Goal: Task Accomplishment & Management: Use online tool/utility

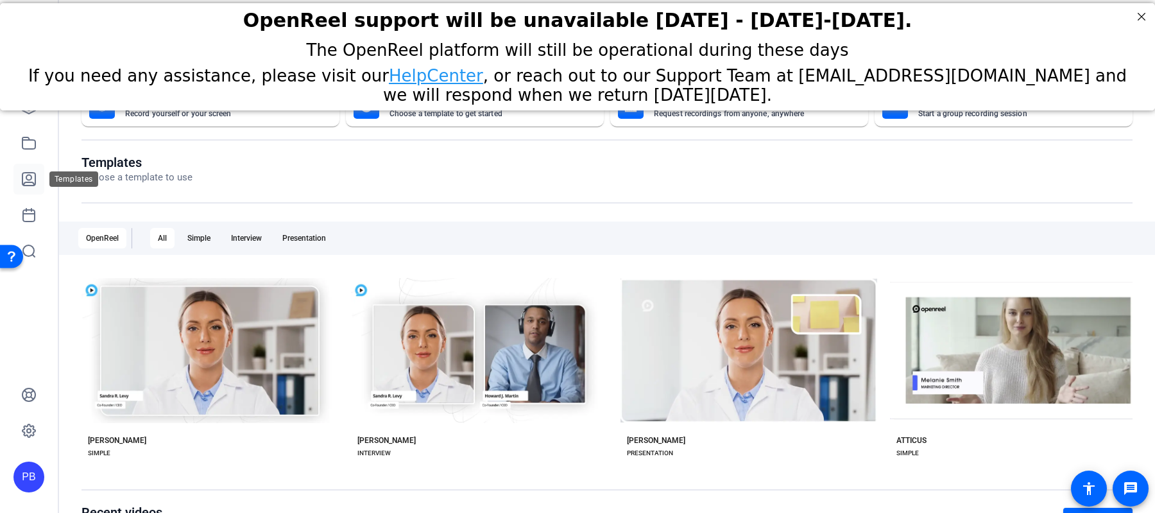
click at [28, 182] on icon at bounding box center [28, 179] width 13 height 13
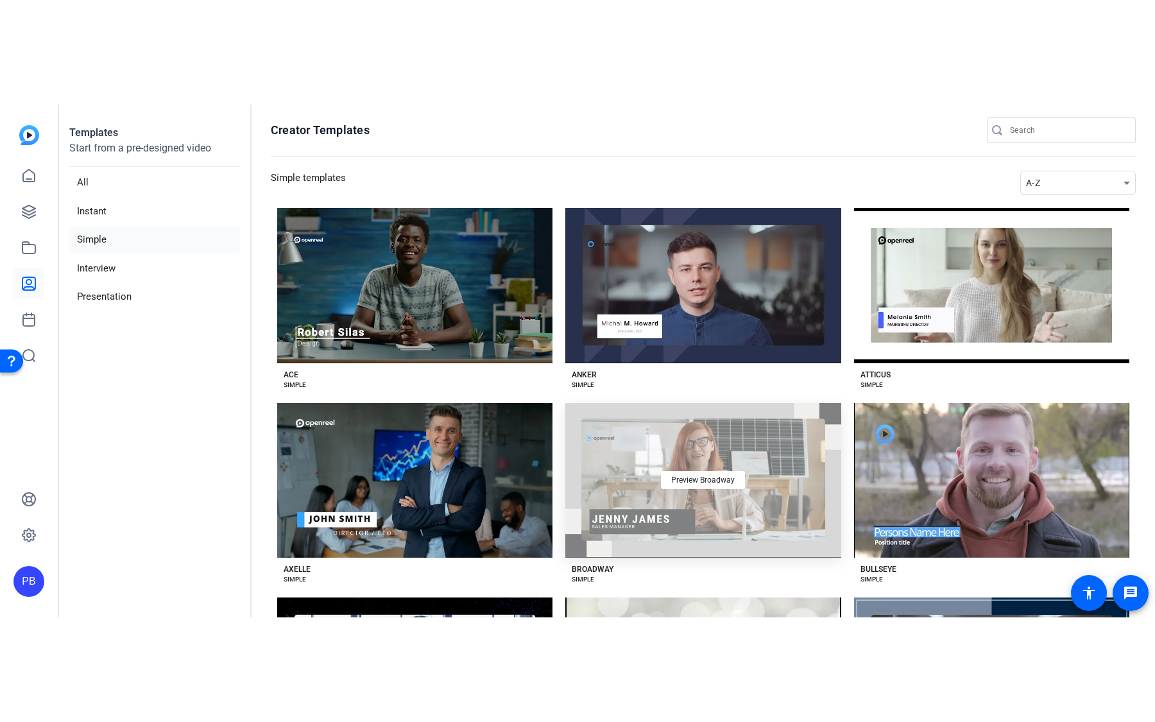
scroll to position [259, 0]
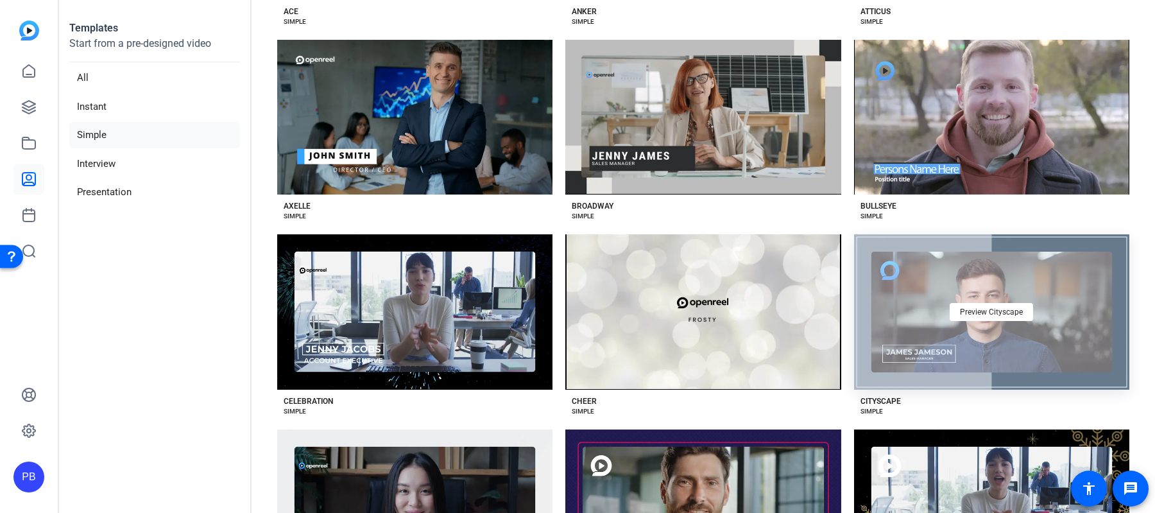
click at [976, 347] on div "Preview Cityscape" at bounding box center [991, 311] width 275 height 155
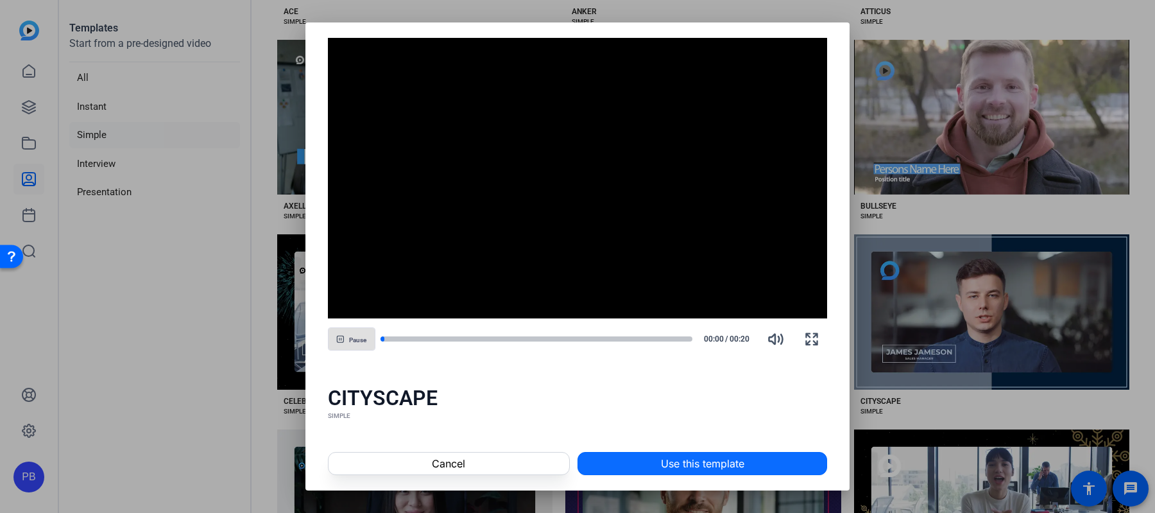
click at [731, 462] on span "Use this template" at bounding box center [702, 463] width 83 height 15
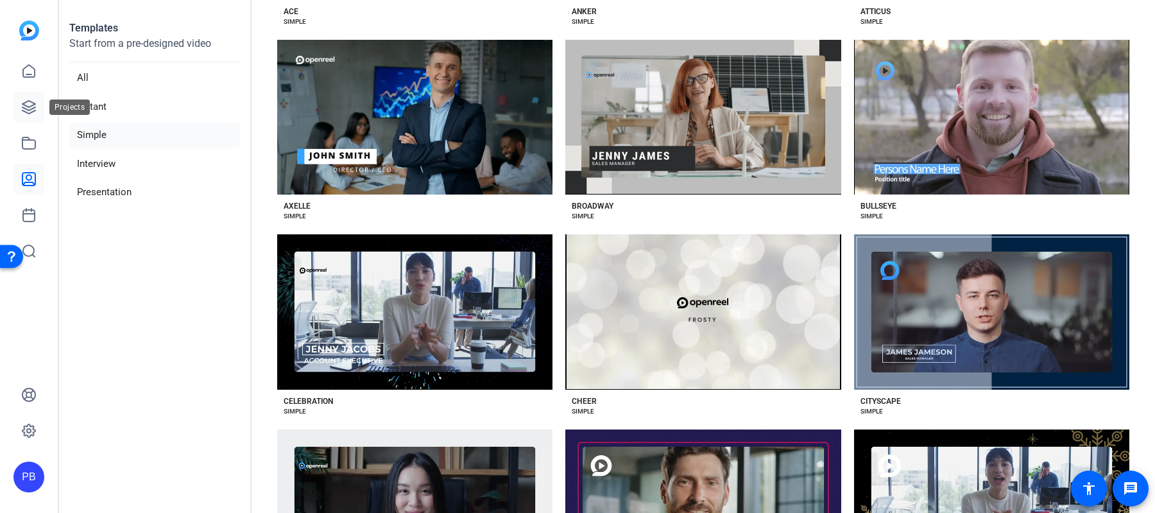
click at [24, 107] on icon at bounding box center [28, 107] width 13 height 13
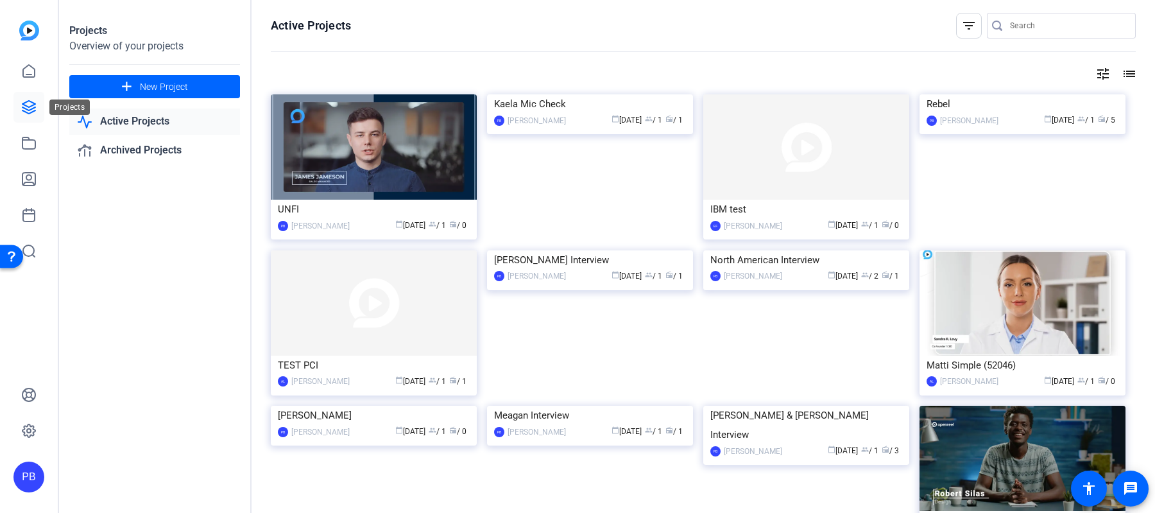
click at [28, 105] on icon at bounding box center [28, 106] width 15 height 15
click at [445, 183] on img at bounding box center [374, 146] width 206 height 105
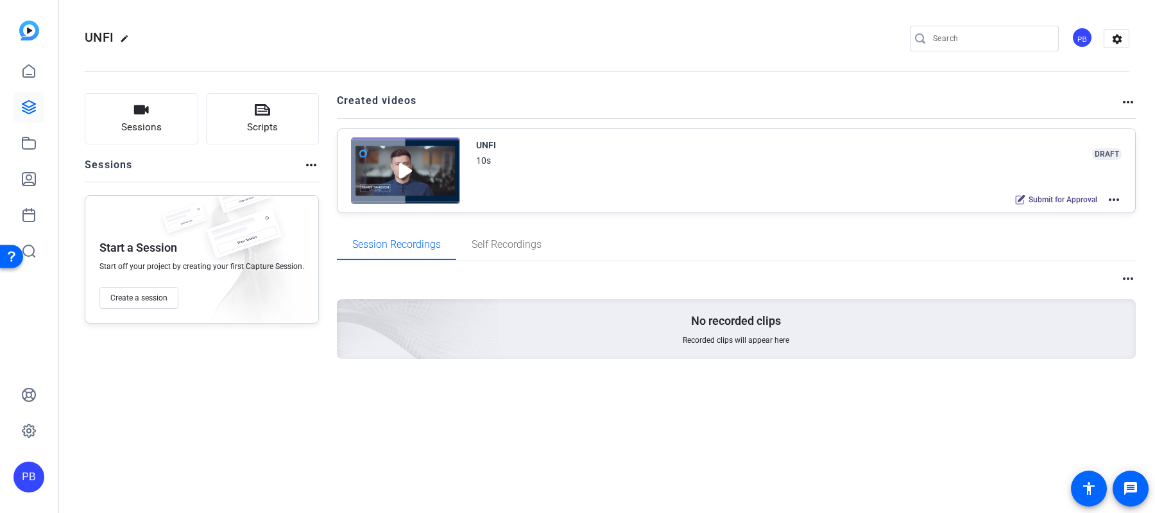
click at [1084, 38] on div "PB" at bounding box center [1081, 37] width 21 height 21
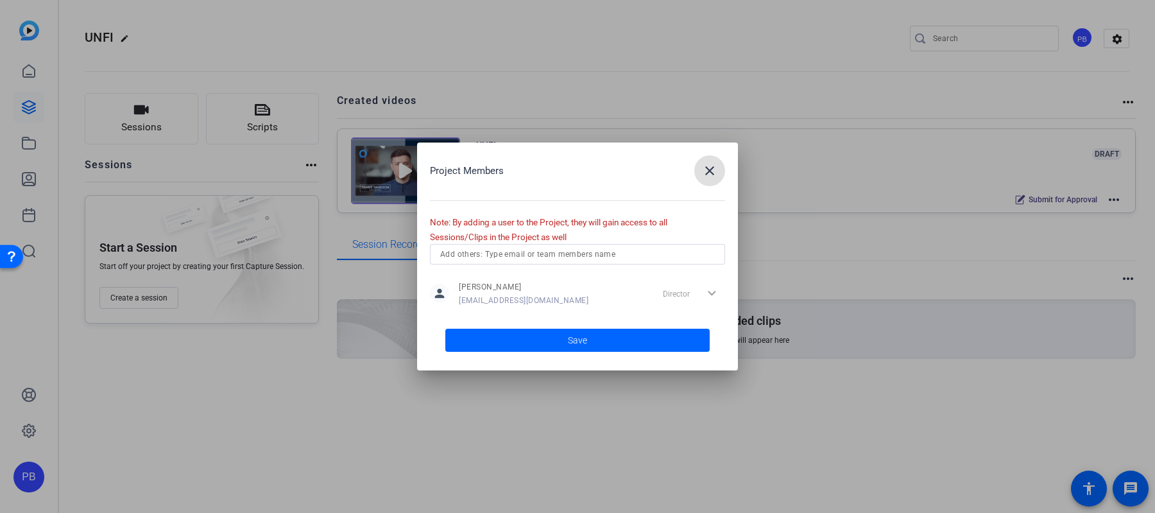
click at [711, 159] on span "button" at bounding box center [709, 170] width 31 height 31
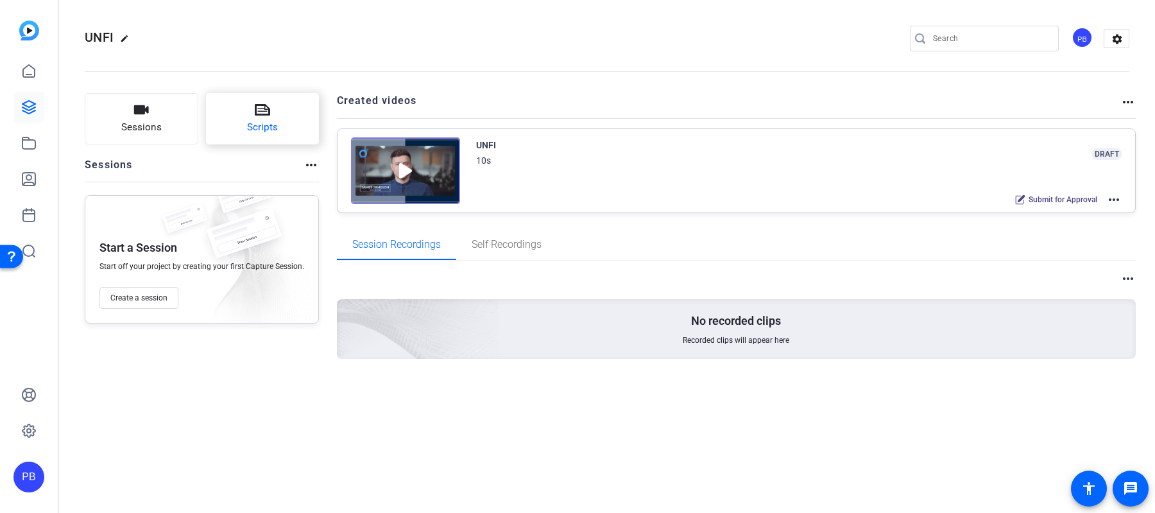
click at [244, 116] on button "Scripts" at bounding box center [263, 118] width 114 height 51
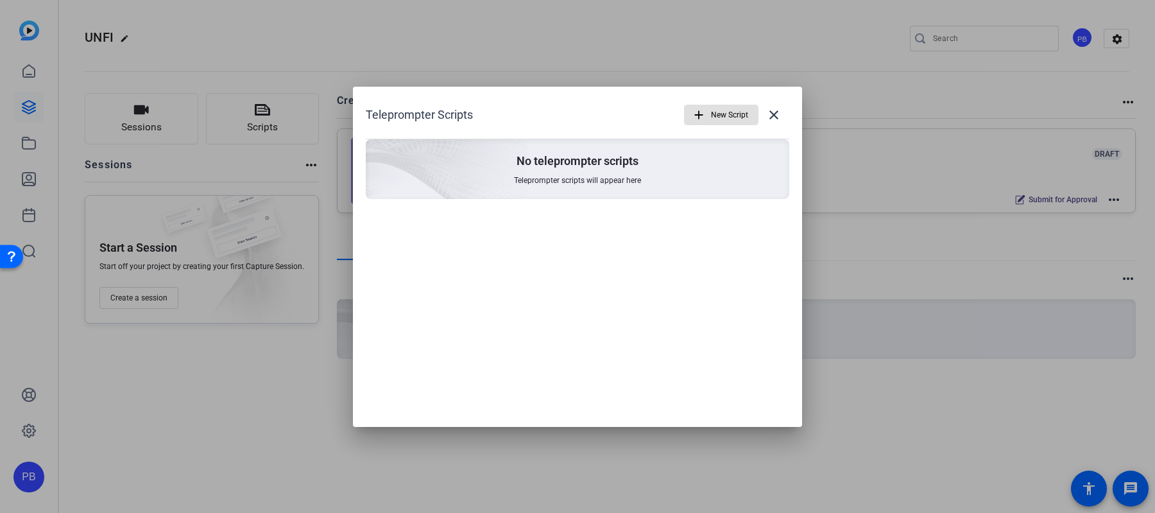
click at [714, 112] on span "New Script" at bounding box center [729, 115] width 37 height 24
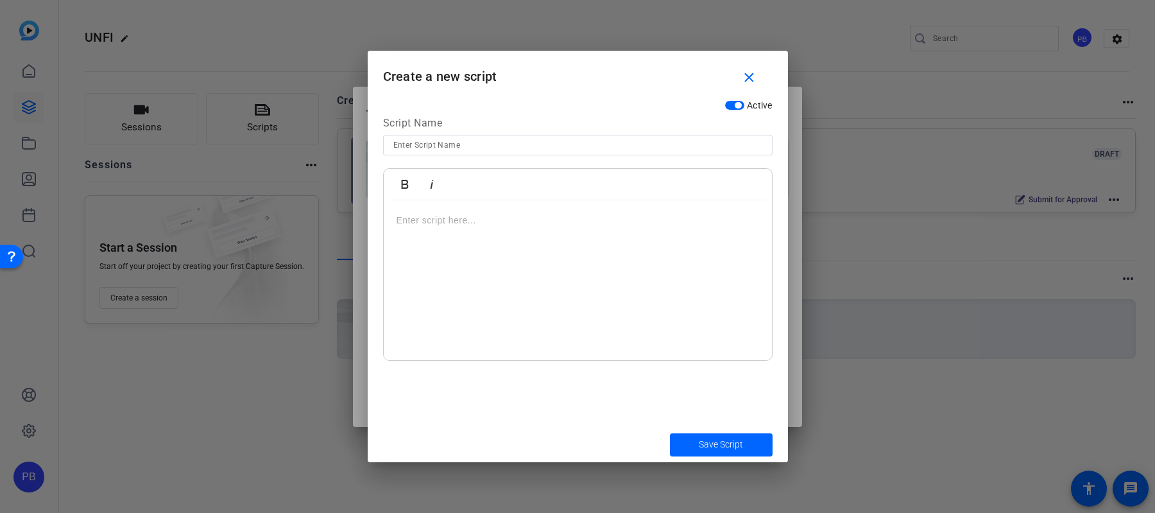
click at [615, 246] on div at bounding box center [578, 280] width 388 height 160
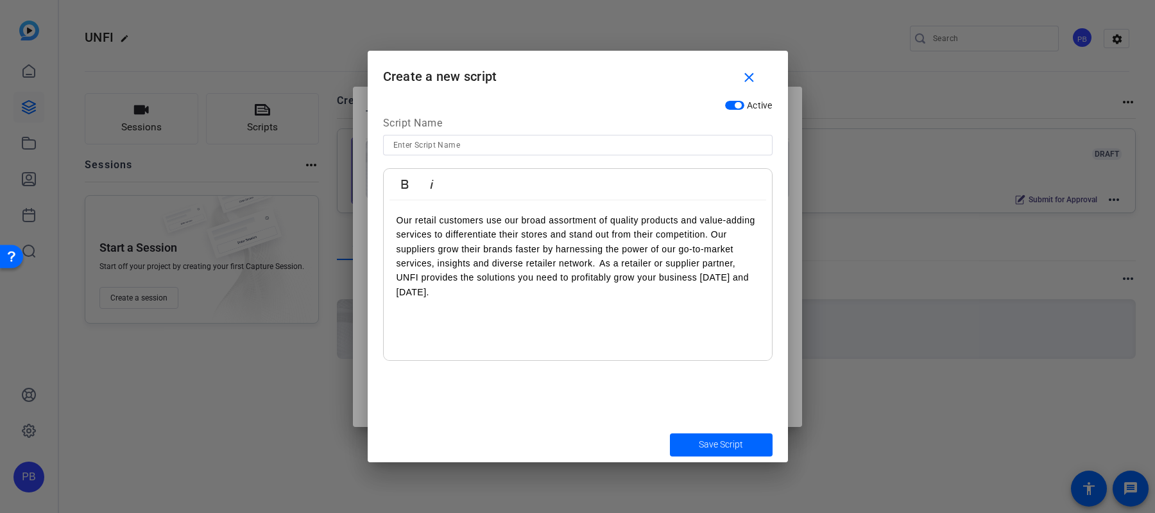
click at [556, 140] on input at bounding box center [577, 144] width 369 height 15
type input "Script for Christian Tuesday"
click at [758, 439] on span "submit" at bounding box center [721, 444] width 103 height 31
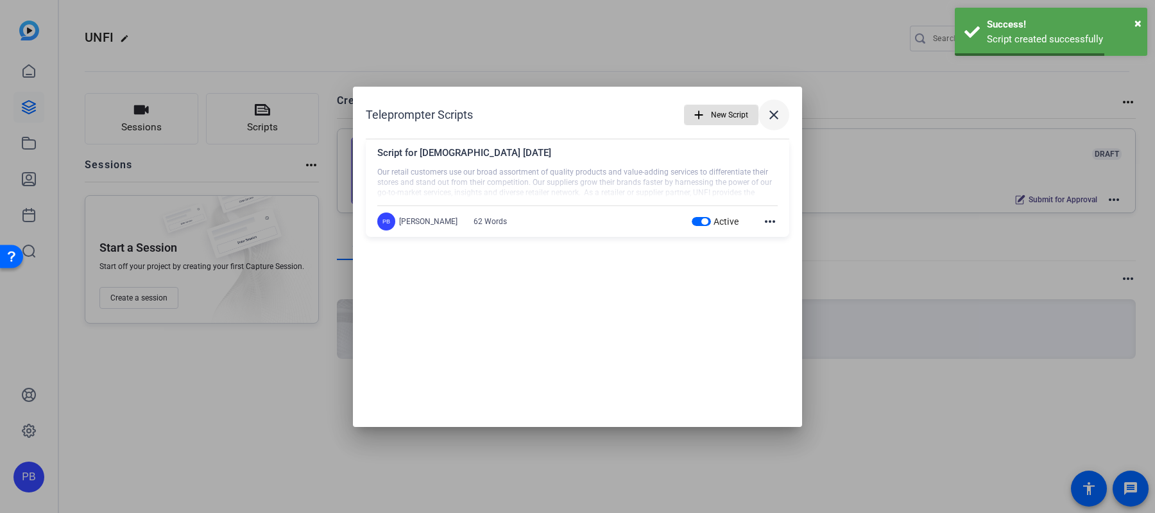
click at [776, 114] on mat-icon "close" at bounding box center [773, 114] width 15 height 15
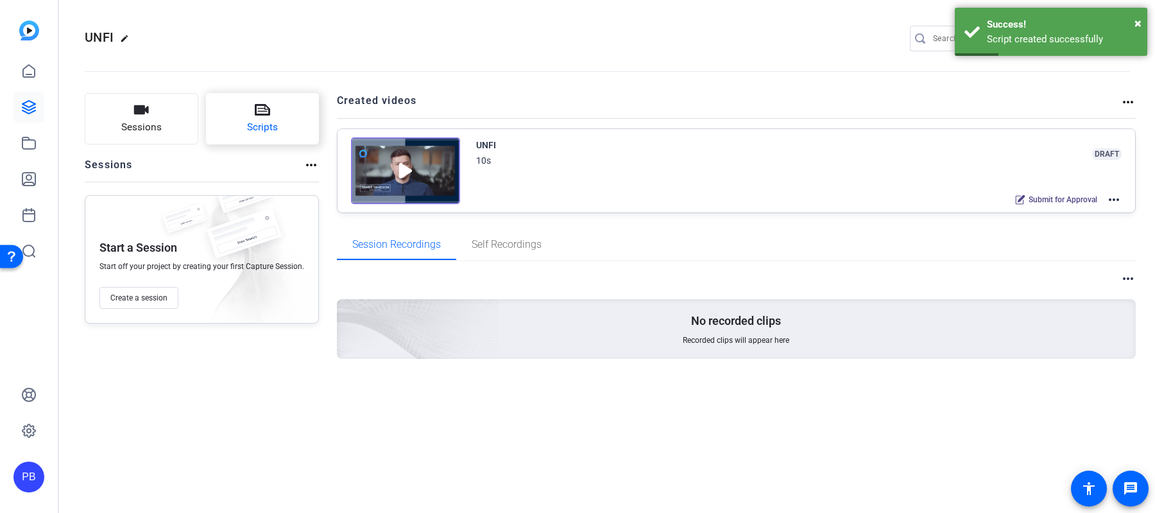
click at [266, 132] on span "Scripts" at bounding box center [262, 127] width 31 height 15
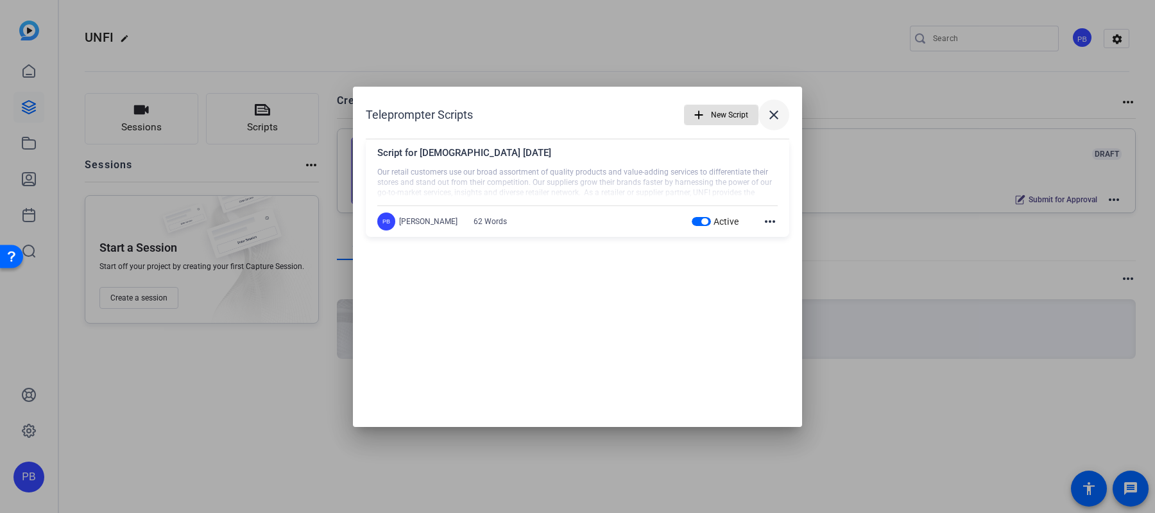
click at [772, 111] on mat-icon "close" at bounding box center [773, 114] width 15 height 15
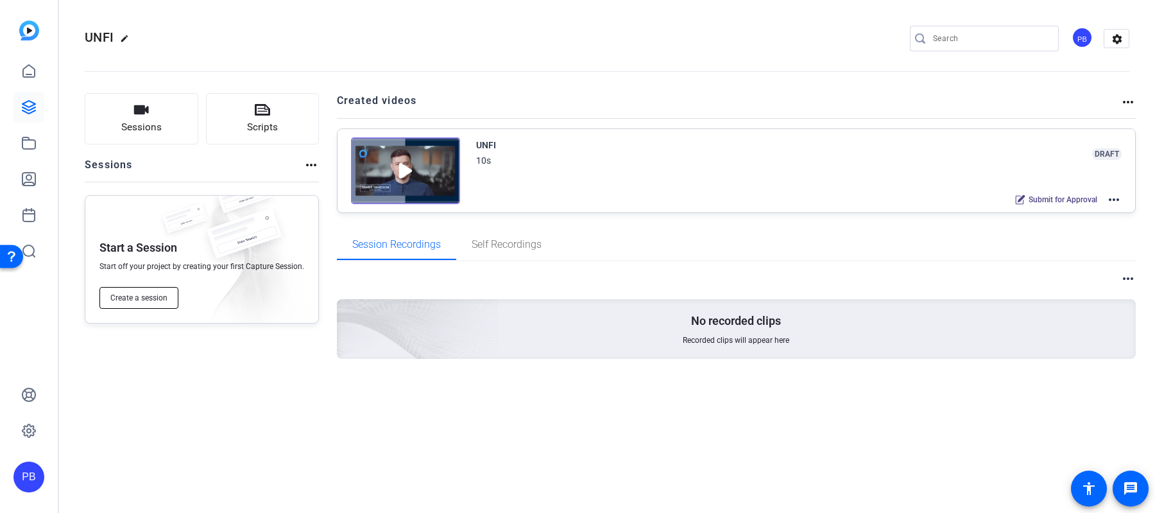
click at [149, 303] on button "Create a session" at bounding box center [138, 298] width 79 height 22
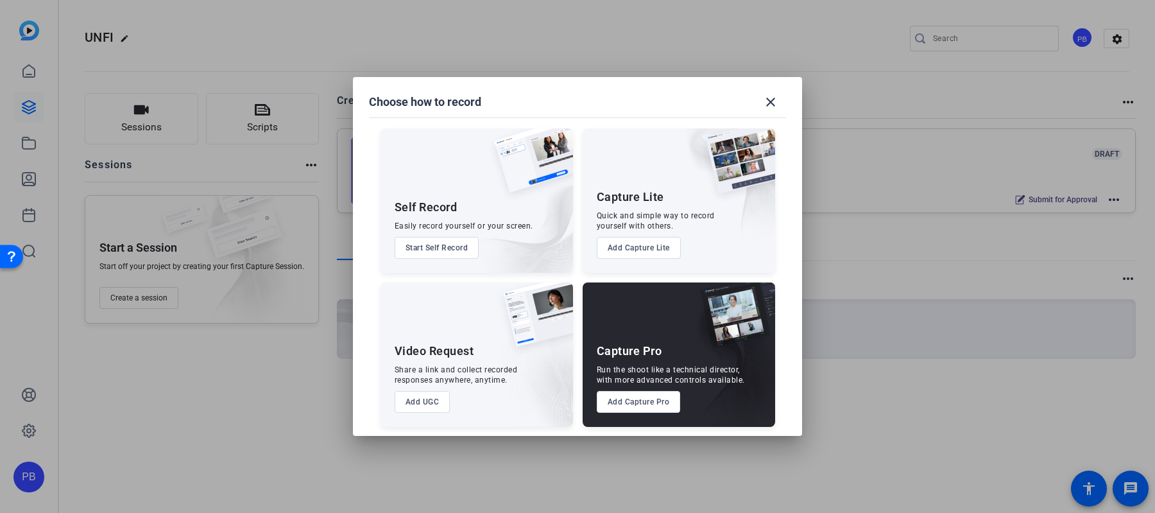
click at [654, 404] on button "Add Capture Pro" at bounding box center [639, 402] width 84 height 22
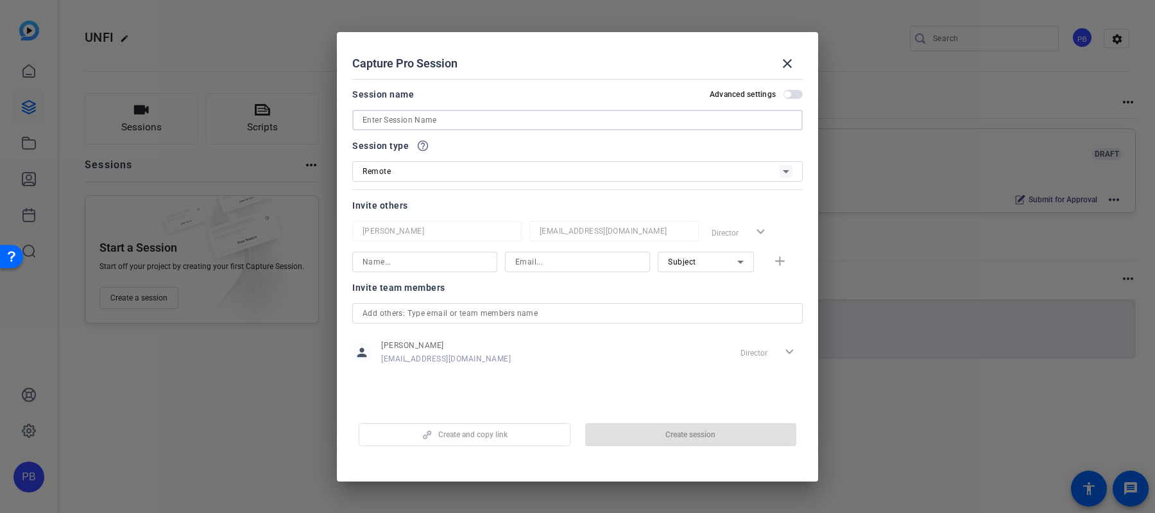
click at [513, 119] on input at bounding box center [577, 119] width 430 height 15
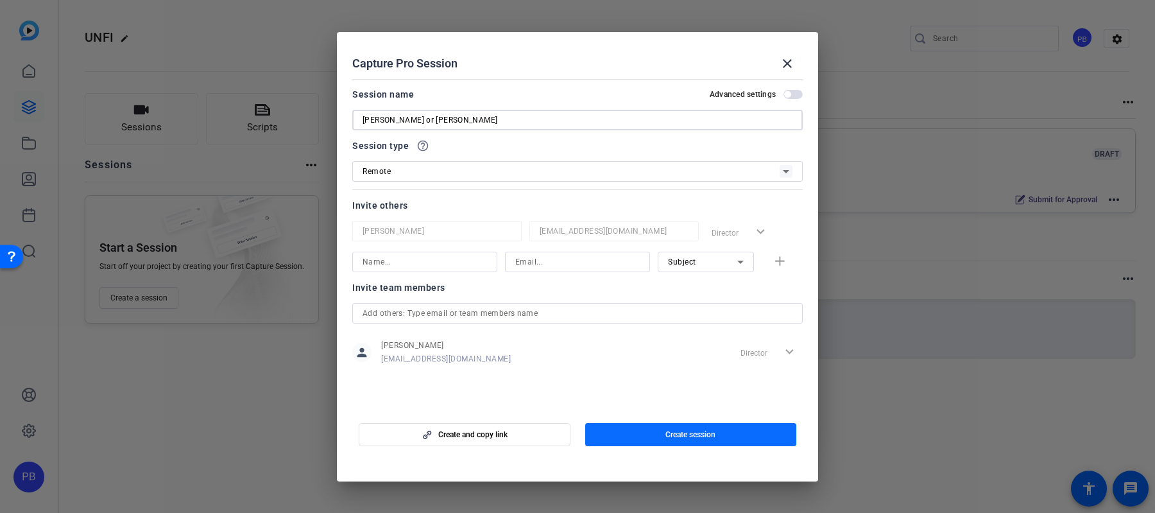
type input "Lynn or Sara"
click at [666, 432] on span "Create session" at bounding box center [690, 434] width 50 height 10
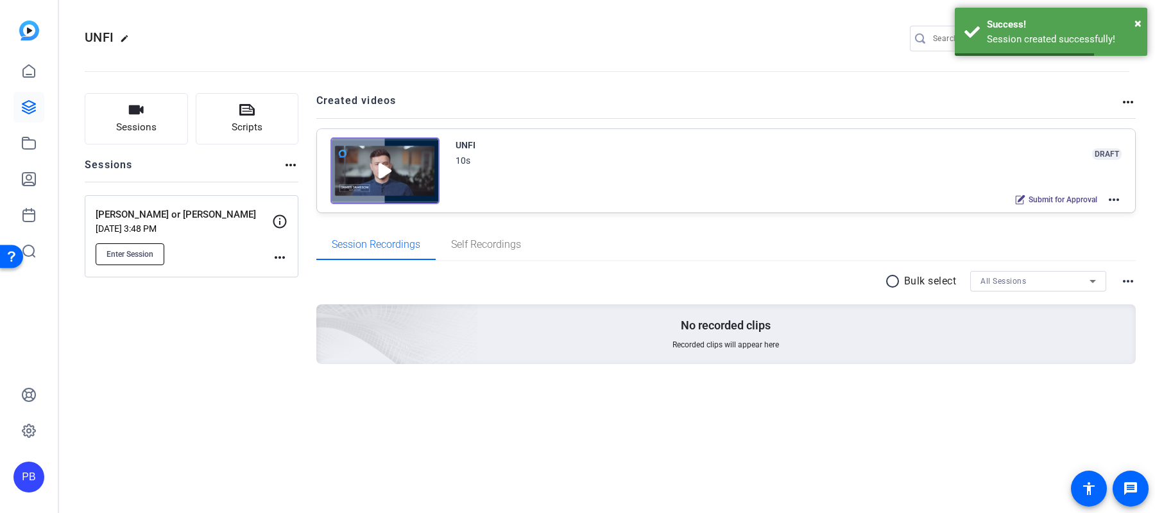
click at [145, 249] on span "Enter Session" at bounding box center [129, 254] width 47 height 10
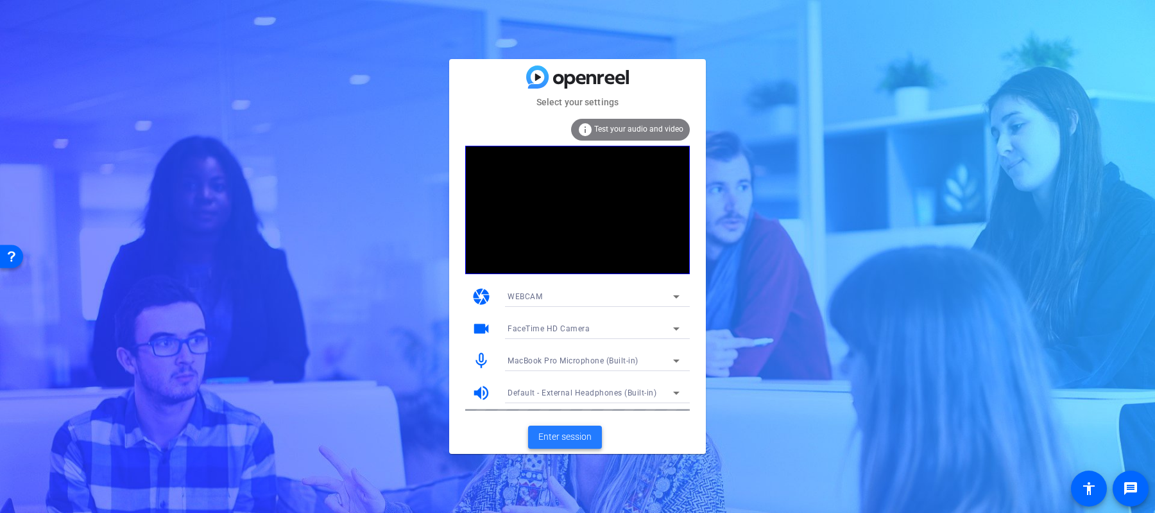
click at [529, 428] on span at bounding box center [565, 436] width 74 height 31
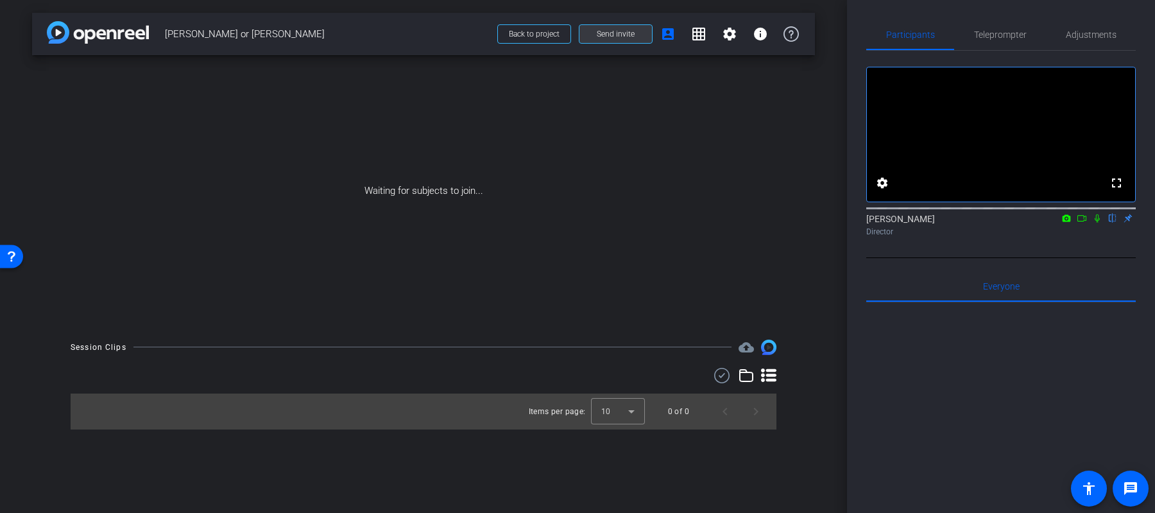
click at [615, 42] on span at bounding box center [615, 34] width 72 height 31
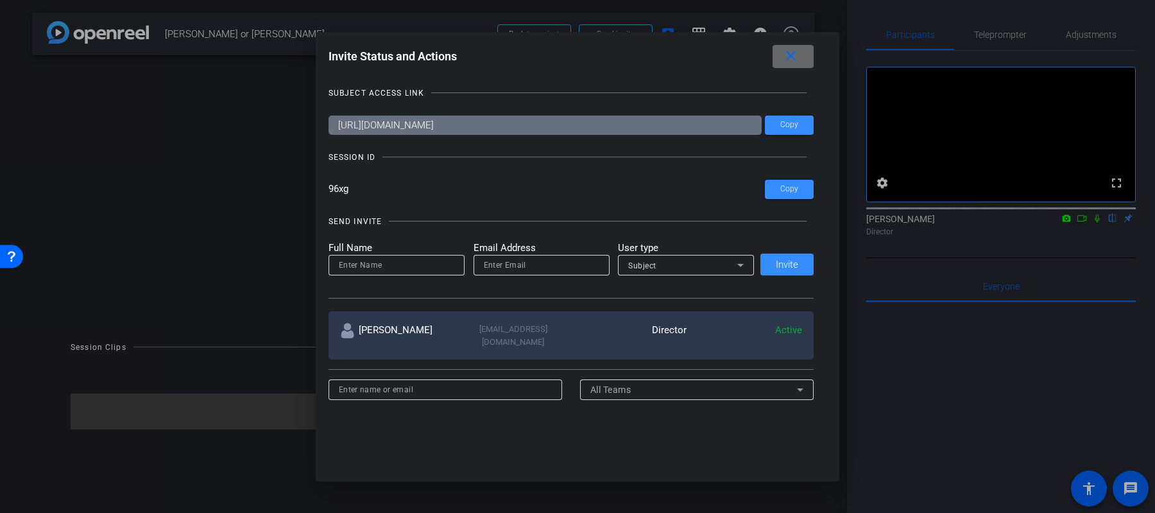
click at [796, 56] on mat-icon "close" at bounding box center [791, 56] width 16 height 16
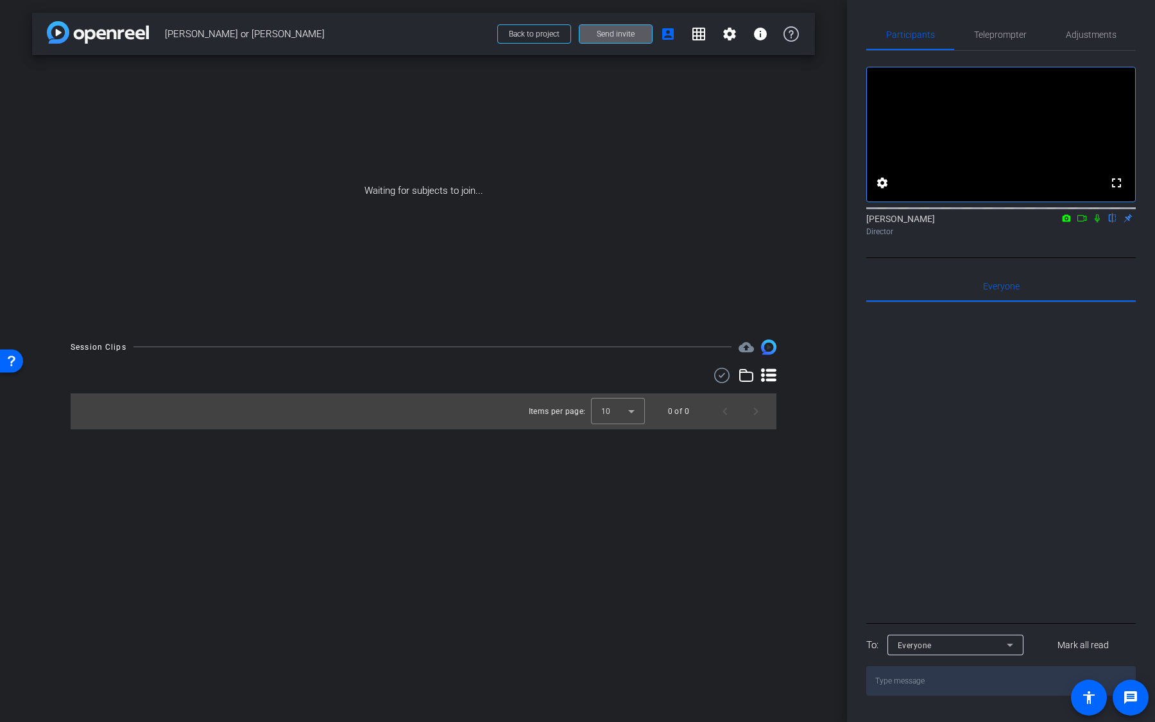
click at [638, 44] on span at bounding box center [615, 34] width 72 height 31
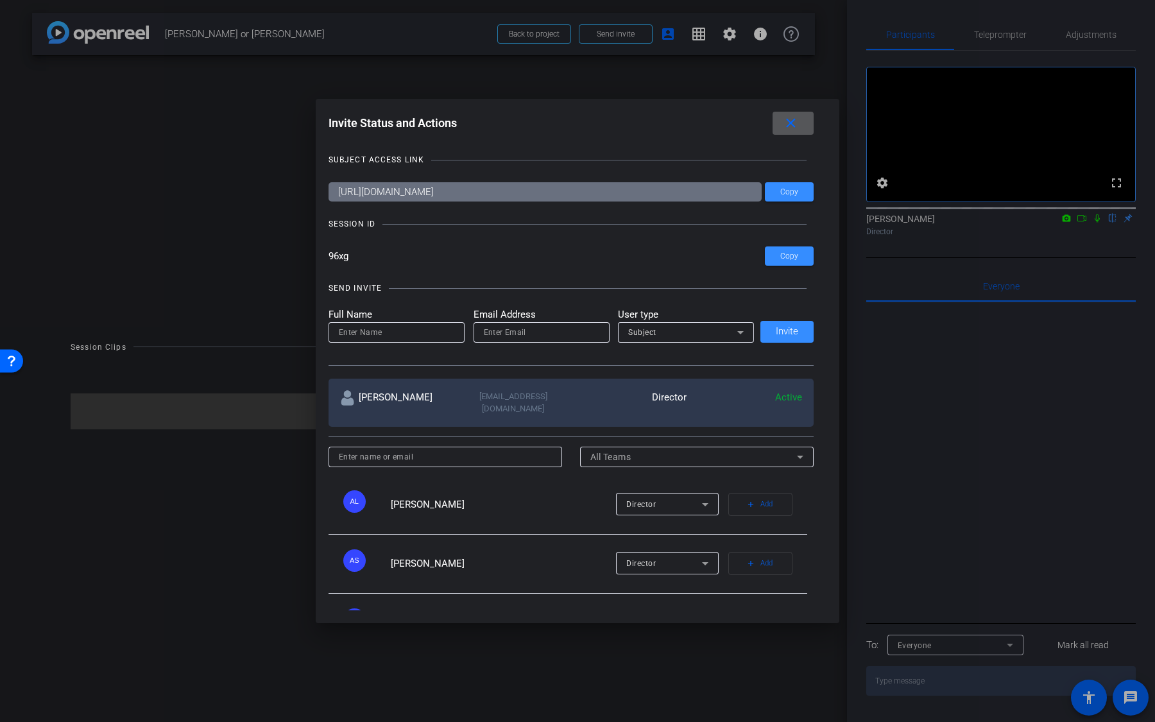
click at [811, 125] on span at bounding box center [792, 123] width 41 height 31
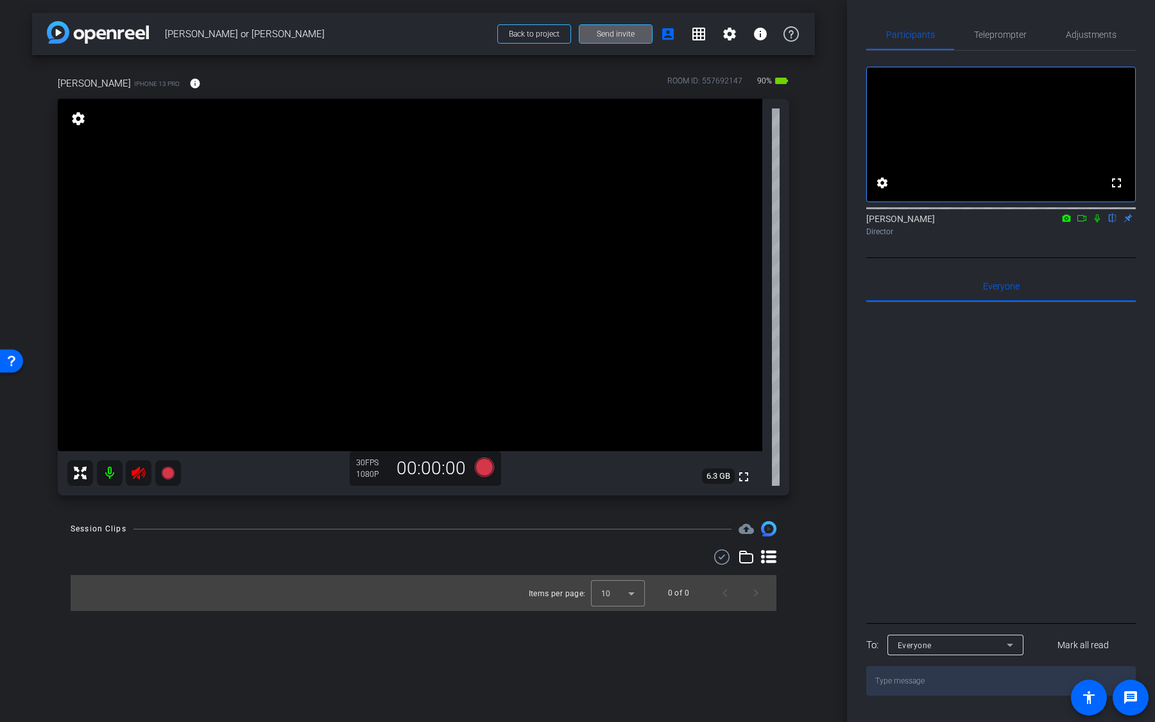
click at [116, 477] on mat-icon at bounding box center [110, 473] width 26 height 26
click at [1098, 223] on icon at bounding box center [1096, 218] width 5 height 8
click at [114, 475] on mat-icon at bounding box center [110, 473] width 26 height 26
click at [1094, 37] on span "Adjustments" at bounding box center [1091, 34] width 51 height 9
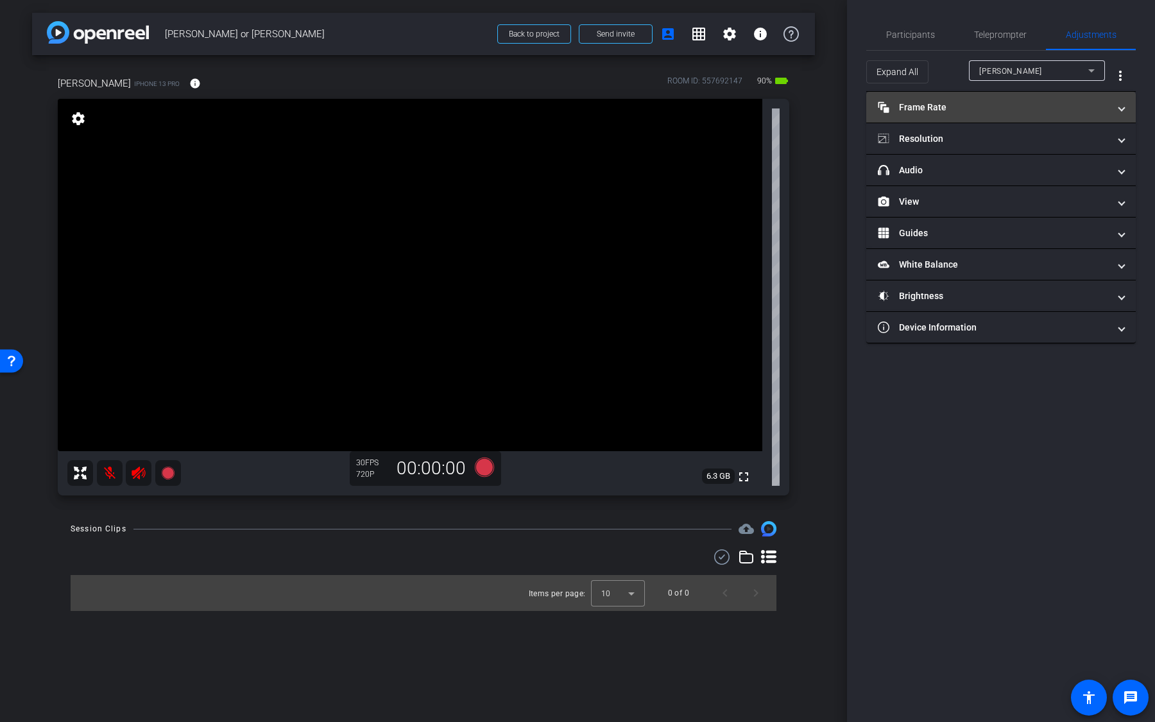
click at [990, 113] on mat-panel-title "Frame Rate Frame Rate" at bounding box center [993, 107] width 231 height 13
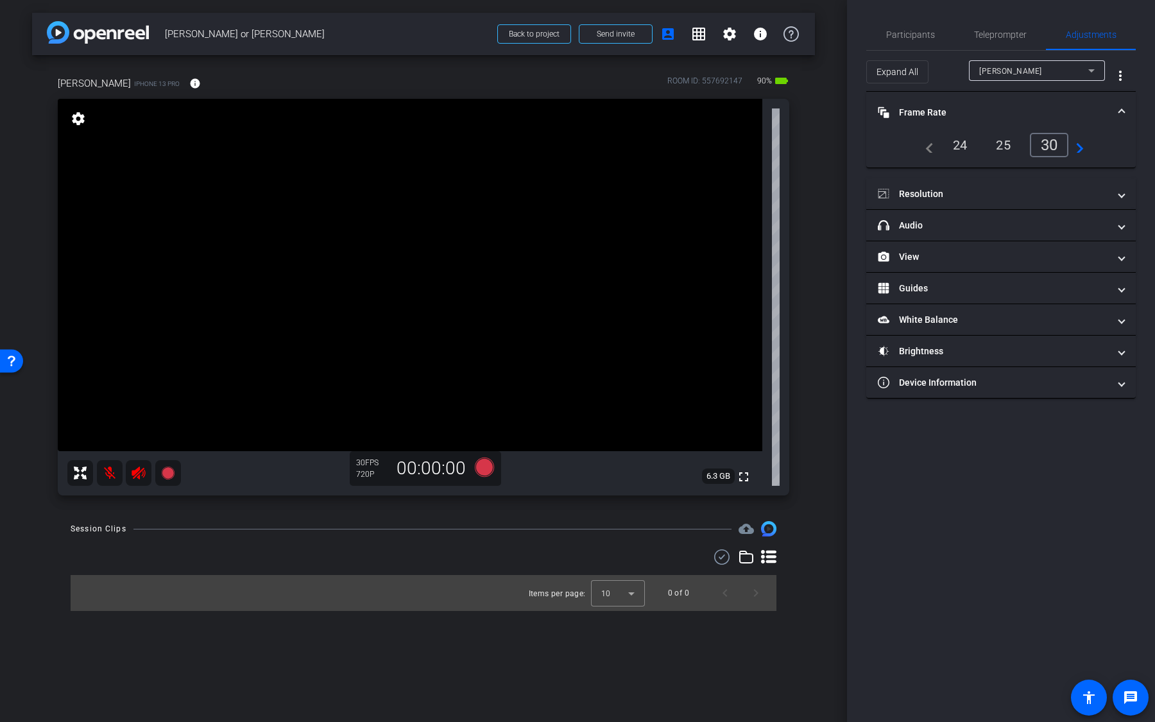
click at [964, 145] on div "24" at bounding box center [960, 145] width 34 height 22
click at [1077, 140] on mat-icon "navigate_next" at bounding box center [1075, 144] width 15 height 15
click at [1054, 139] on div "60" at bounding box center [1049, 144] width 34 height 22
click at [954, 142] on div "25" at bounding box center [960, 145] width 34 height 22
click at [926, 149] on mat-icon "navigate_before" at bounding box center [925, 144] width 15 height 15
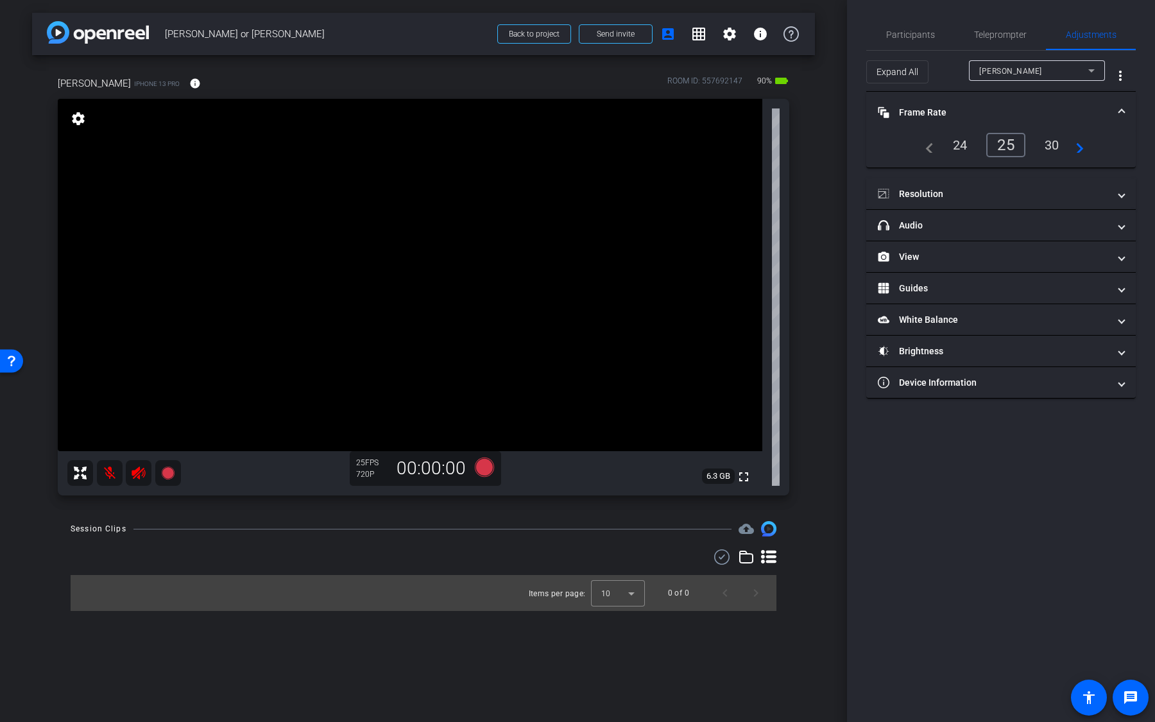
click at [953, 149] on div "24" at bounding box center [960, 145] width 34 height 22
click at [1026, 191] on mat-panel-title "Resolution" at bounding box center [993, 193] width 231 height 13
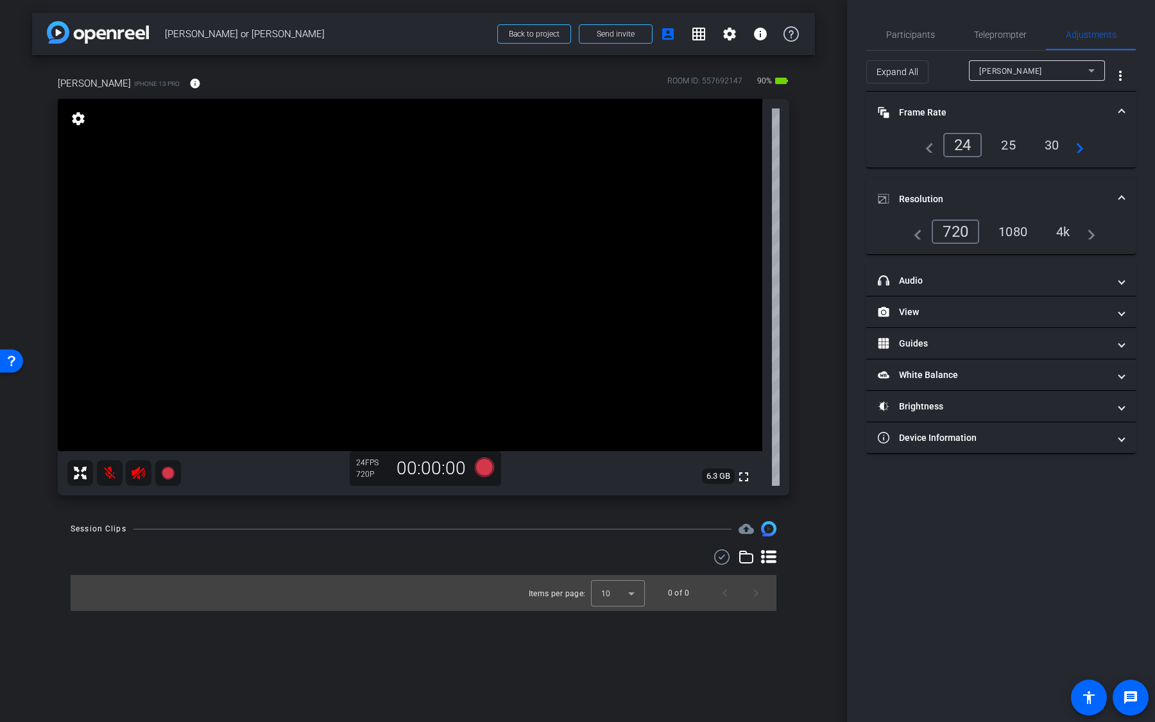
click at [1064, 230] on div "4k" at bounding box center [1062, 232] width 33 height 22
click at [1027, 275] on mat-panel-title "headphone icon Audio" at bounding box center [993, 280] width 231 height 13
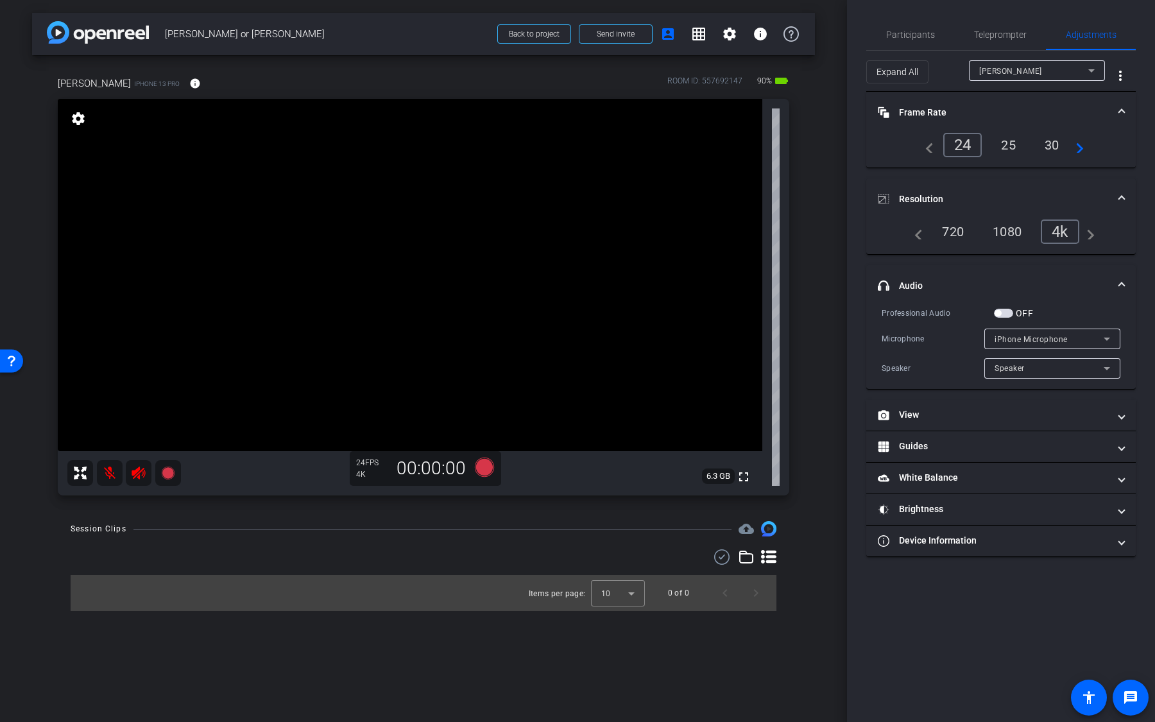
click at [1007, 311] on span "button" at bounding box center [1003, 313] width 19 height 9
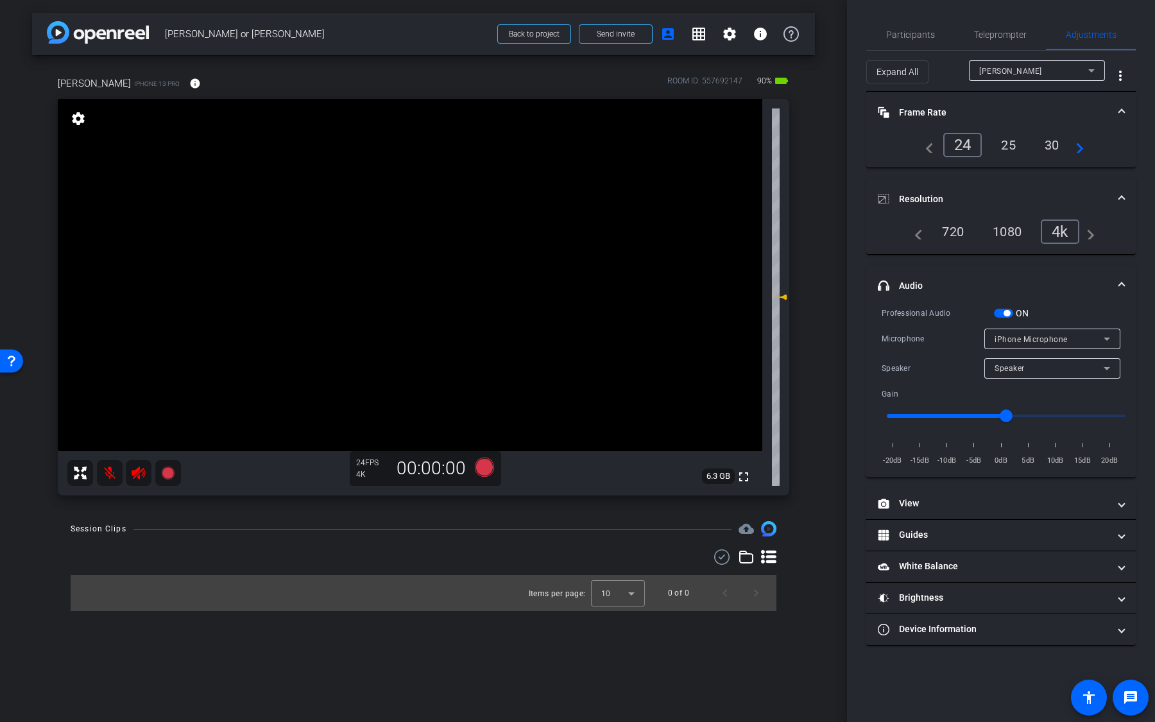
click at [1009, 316] on span "button" at bounding box center [1003, 313] width 19 height 9
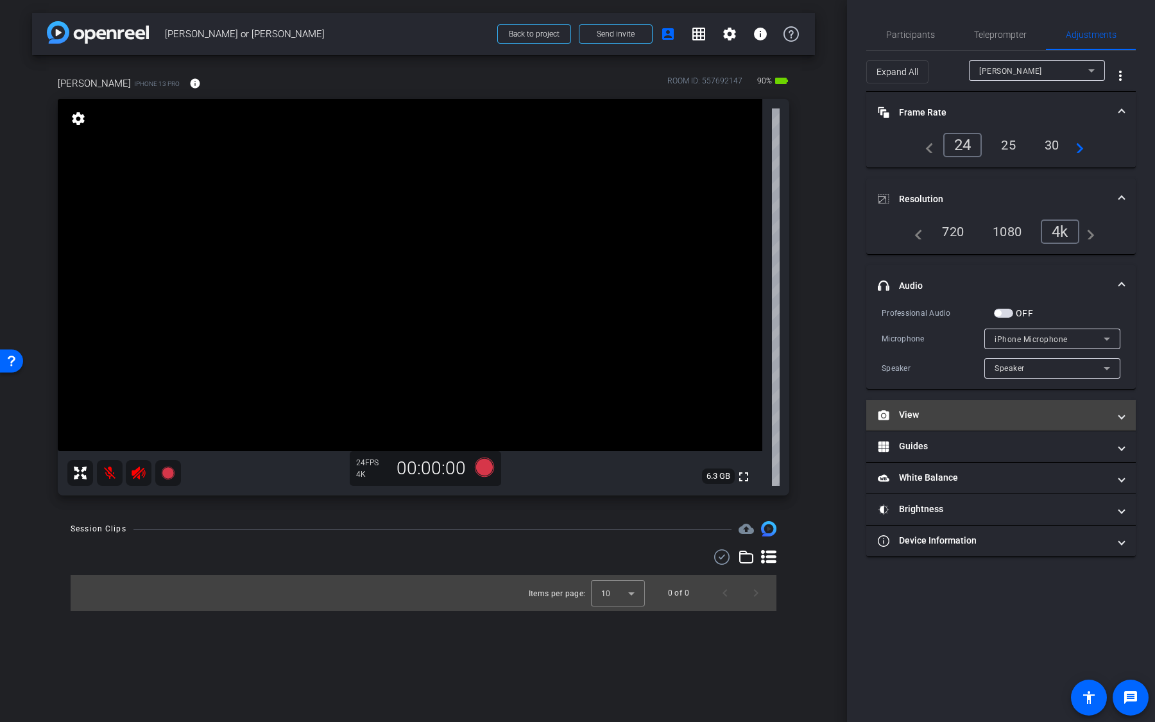
click at [1010, 420] on mat-expansion-panel-header "View" at bounding box center [1000, 415] width 269 height 31
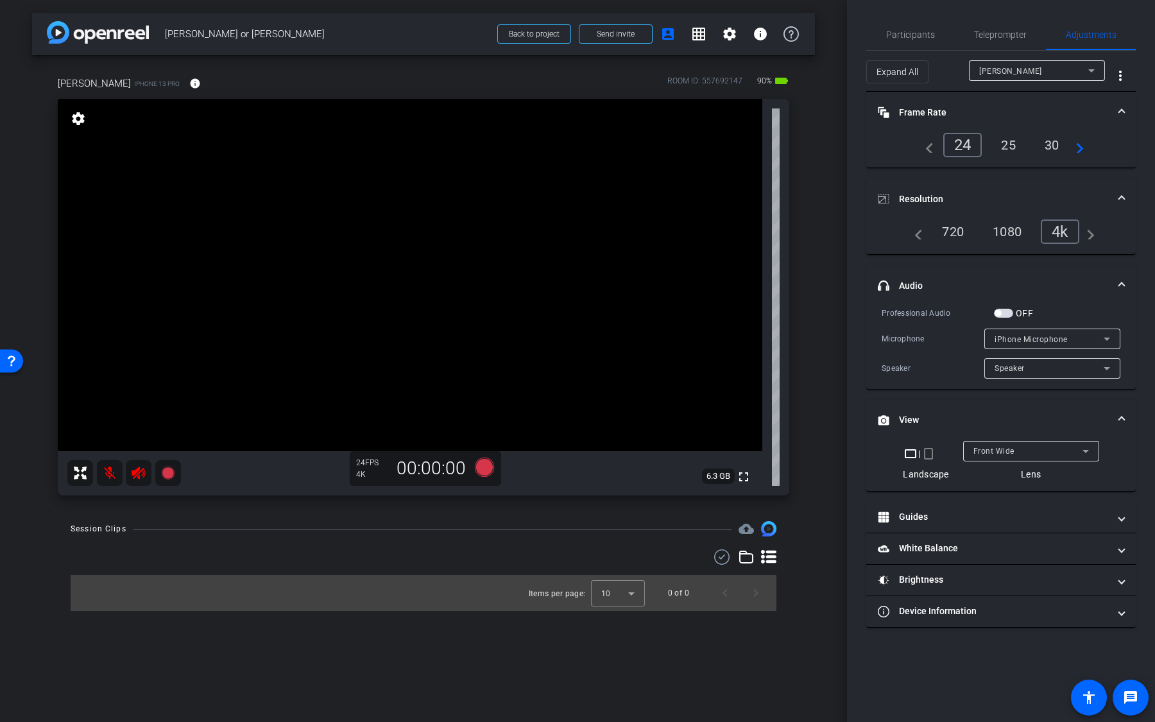
click at [1014, 447] on div "Front Wide" at bounding box center [1027, 451] width 109 height 16
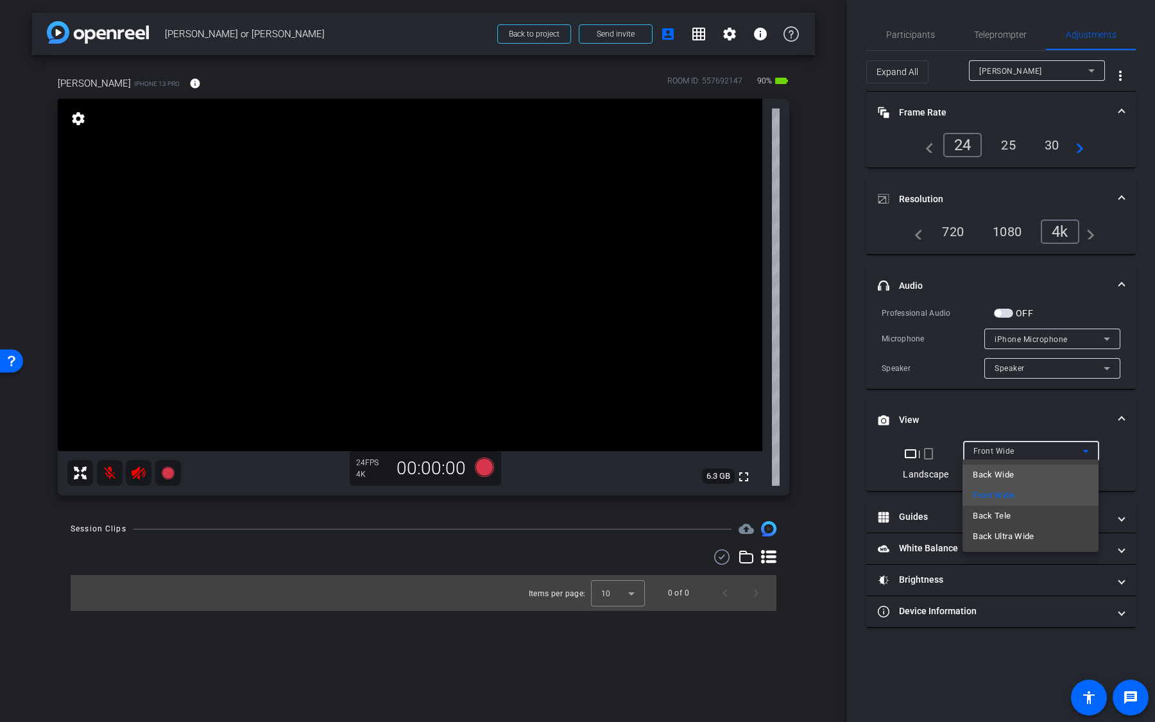
click at [1012, 476] on span "Back Wide" at bounding box center [993, 474] width 41 height 15
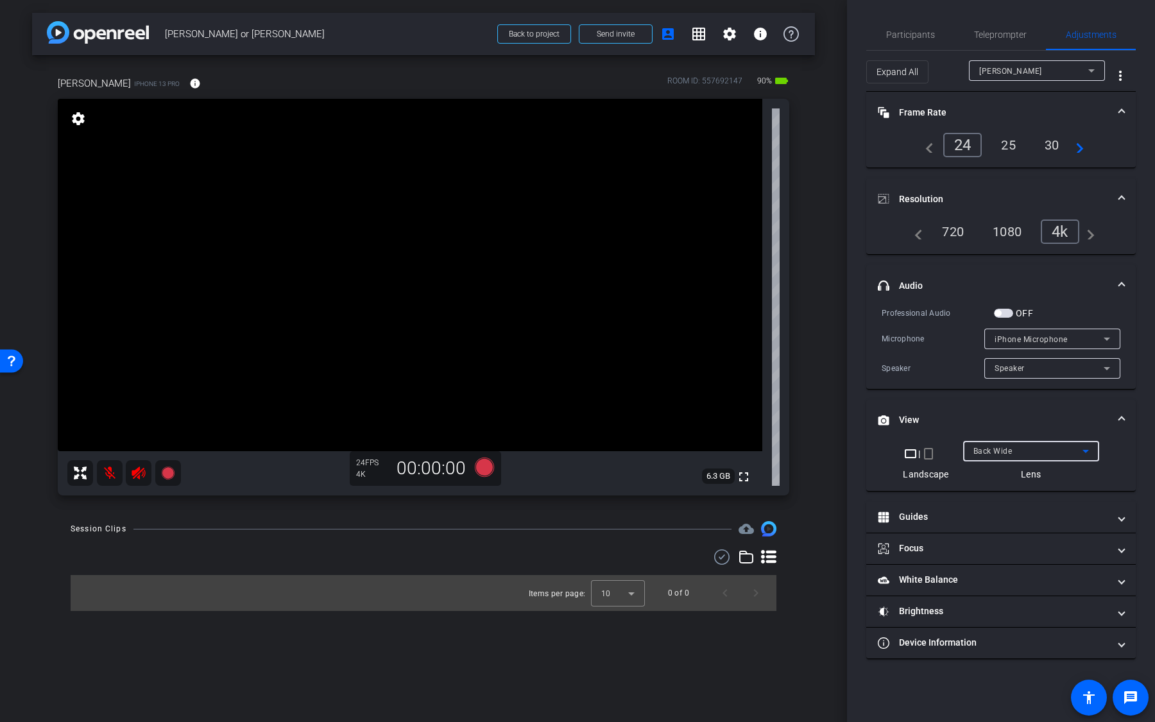
click at [1012, 448] on div "Back Wide" at bounding box center [1027, 451] width 109 height 16
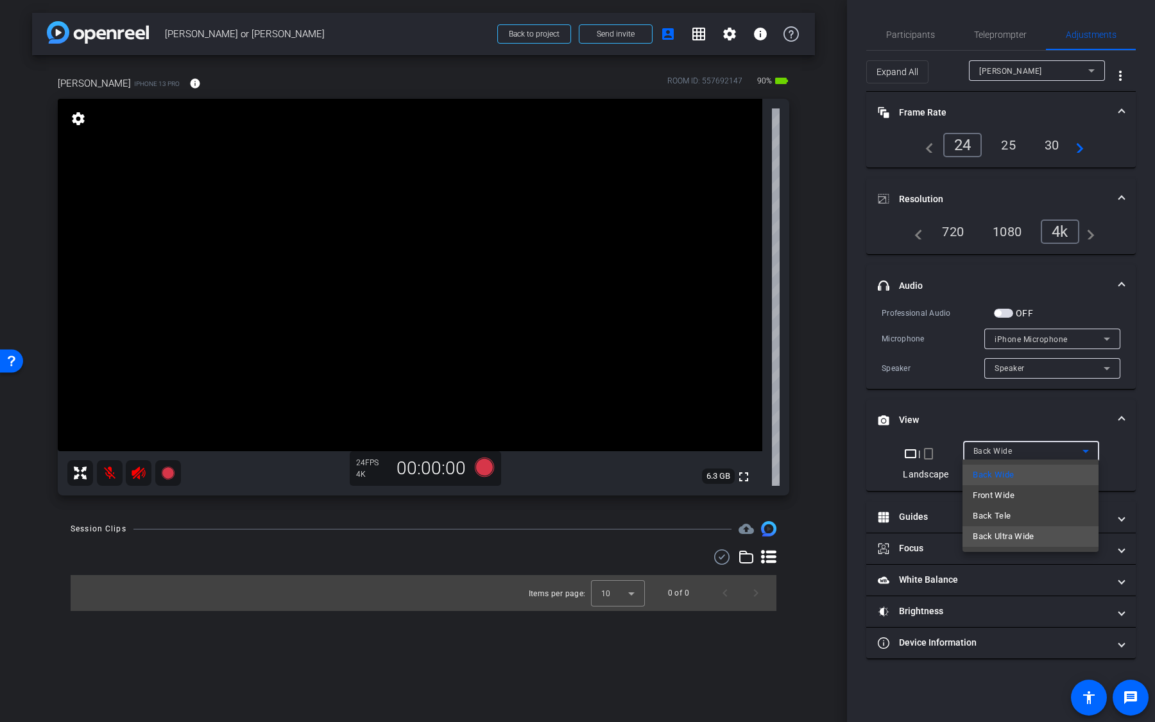
click at [1012, 512] on span "Back Ultra Wide" at bounding box center [1004, 536] width 62 height 15
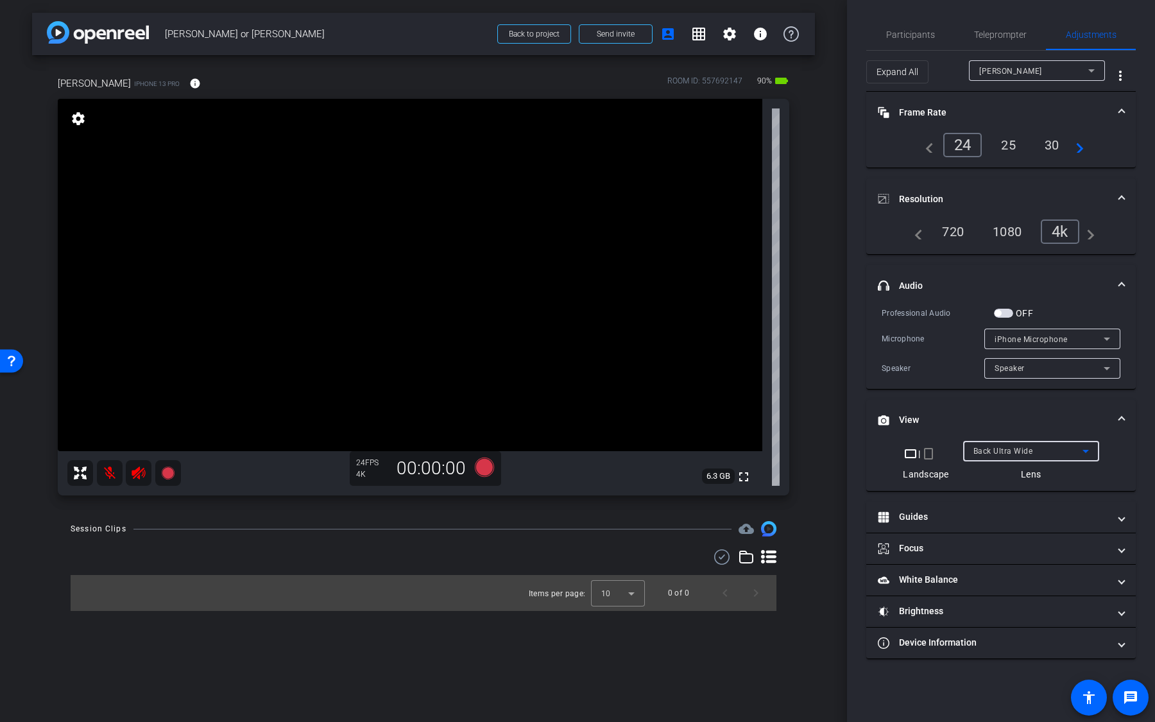
click at [1007, 450] on span "Back Ultra Wide" at bounding box center [1003, 451] width 60 height 9
click at [1012, 498] on span "Front Wide" at bounding box center [994, 495] width 42 height 15
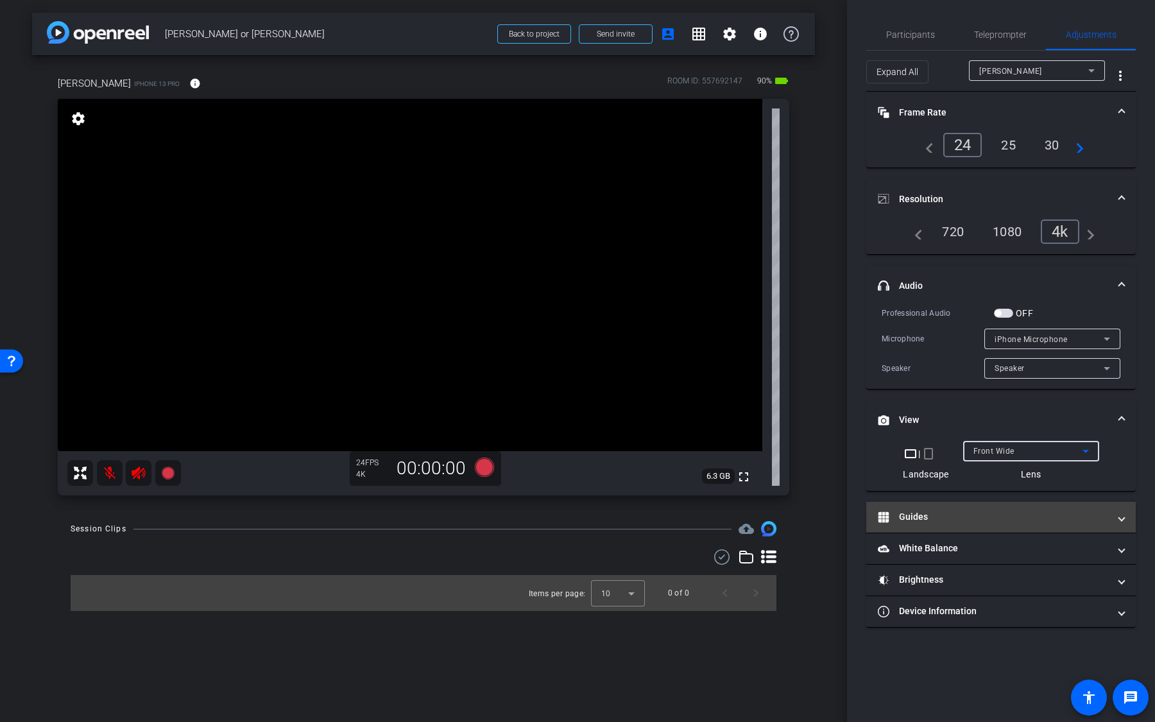
click at [993, 512] on mat-expansion-panel-header "Guides" at bounding box center [1000, 517] width 269 height 31
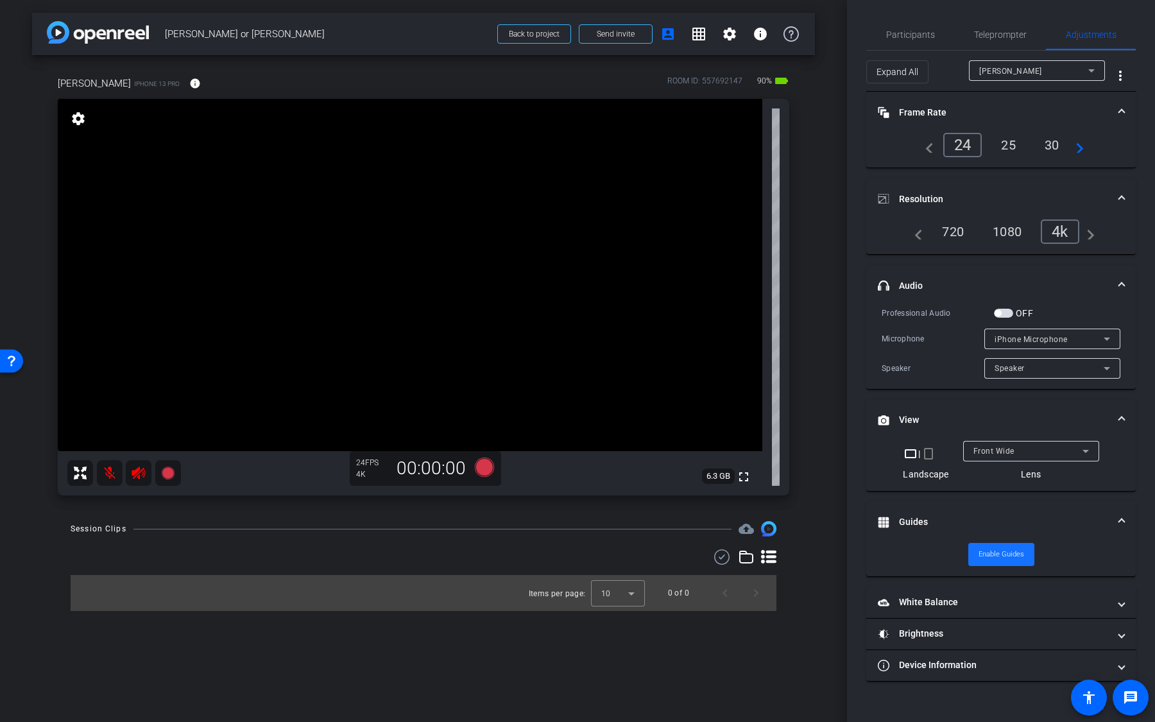
click at [994, 512] on span "Enable Guides" at bounding box center [1001, 554] width 46 height 19
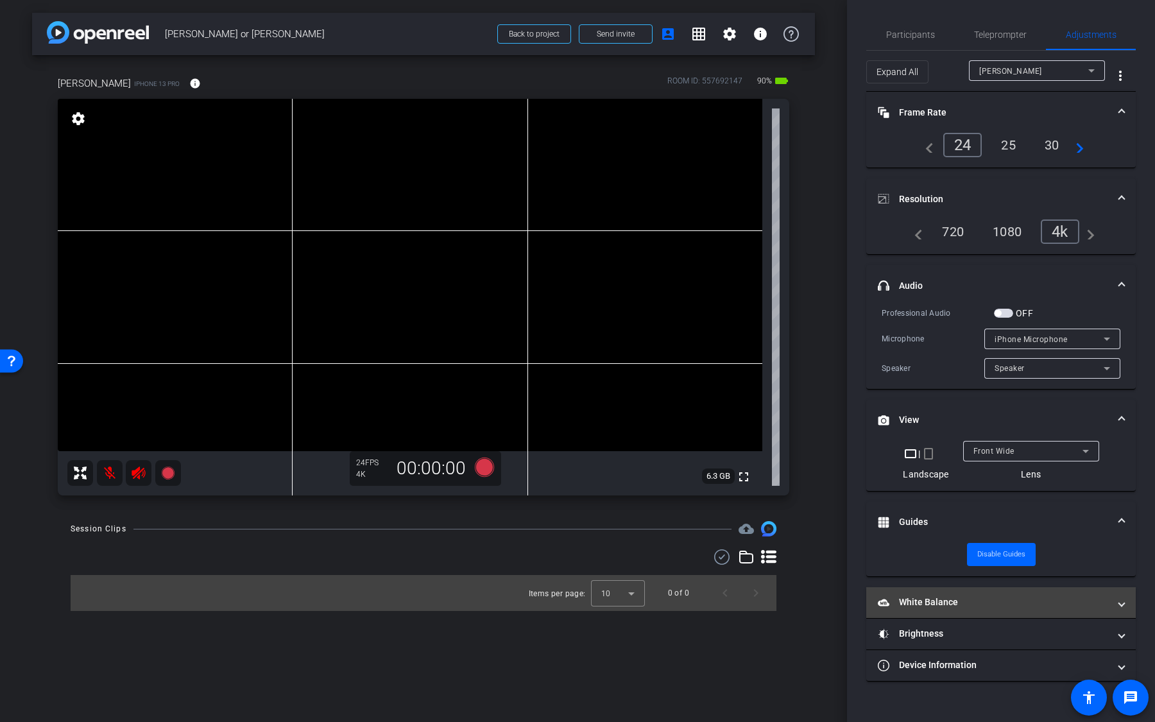
click at [977, 512] on mat-expansion-panel-header "White Balance White Balance" at bounding box center [1000, 602] width 269 height 31
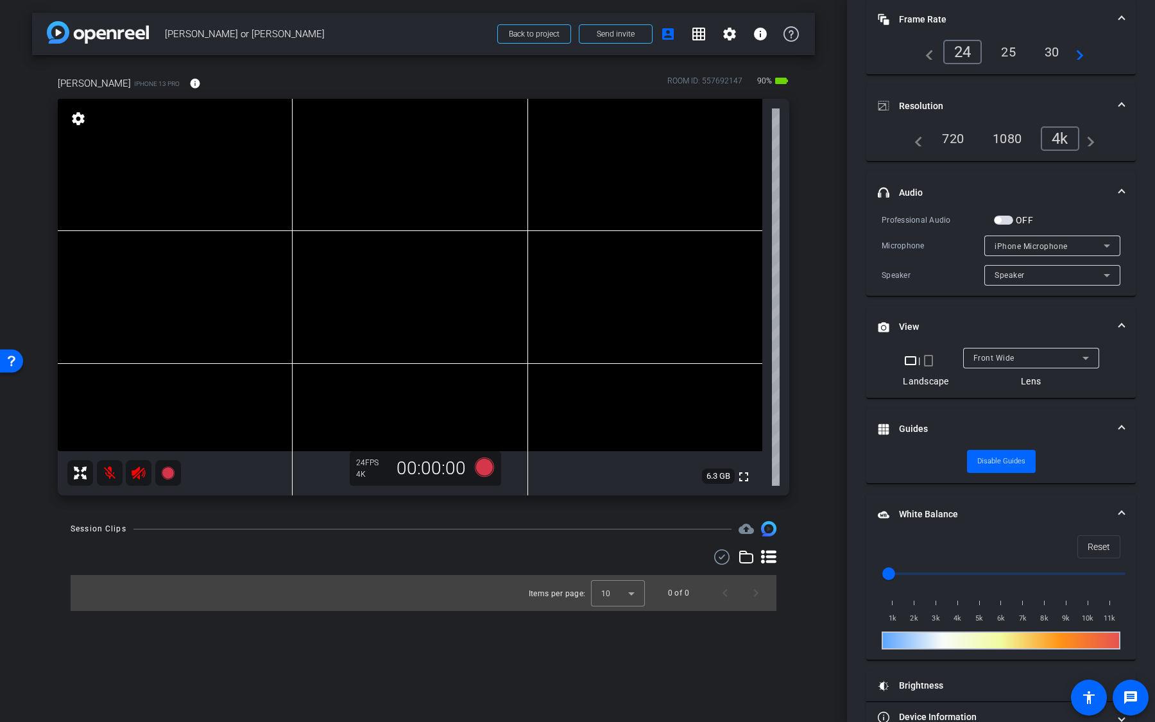
scroll to position [116, 0]
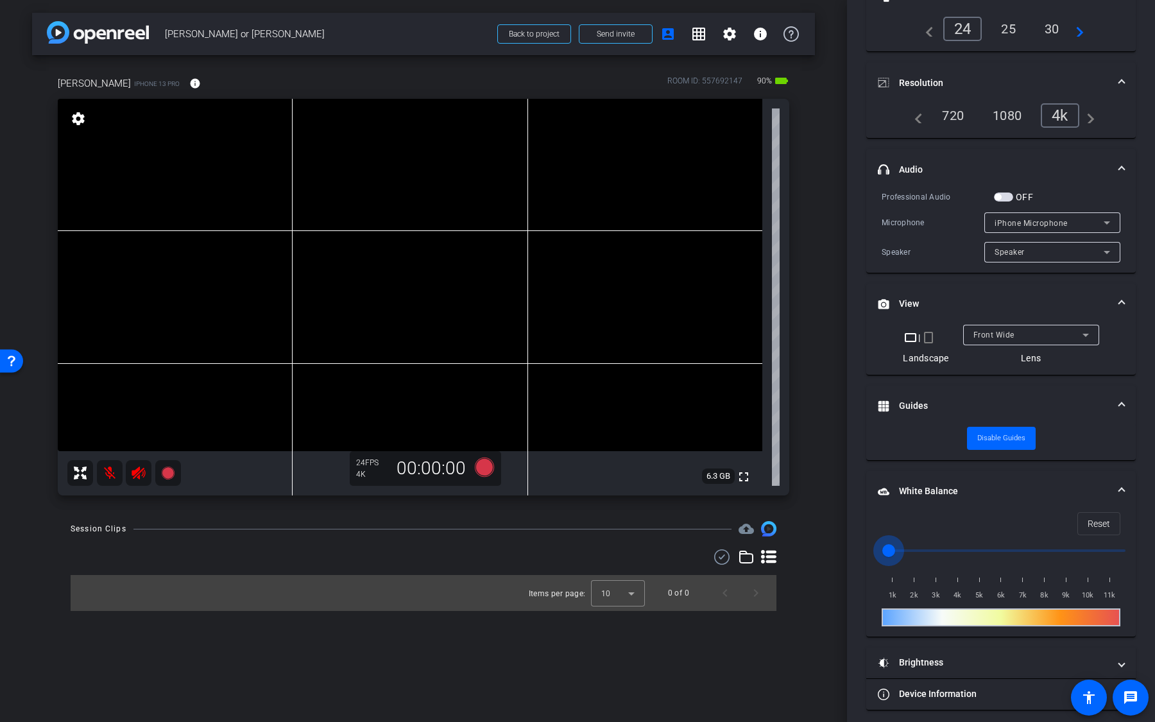
drag, startPoint x: 889, startPoint y: 549, endPoint x: 907, endPoint y: 549, distance: 18.0
click at [907, 512] on input "range" at bounding box center [1006, 550] width 266 height 28
drag, startPoint x: 910, startPoint y: 549, endPoint x: 903, endPoint y: 549, distance: 7.1
click at [903, 512] on input "range" at bounding box center [1006, 550] width 266 height 28
drag, startPoint x: 903, startPoint y: 548, endPoint x: 962, endPoint y: 548, distance: 59.0
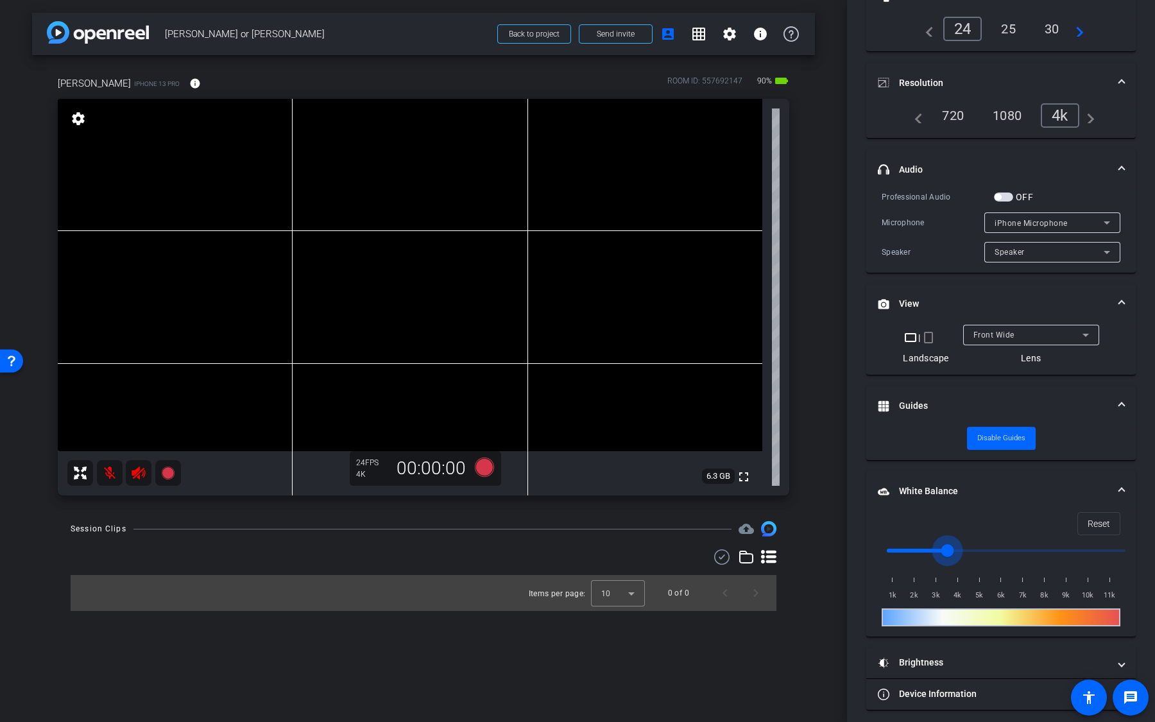
click at [962, 512] on input "range" at bounding box center [1006, 550] width 266 height 28
drag, startPoint x: 962, startPoint y: 548, endPoint x: 1017, endPoint y: 549, distance: 54.5
click at [1017, 512] on input "range" at bounding box center [1006, 550] width 266 height 28
drag, startPoint x: 1017, startPoint y: 549, endPoint x: 1077, endPoint y: 523, distance: 64.9
click at [1060, 512] on input "range" at bounding box center [1006, 550] width 266 height 28
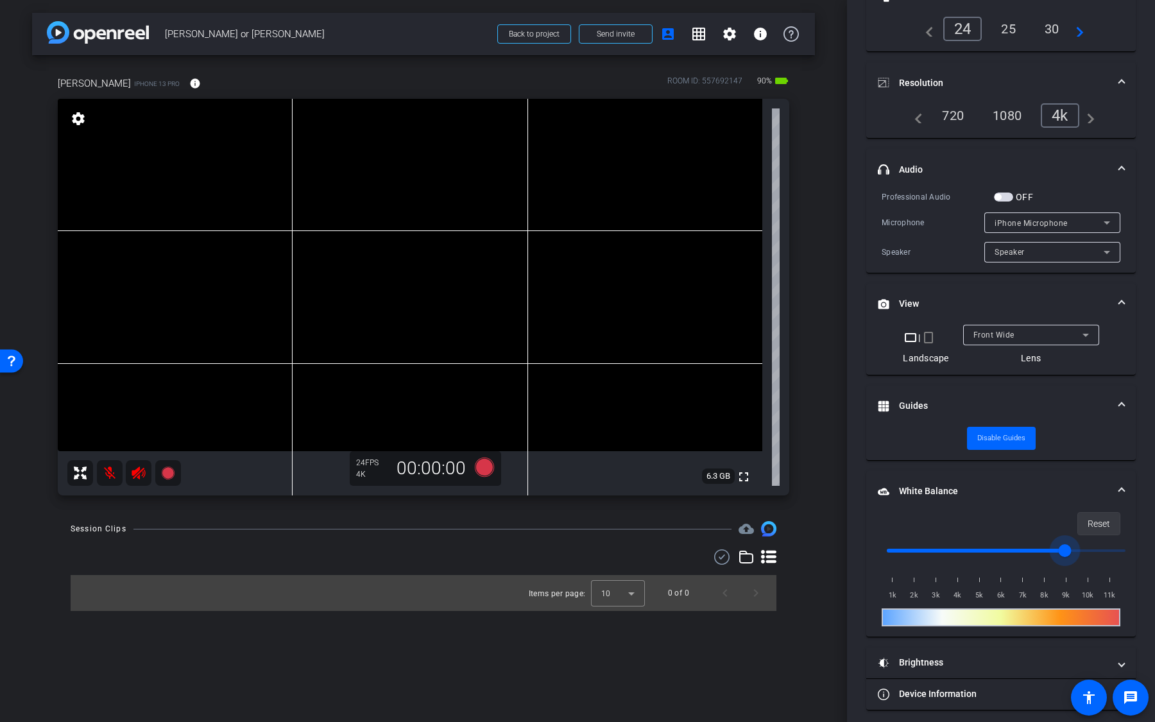
click at [1084, 512] on span at bounding box center [1099, 523] width 42 height 31
type input "1000"
click at [1056, 491] on mat-panel-title "White Balance White Balance" at bounding box center [993, 490] width 231 height 13
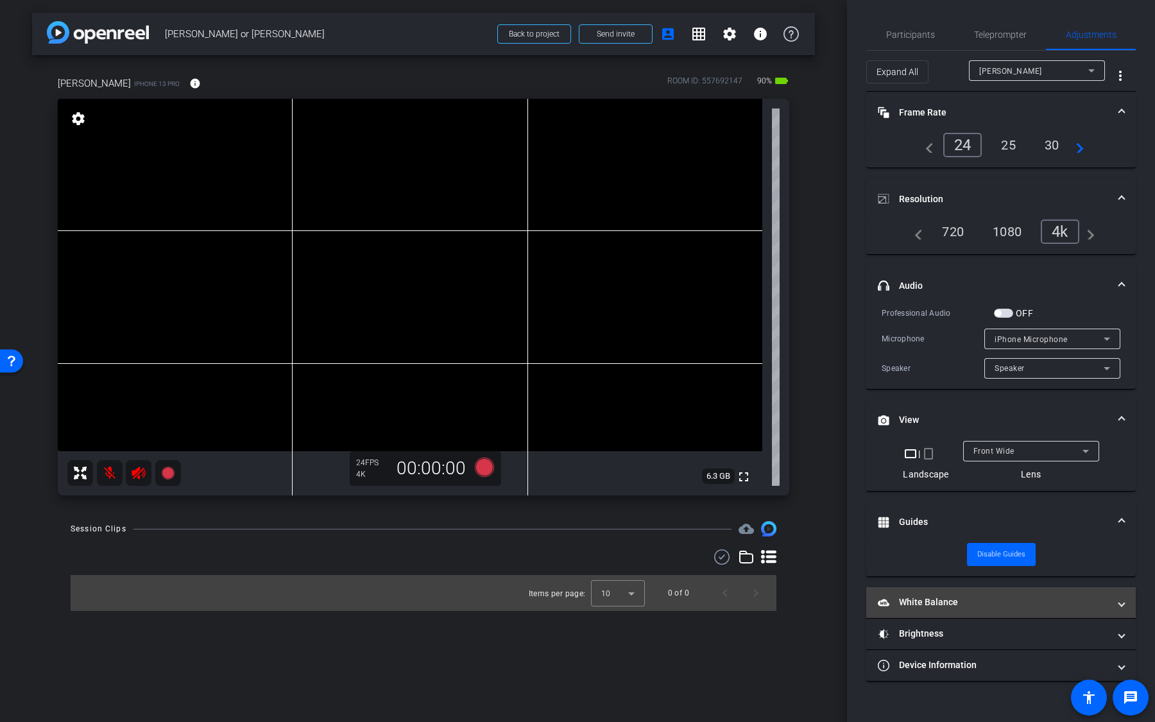
scroll to position [0, 0]
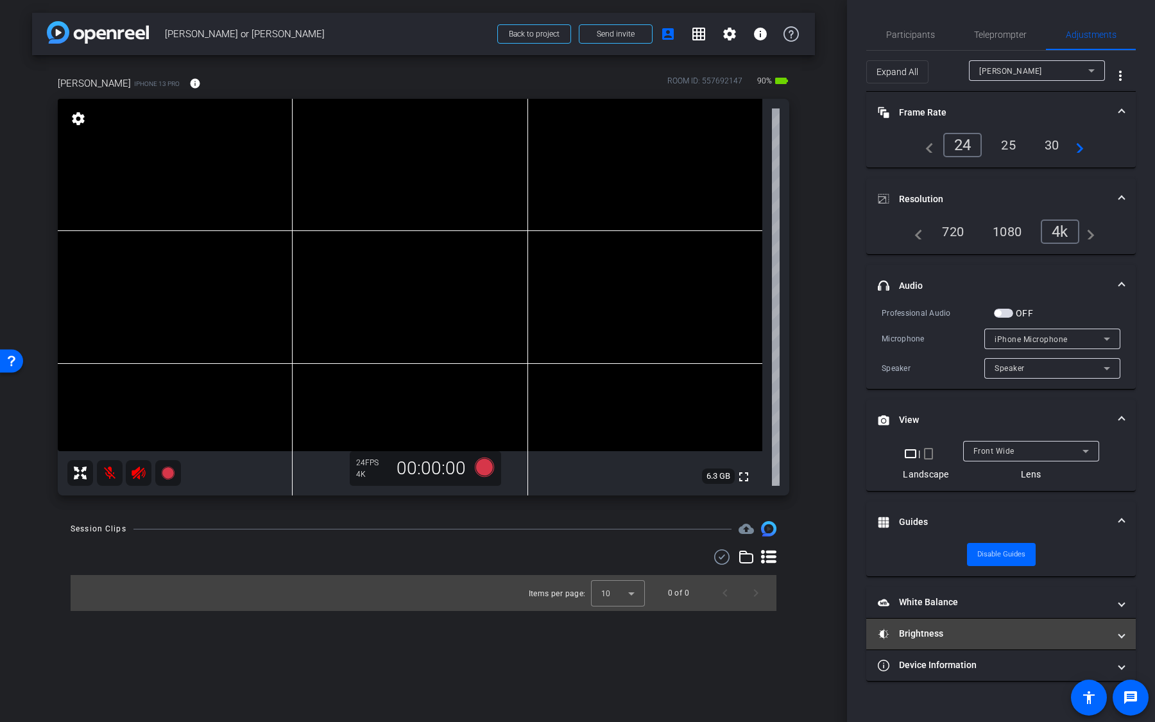
click at [973, 512] on mat-panel-title "Brightness" at bounding box center [993, 633] width 231 height 13
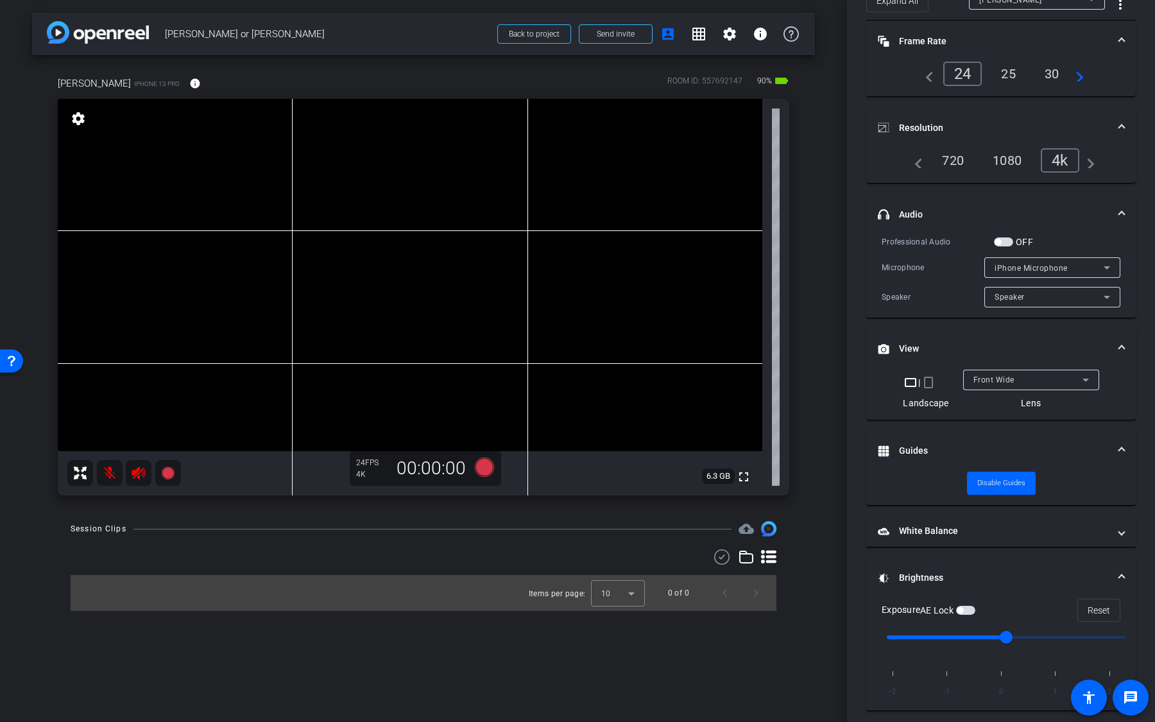
scroll to position [76, 0]
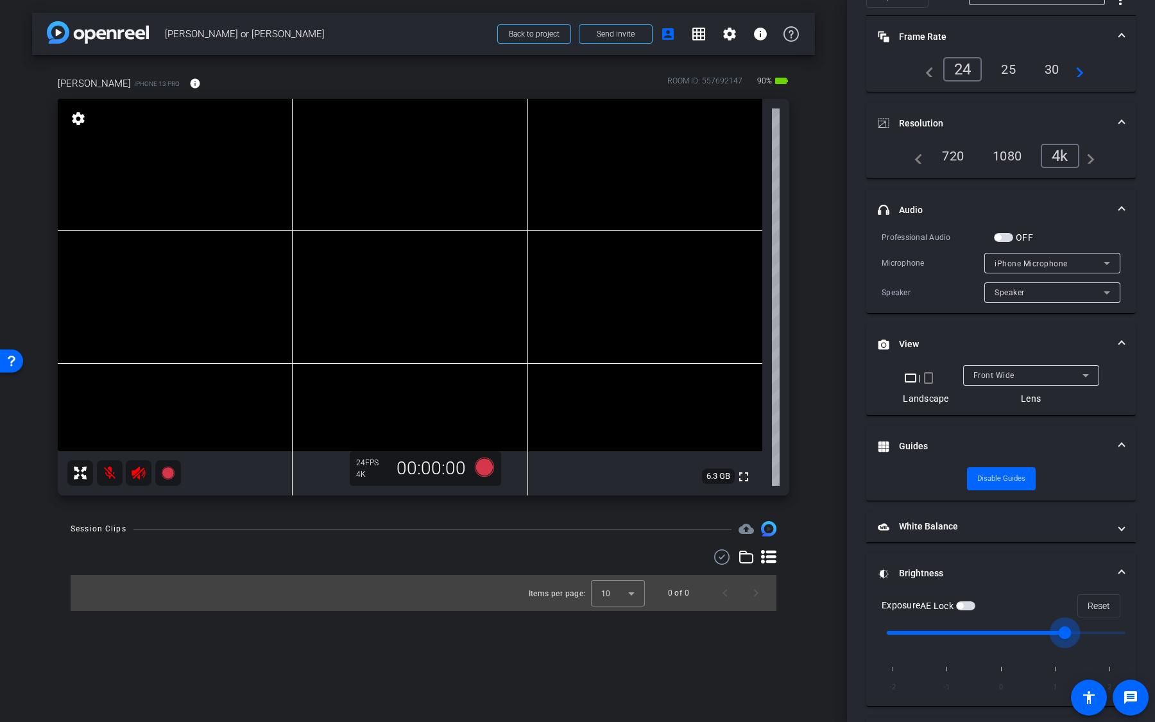
drag, startPoint x: 1014, startPoint y: 627, endPoint x: 1069, endPoint y: 629, distance: 55.8
click at [1067, 512] on input "range" at bounding box center [1006, 632] width 266 height 28
drag, startPoint x: 1069, startPoint y: 629, endPoint x: 1102, endPoint y: 628, distance: 33.4
click at [1100, 512] on input "range" at bounding box center [1006, 632] width 266 height 28
drag, startPoint x: 1125, startPoint y: 627, endPoint x: 1064, endPoint y: 629, distance: 61.0
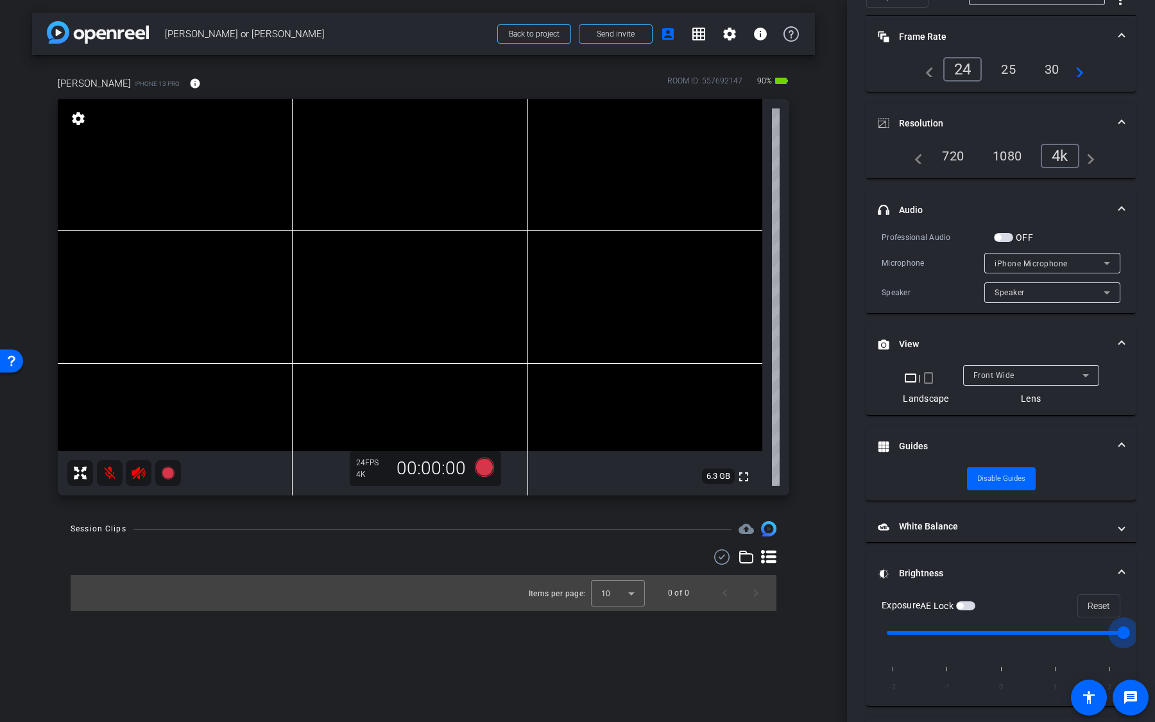
click at [1064, 512] on input "range" at bounding box center [1006, 632] width 266 height 28
drag, startPoint x: 1064, startPoint y: 629, endPoint x: 1001, endPoint y: 631, distance: 62.3
type input "0"
click at [1001, 512] on input "range" at bounding box center [1006, 632] width 266 height 28
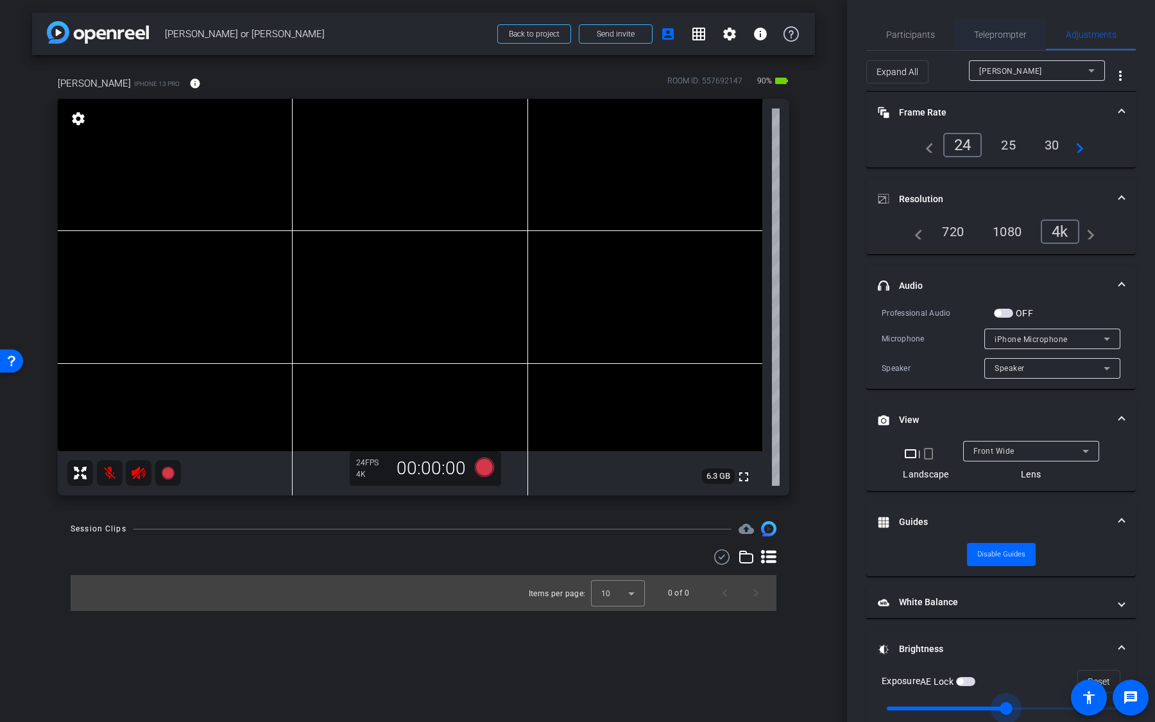
click at [1000, 35] on span "Teleprompter" at bounding box center [1000, 34] width 53 height 9
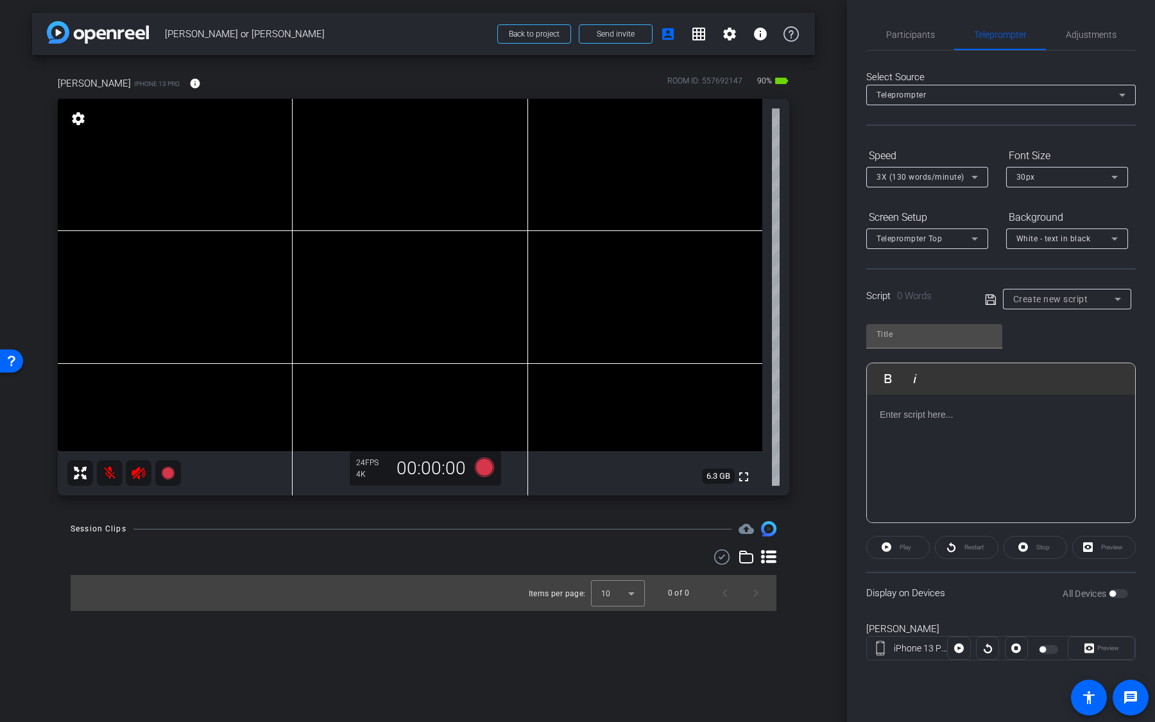
click at [1066, 294] on span "Create new script" at bounding box center [1050, 299] width 75 height 10
click at [1056, 346] on span "Script for Christian Tuesday" at bounding box center [1067, 344] width 108 height 15
type input "Script for Christian Tuesday"
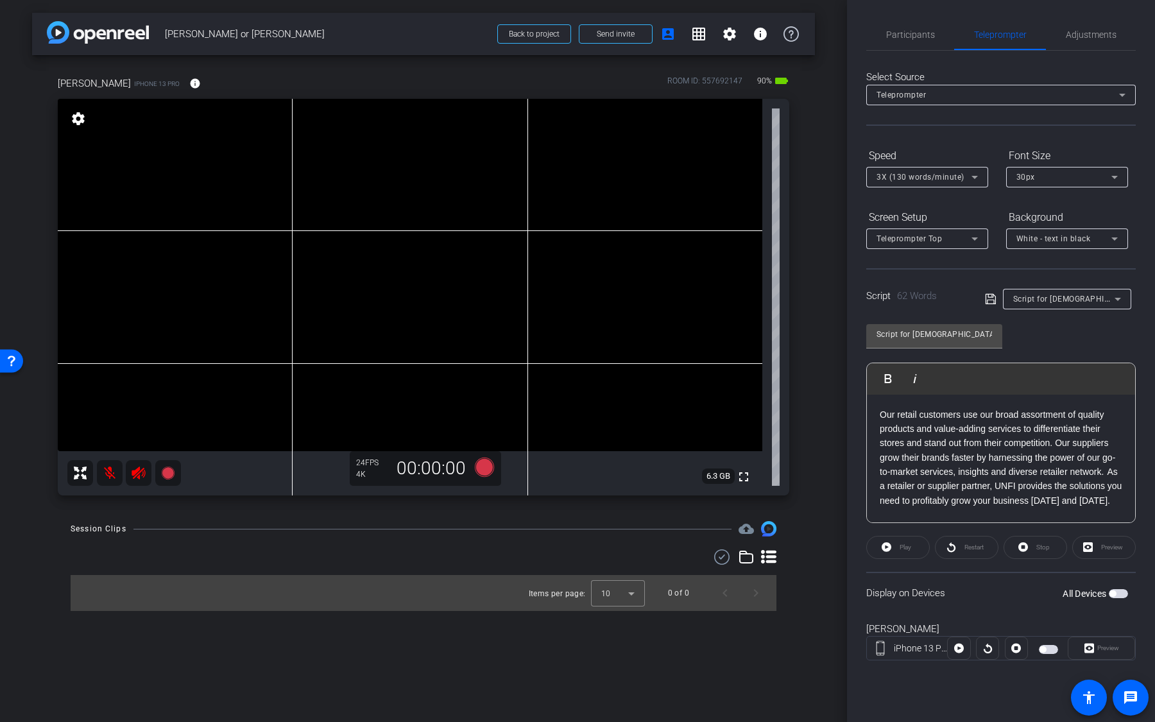
click at [989, 430] on p "Our retail customers use our broad assortment of quality products and value-add…" at bounding box center [1001, 457] width 243 height 101
click at [936, 184] on div "3X (130 words/minute)" at bounding box center [923, 177] width 95 height 16
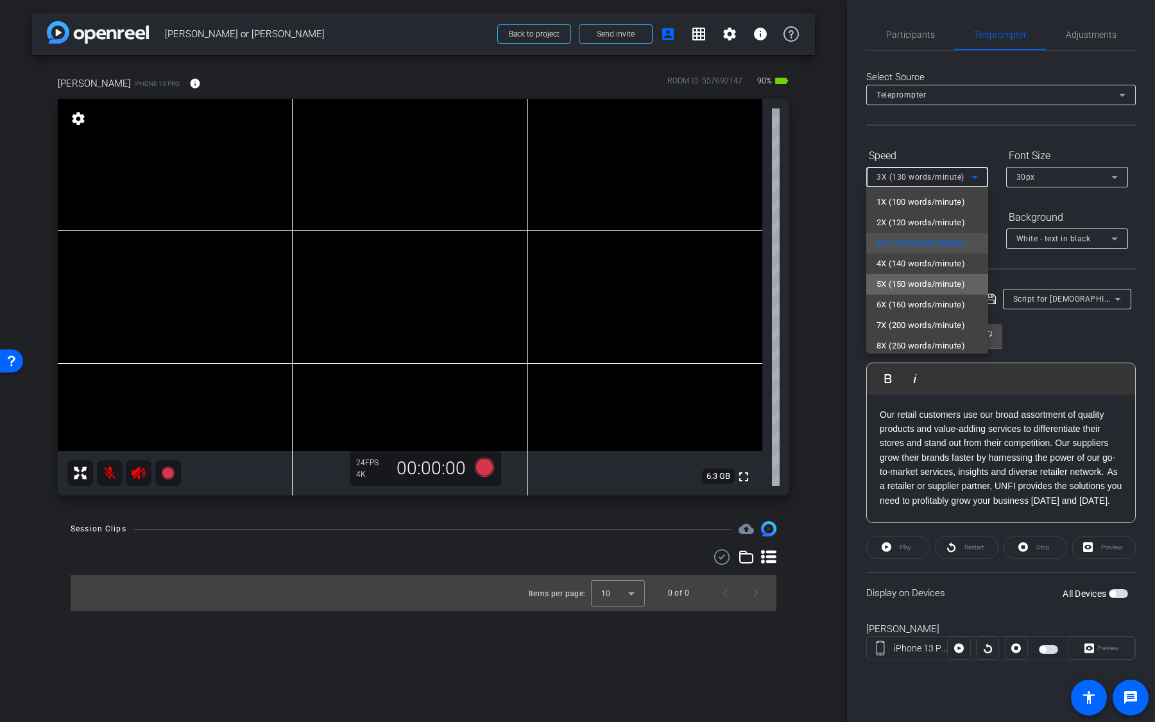
click at [919, 281] on span "5X (150 words/minute)" at bounding box center [920, 284] width 89 height 15
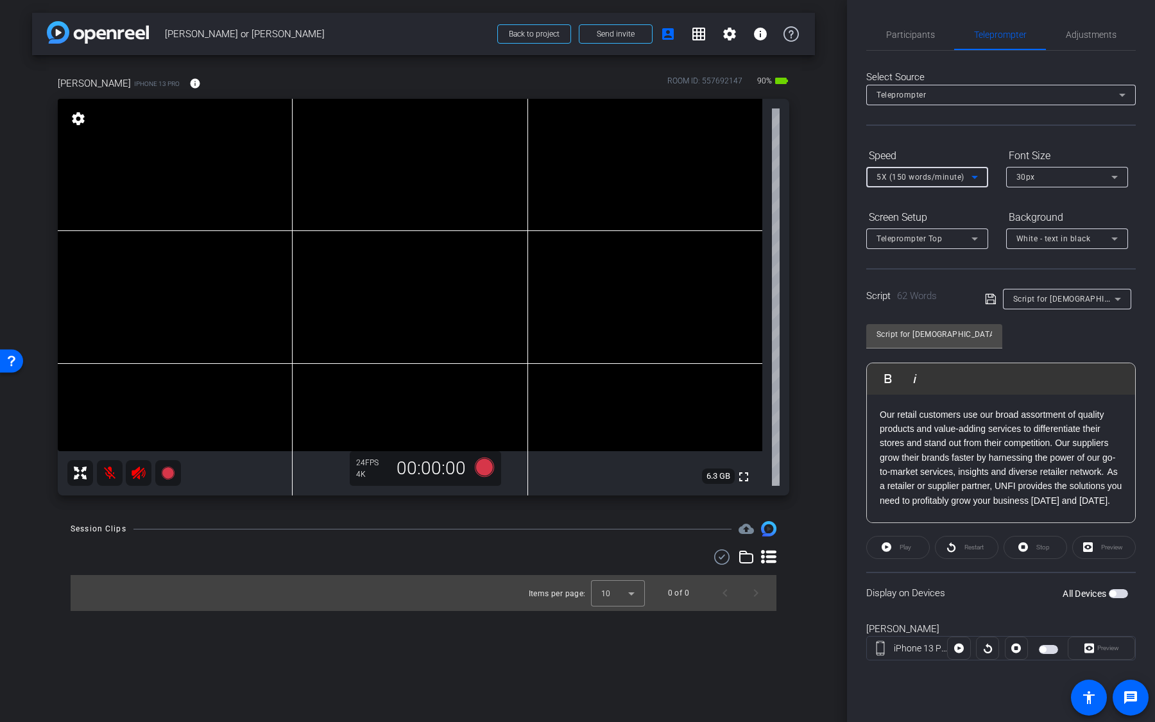
click at [1055, 172] on div "30px" at bounding box center [1063, 177] width 95 height 16
click at [953, 200] on div at bounding box center [577, 361] width 1155 height 722
click at [1065, 239] on span "White - text in black" at bounding box center [1053, 238] width 74 height 9
click at [1061, 284] on div "Black - text in white" at bounding box center [1054, 287] width 76 height 15
click at [1032, 458] on p "Our retail customers use our broad assortment of quality products and value-add…" at bounding box center [1001, 457] width 243 height 101
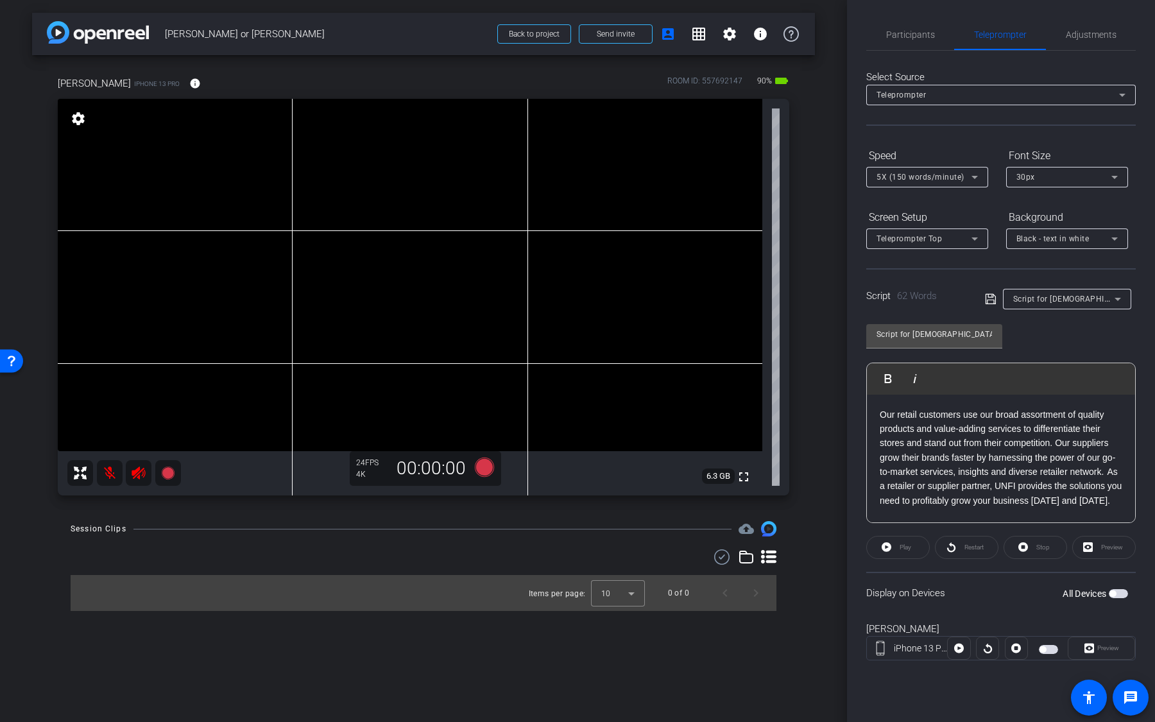
scroll to position [12, 0]
click at [1059, 430] on p "Our retail customers use our broad assortment of quality products and value-add…" at bounding box center [1001, 446] width 243 height 101
click at [1114, 512] on span "button" at bounding box center [1112, 593] width 6 height 6
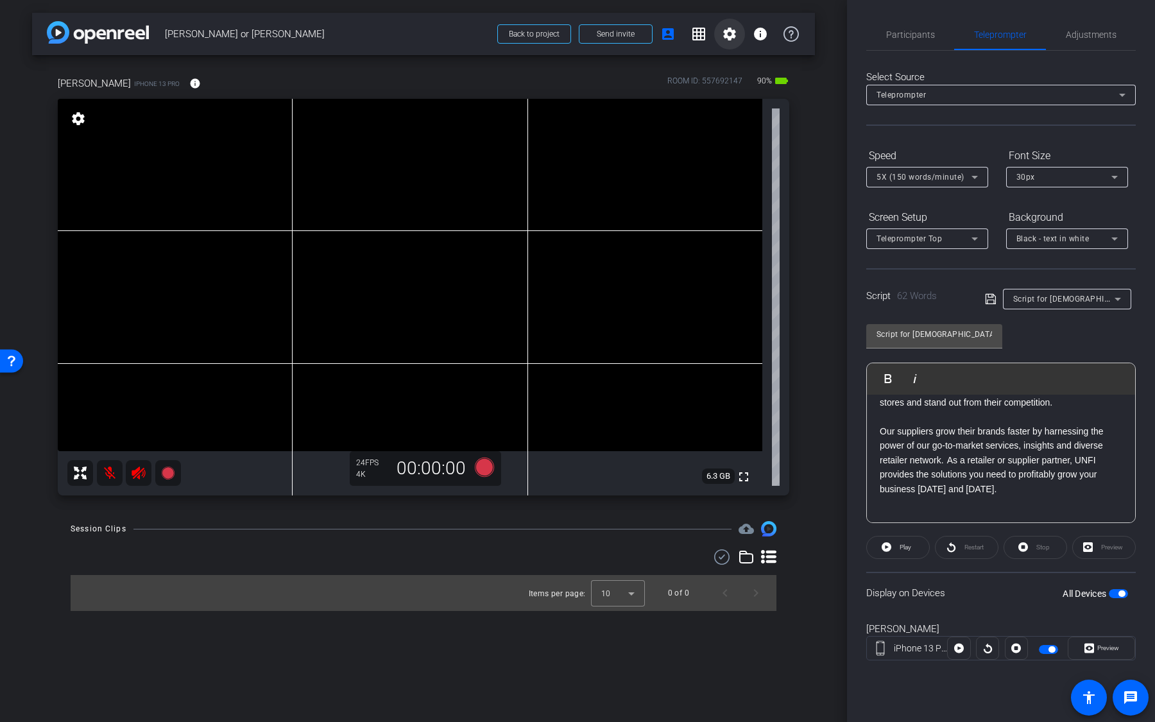
click at [728, 31] on mat-icon "settings" at bounding box center [729, 33] width 15 height 15
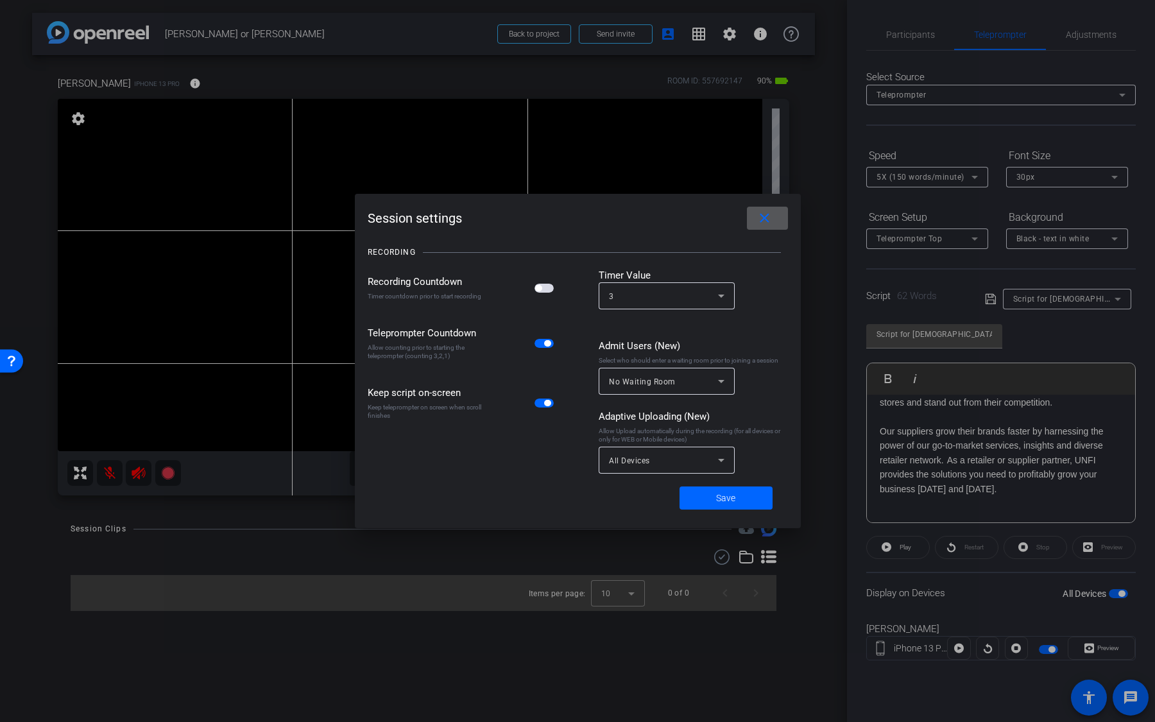
click at [704, 448] on div "All Devices" at bounding box center [666, 460] width 115 height 27
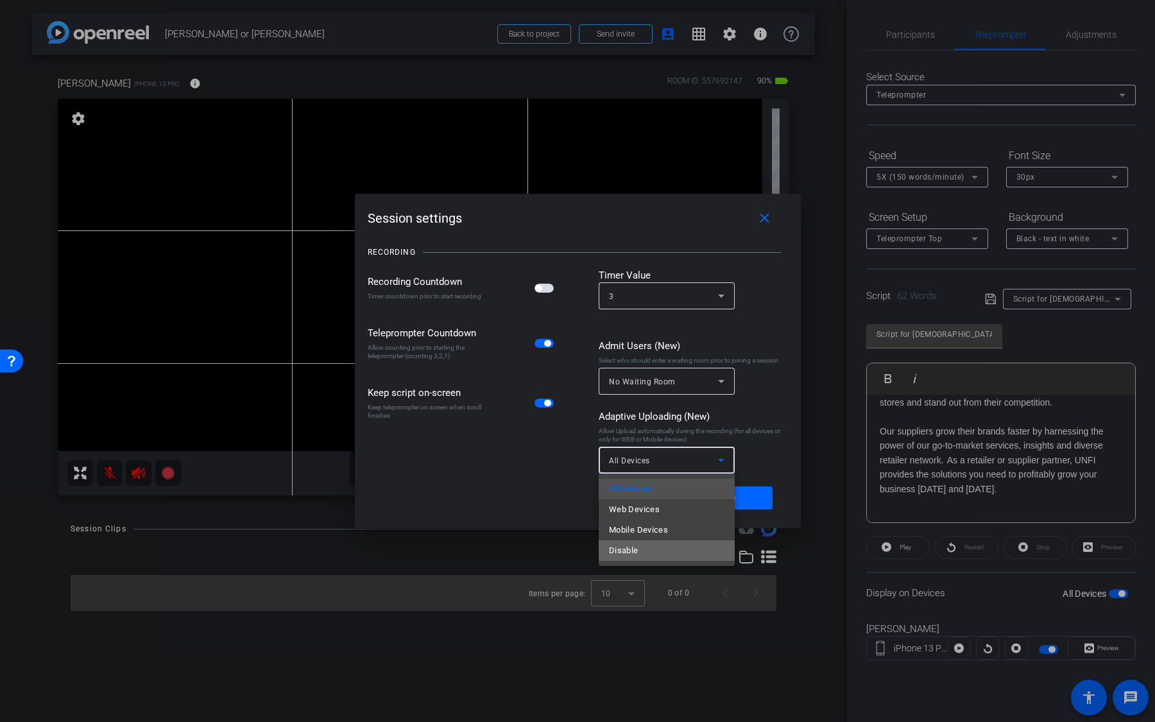
click at [661, 512] on mat-option "Disable" at bounding box center [667, 550] width 136 height 21
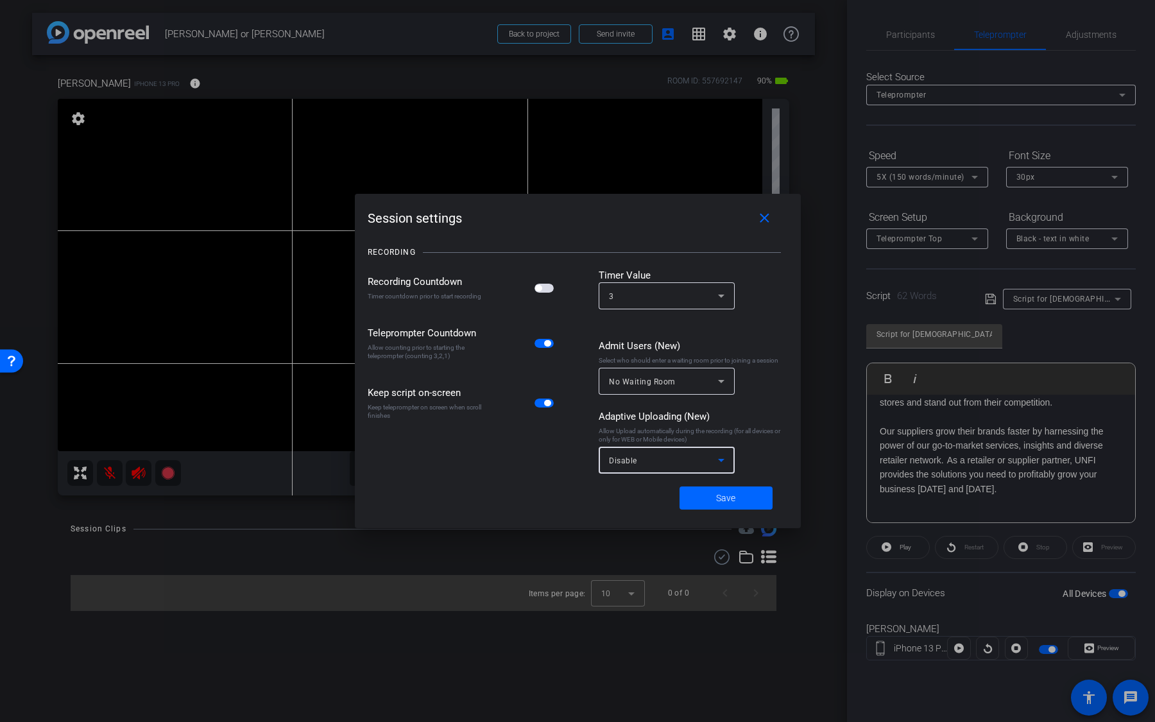
click at [666, 460] on div "Disable" at bounding box center [663, 460] width 109 height 16
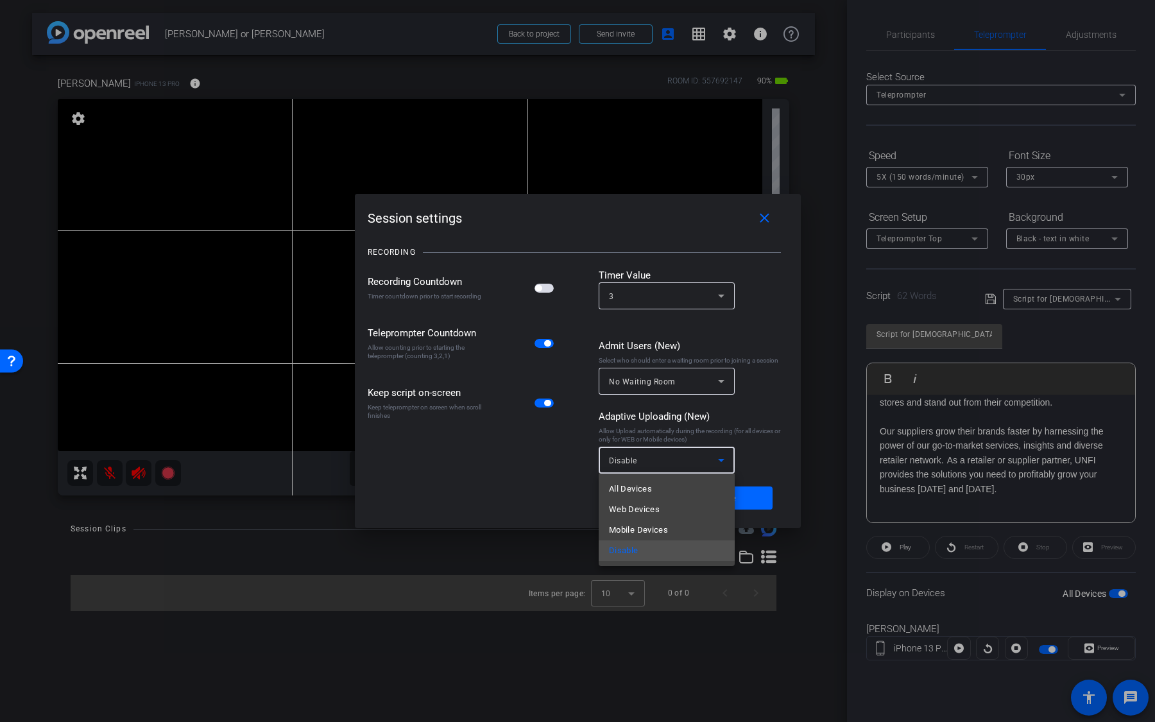
click at [758, 493] on div at bounding box center [577, 361] width 1155 height 722
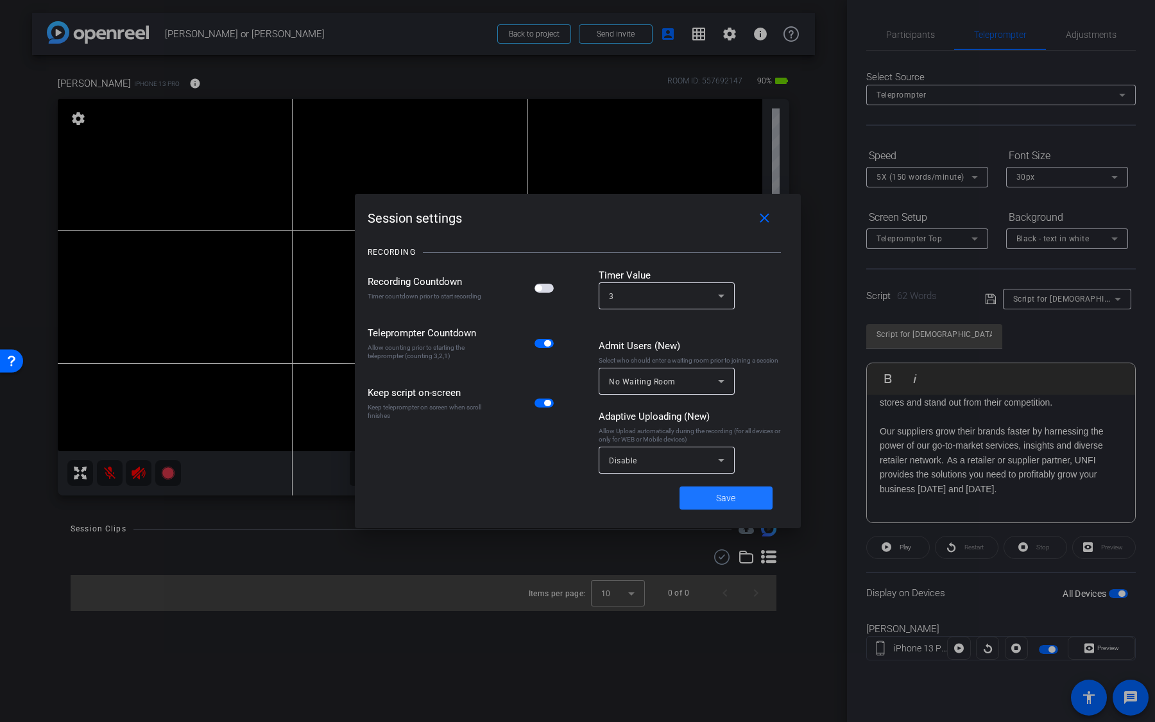
click at [758, 493] on span at bounding box center [725, 497] width 93 height 31
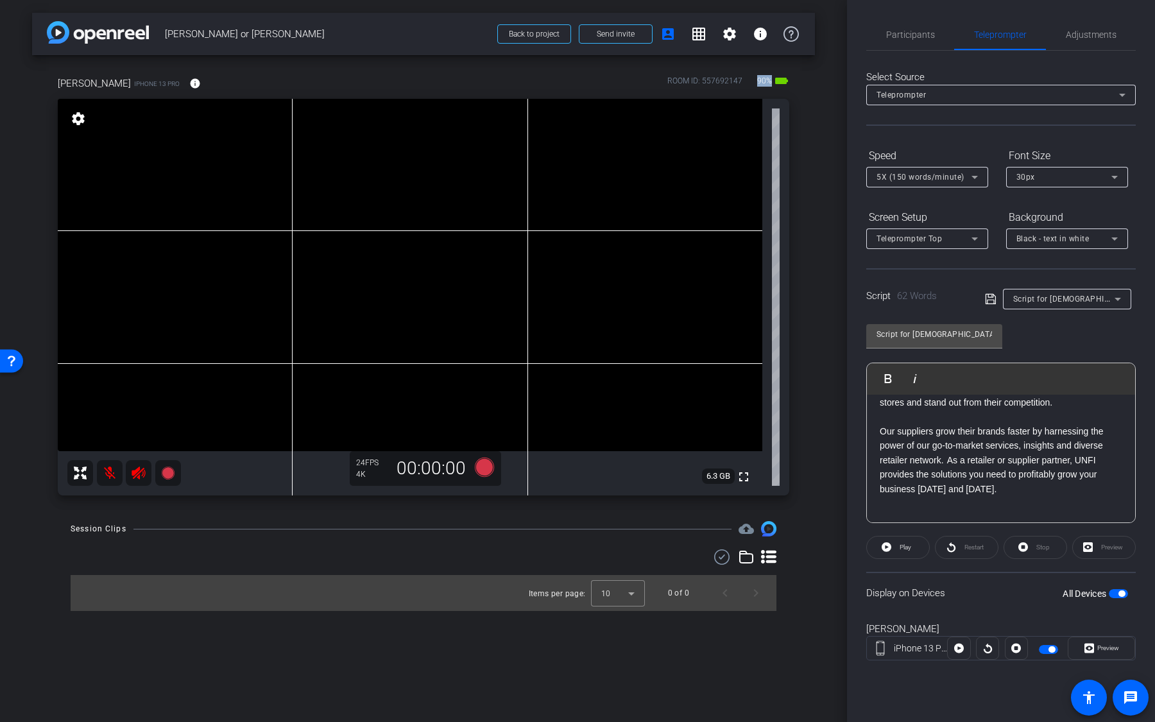
drag, startPoint x: 756, startPoint y: 78, endPoint x: 771, endPoint y: 80, distance: 15.5
click at [771, 80] on span "90%" at bounding box center [764, 81] width 19 height 21
drag, startPoint x: 122, startPoint y: 86, endPoint x: 72, endPoint y: 84, distance: 49.4
click at [72, 84] on div "Sara iPhone 13 Pro info" at bounding box center [134, 83] width 153 height 31
click at [189, 81] on mat-icon "info" at bounding box center [195, 84] width 12 height 12
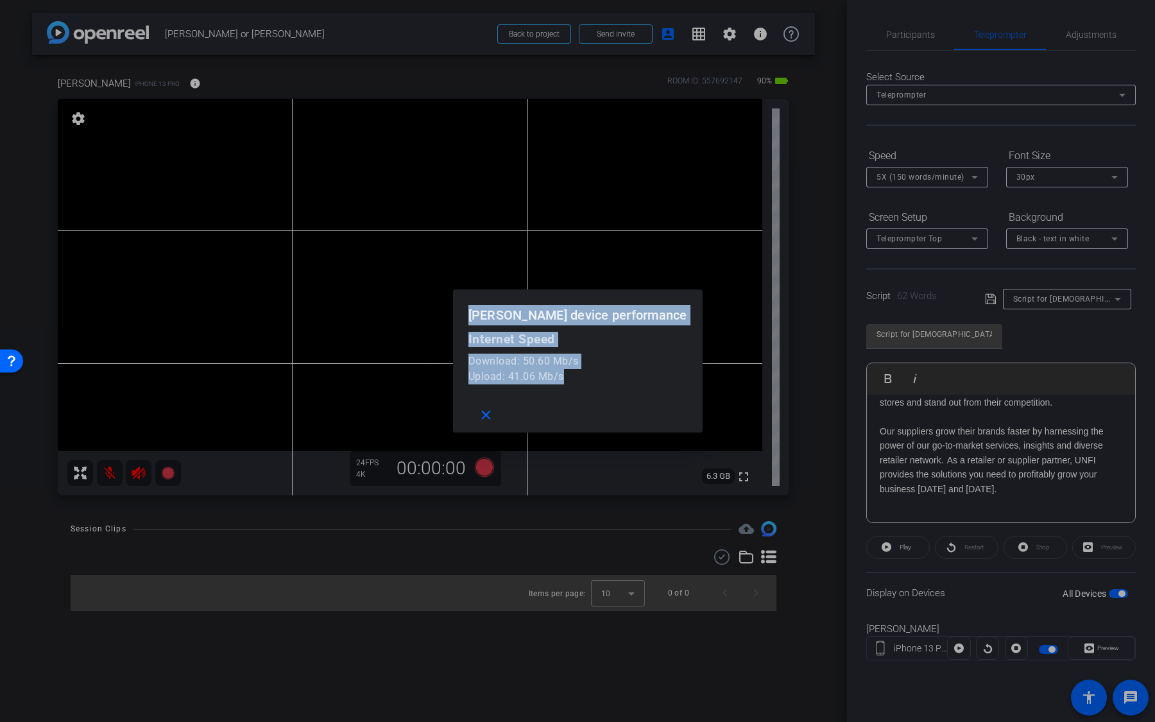
drag, startPoint x: 612, startPoint y: 380, endPoint x: 458, endPoint y: 303, distance: 172.4
click at [458, 303] on div "Sara device performance Internet Speed Download: 50.60 Mb/s Upload: 41.06 Mb/s …" at bounding box center [577, 361] width 1155 height 722
click at [494, 420] on mat-icon "close" at bounding box center [486, 415] width 16 height 16
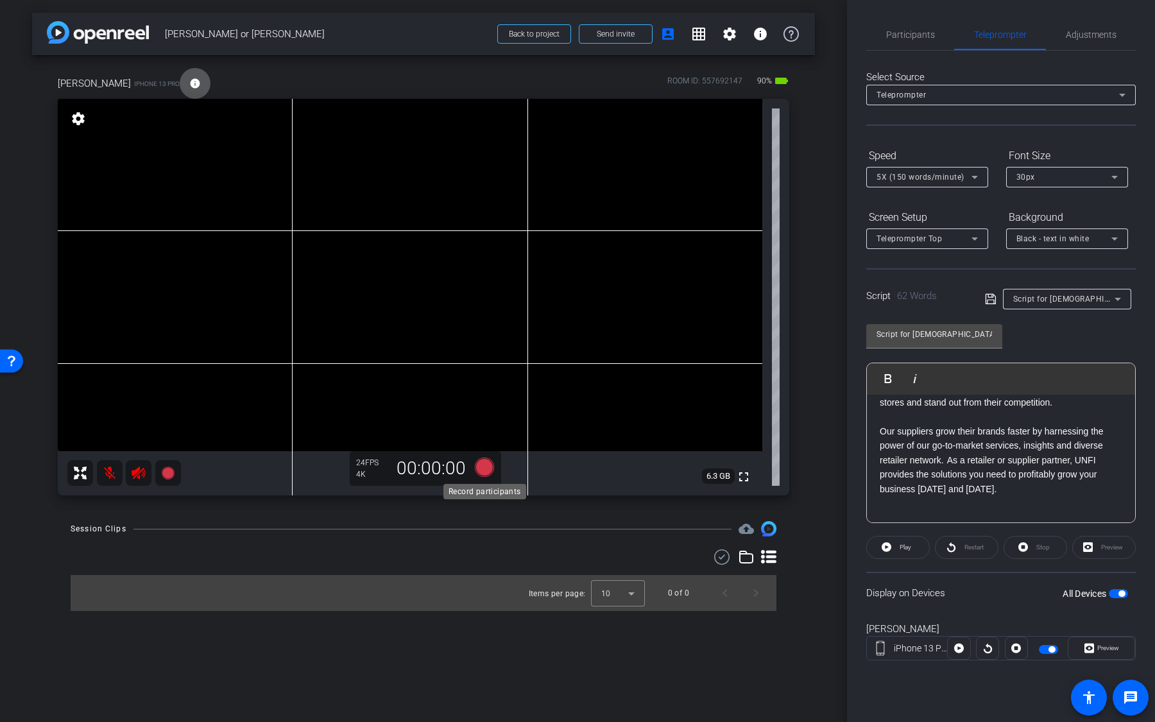
click at [484, 465] on icon at bounding box center [484, 466] width 19 height 19
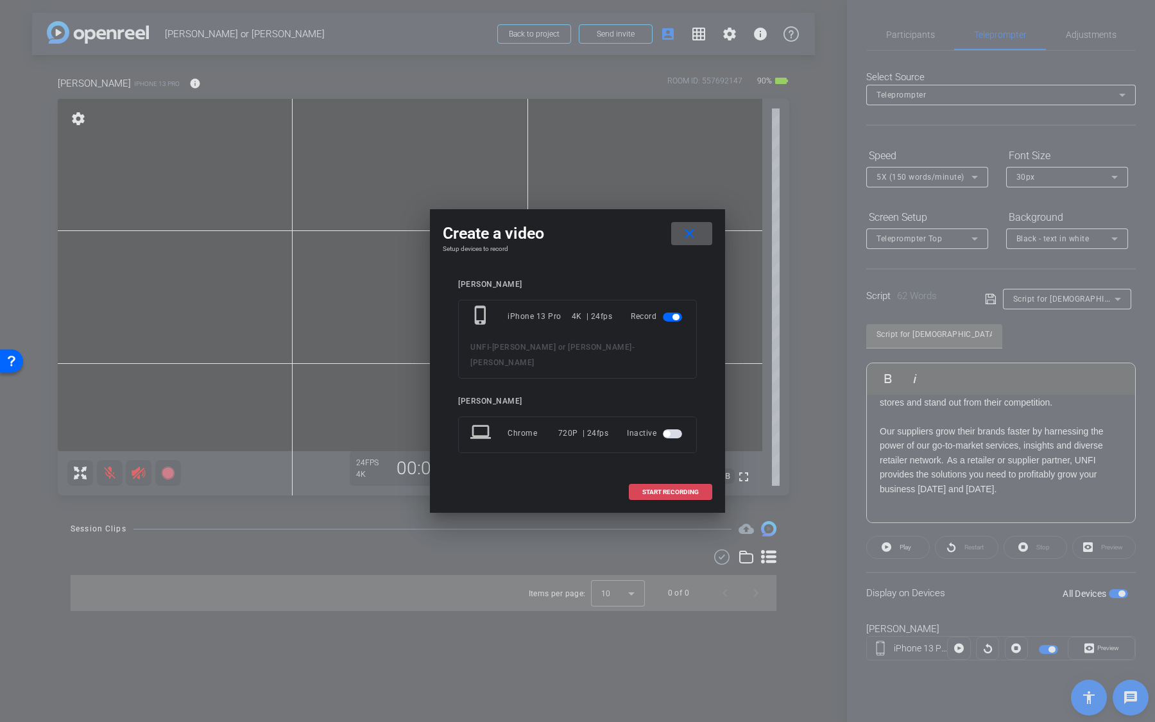
click at [652, 489] on span "START RECORDING" at bounding box center [670, 492] width 56 height 6
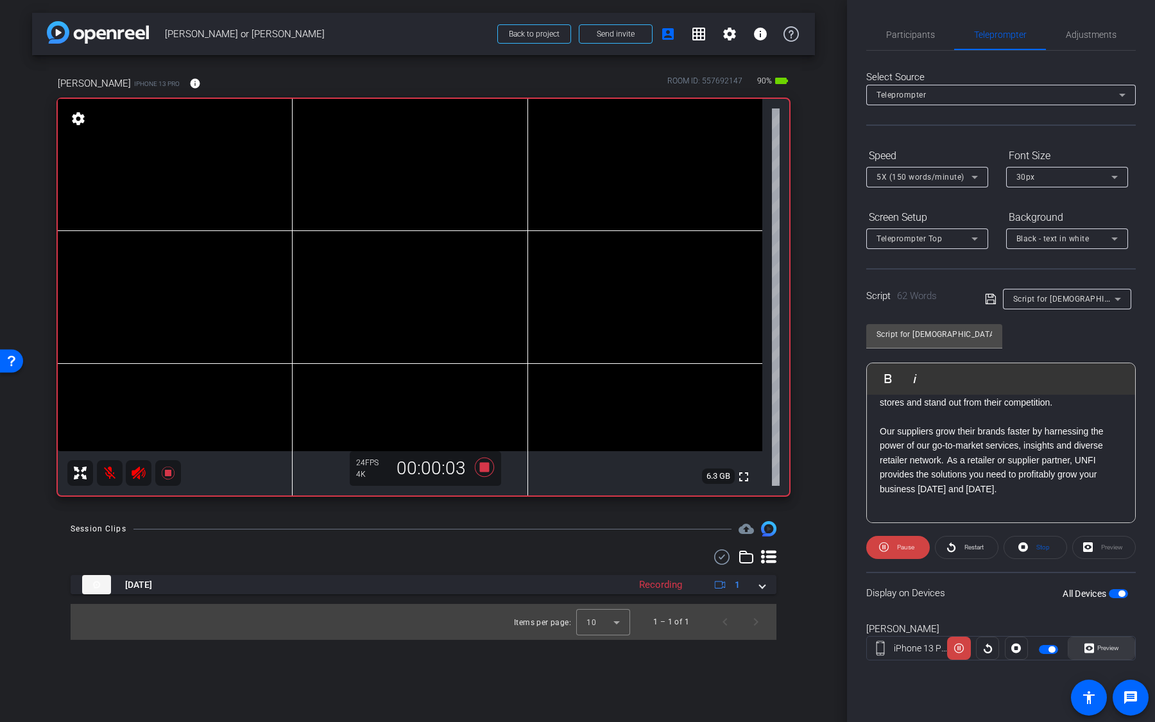
click at [1088, 512] on icon at bounding box center [1089, 648] width 10 height 10
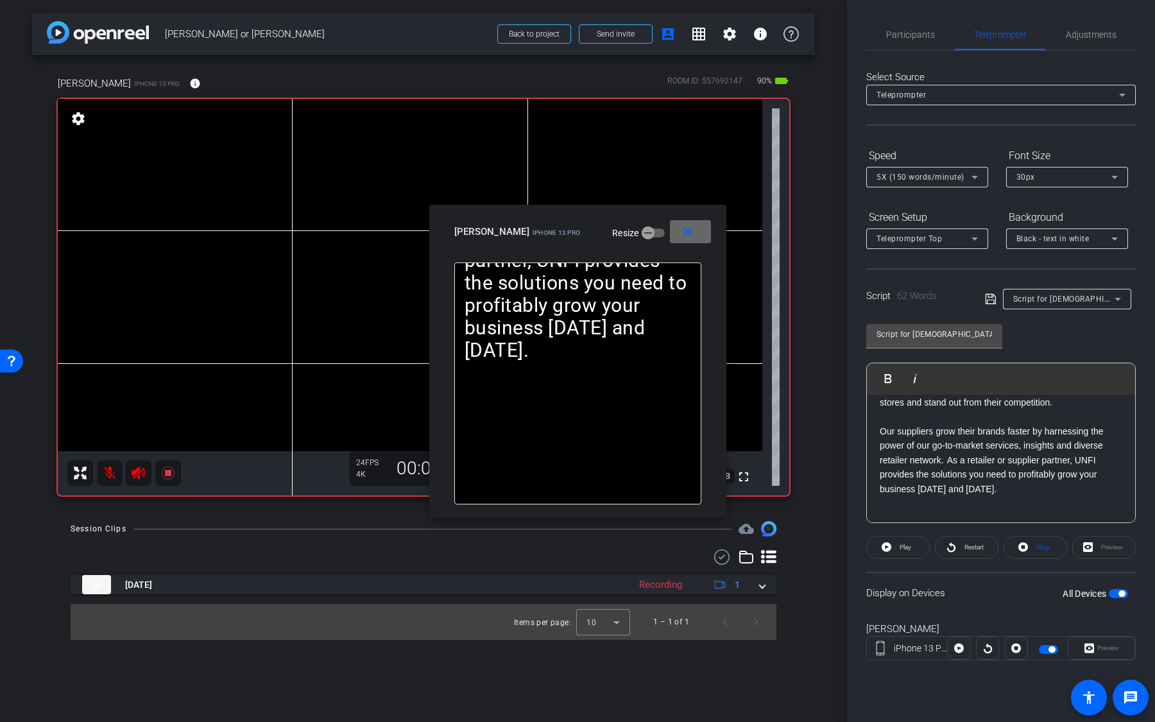
click at [695, 241] on span at bounding box center [690, 231] width 41 height 31
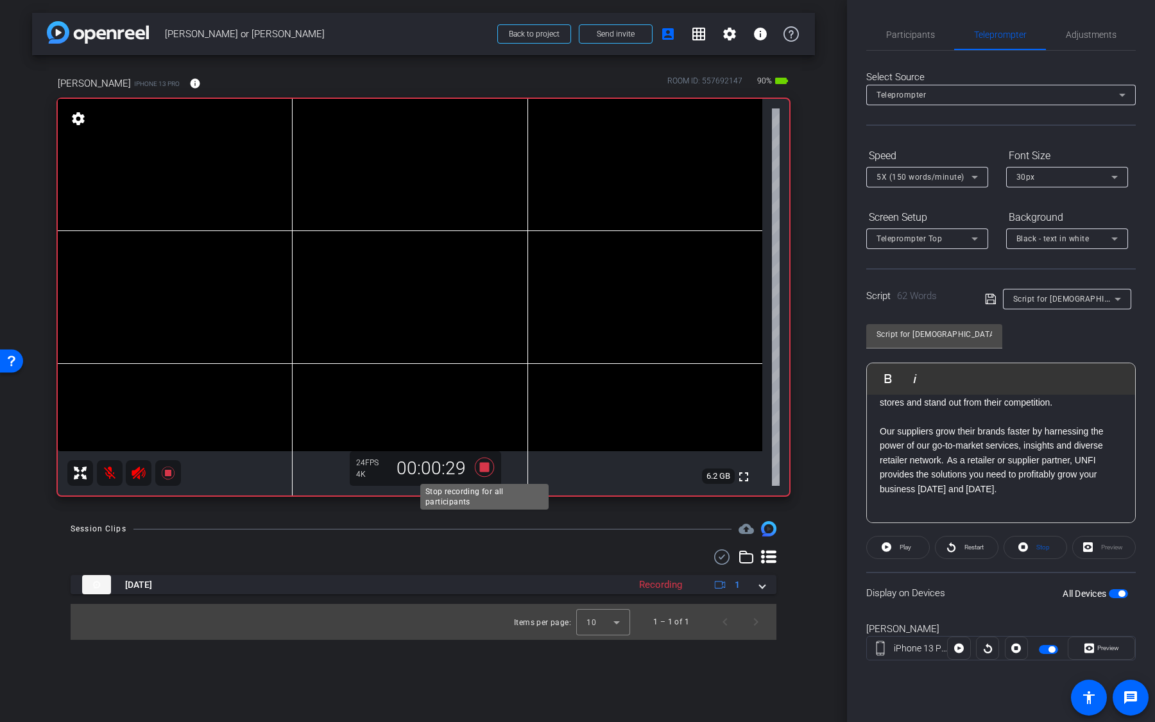
click at [488, 470] on icon at bounding box center [484, 466] width 19 height 19
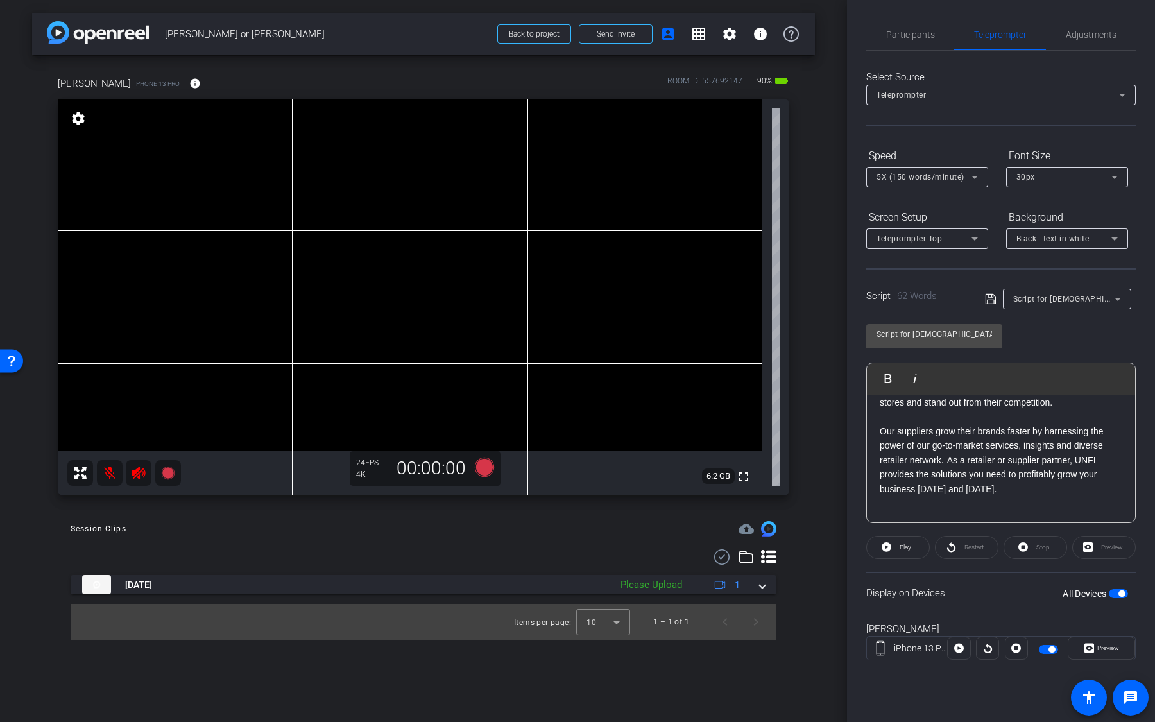
click at [1049, 512] on mat-slide-toggle at bounding box center [1050, 647] width 22 height 15
click at [1050, 512] on span "button" at bounding box center [1048, 649] width 19 height 9
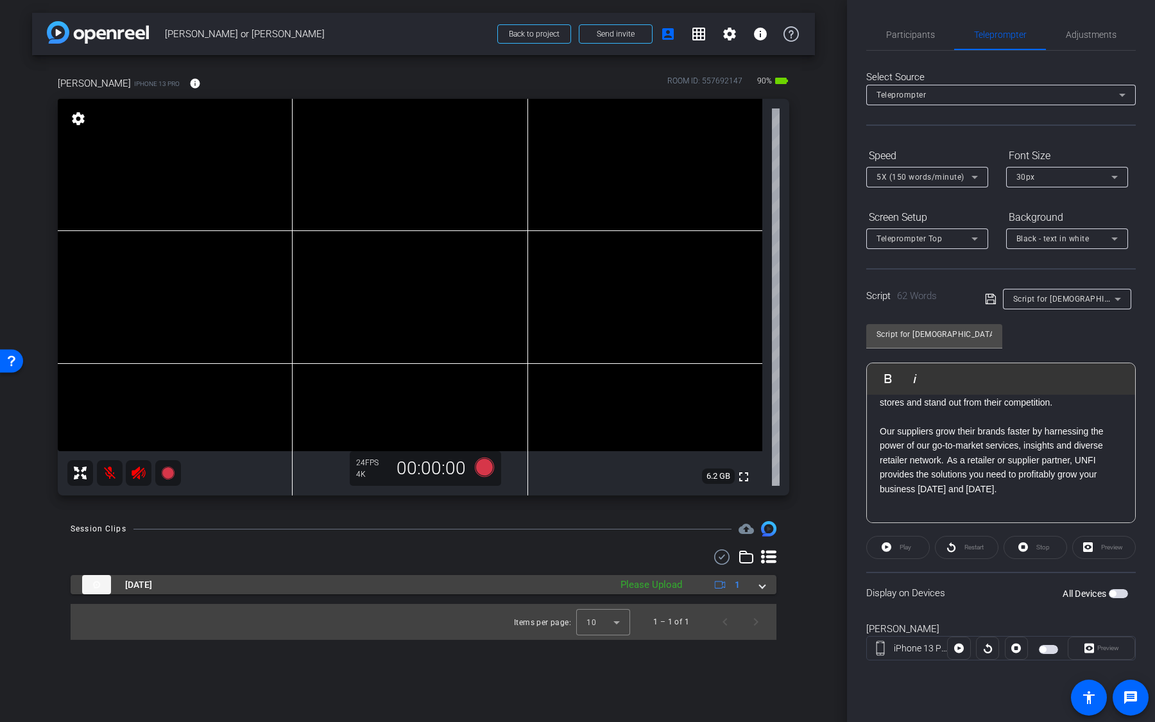
click at [652, 512] on div "Please Upload" at bounding box center [651, 584] width 74 height 15
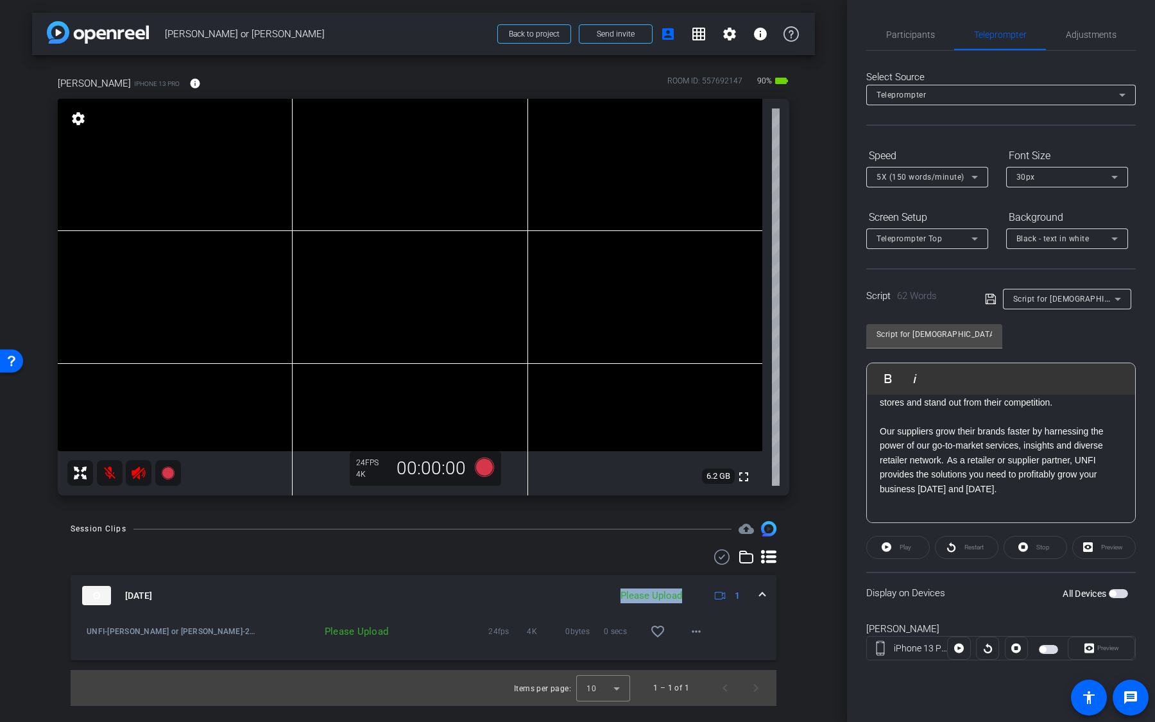
drag, startPoint x: 685, startPoint y: 597, endPoint x: 618, endPoint y: 602, distance: 66.2
click at [618, 512] on div "Please Upload" at bounding box center [651, 595] width 74 height 15
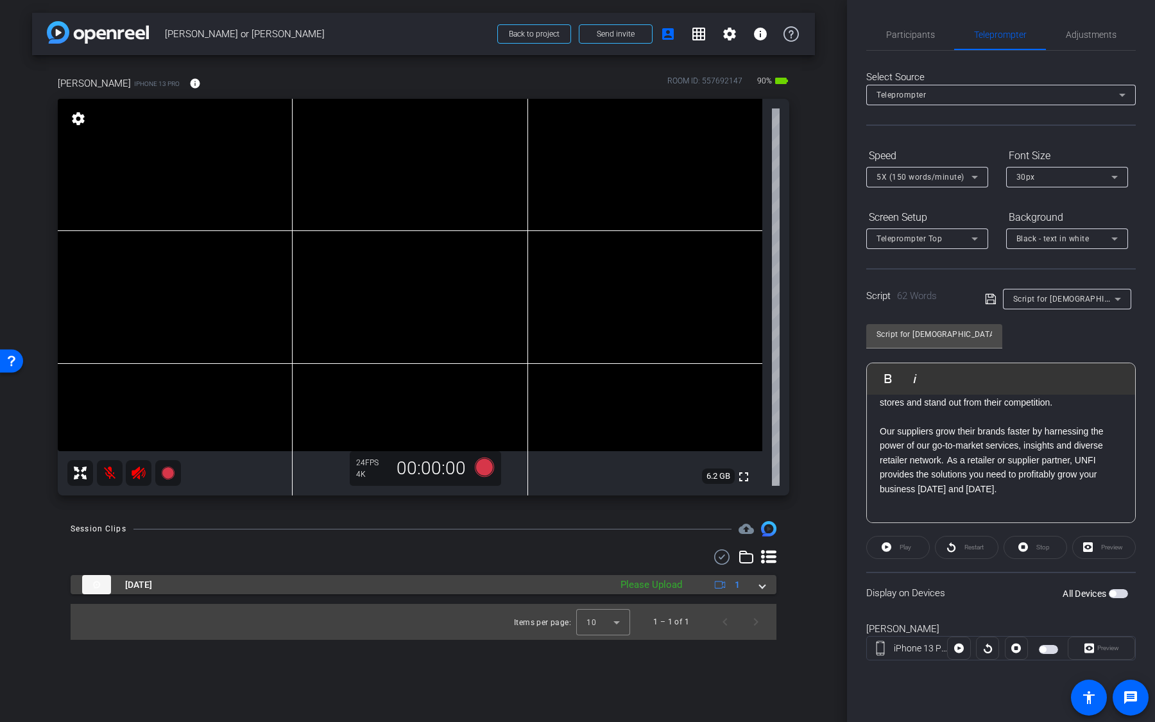
click at [629, 512] on div "Please Upload" at bounding box center [651, 584] width 74 height 15
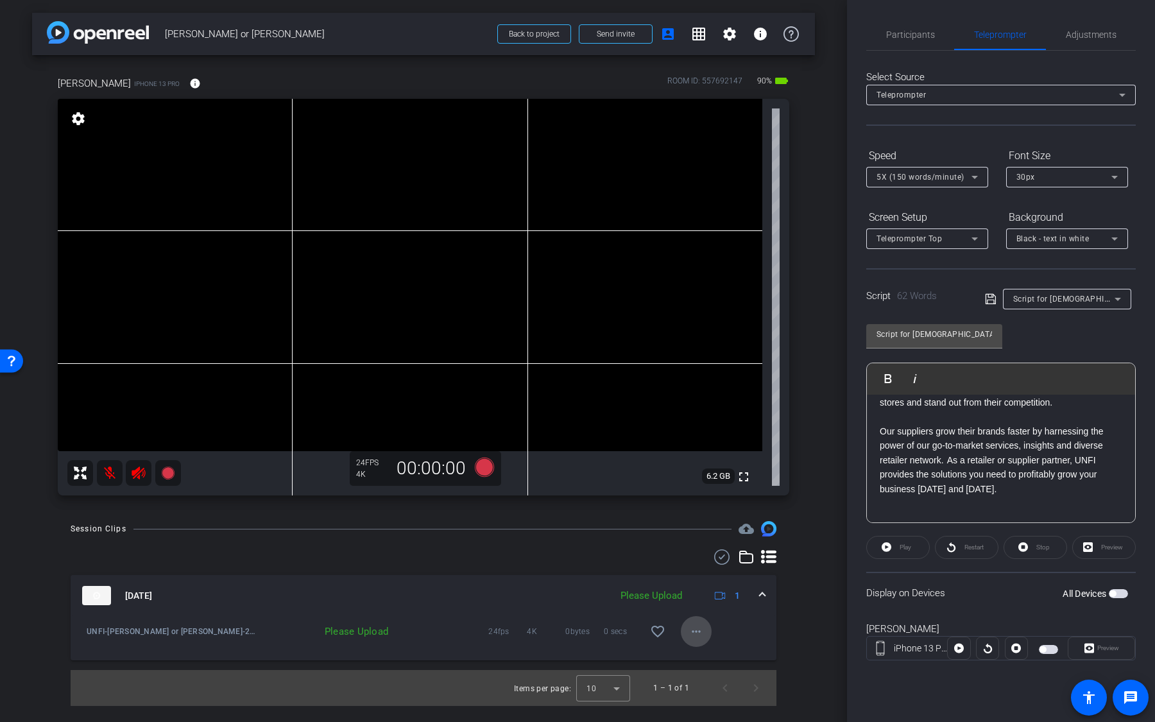
click at [699, 512] on mat-icon "more_horiz" at bounding box center [695, 631] width 15 height 15
click at [704, 512] on span "Upload" at bounding box center [716, 658] width 51 height 15
click at [699, 512] on mat-icon "more_horiz" at bounding box center [695, 631] width 15 height 15
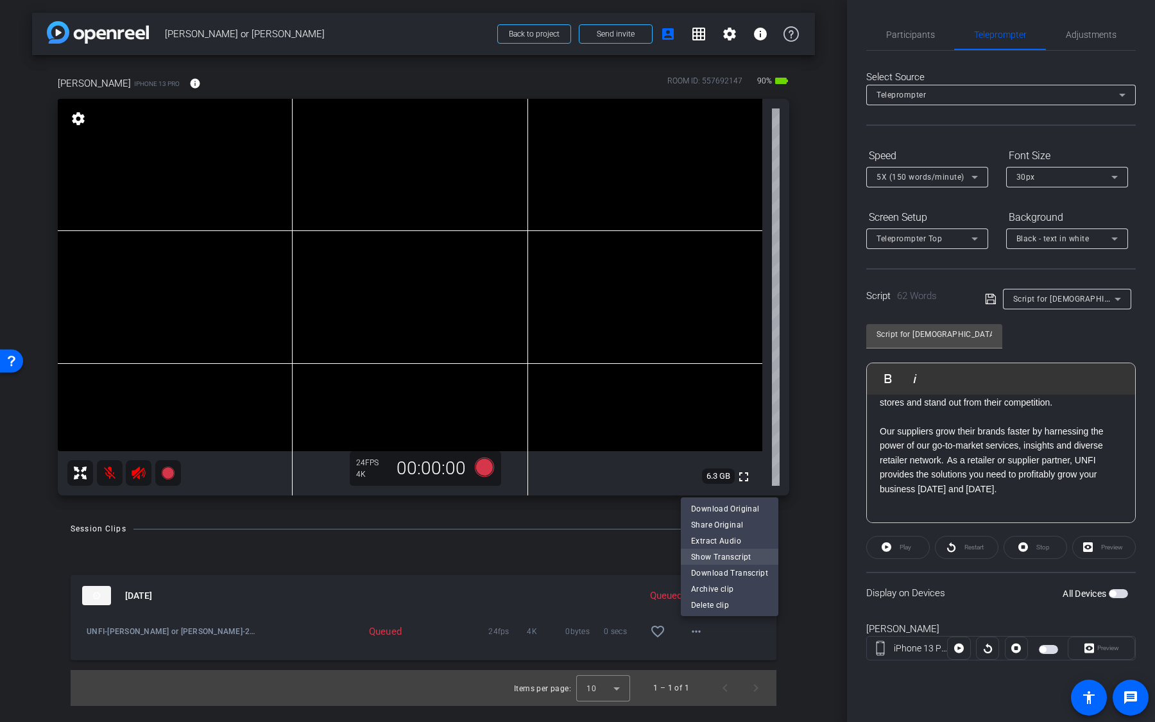
click at [722, 512] on span "Show Transcript" at bounding box center [729, 556] width 77 height 15
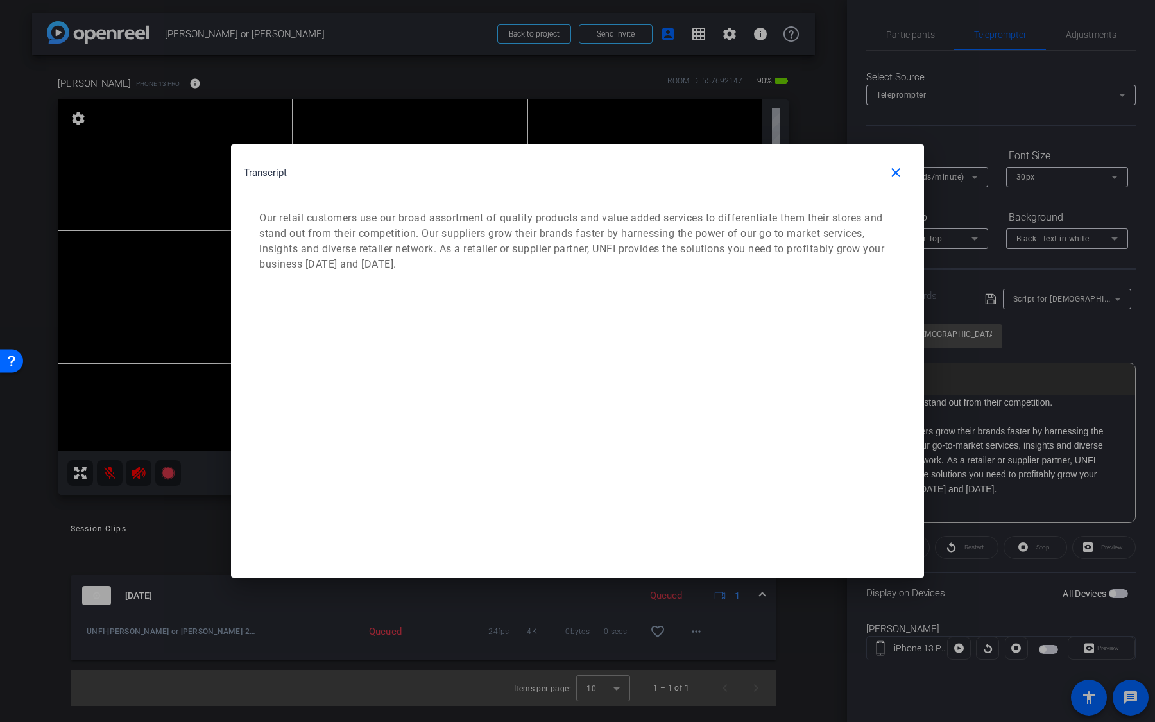
drag, startPoint x: 508, startPoint y: 301, endPoint x: 269, endPoint y: 207, distance: 257.2
click at [269, 207] on div "Transcript close Our retail customers use our broad assortment of quality produ…" at bounding box center [577, 360] width 693 height 433
click at [460, 260] on p "Our retail customers use our broad assortment of quality products and value add…" at bounding box center [575, 241] width 633 height 62
click at [896, 175] on mat-icon "close" at bounding box center [895, 172] width 15 height 15
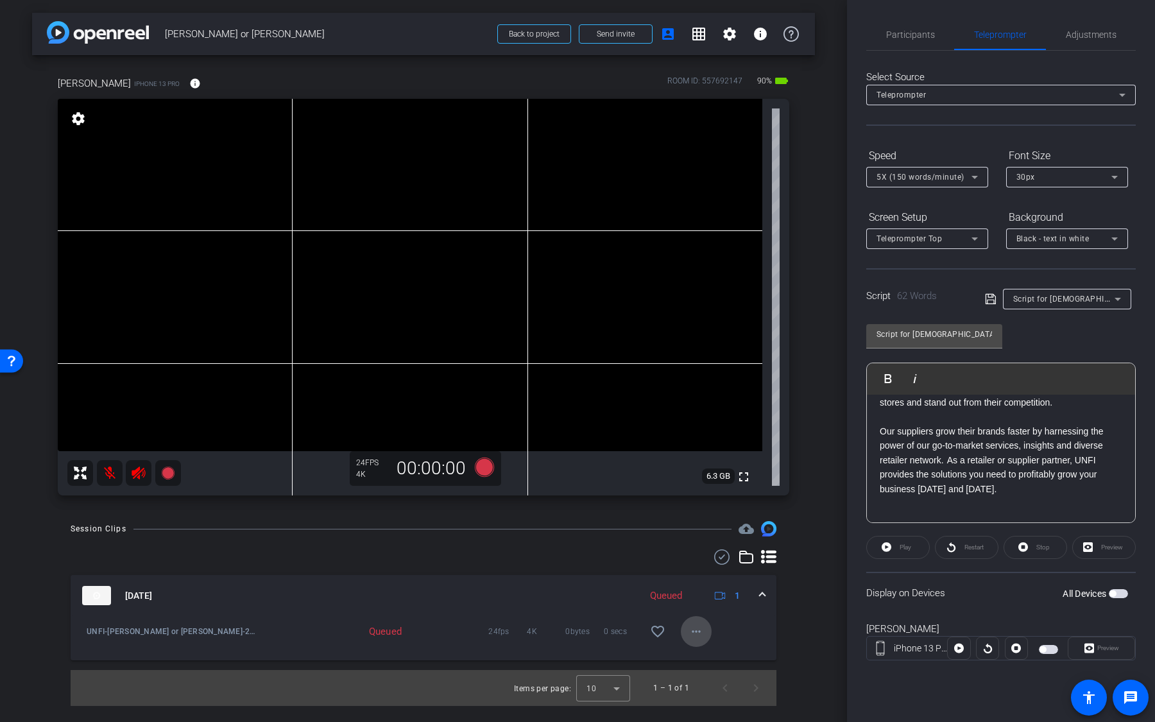
click at [694, 512] on mat-icon "more_horiz" at bounding box center [695, 631] width 15 height 15
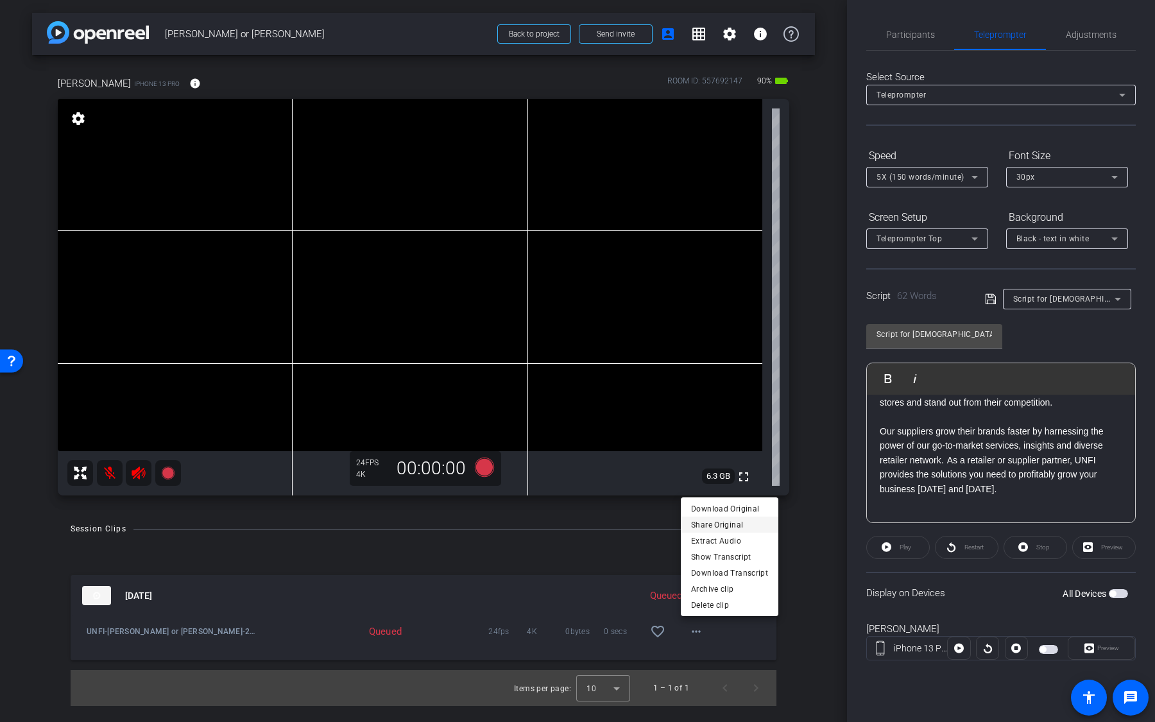
click at [741, 512] on span "Share Original" at bounding box center [729, 524] width 77 height 15
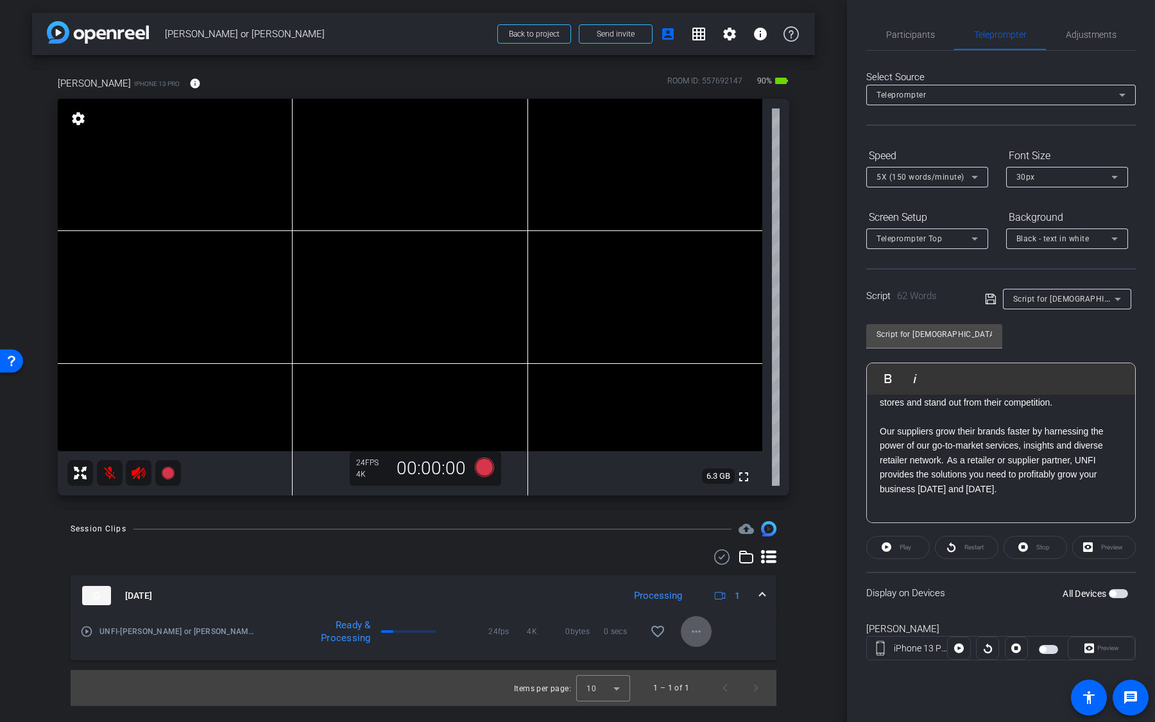
click at [1049, 512] on span "button" at bounding box center [1048, 649] width 19 height 9
click at [1057, 512] on button "button" at bounding box center [1048, 649] width 19 height 9
click at [608, 29] on span "Send invite" at bounding box center [616, 34] width 38 height 10
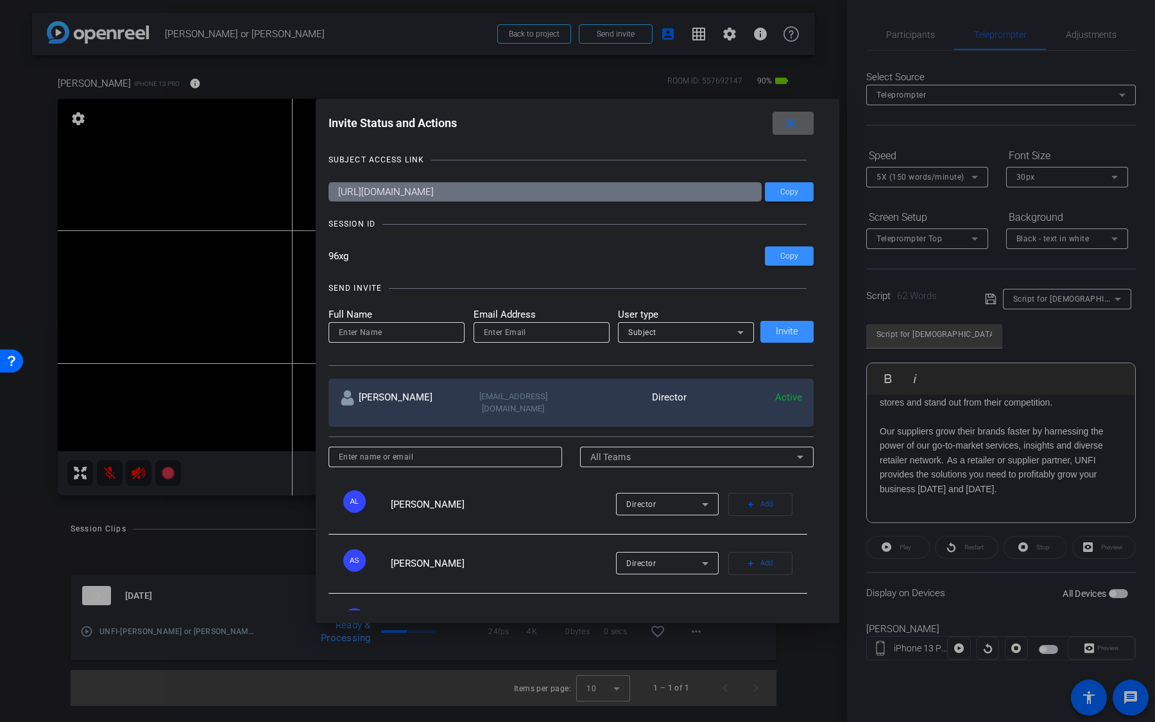
click at [550, 323] on div at bounding box center [541, 332] width 115 height 21
paste input "christian.unser@unfi.com"
type input "christian.unser@unfi.com"
click at [423, 332] on input at bounding box center [396, 332] width 115 height 15
type input "Christian"
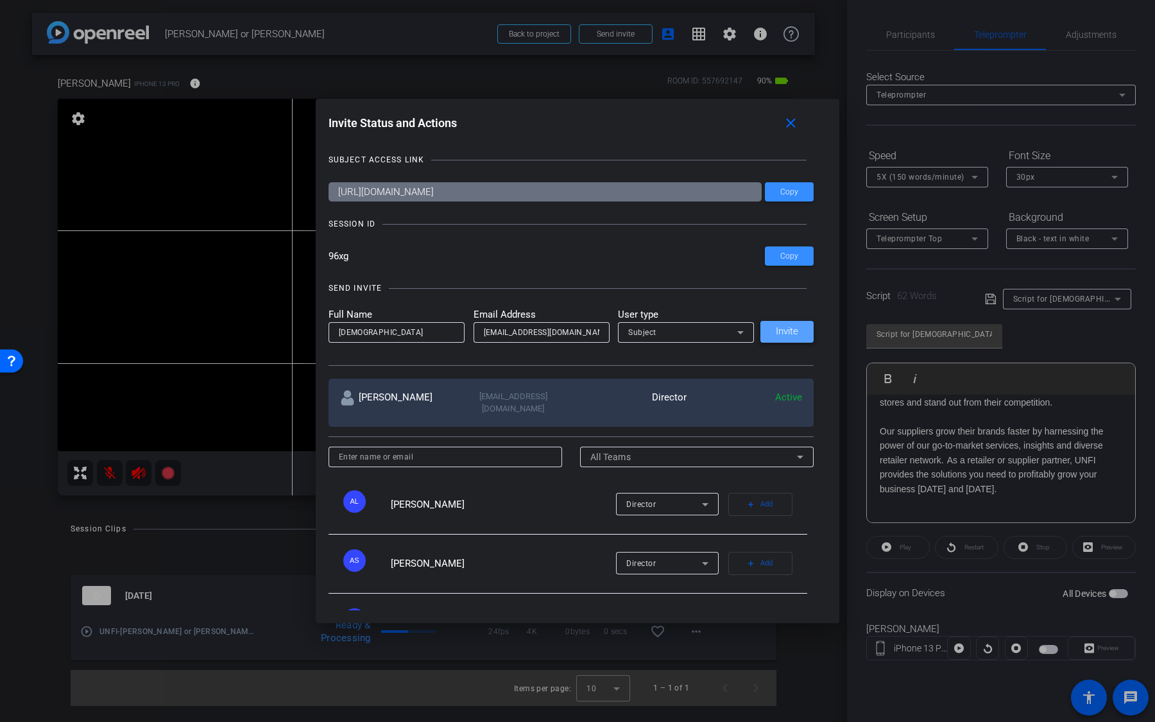
click at [771, 337] on span at bounding box center [786, 331] width 53 height 31
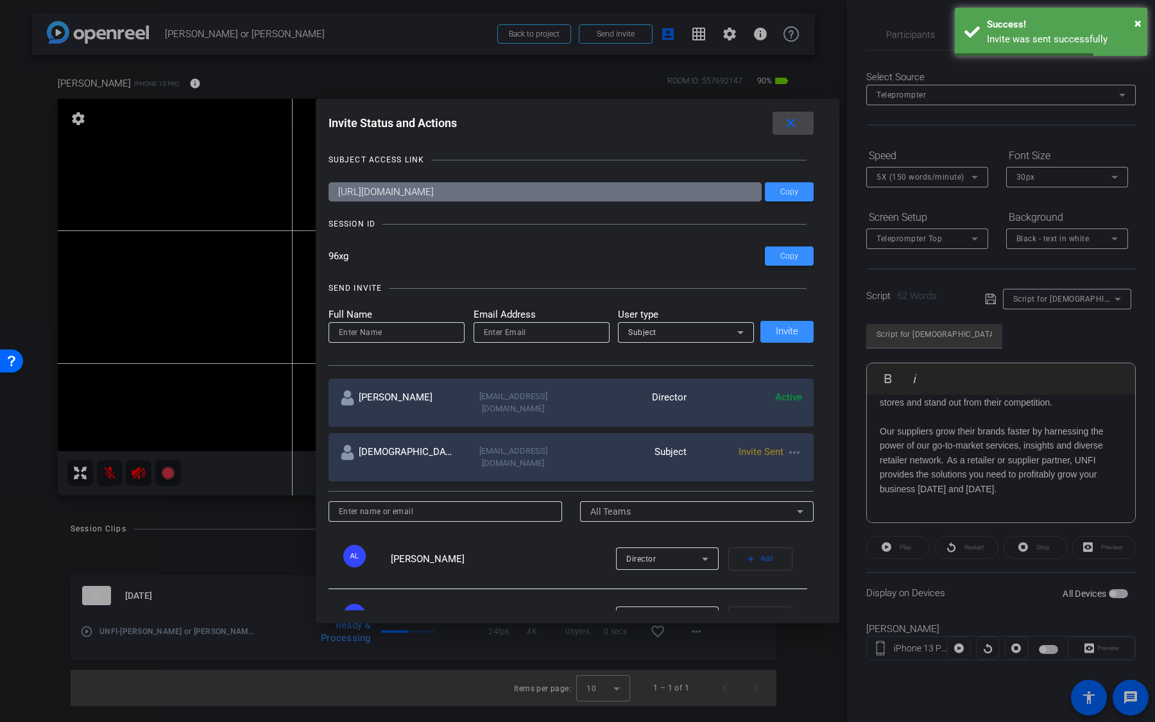
click at [792, 125] on mat-icon "close" at bounding box center [791, 123] width 16 height 16
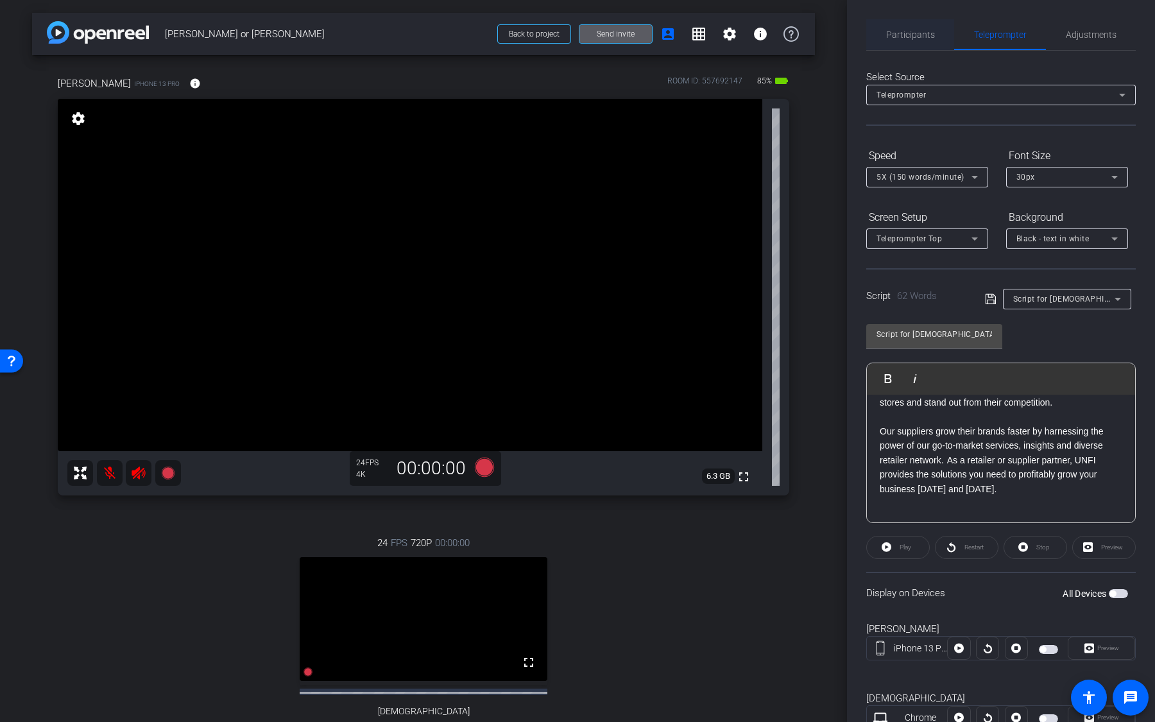
click at [921, 37] on span "Participants" at bounding box center [910, 34] width 49 height 9
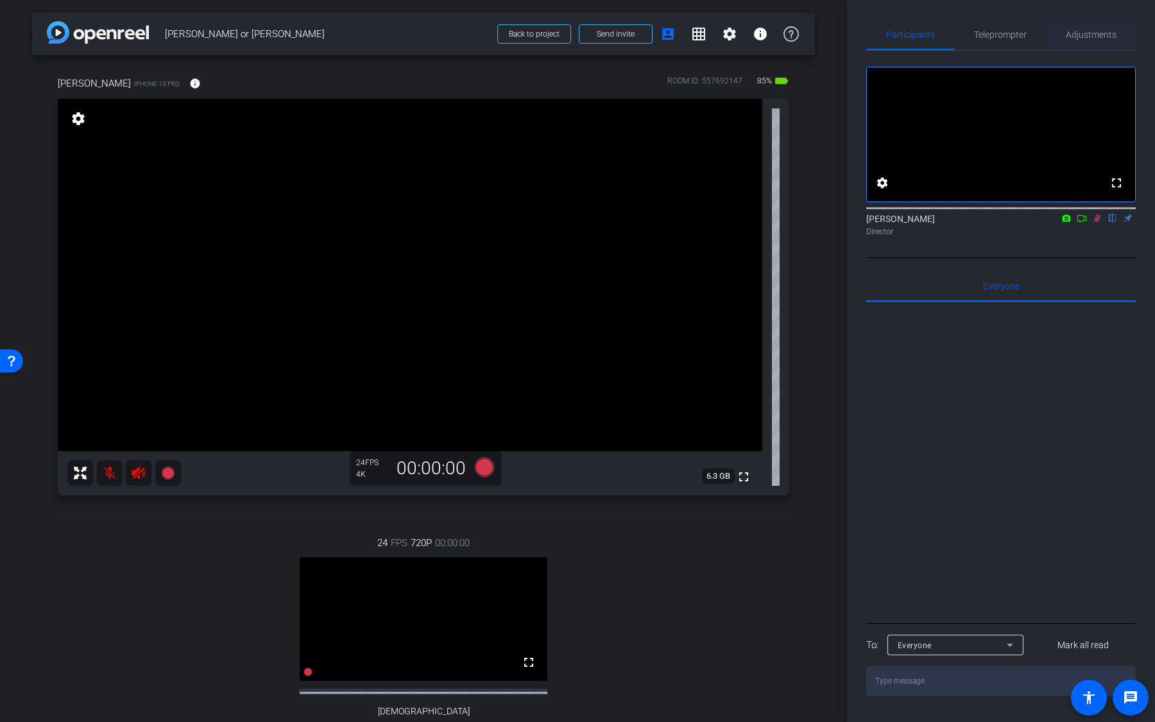
click at [1080, 43] on span "Adjustments" at bounding box center [1091, 34] width 51 height 31
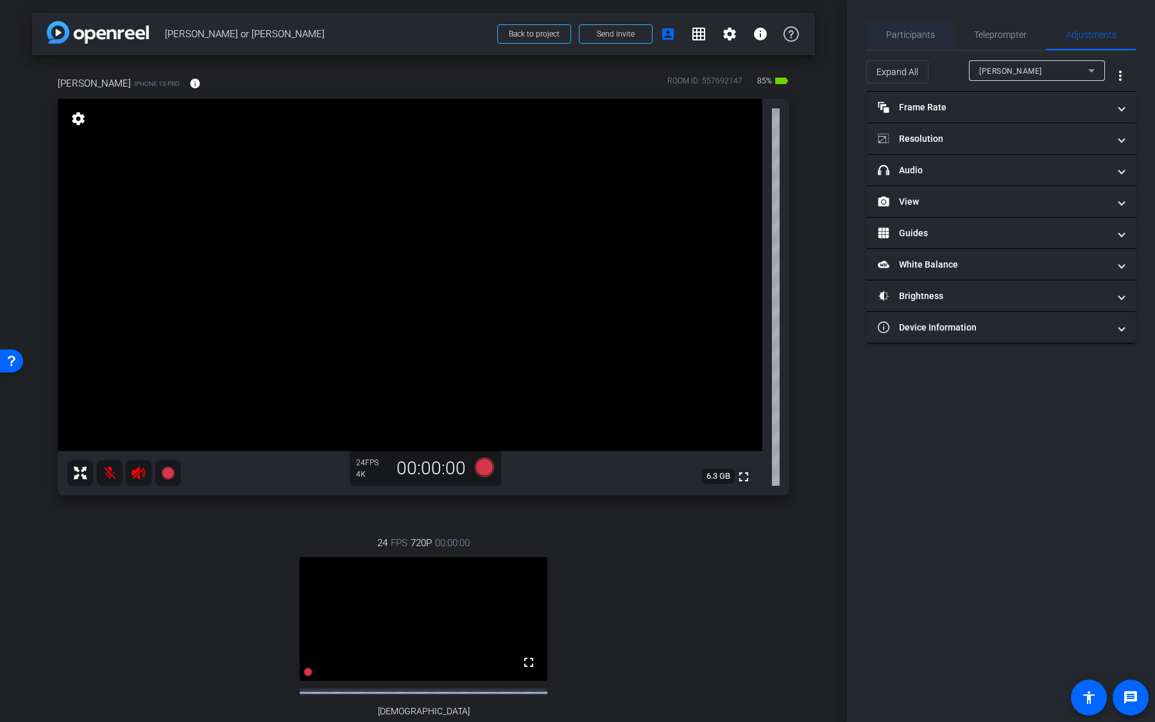
click at [917, 42] on span "Participants" at bounding box center [910, 34] width 49 height 31
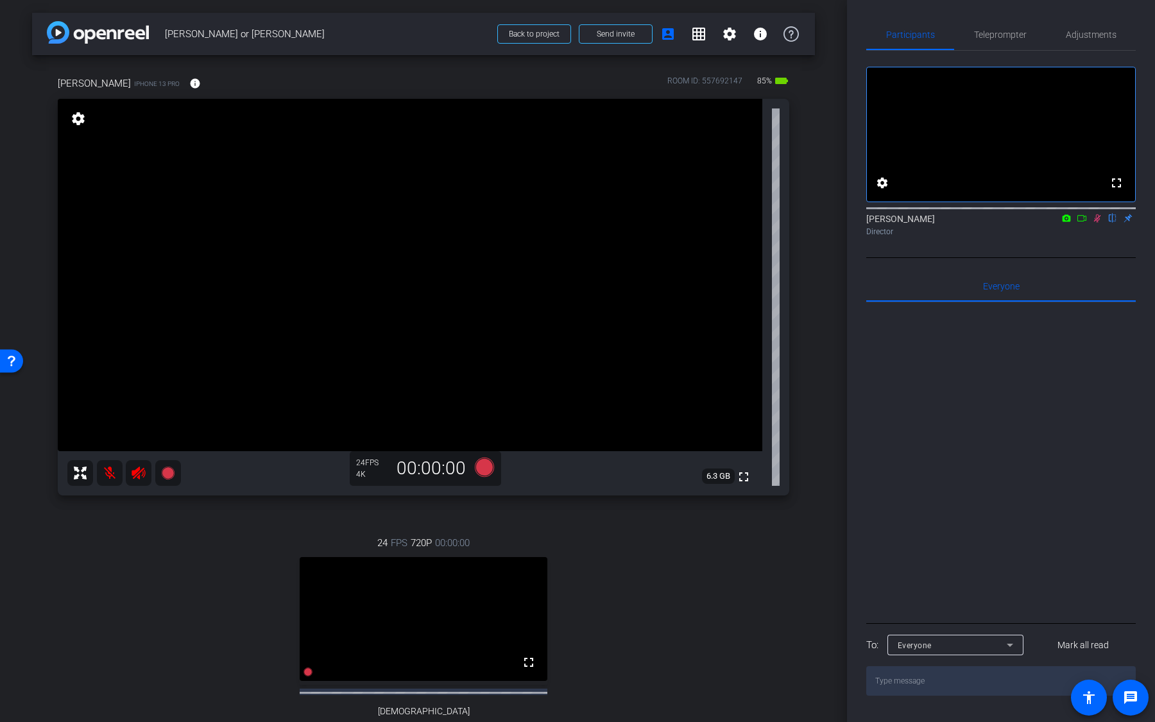
click at [1100, 223] on icon at bounding box center [1097, 218] width 10 height 9
click at [140, 474] on icon at bounding box center [138, 472] width 15 height 15
click at [106, 477] on mat-icon at bounding box center [110, 473] width 26 height 26
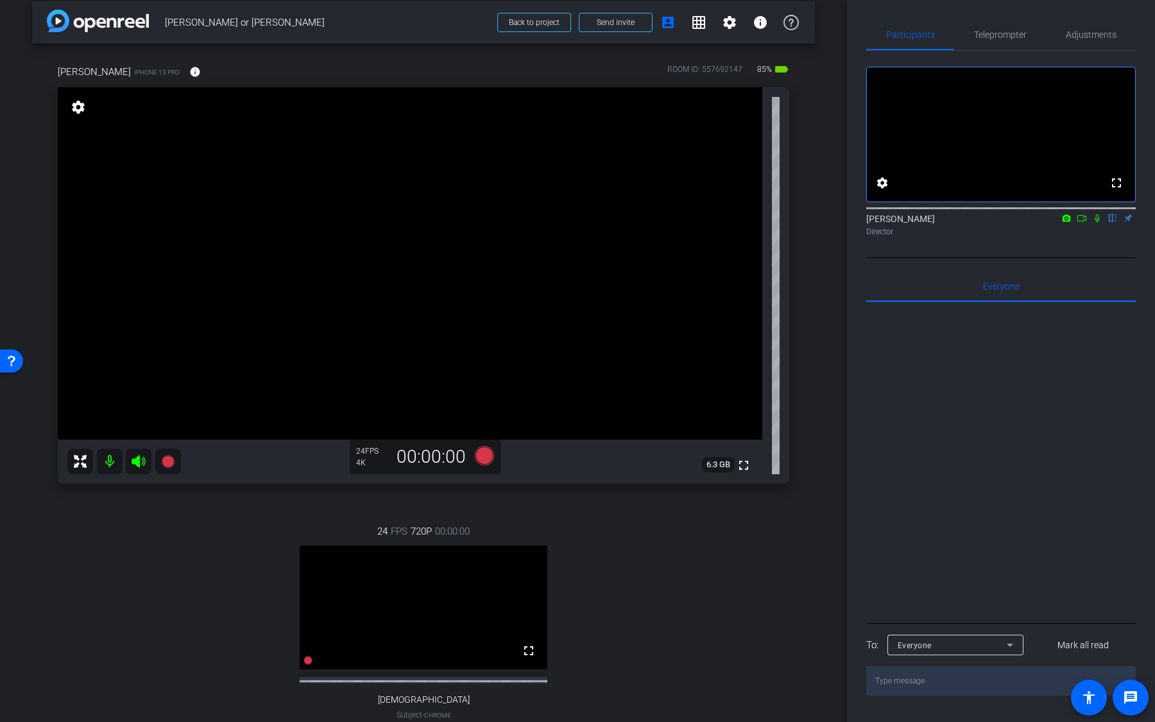
scroll to position [10, 0]
click at [1103, 35] on span "Adjustments" at bounding box center [1091, 34] width 51 height 9
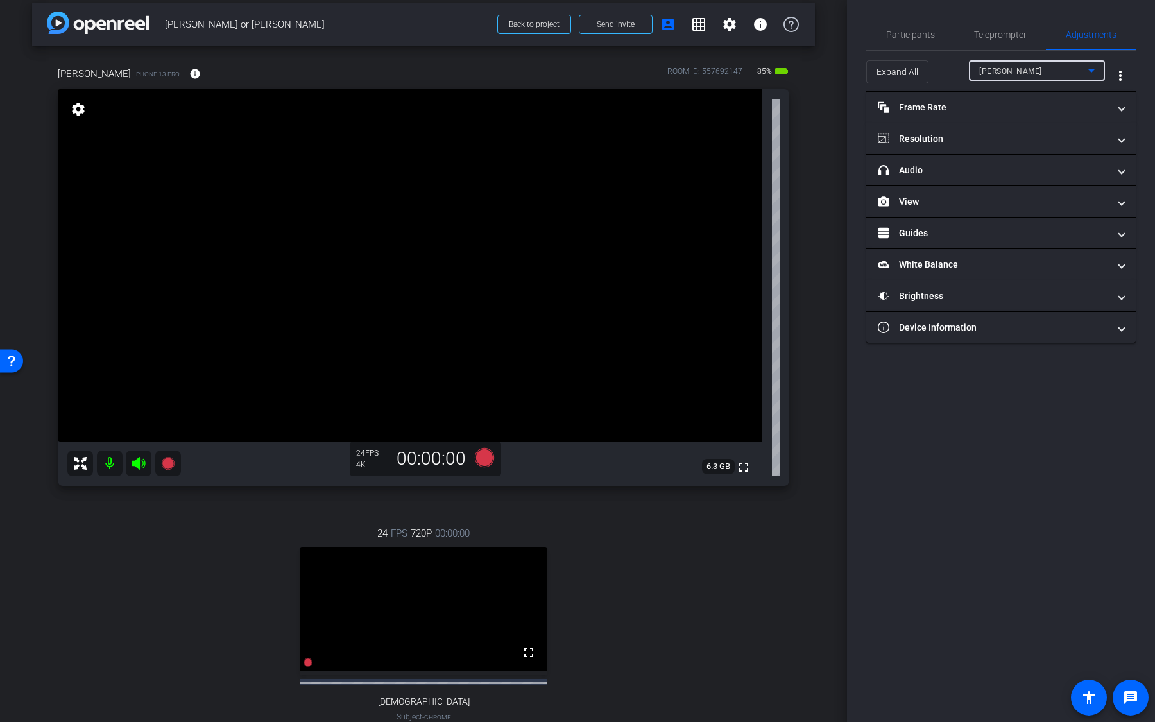
click at [1011, 71] on div "Sara" at bounding box center [1033, 71] width 109 height 16
click at [1011, 71] on div at bounding box center [577, 361] width 1155 height 722
click at [951, 99] on mat-expansion-panel-header "Frame Rate Frame Rate" at bounding box center [1000, 107] width 269 height 31
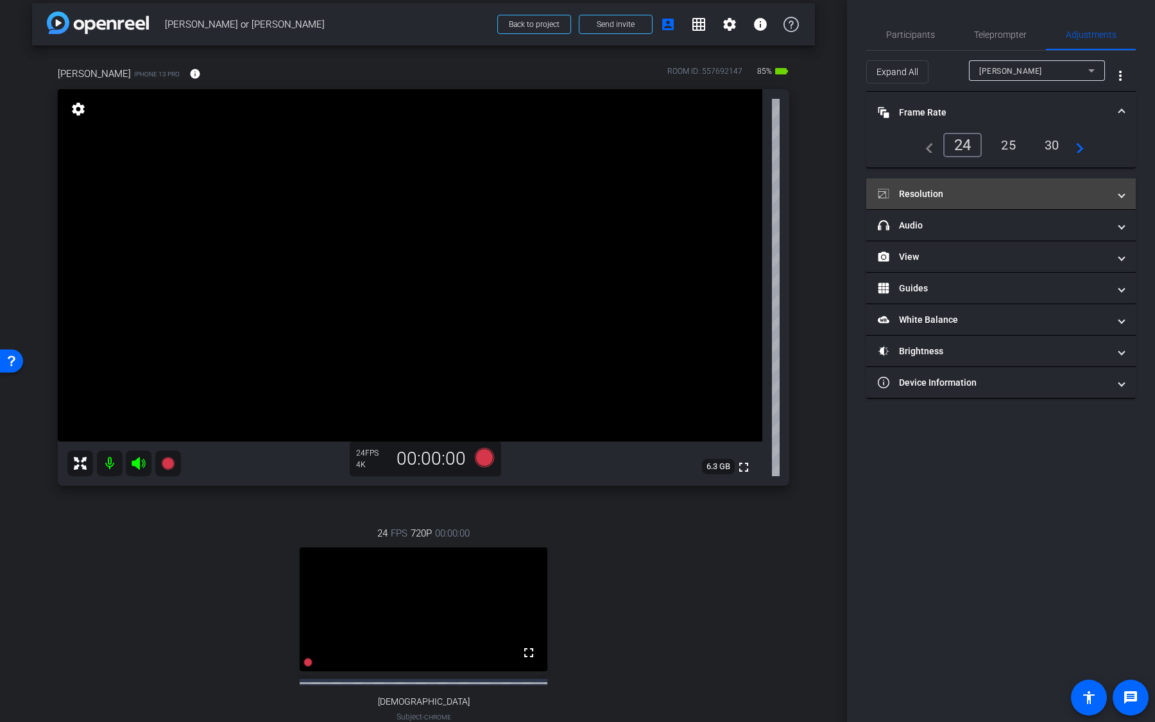
click at [928, 203] on mat-expansion-panel-header "Resolution" at bounding box center [1000, 193] width 269 height 31
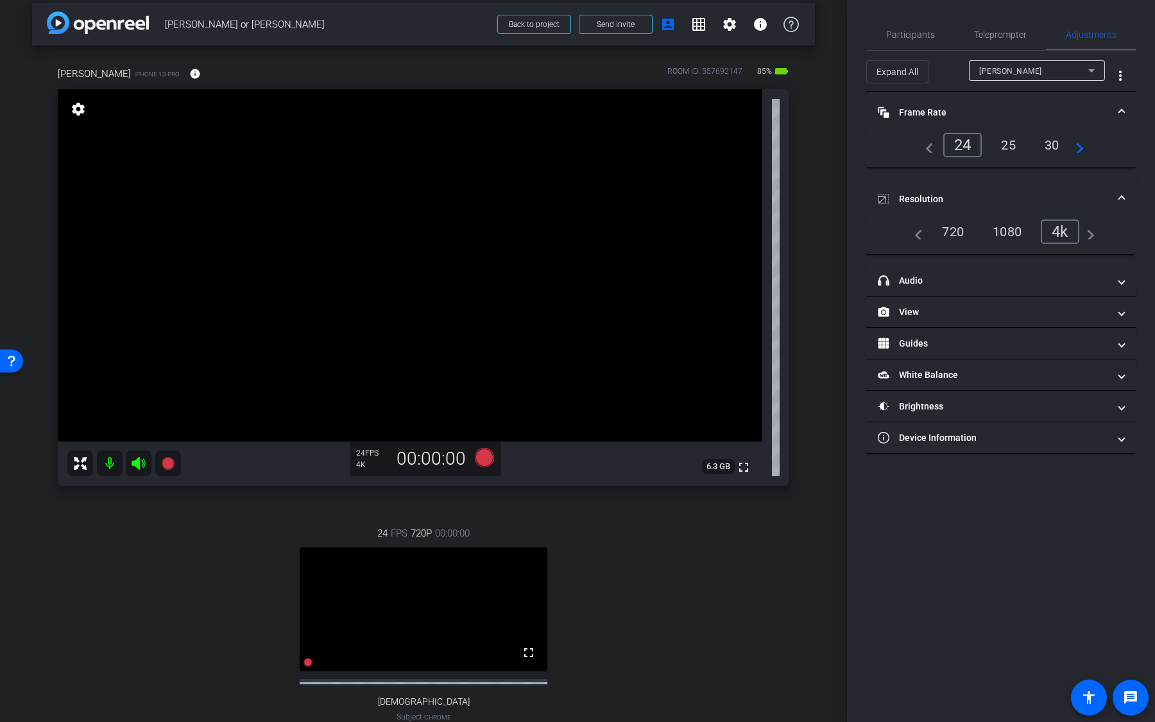
click at [1030, 67] on div "Sara" at bounding box center [1033, 71] width 109 height 16
click at [1015, 113] on mat-option "Christian" at bounding box center [1037, 116] width 136 height 21
click at [1053, 142] on div "30" at bounding box center [1052, 145] width 34 height 22
click at [964, 144] on div "15" at bounding box center [960, 145] width 34 height 22
click at [1010, 144] on div "24" at bounding box center [1008, 145] width 34 height 22
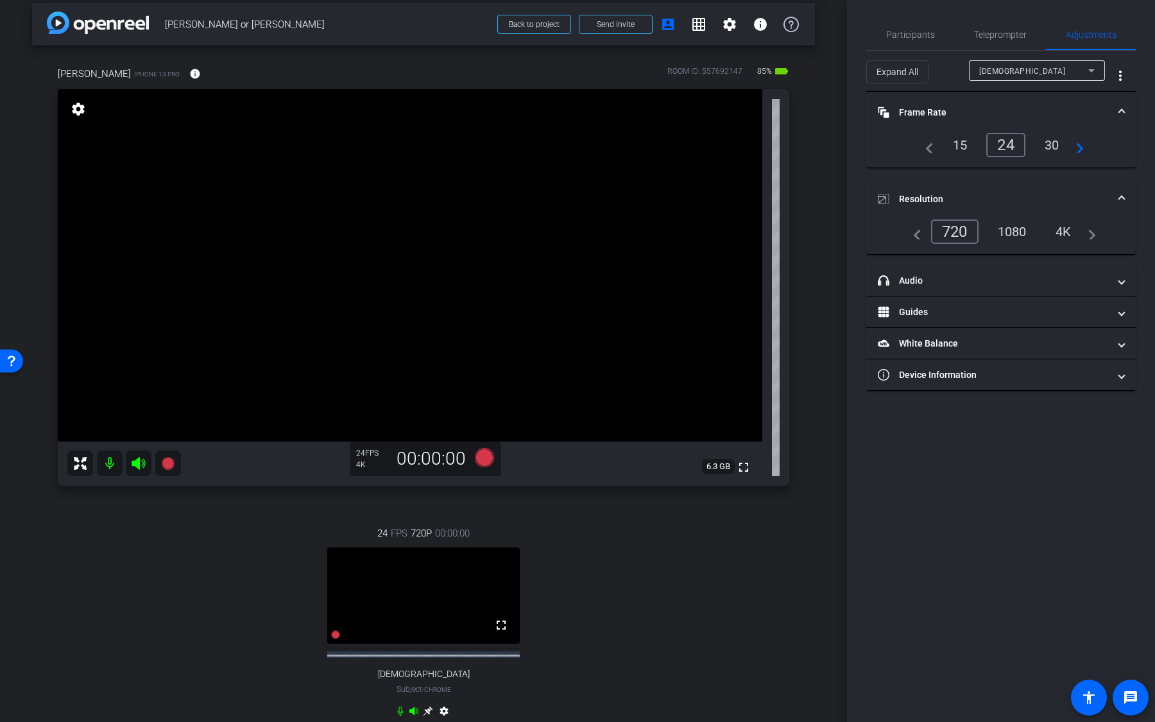
click at [1010, 235] on div "1080" at bounding box center [1012, 232] width 48 height 22
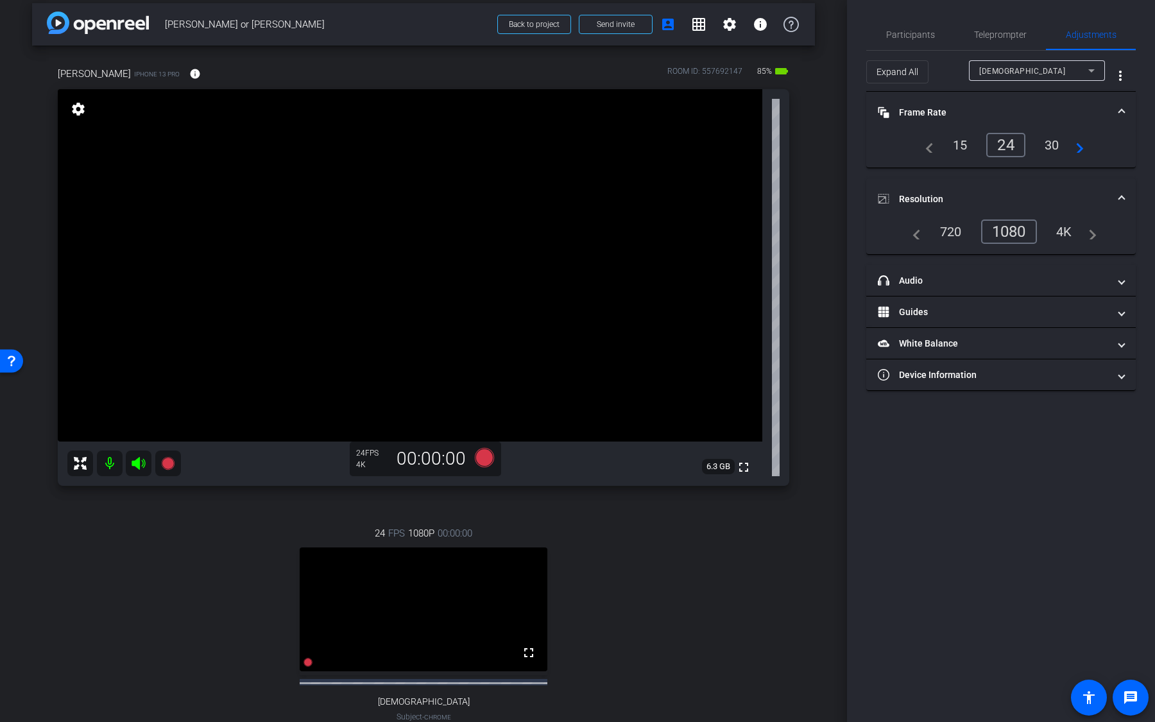
click at [1062, 230] on div "4K" at bounding box center [1063, 232] width 35 height 22
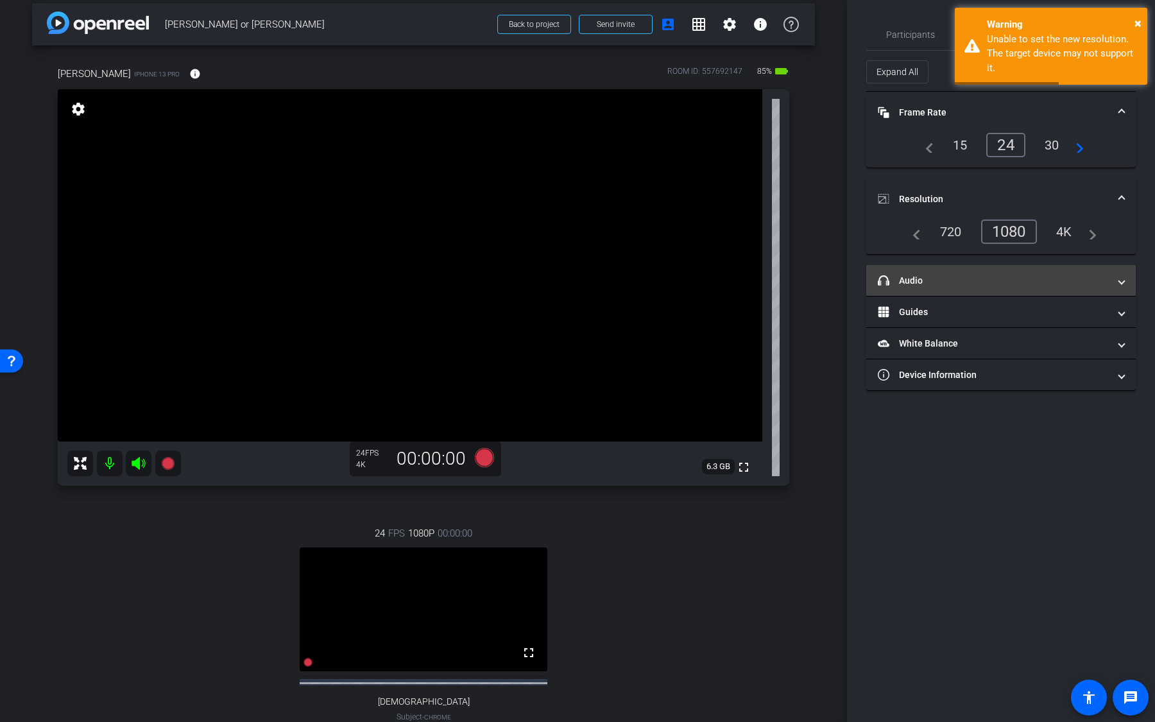
click at [985, 280] on mat-panel-title "headphone icon Audio" at bounding box center [993, 280] width 231 height 13
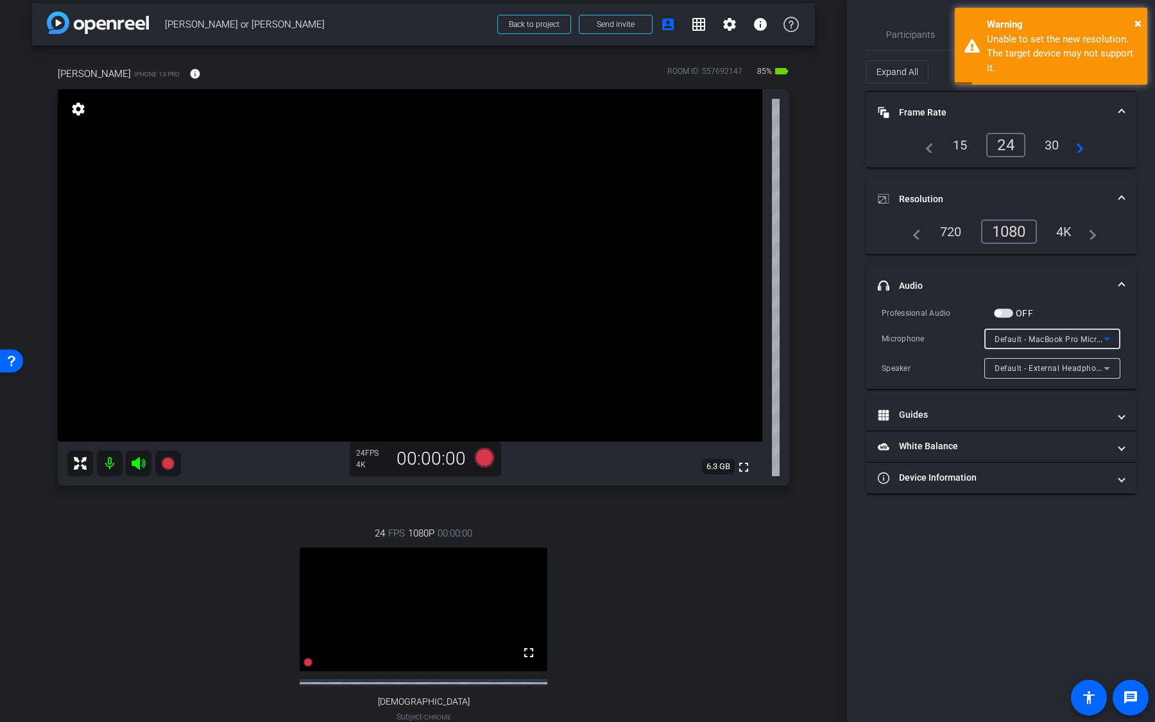
click at [1022, 341] on span "Default - MacBook Pro Microphone (Built-in)" at bounding box center [1076, 339] width 165 height 10
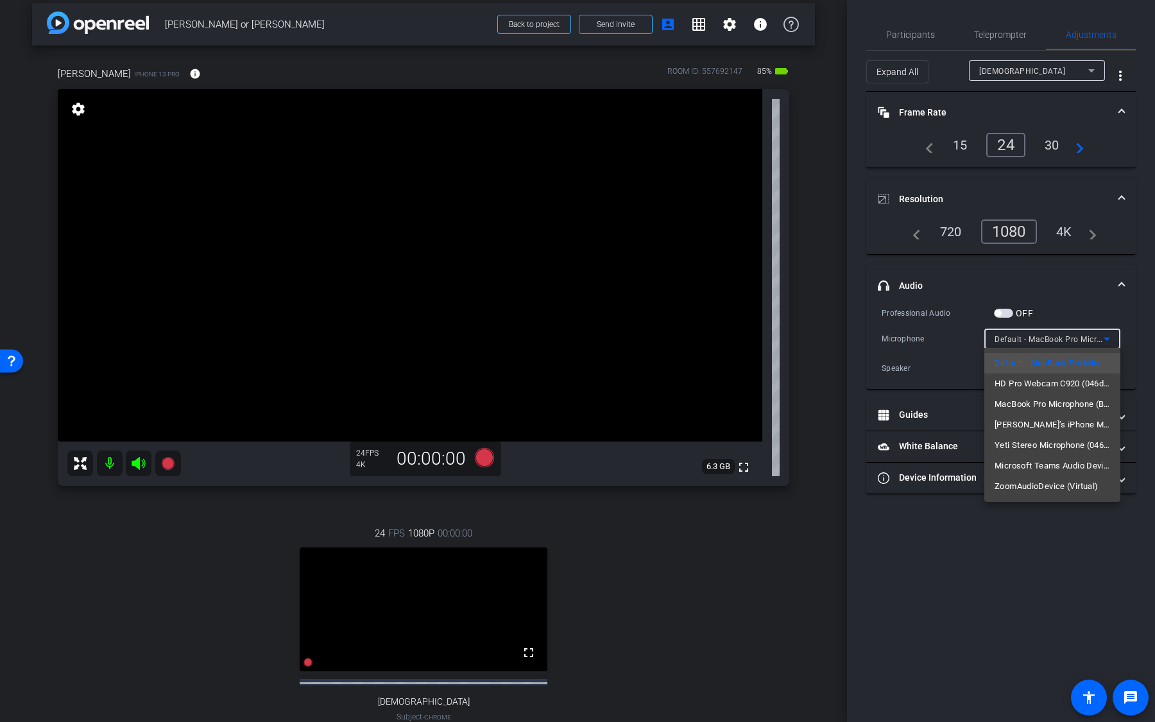
click at [1055, 300] on div at bounding box center [577, 361] width 1155 height 722
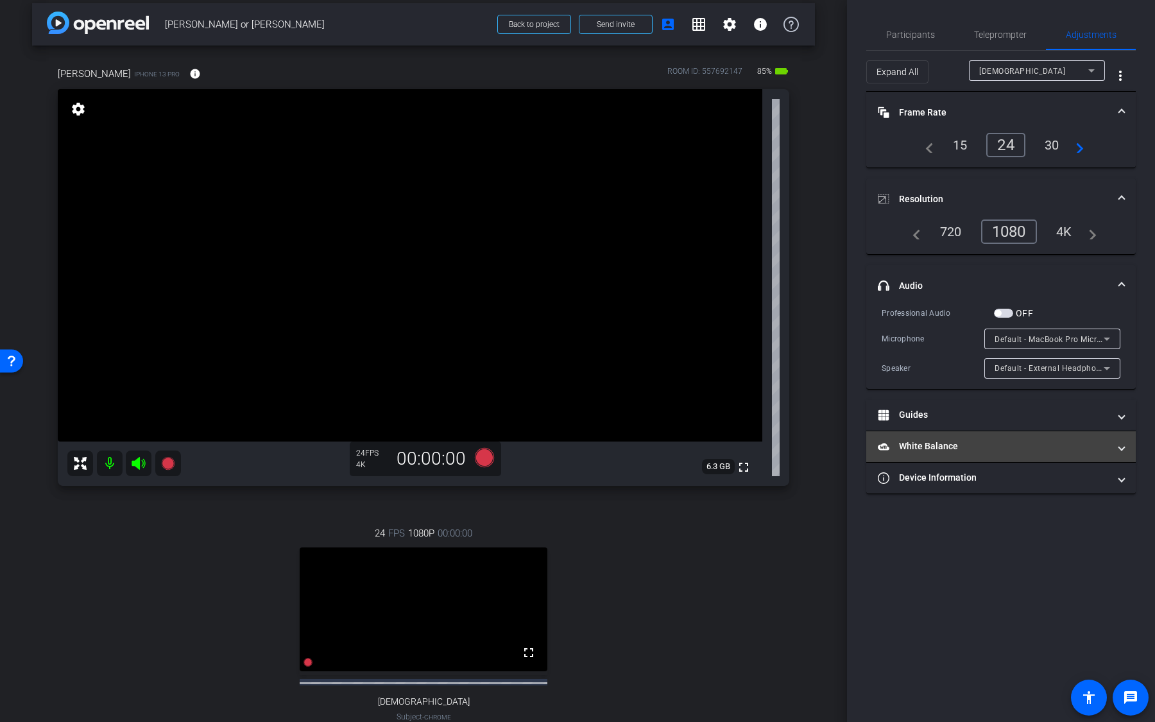
click at [990, 447] on mat-panel-title "White Balance White Balance" at bounding box center [993, 445] width 231 height 13
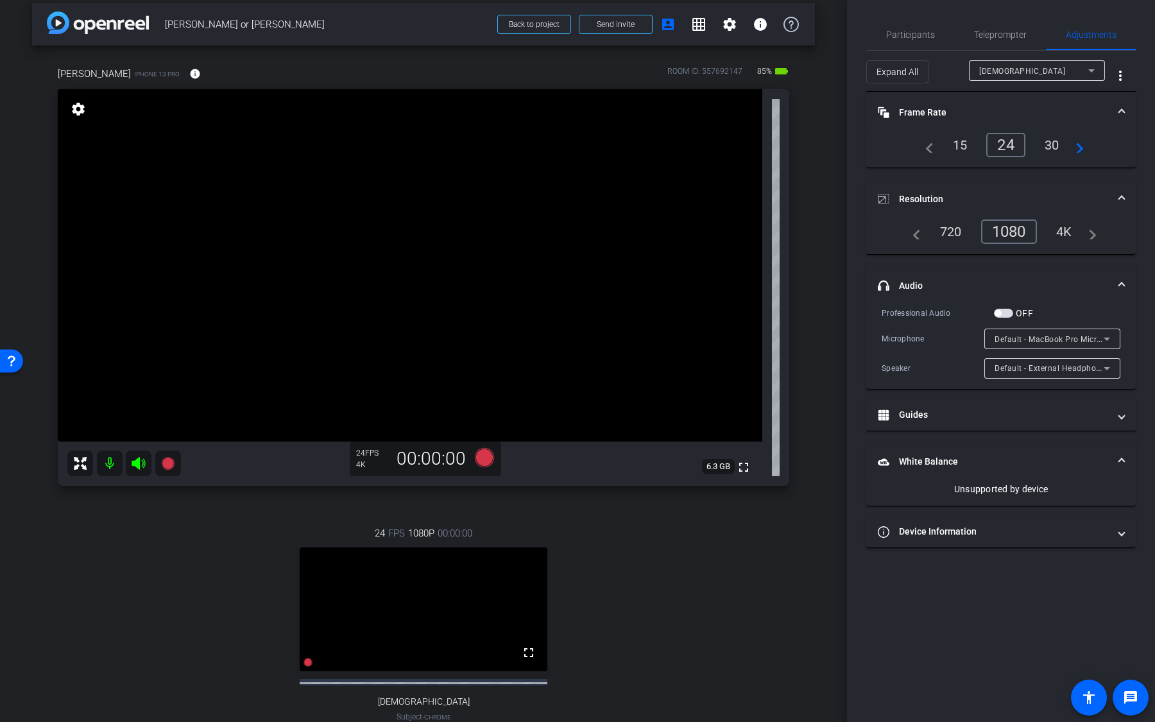
click at [995, 459] on mat-panel-title "White Balance White Balance" at bounding box center [993, 461] width 231 height 13
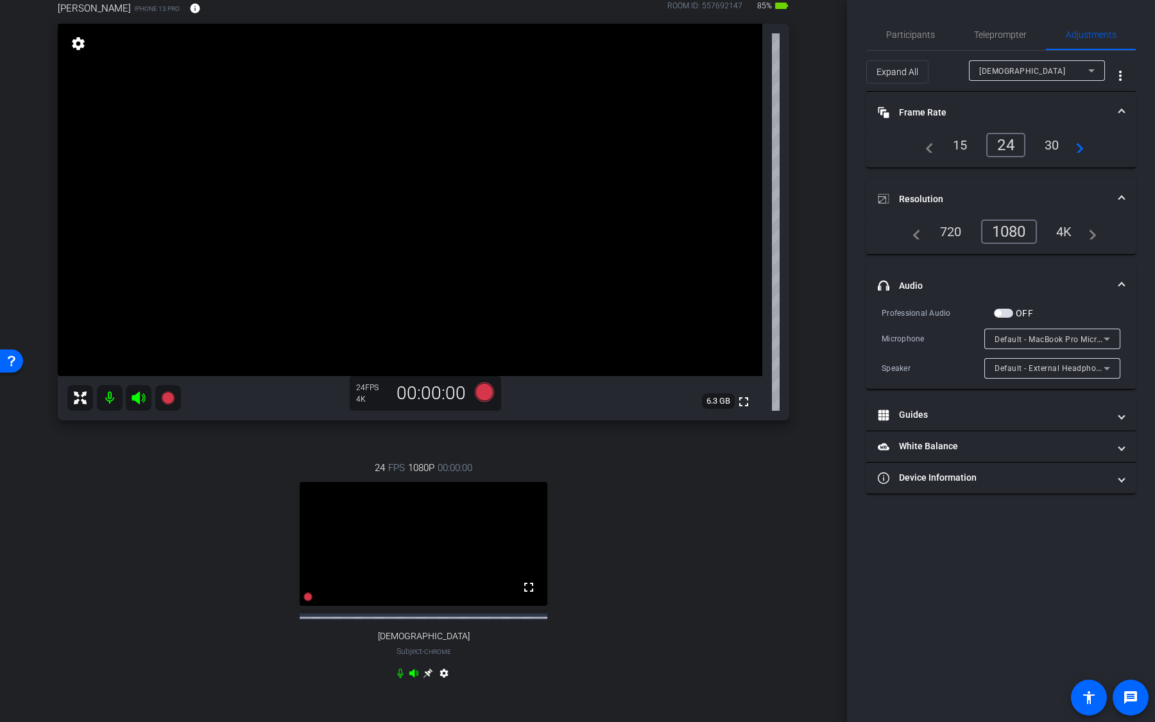
scroll to position [84, 0]
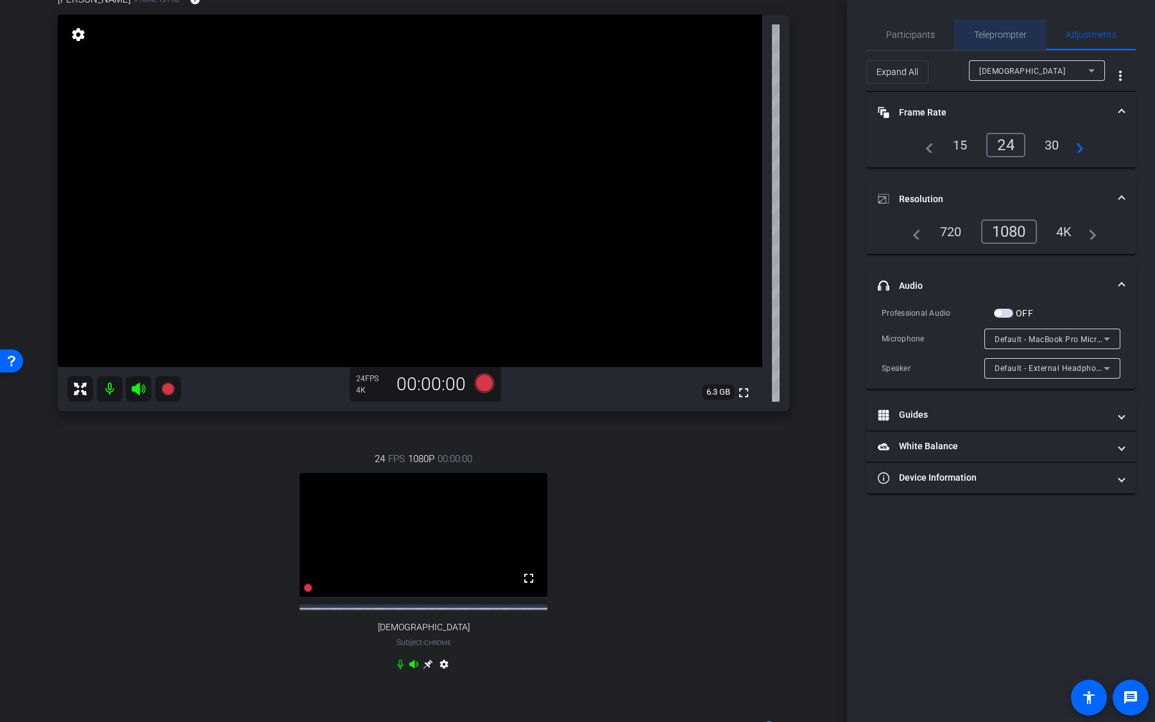
click at [1008, 28] on span "Teleprompter" at bounding box center [1000, 34] width 53 height 31
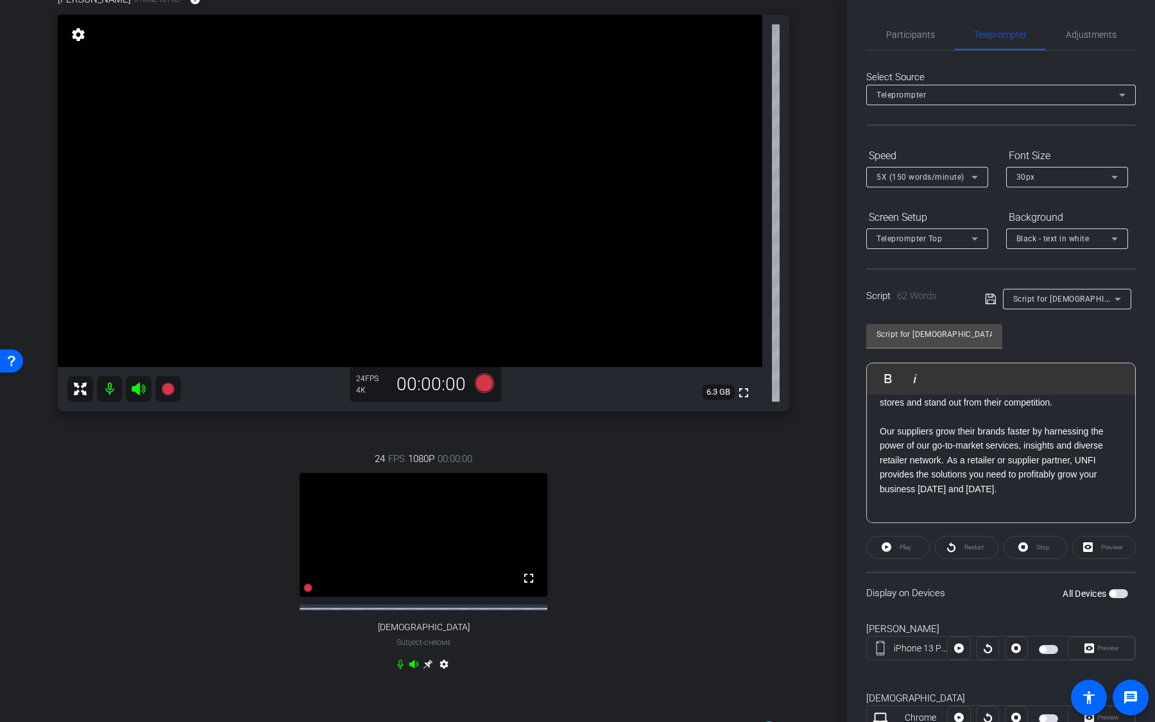
scroll to position [47, 0]
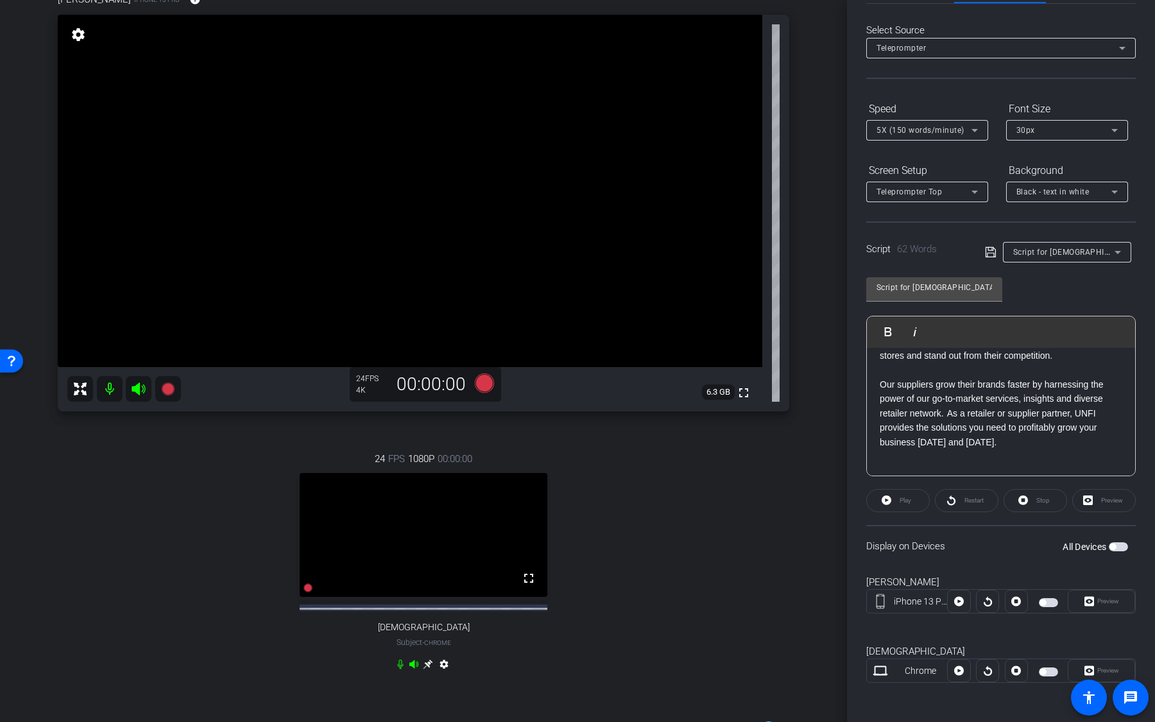
click at [1049, 512] on span "button" at bounding box center [1048, 671] width 19 height 9
click at [1083, 512] on span at bounding box center [1101, 670] width 66 height 31
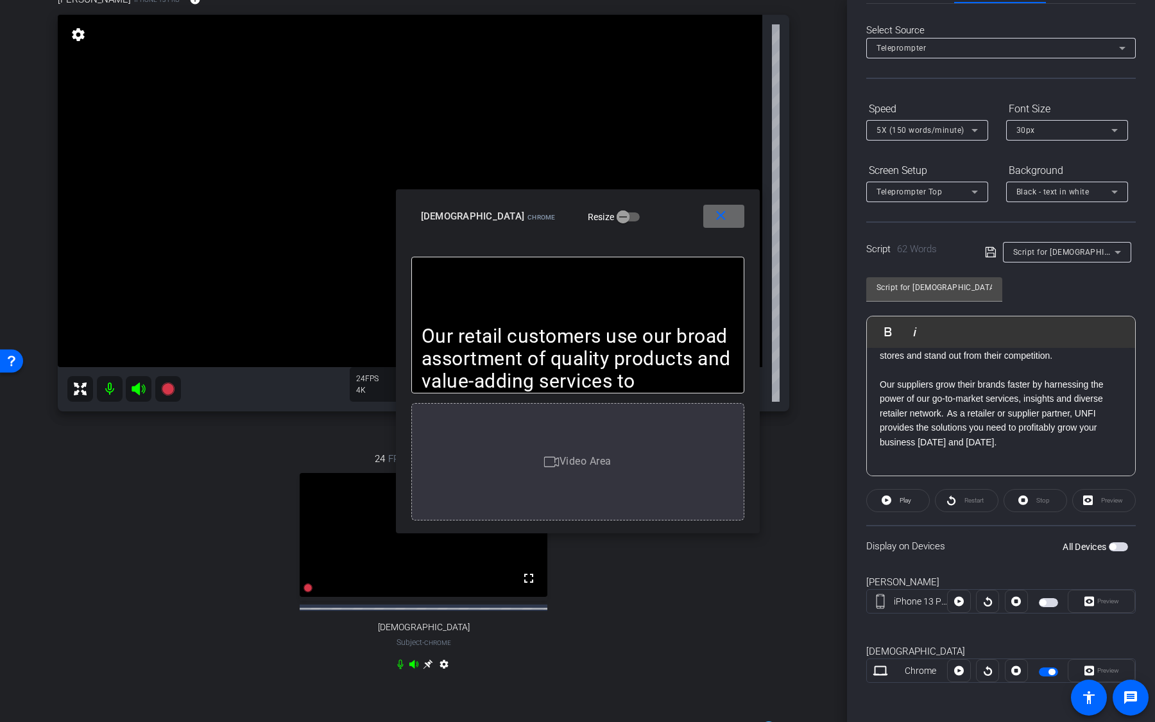
click at [715, 212] on mat-icon "close" at bounding box center [721, 216] width 16 height 16
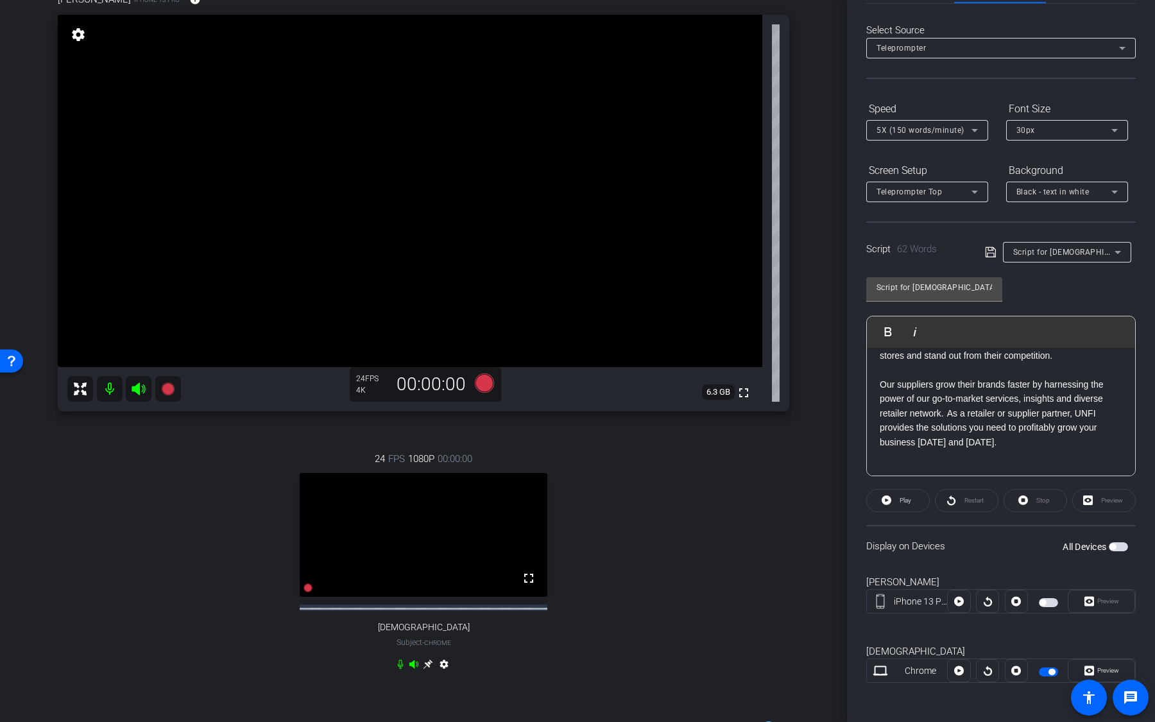
click at [1049, 512] on span "button" at bounding box center [1051, 671] width 6 height 6
click at [1055, 512] on span "button" at bounding box center [1048, 671] width 19 height 9
click at [484, 386] on icon at bounding box center [484, 382] width 19 height 19
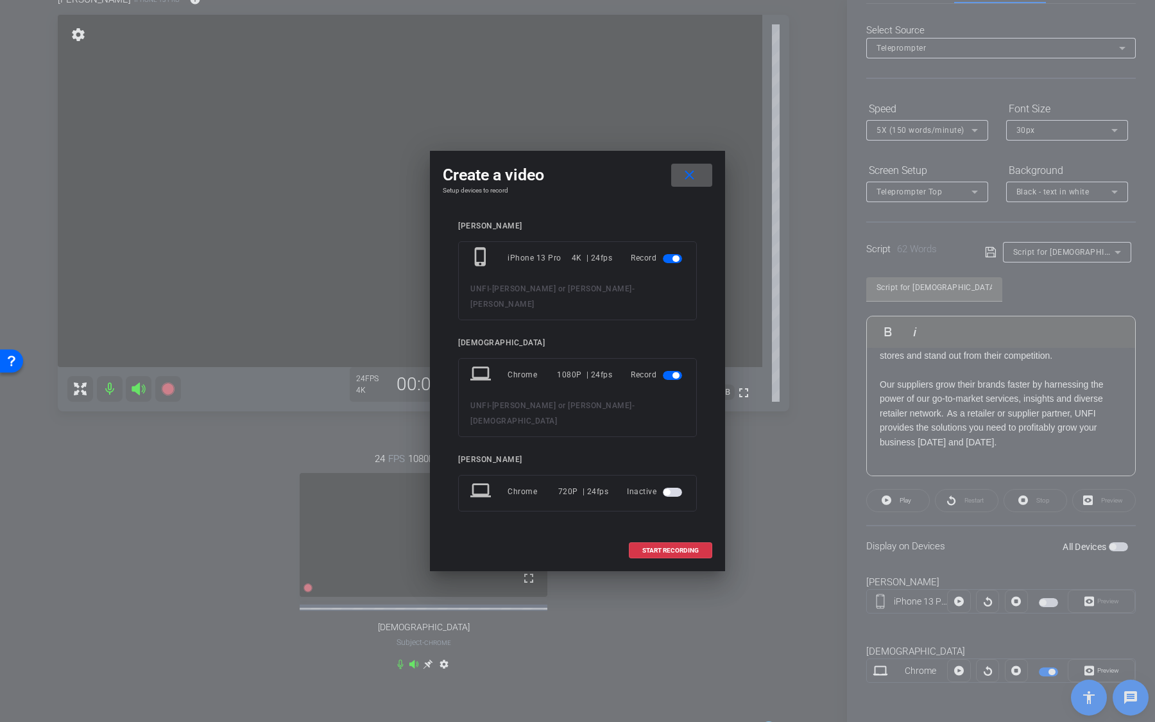
click at [670, 488] on span "button" at bounding box center [672, 492] width 19 height 9
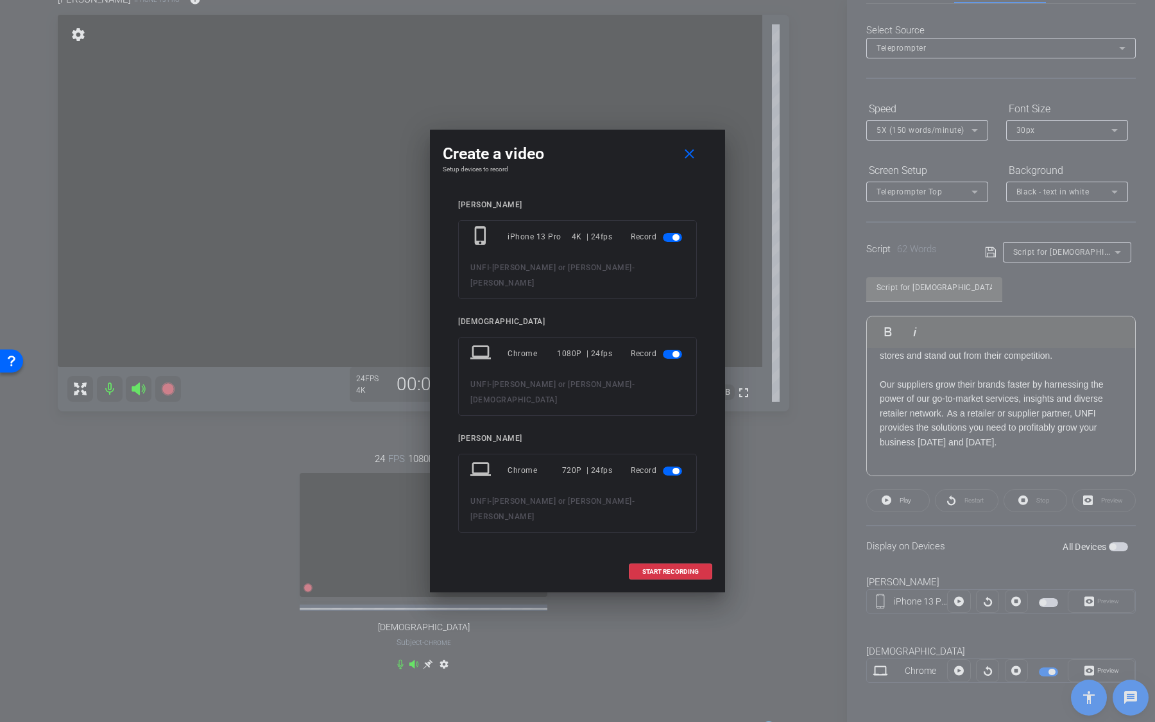
click at [673, 468] on span "button" at bounding box center [675, 471] width 6 height 6
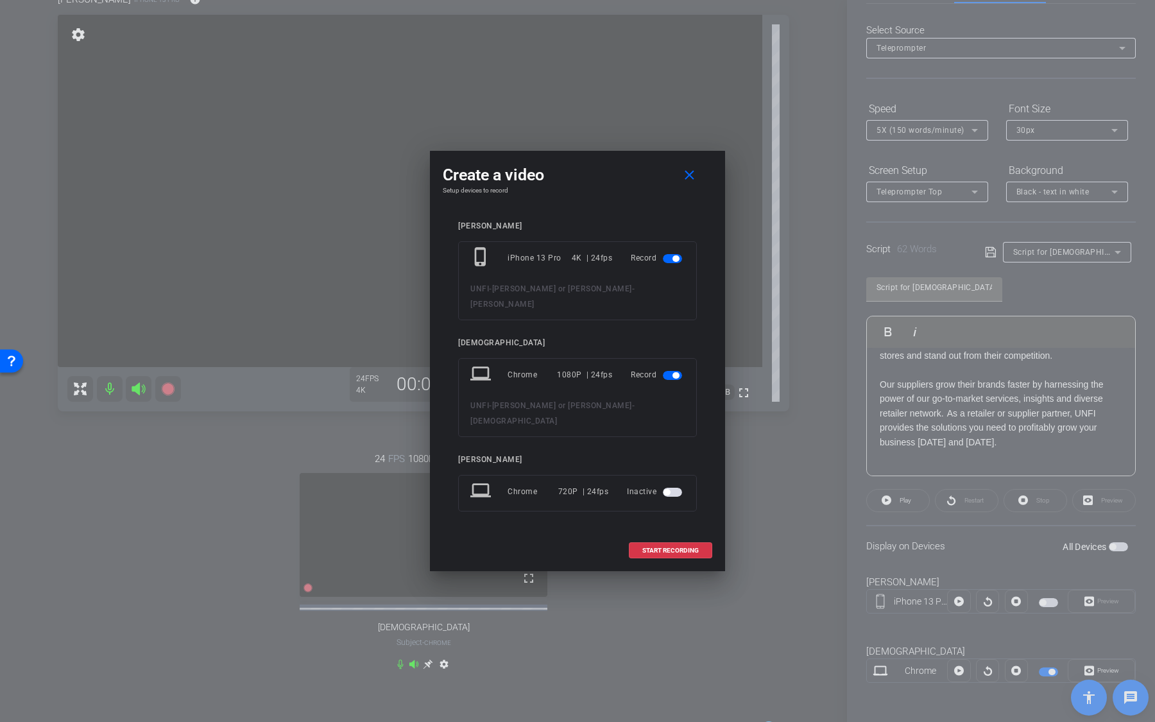
click at [676, 262] on span "button" at bounding box center [675, 258] width 6 height 6
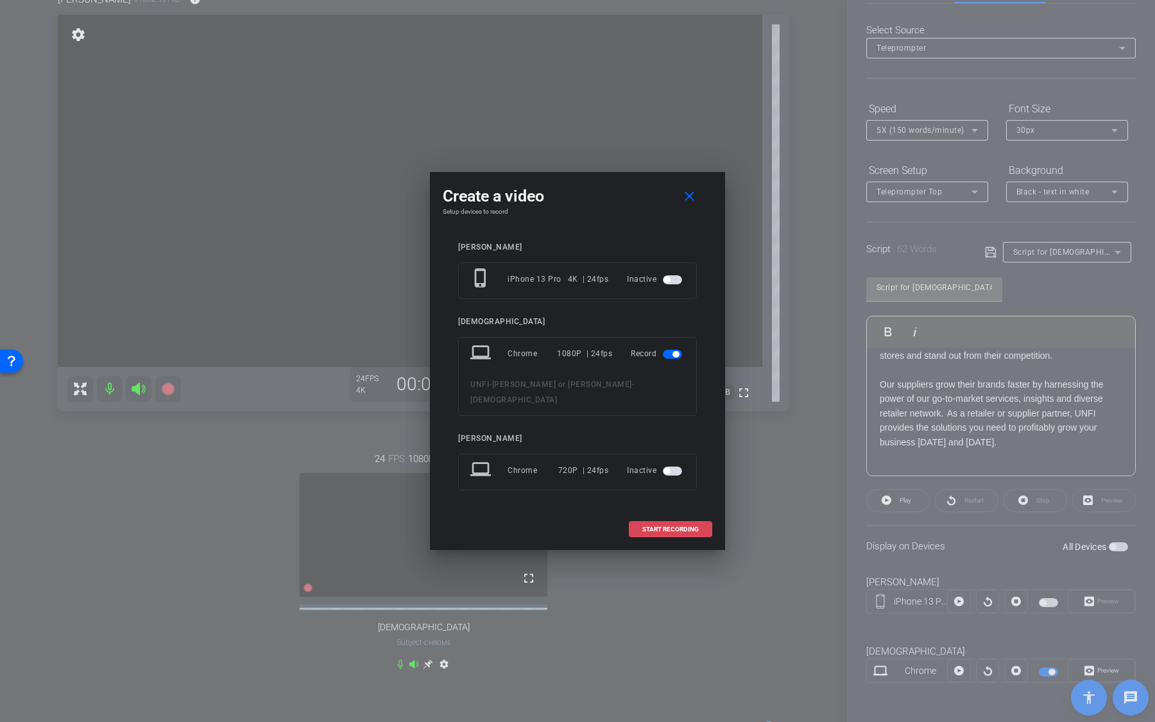
click at [686, 512] on span "START RECORDING" at bounding box center [670, 529] width 56 height 6
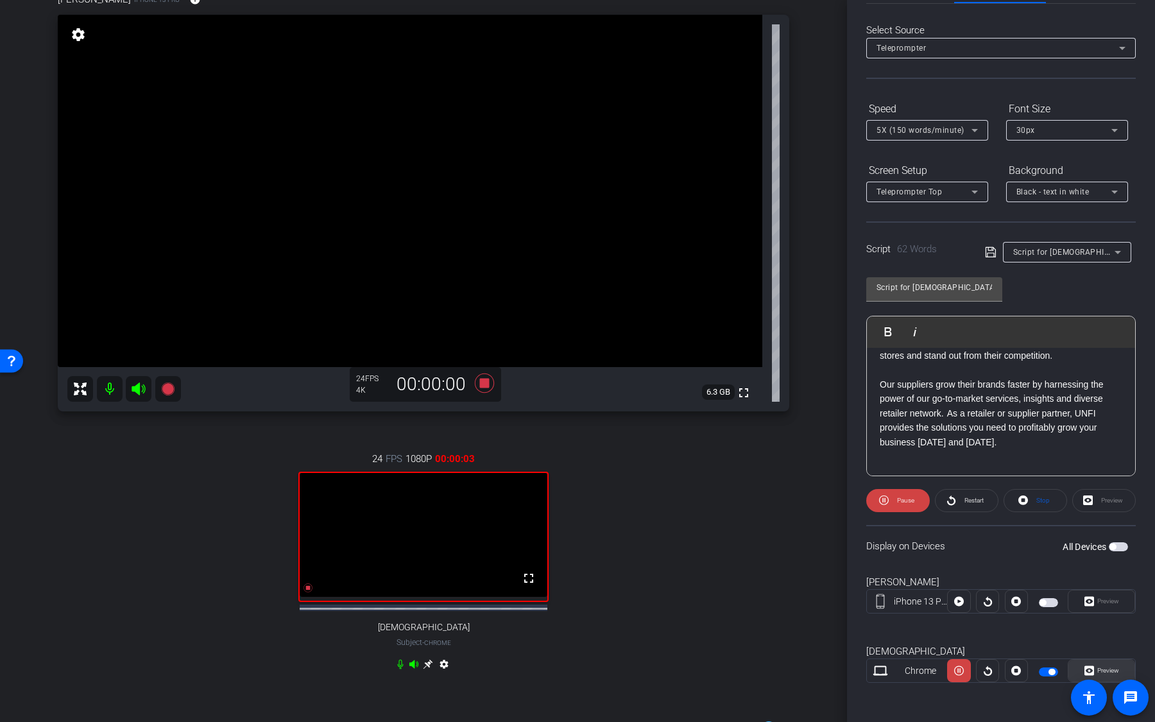
click at [1090, 512] on icon at bounding box center [1089, 671] width 10 height 10
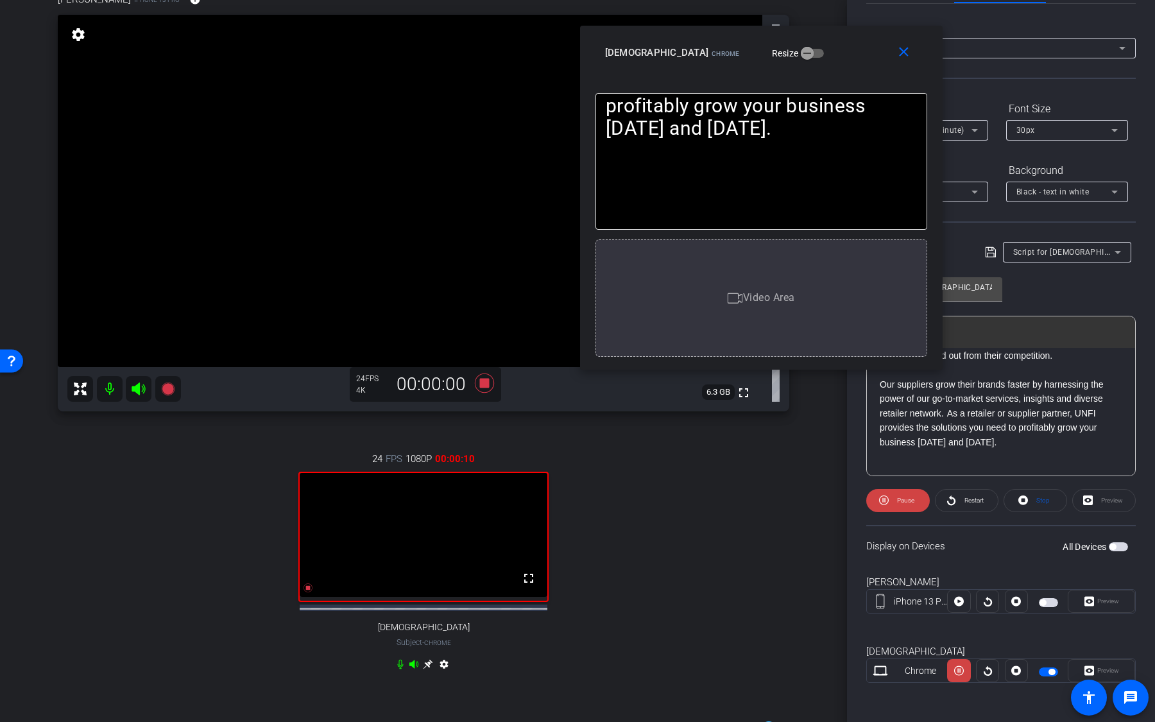
drag, startPoint x: 638, startPoint y: 225, endPoint x: 821, endPoint y: 62, distance: 245.3
click at [821, 62] on div "Christian Chrome Resize" at bounding box center [766, 52] width 322 height 23
click at [903, 54] on mat-icon "close" at bounding box center [904, 52] width 16 height 16
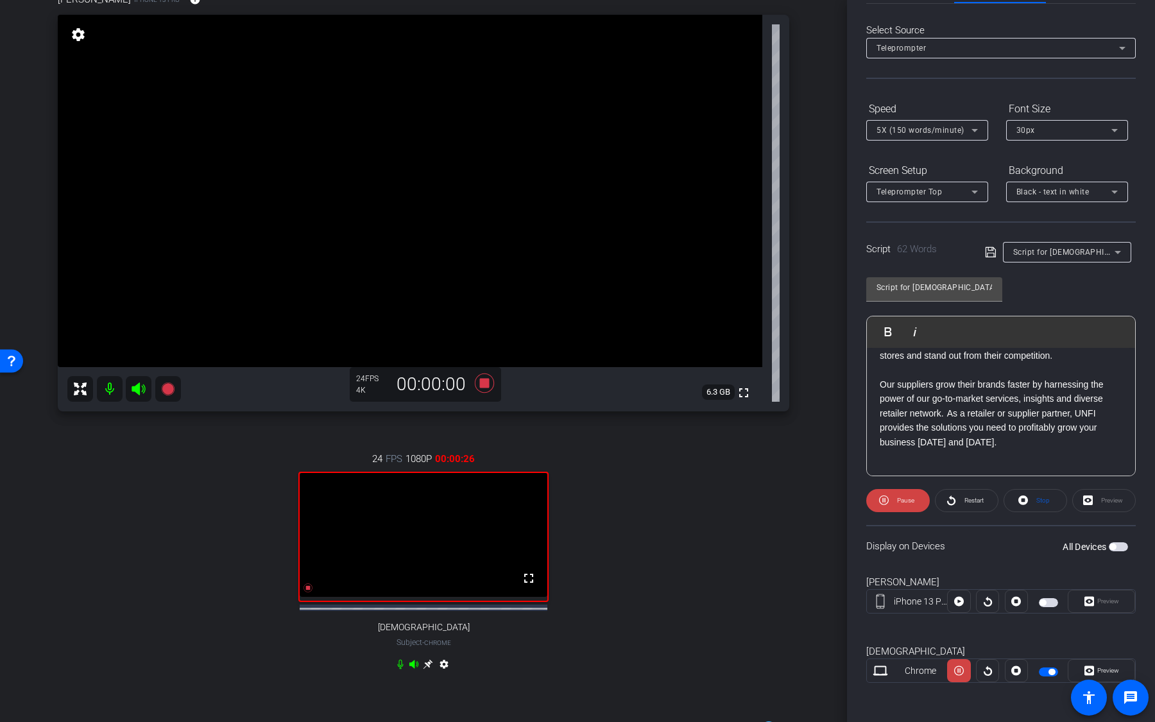
click at [1046, 512] on span "button" at bounding box center [1048, 671] width 19 height 9
click at [484, 389] on icon at bounding box center [484, 382] width 31 height 23
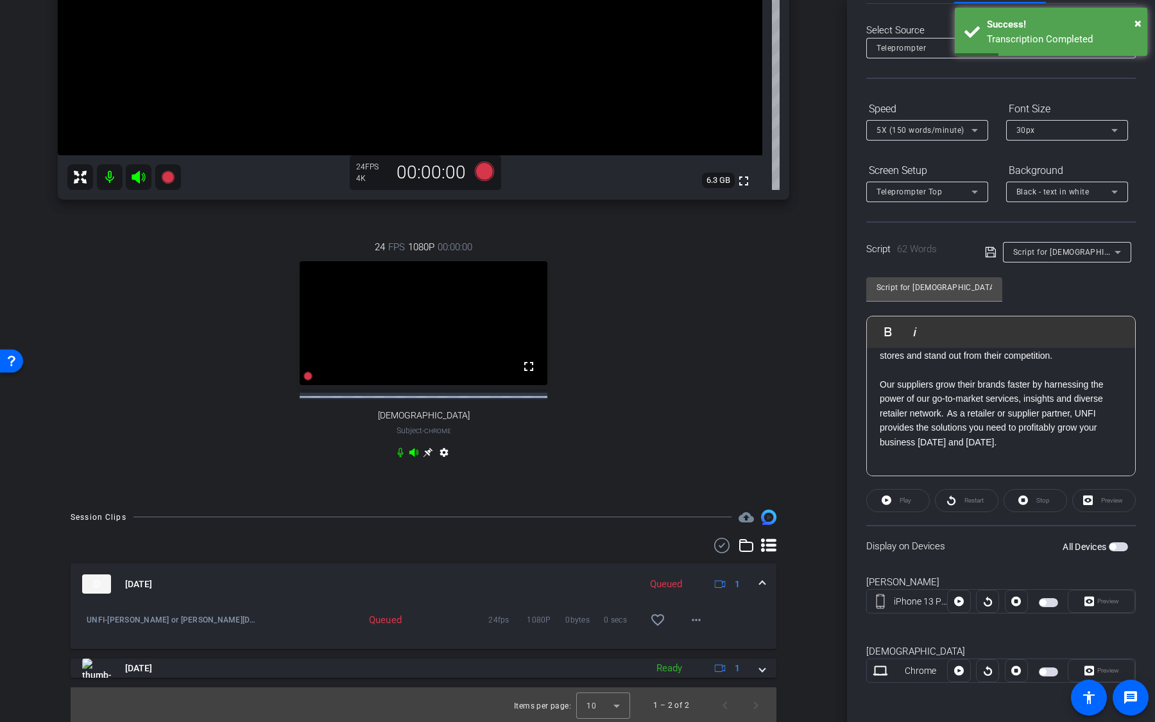
scroll to position [309, 0]
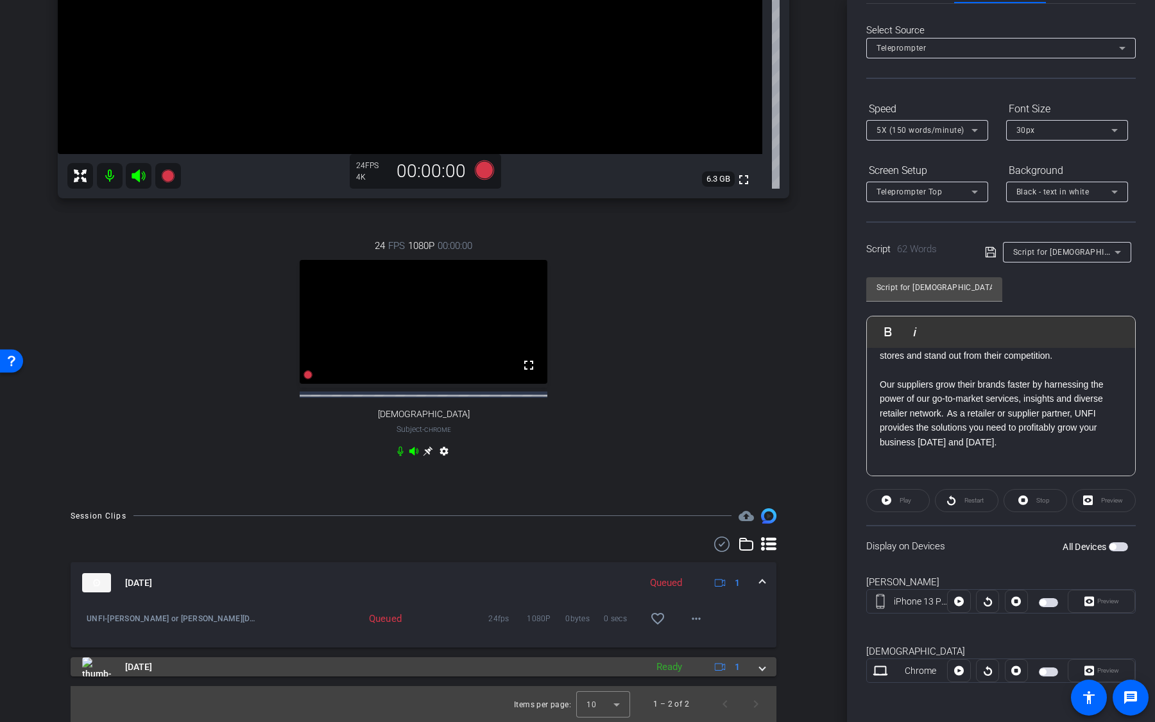
click at [604, 512] on mat-panel-title "Oct 15, 2025" at bounding box center [361, 666] width 558 height 19
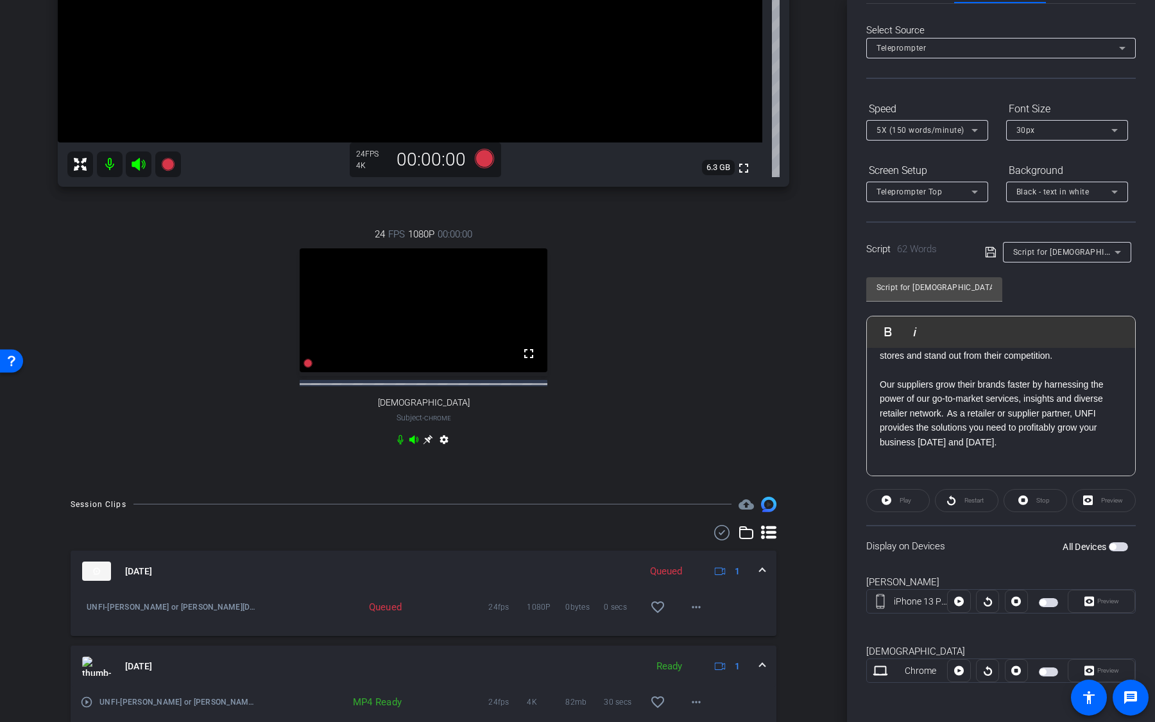
scroll to position [374, 0]
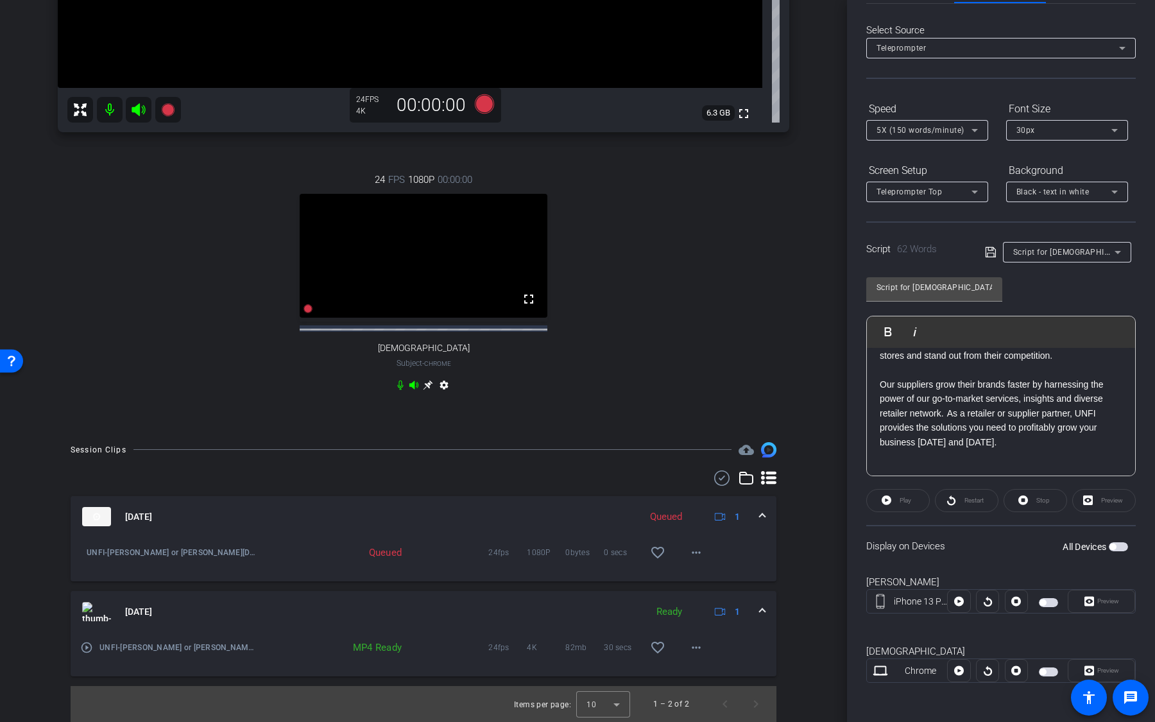
drag, startPoint x: 683, startPoint y: 516, endPoint x: 642, endPoint y: 513, distance: 41.1
click at [642, 512] on div "Oct 15, 2025 Queued 1" at bounding box center [420, 516] width 677 height 19
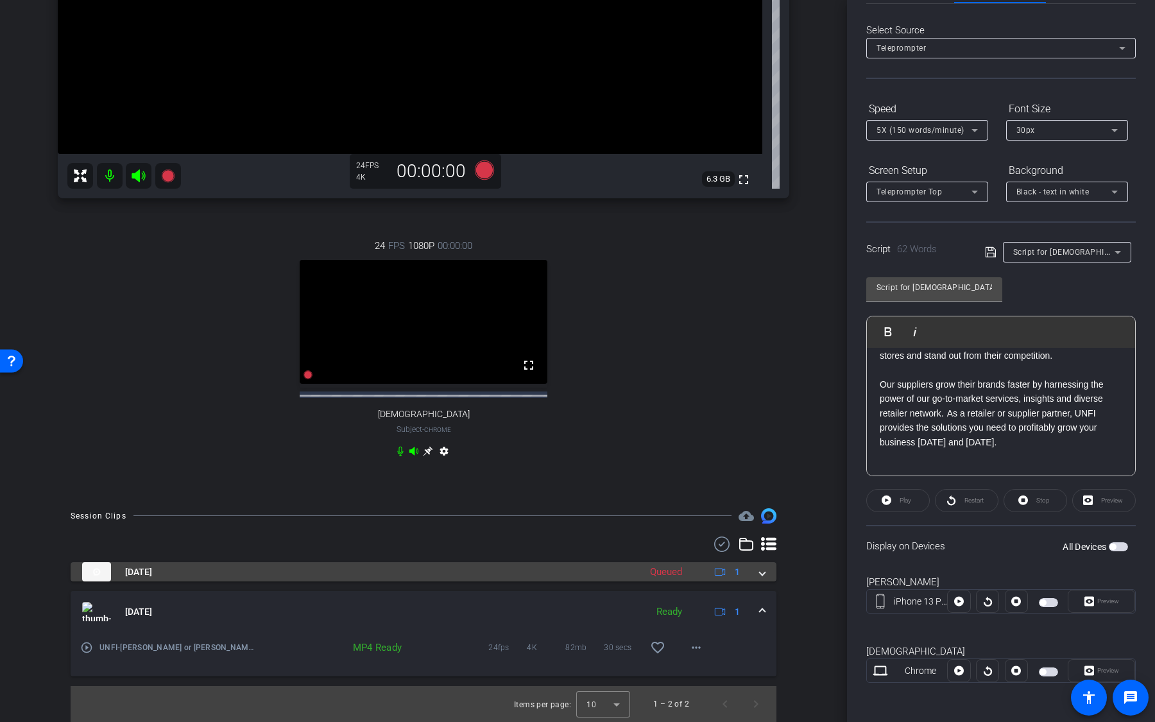
click at [640, 512] on div "Oct 15, 2025 Queued 1" at bounding box center [420, 571] width 677 height 19
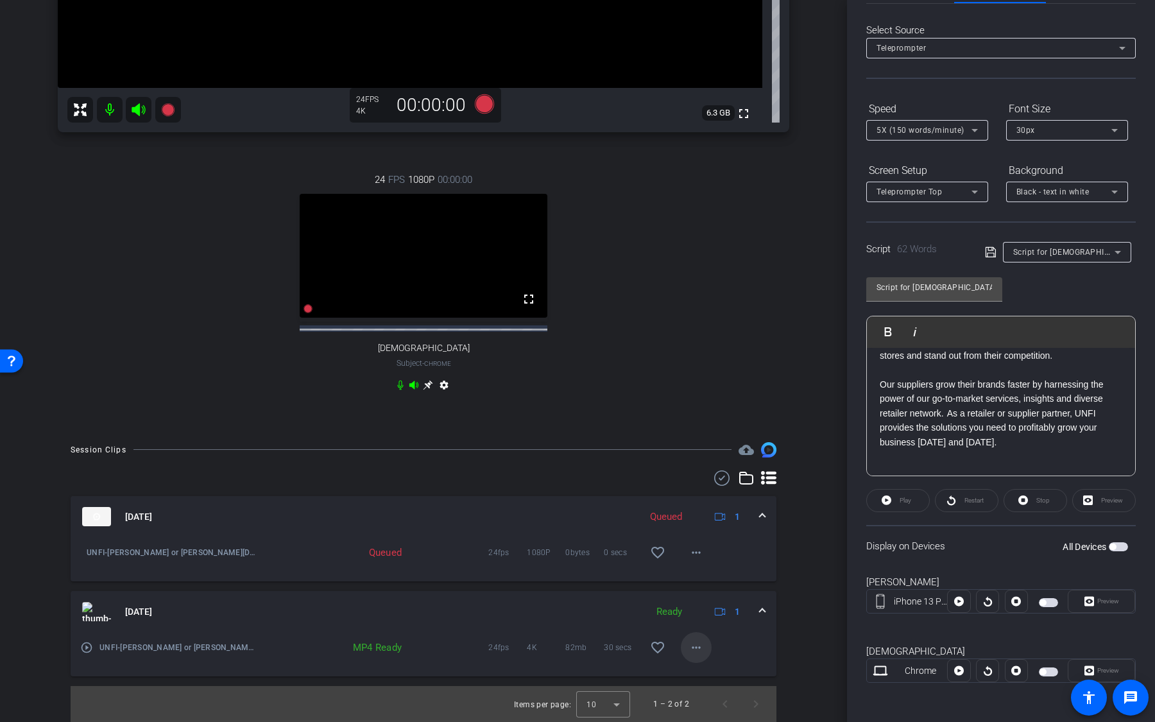
click at [697, 512] on mat-icon "more_horiz" at bounding box center [695, 647] width 15 height 15
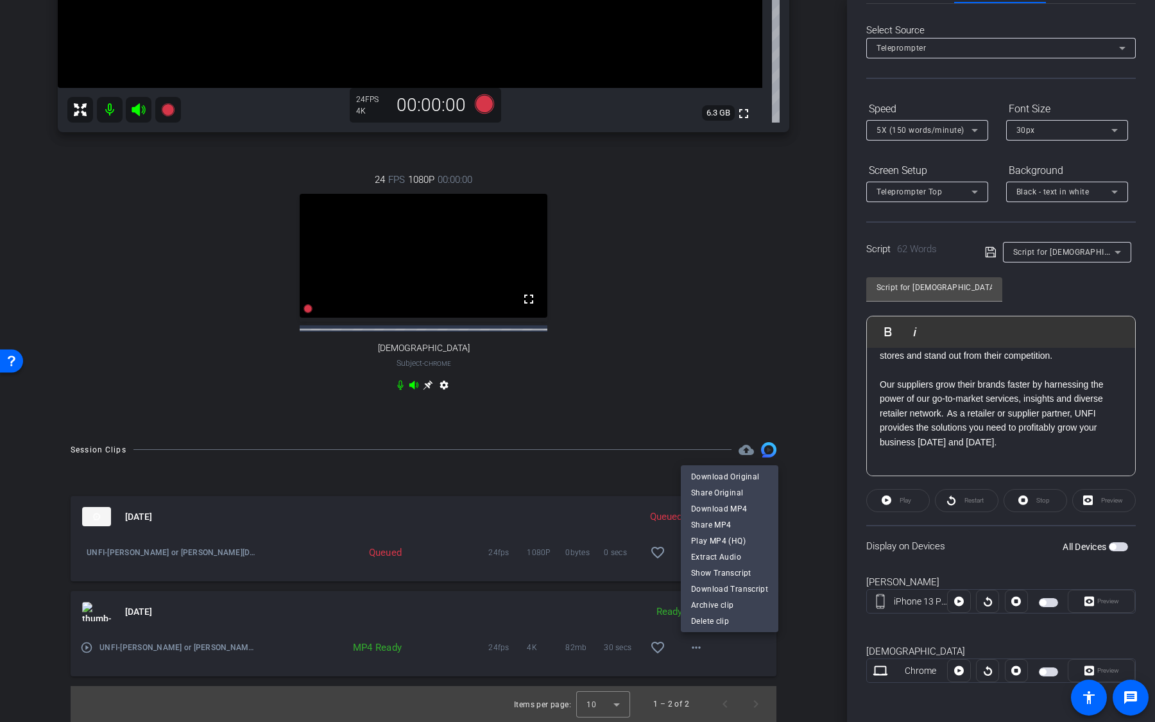
click at [710, 407] on div at bounding box center [577, 361] width 1155 height 722
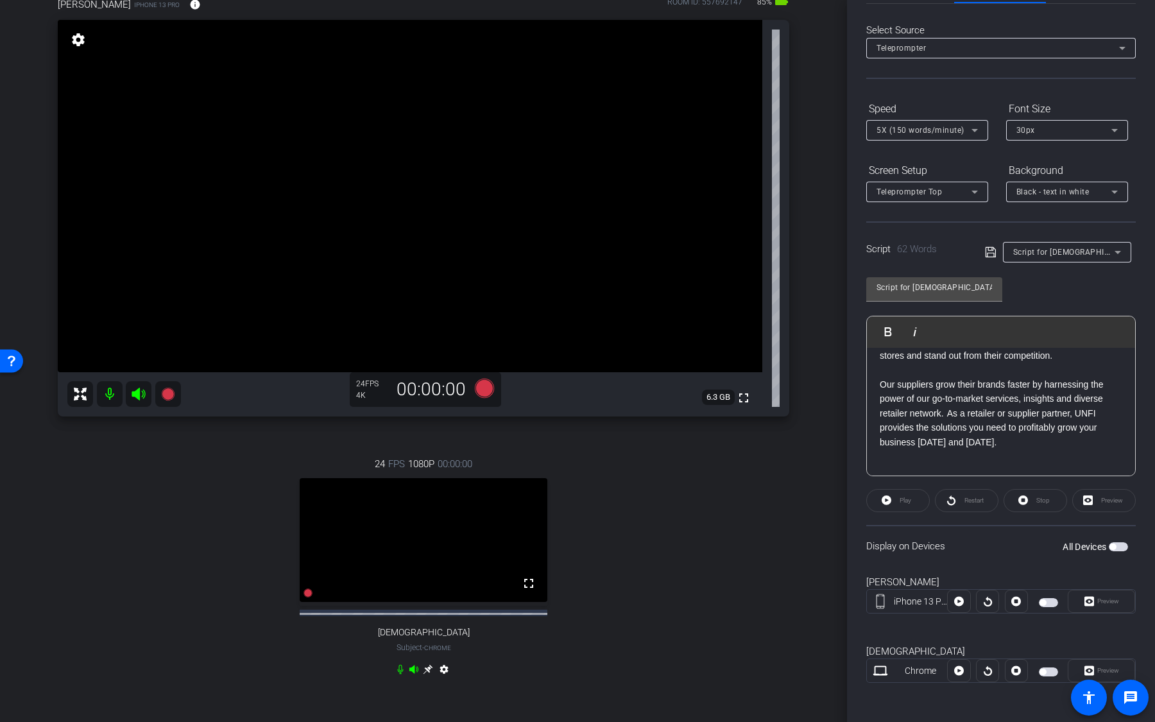
scroll to position [0, 0]
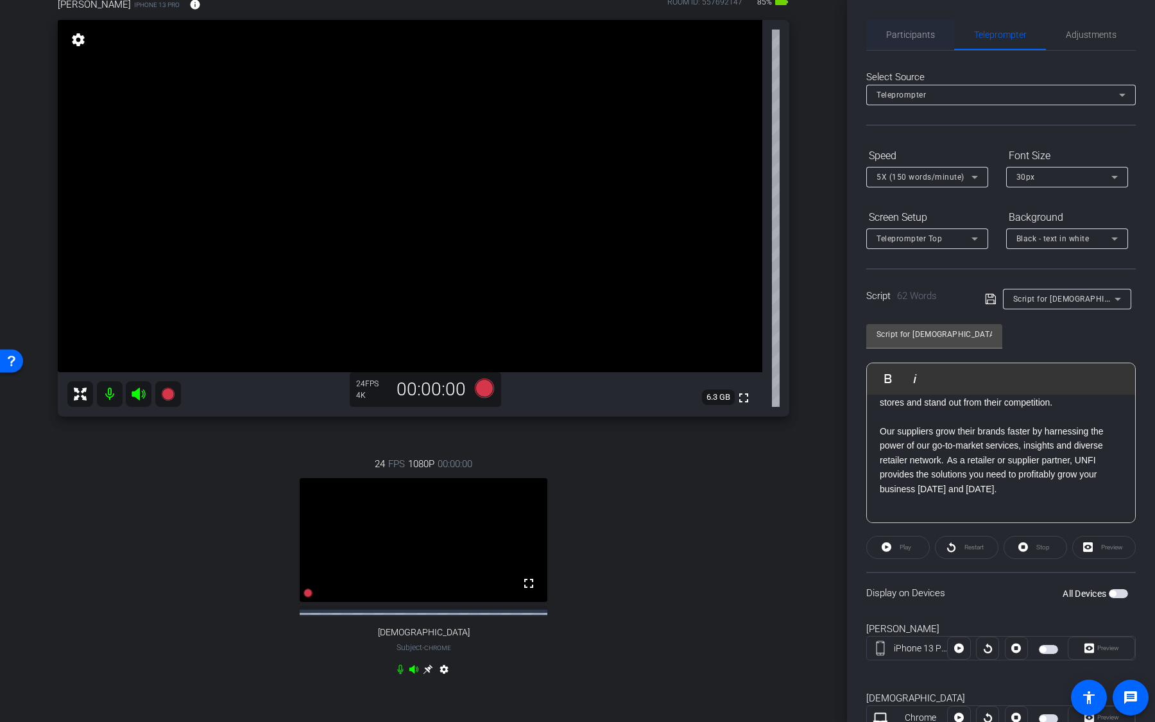
click at [906, 42] on span "Participants" at bounding box center [910, 34] width 49 height 31
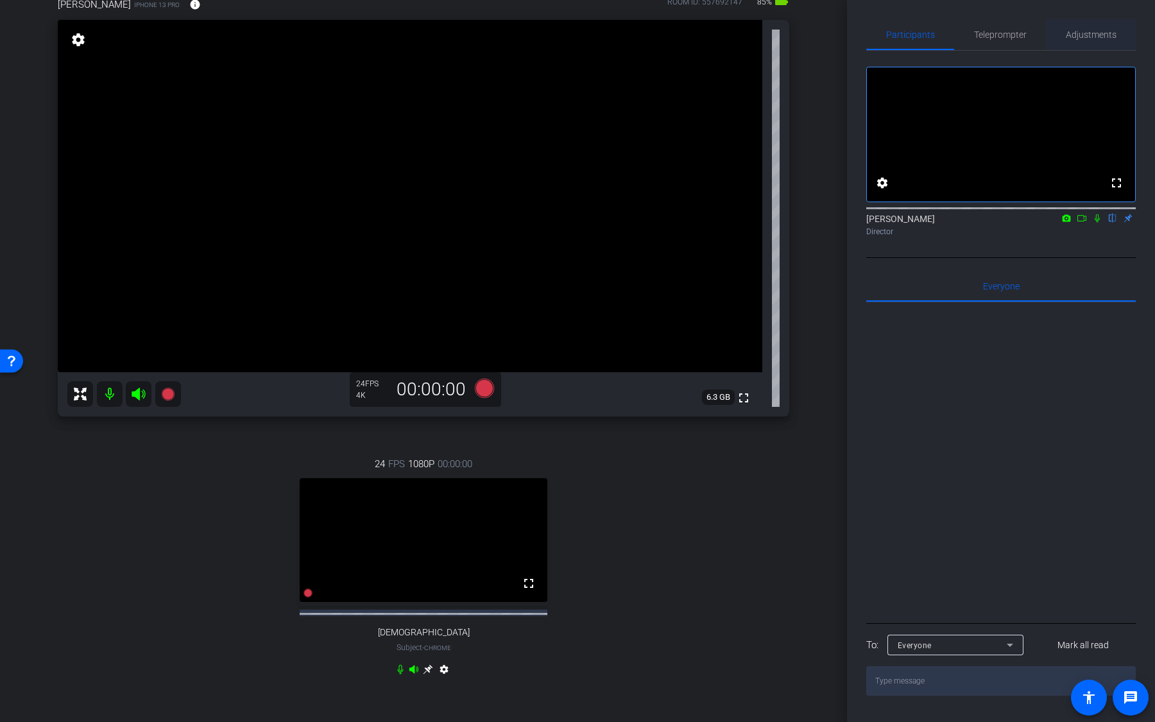
click at [1085, 40] on span "Adjustments" at bounding box center [1091, 34] width 51 height 31
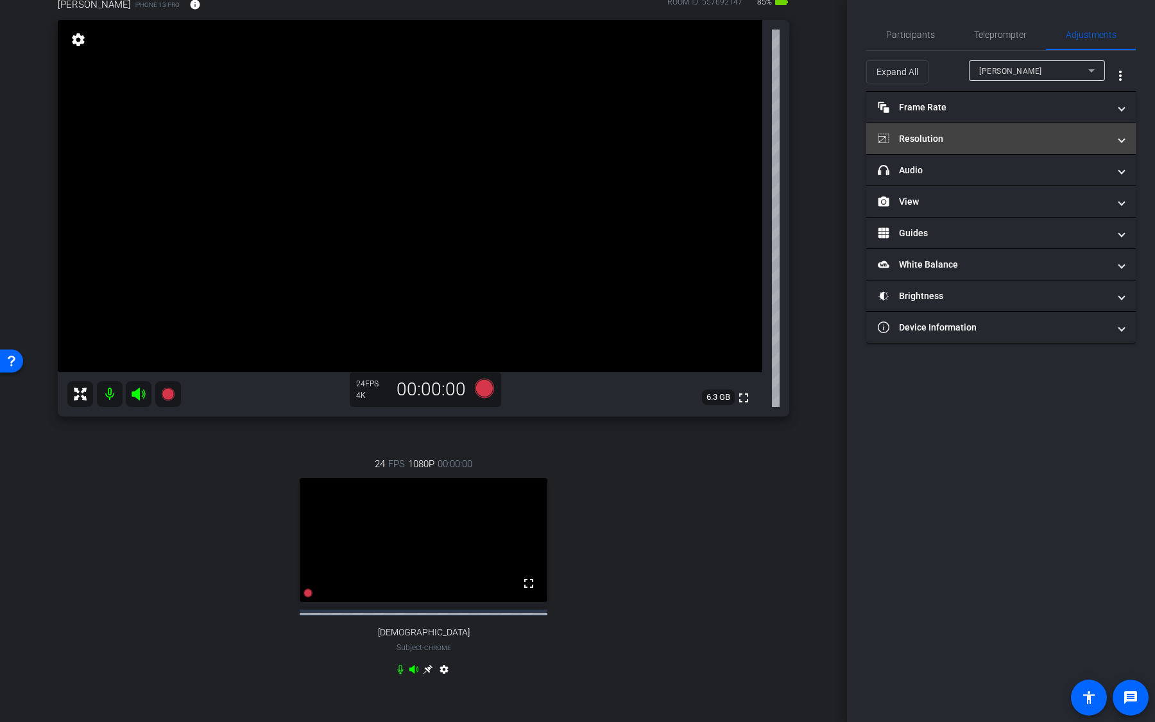
click at [981, 139] on mat-panel-title "Resolution" at bounding box center [993, 138] width 231 height 13
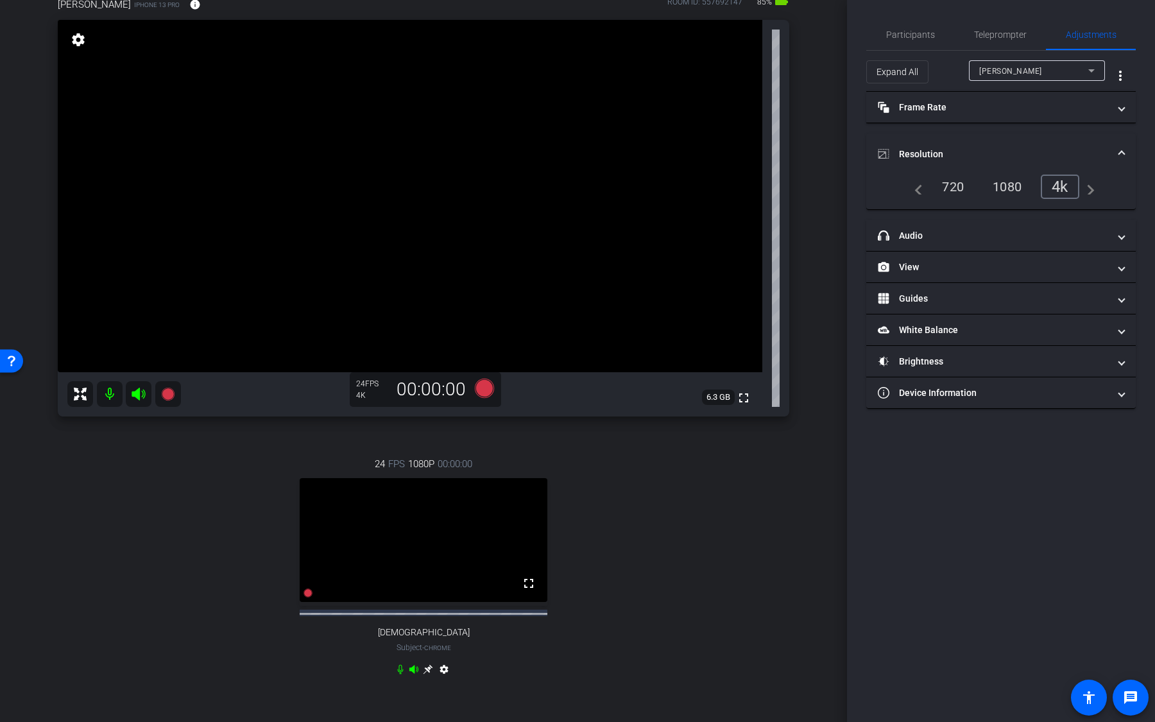
click at [1012, 186] on div "1080" at bounding box center [1007, 187] width 48 height 22
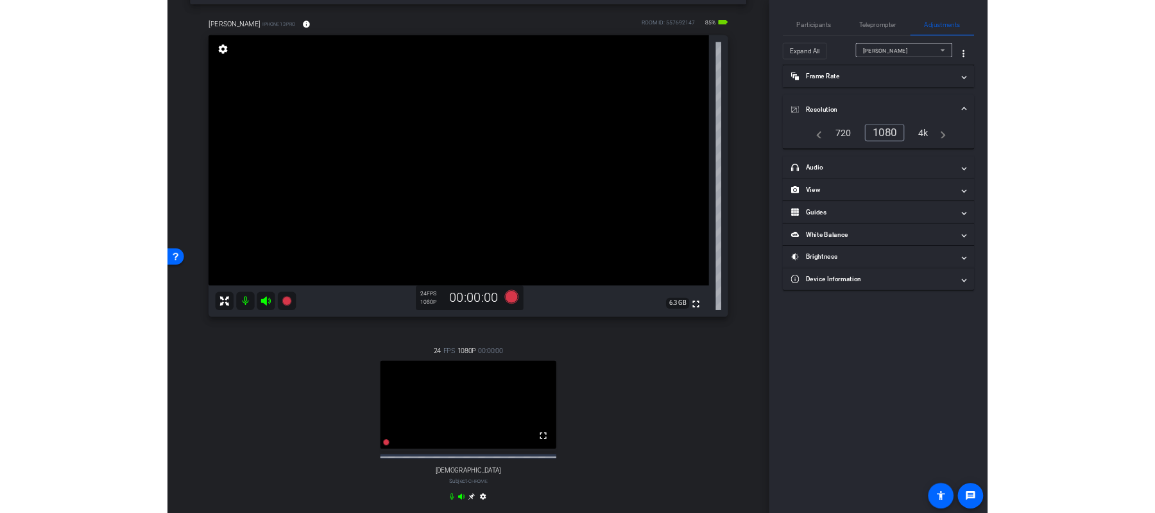
scroll to position [65, 0]
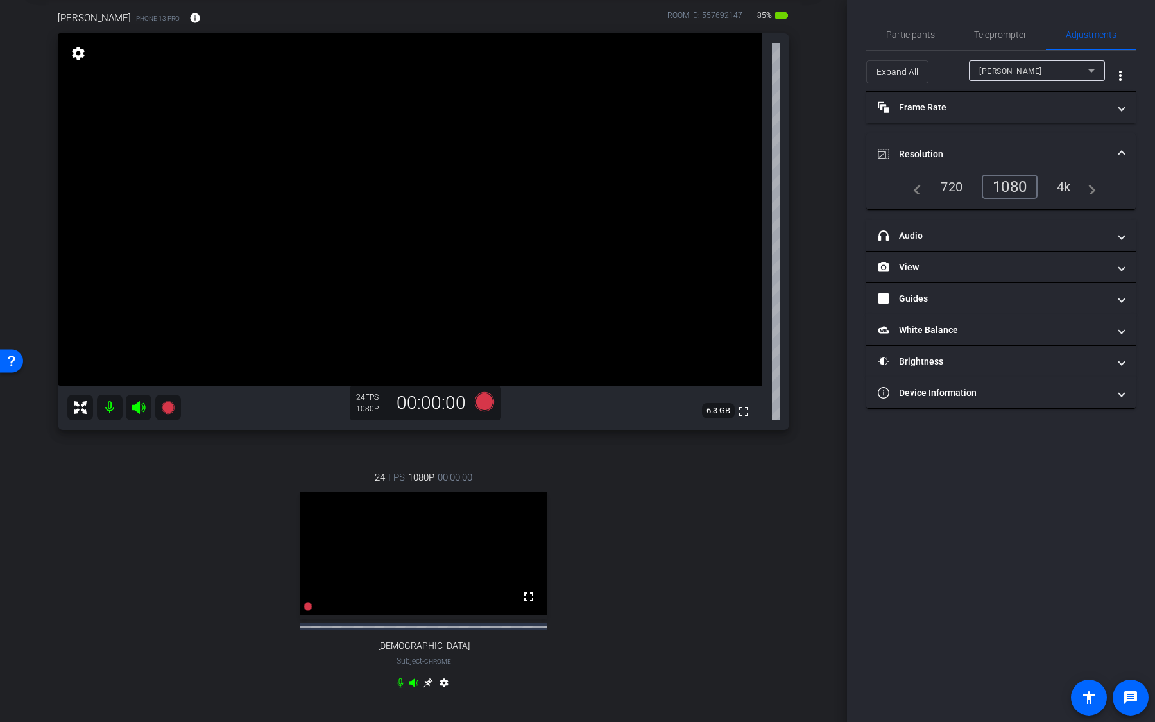
click at [652, 500] on div "24 FPS 1080P 00:00:00 fullscreen Christian Subject - Chrome settings" at bounding box center [423, 581] width 731 height 265
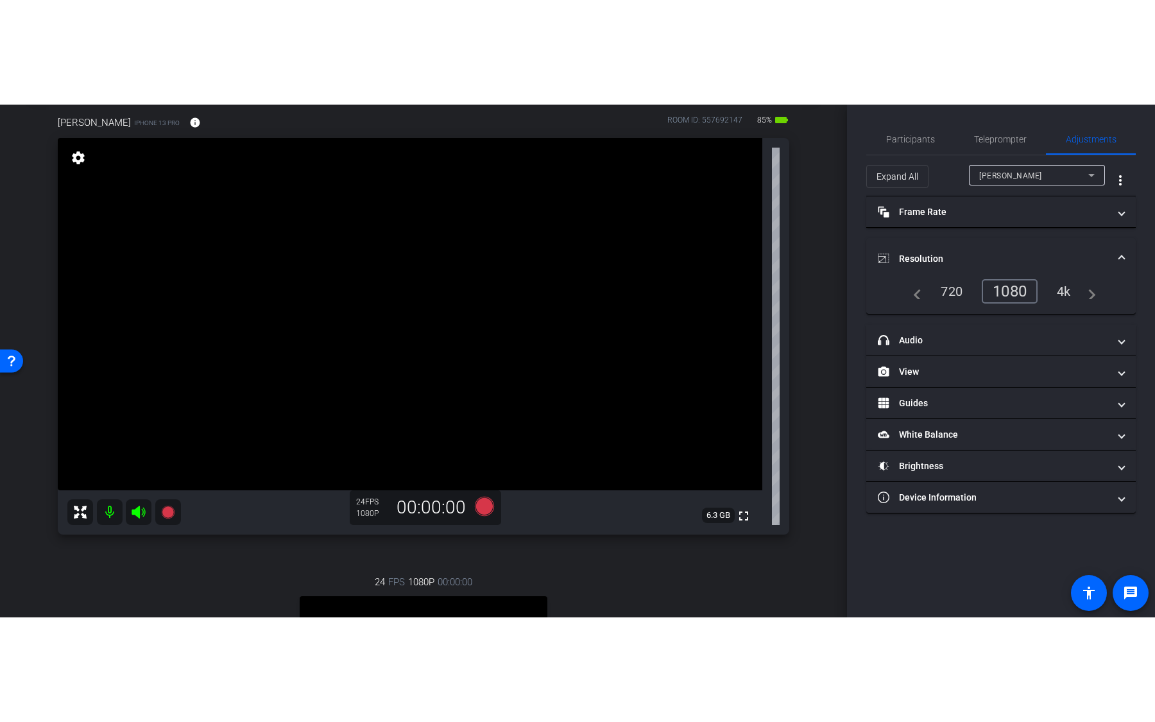
scroll to position [0, 0]
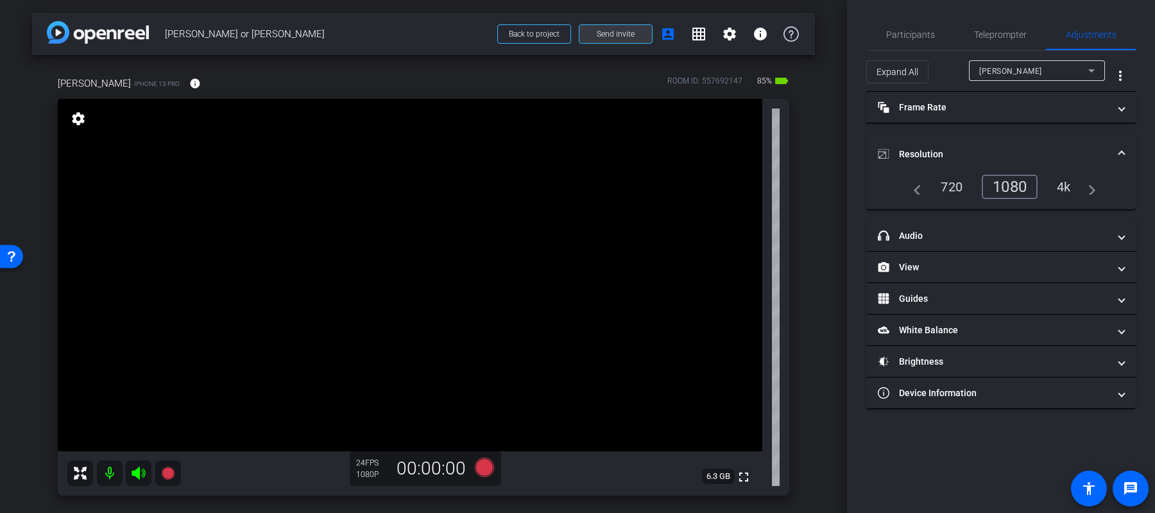
click at [635, 33] on span at bounding box center [615, 34] width 72 height 31
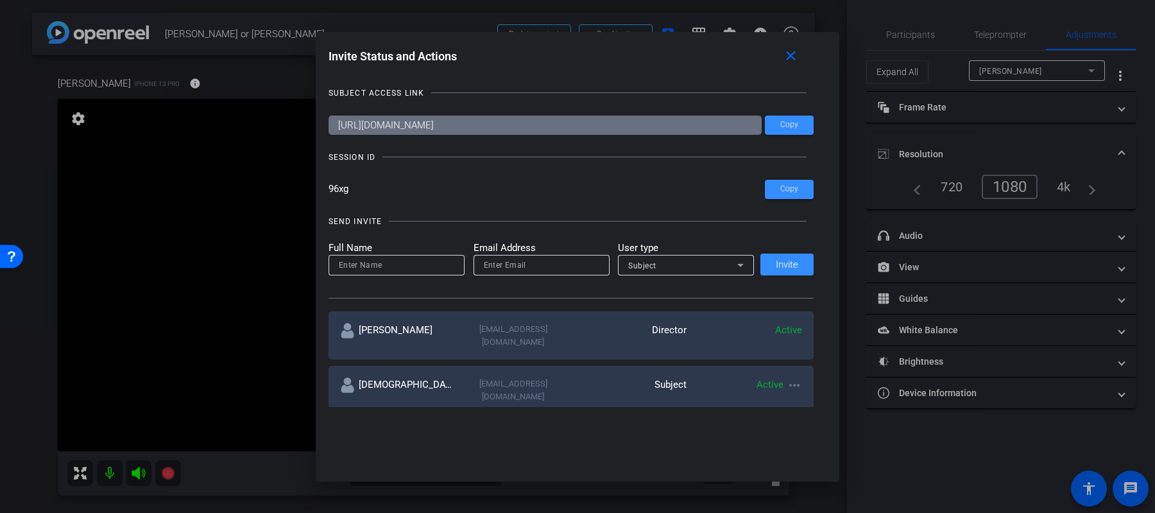
drag, startPoint x: 361, startPoint y: 191, endPoint x: 332, endPoint y: 191, distance: 28.9
click at [332, 191] on input "96xg" at bounding box center [546, 189] width 437 height 19
click at [357, 191] on input "96xg" at bounding box center [546, 189] width 437 height 19
click at [790, 51] on mat-icon "close" at bounding box center [791, 56] width 16 height 16
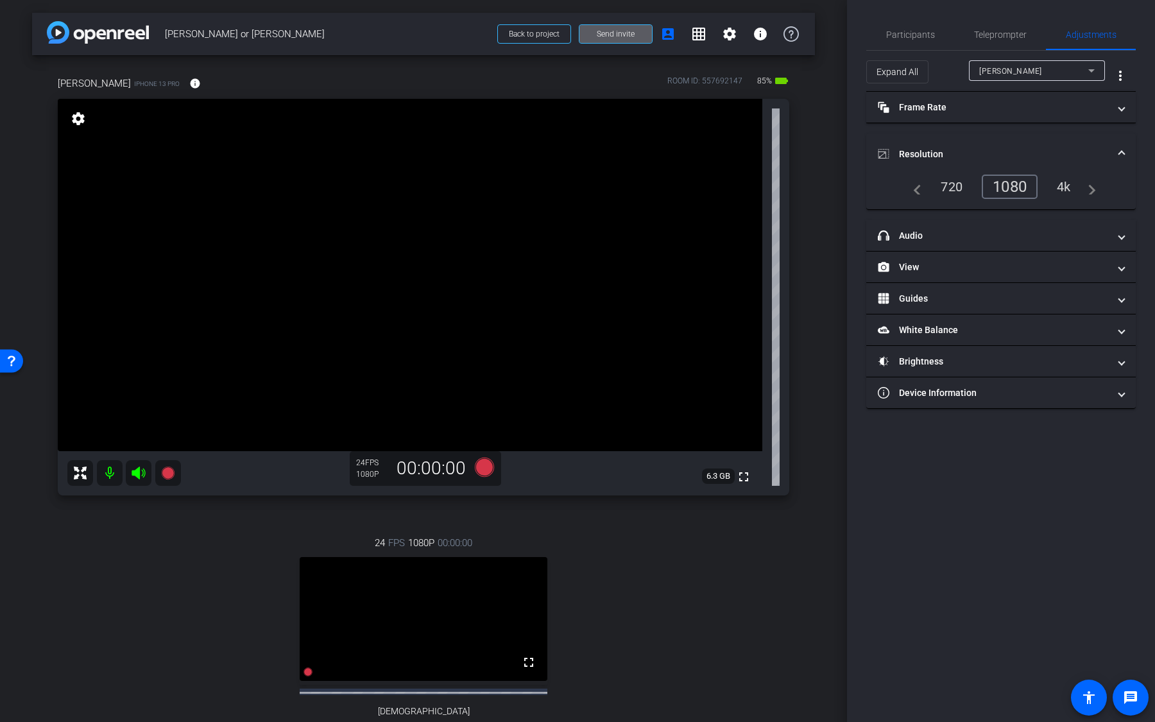
scroll to position [167, 0]
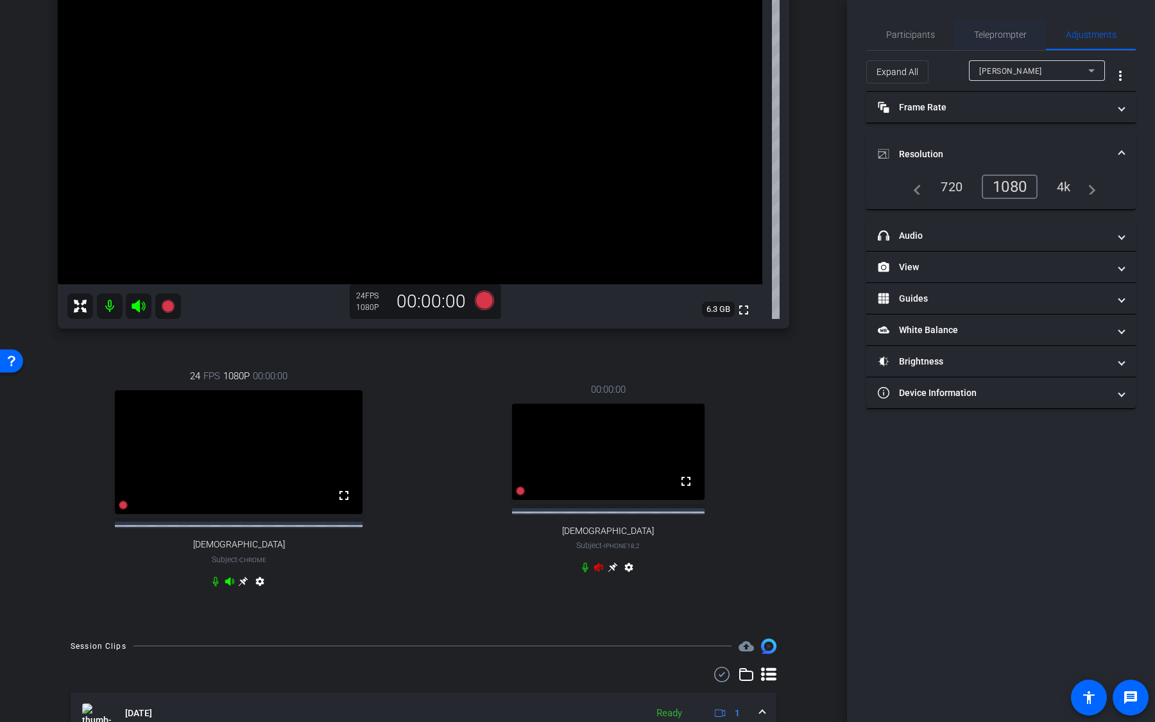
click at [1018, 39] on span "Teleprompter" at bounding box center [1000, 34] width 53 height 9
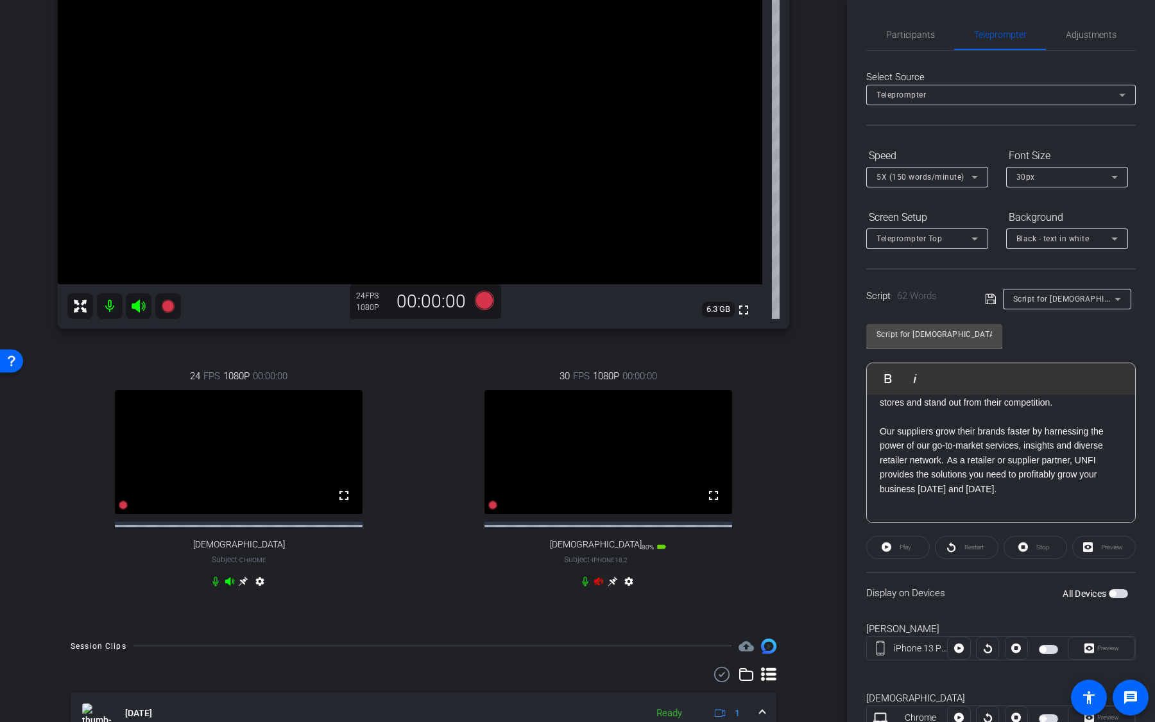
click at [586, 512] on icon at bounding box center [585, 581] width 10 height 10
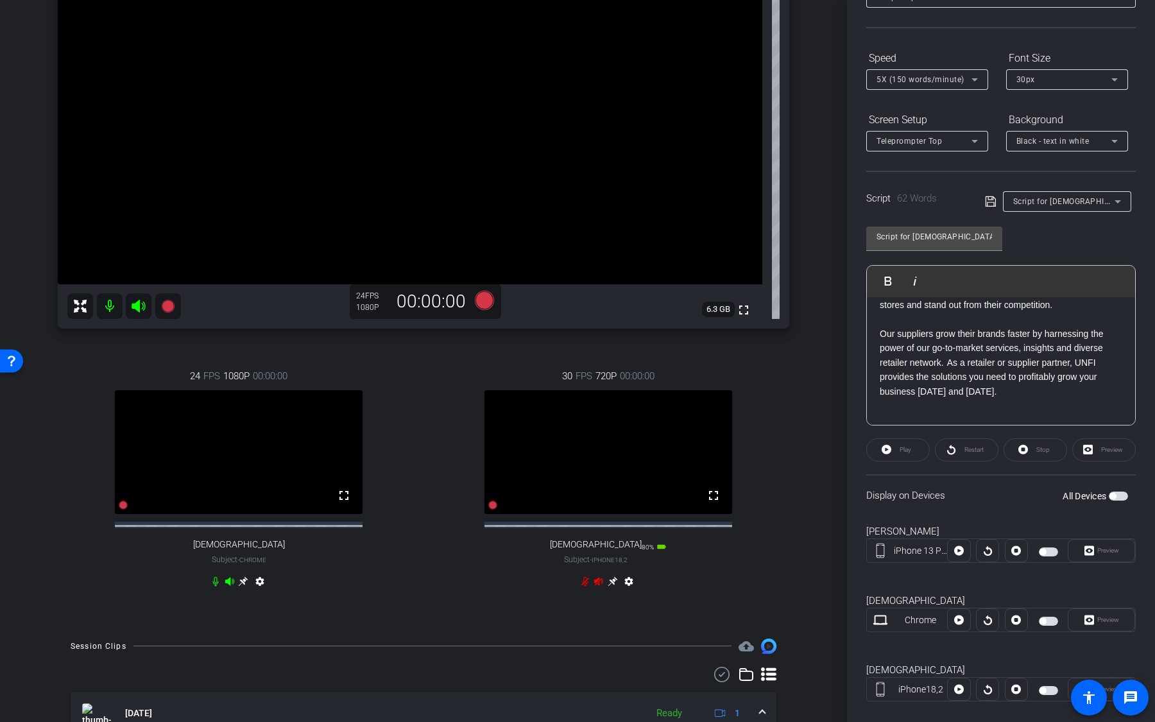
scroll to position [115, 0]
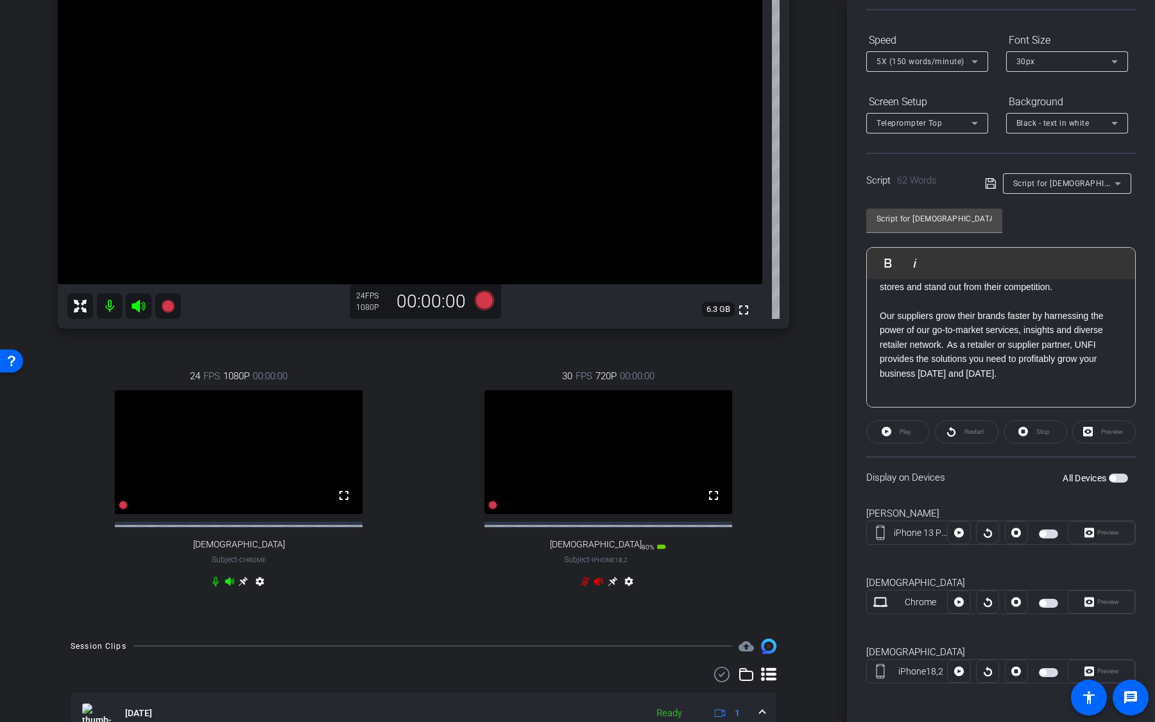
click at [1046, 512] on span "button" at bounding box center [1042, 672] width 6 height 6
click at [547, 409] on video at bounding box center [608, 452] width 248 height 124
click at [484, 299] on icon at bounding box center [484, 300] width 19 height 19
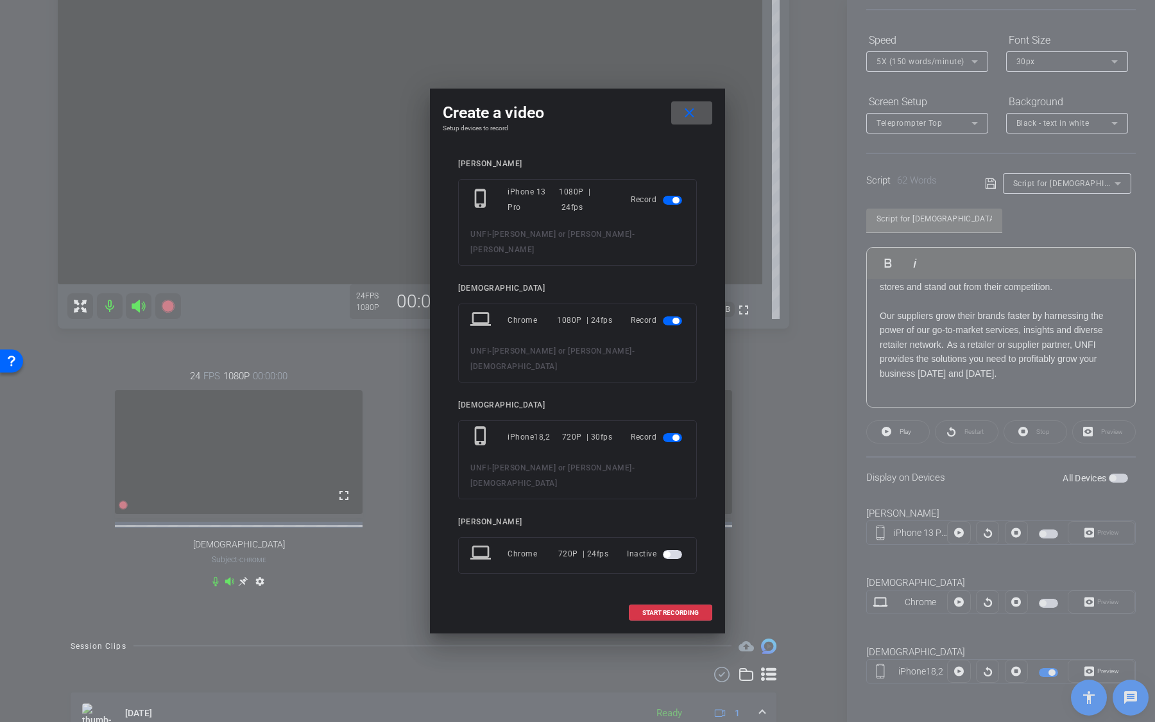
click at [668, 325] on span "button" at bounding box center [672, 320] width 19 height 9
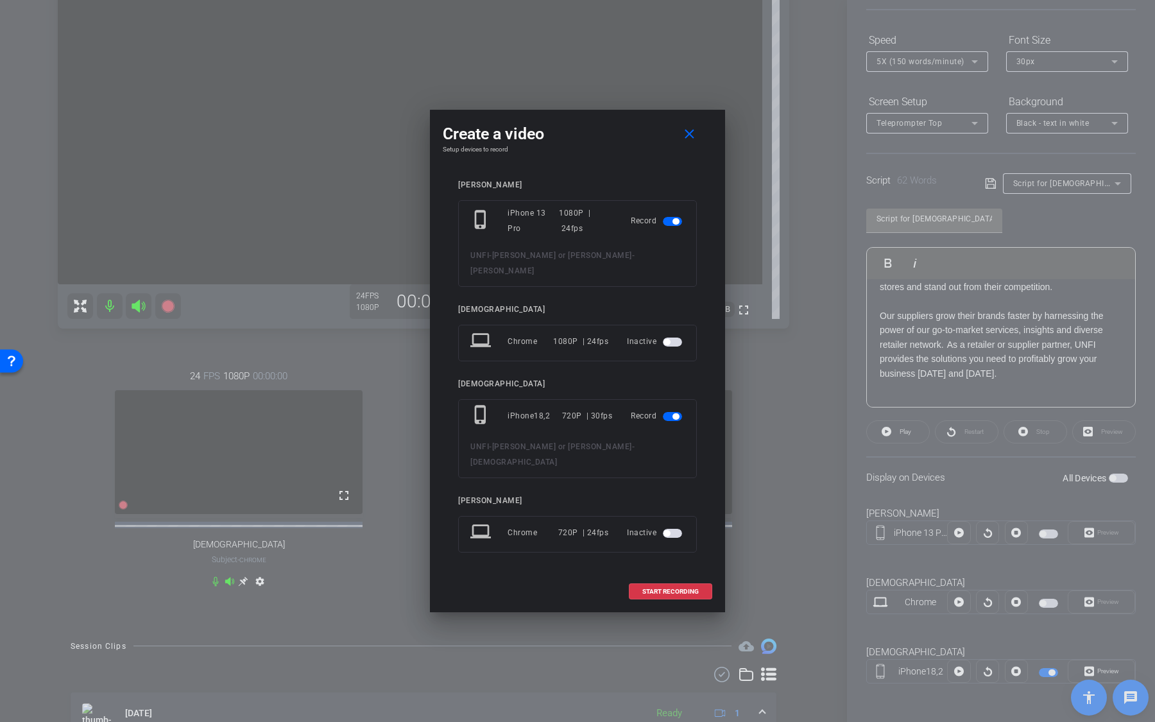
click at [674, 226] on span "button" at bounding box center [672, 221] width 19 height 9
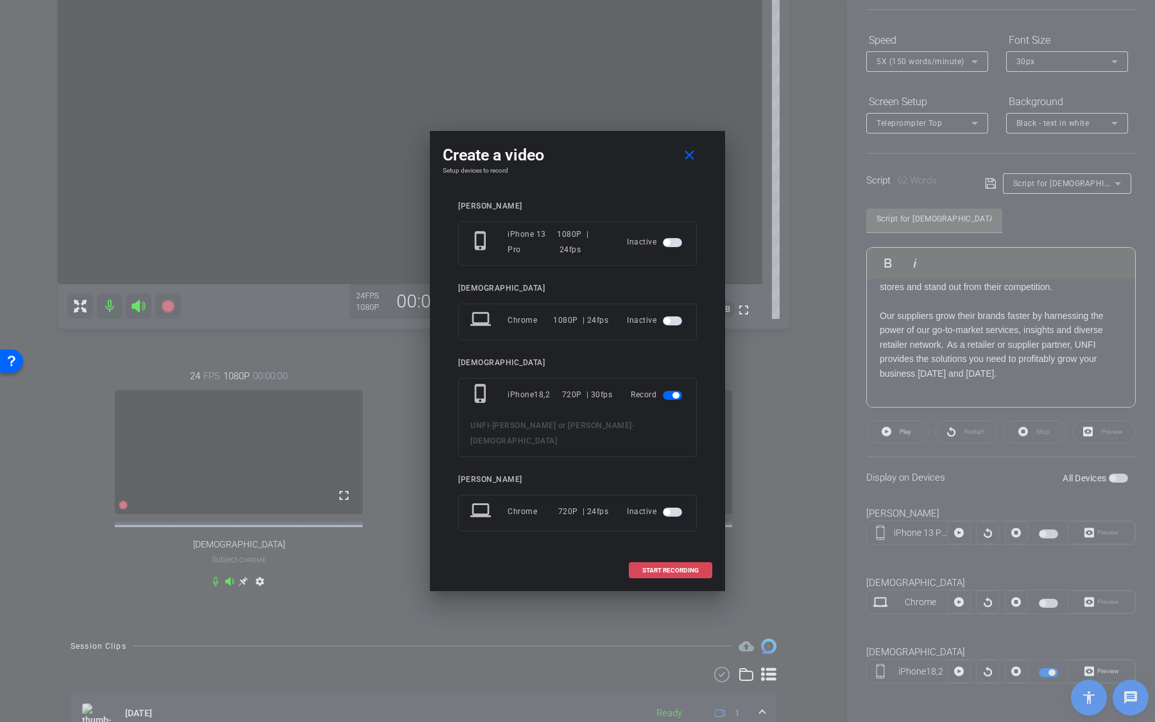
click at [658, 512] on span "START RECORDING" at bounding box center [670, 570] width 56 height 6
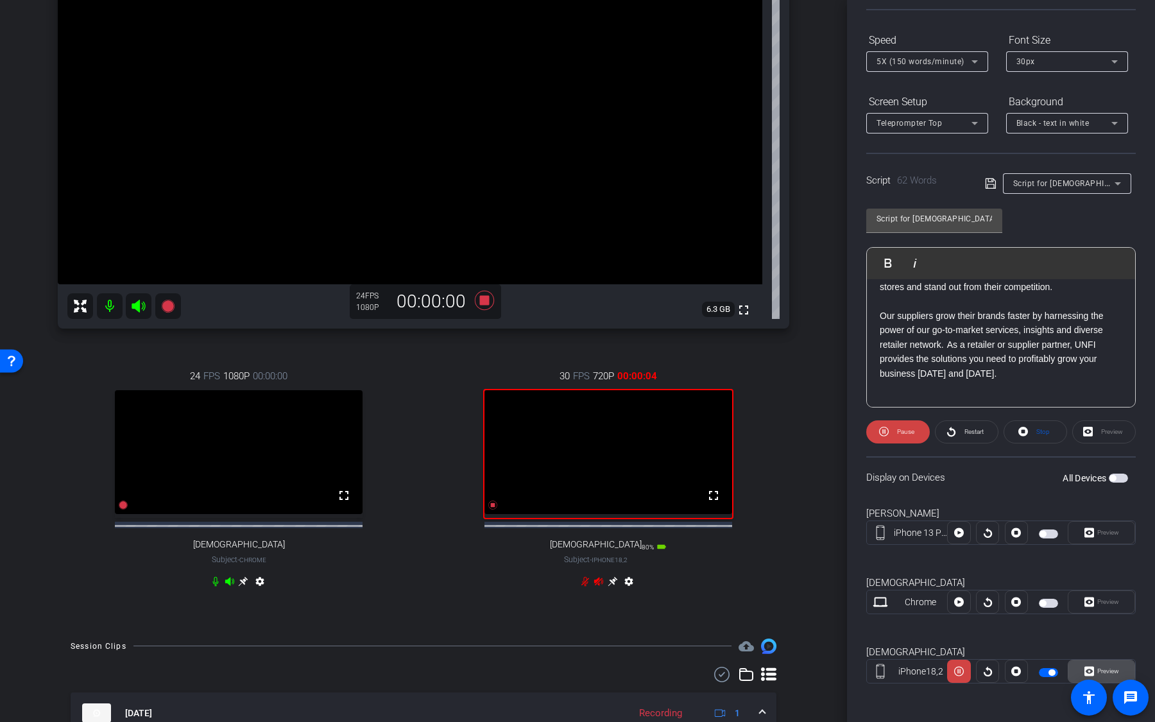
click at [1098, 512] on span "Preview" at bounding box center [1106, 671] width 25 height 18
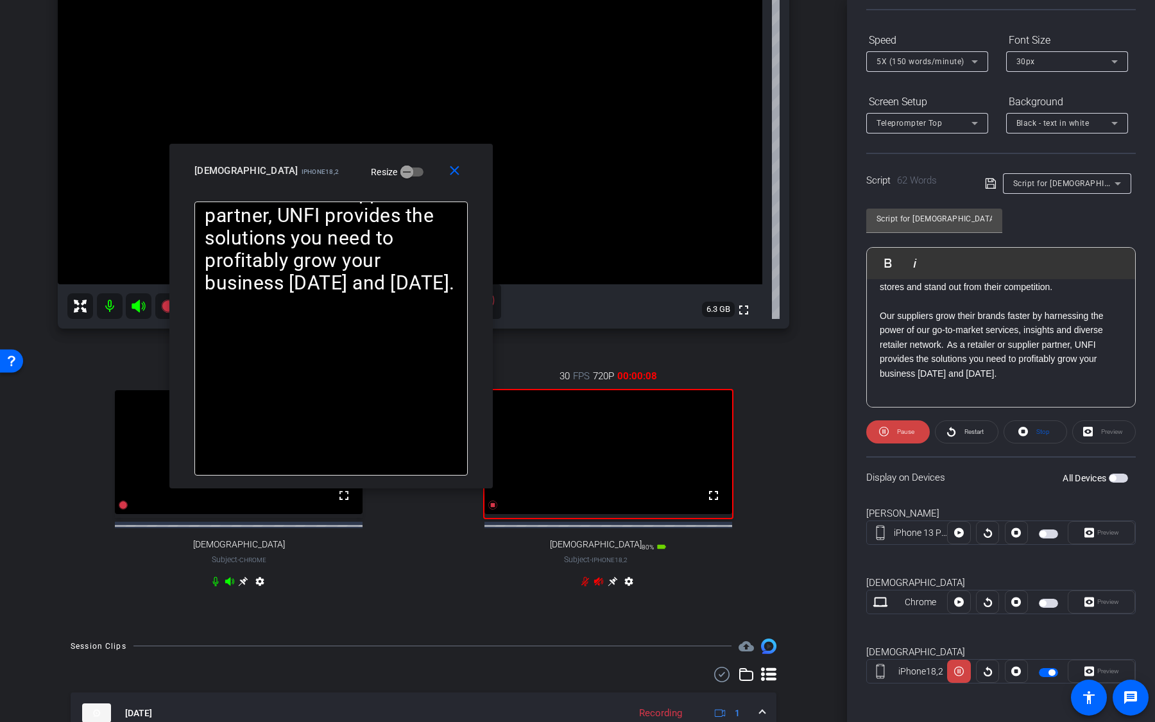
drag, startPoint x: 638, startPoint y: 213, endPoint x: 392, endPoint y: 168, distance: 250.4
click at [392, 168] on div "Christian1 iPhone18,2 Resize" at bounding box center [335, 170] width 283 height 23
click at [451, 171] on mat-icon "close" at bounding box center [455, 171] width 16 height 16
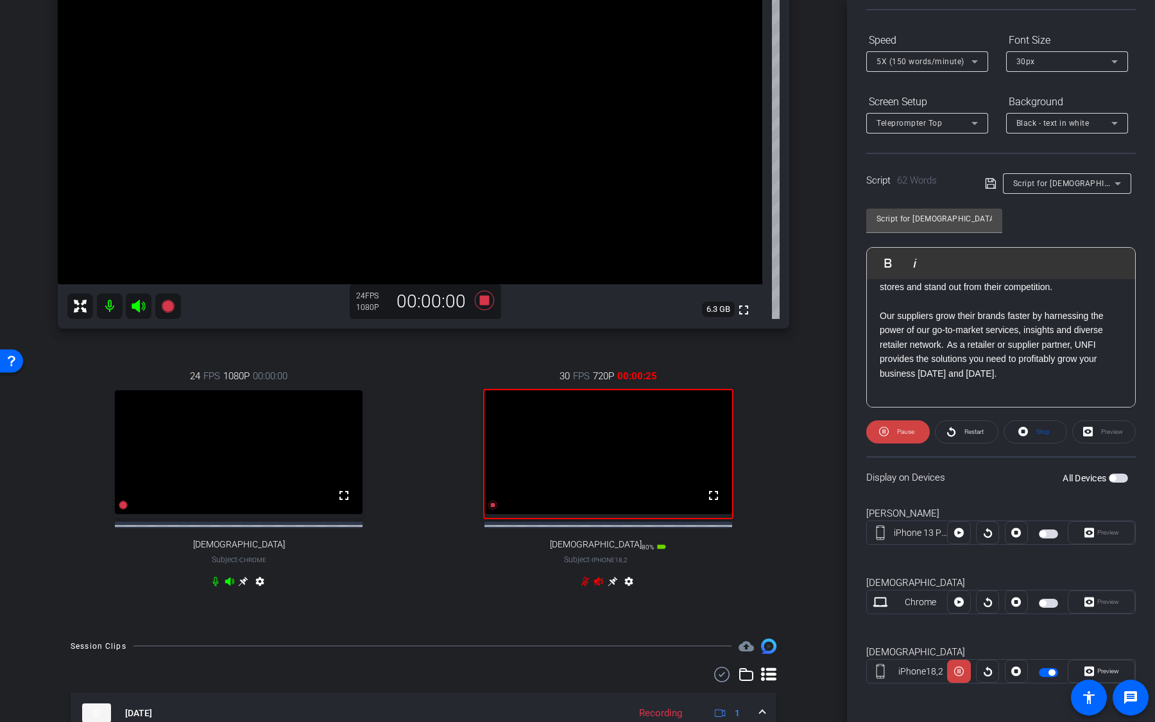
click at [1052, 512] on span "button" at bounding box center [1048, 672] width 19 height 9
click at [481, 299] on icon at bounding box center [484, 300] width 19 height 19
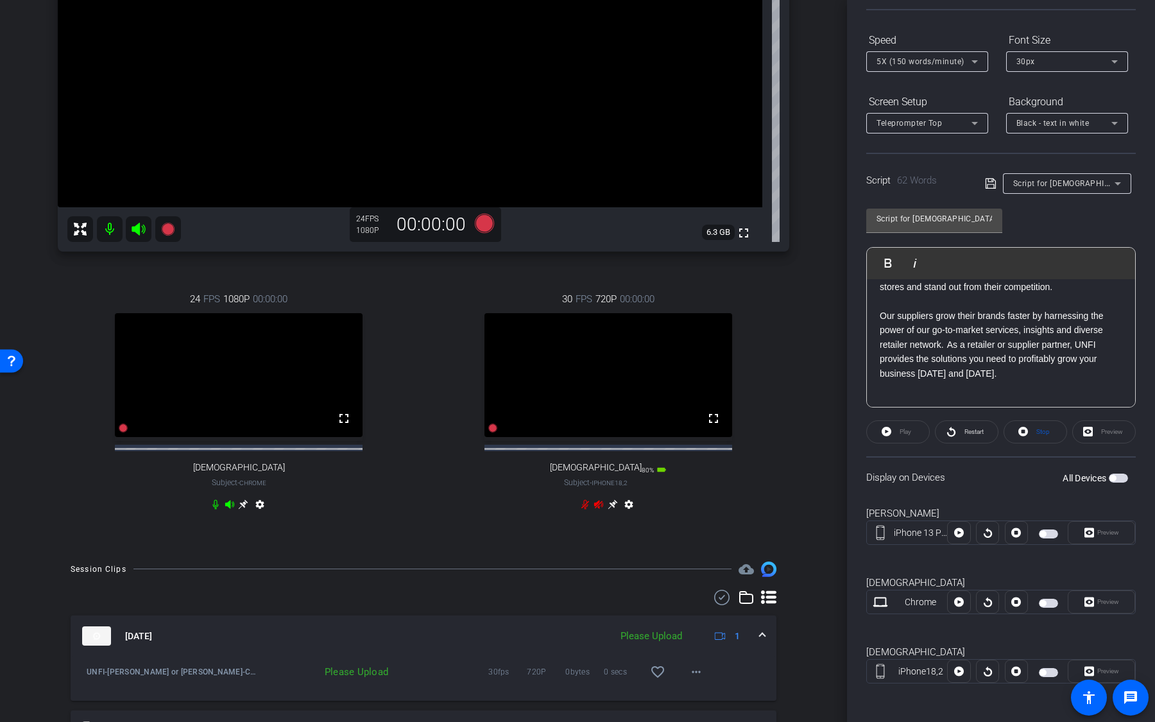
scroll to position [403, 0]
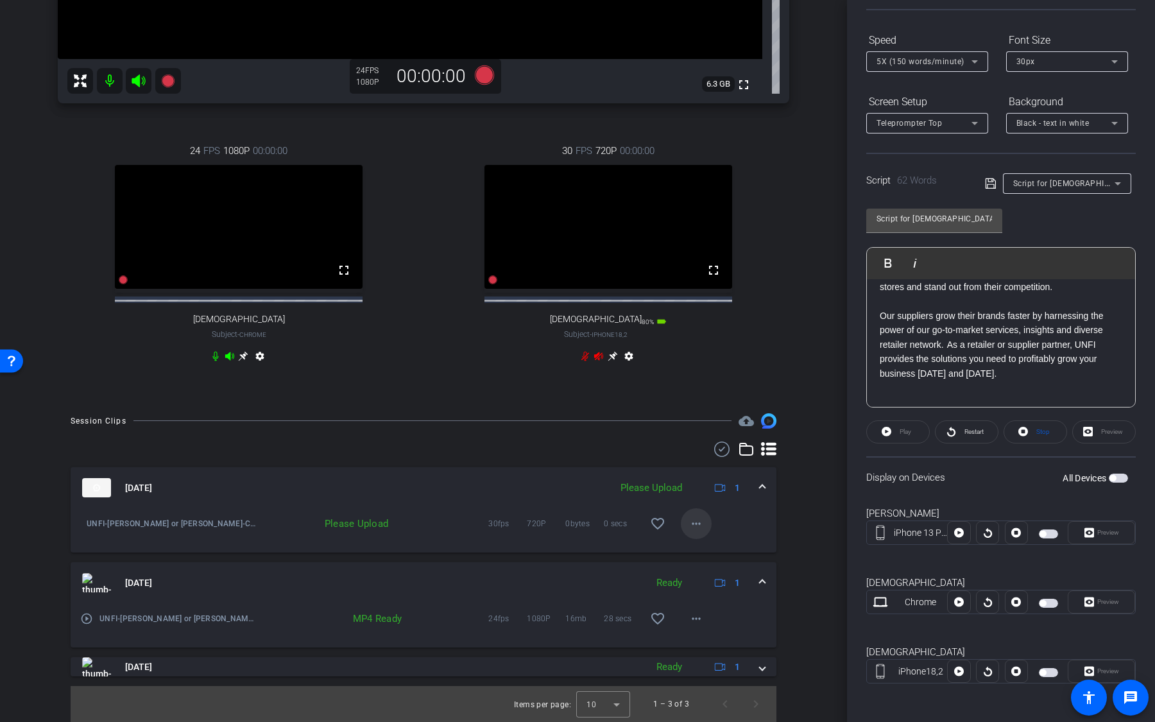
click at [696, 512] on mat-icon "more_horiz" at bounding box center [695, 523] width 15 height 15
click at [699, 512] on span "Upload" at bounding box center [716, 550] width 51 height 15
click at [695, 512] on mat-icon "more_horiz" at bounding box center [695, 618] width 15 height 15
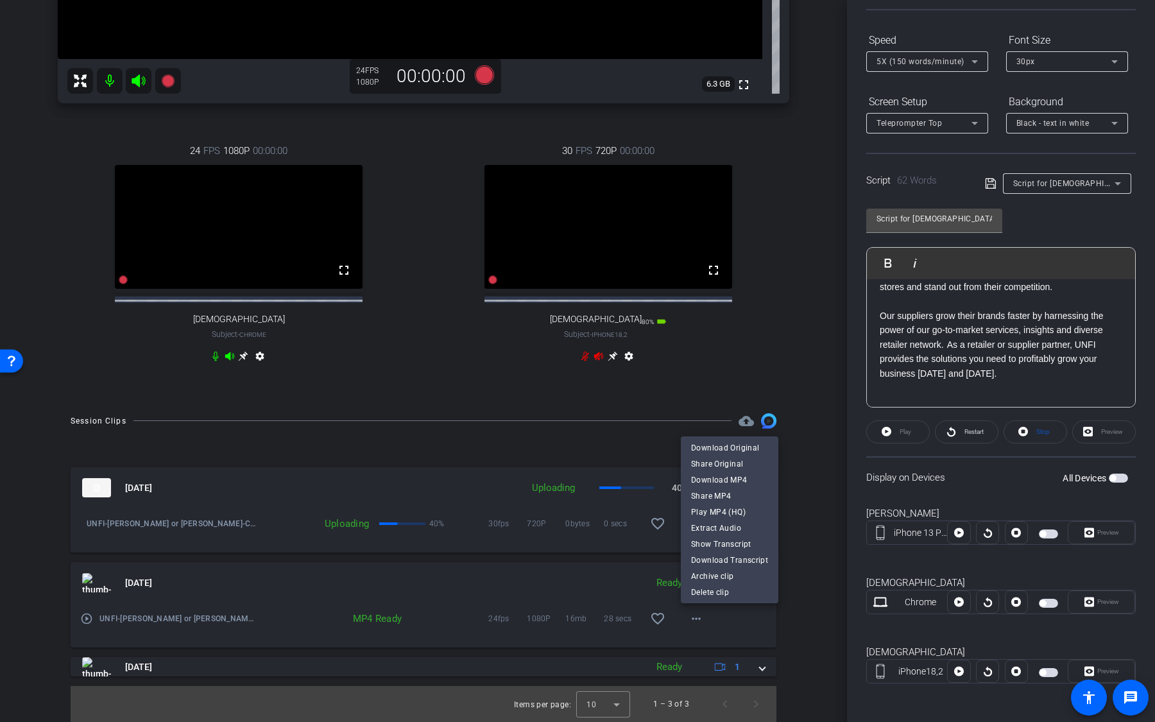
click at [810, 512] on div at bounding box center [577, 361] width 1155 height 722
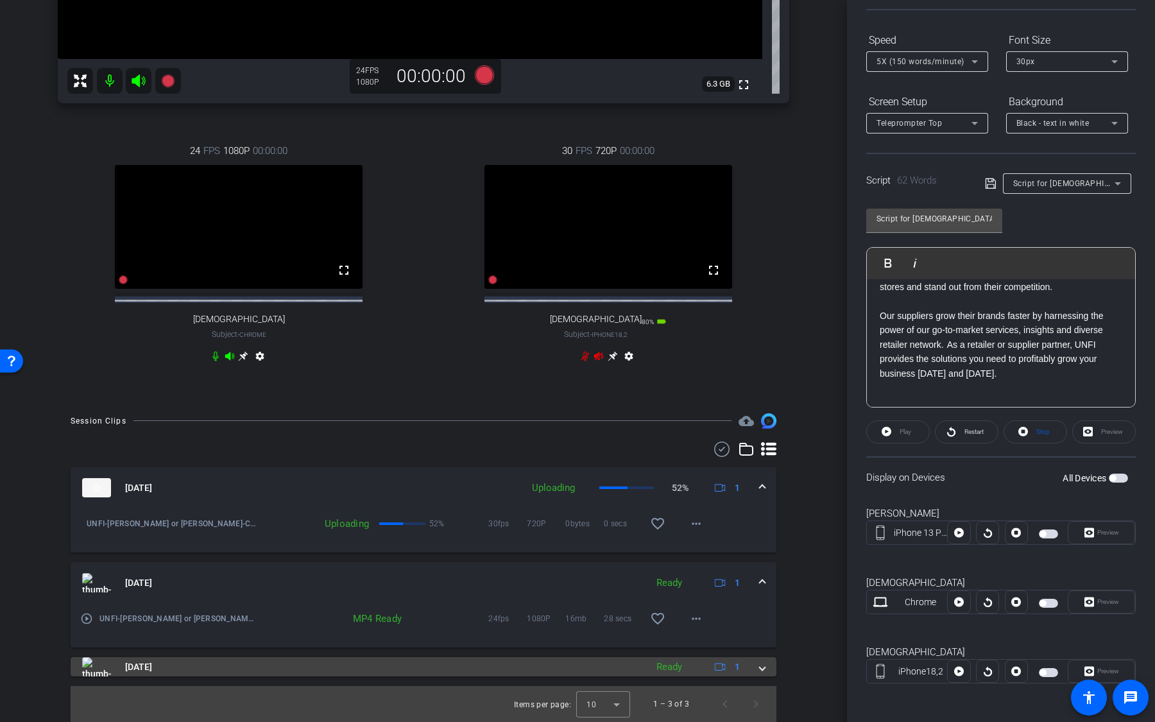
click at [671, 512] on div "Ready" at bounding box center [669, 667] width 38 height 15
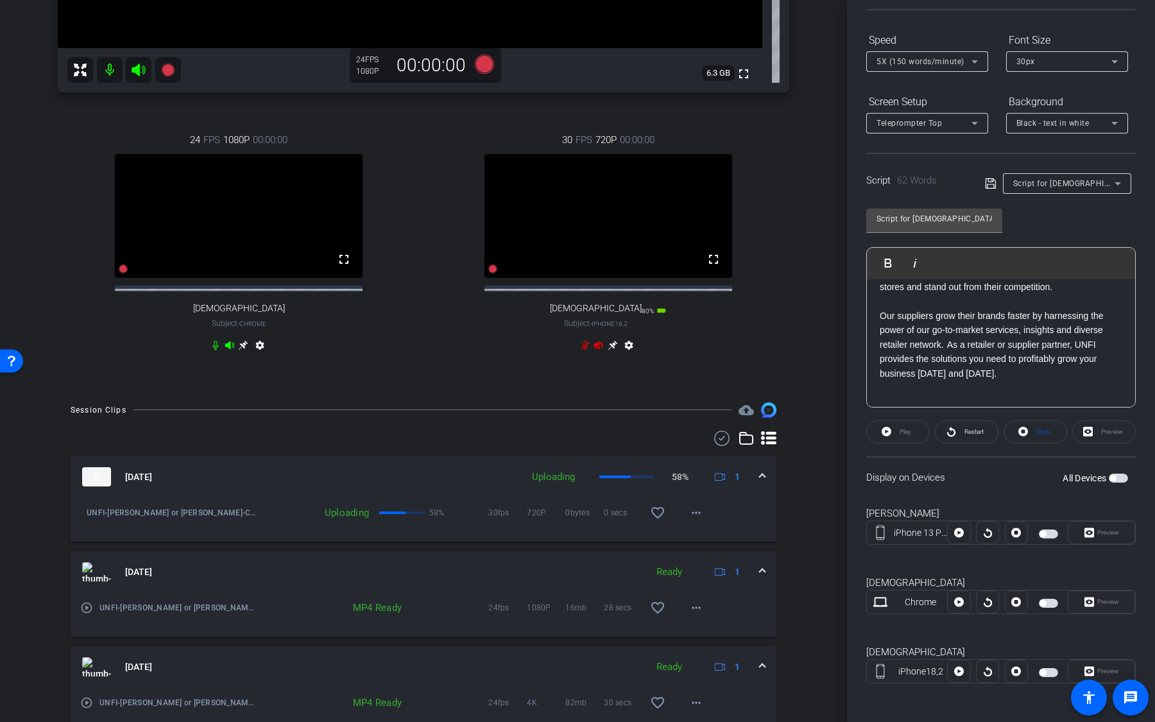
scroll to position [469, 0]
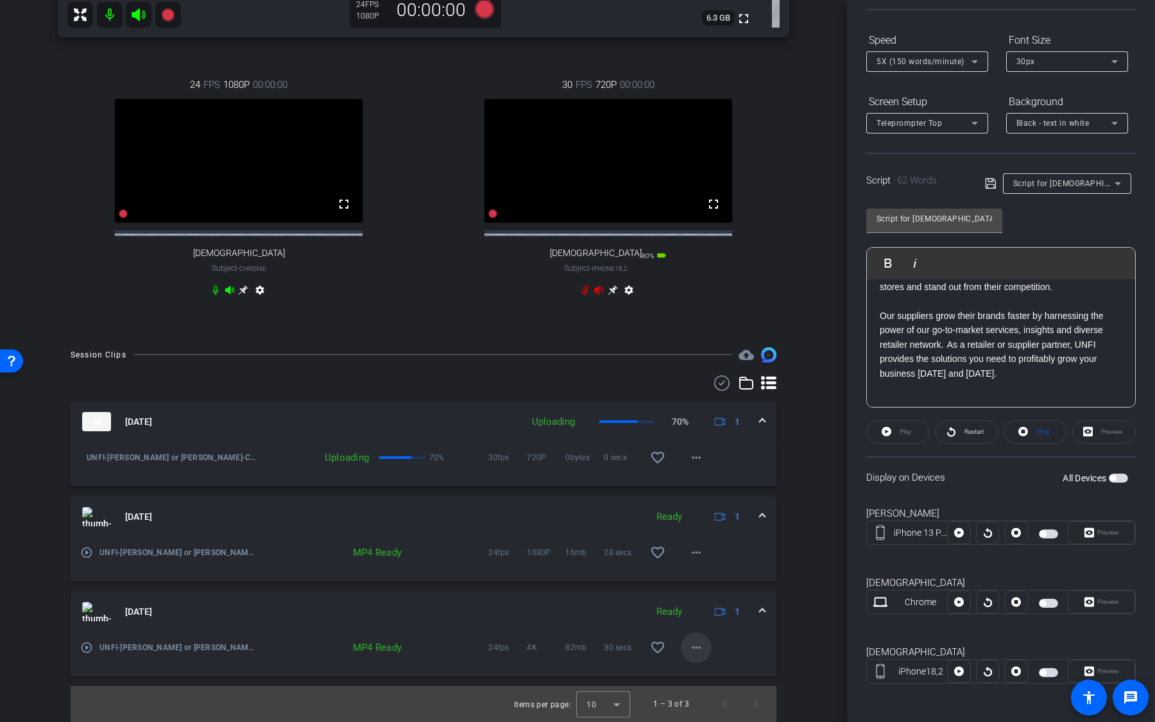
click at [698, 512] on mat-icon "more_horiz" at bounding box center [695, 647] width 15 height 15
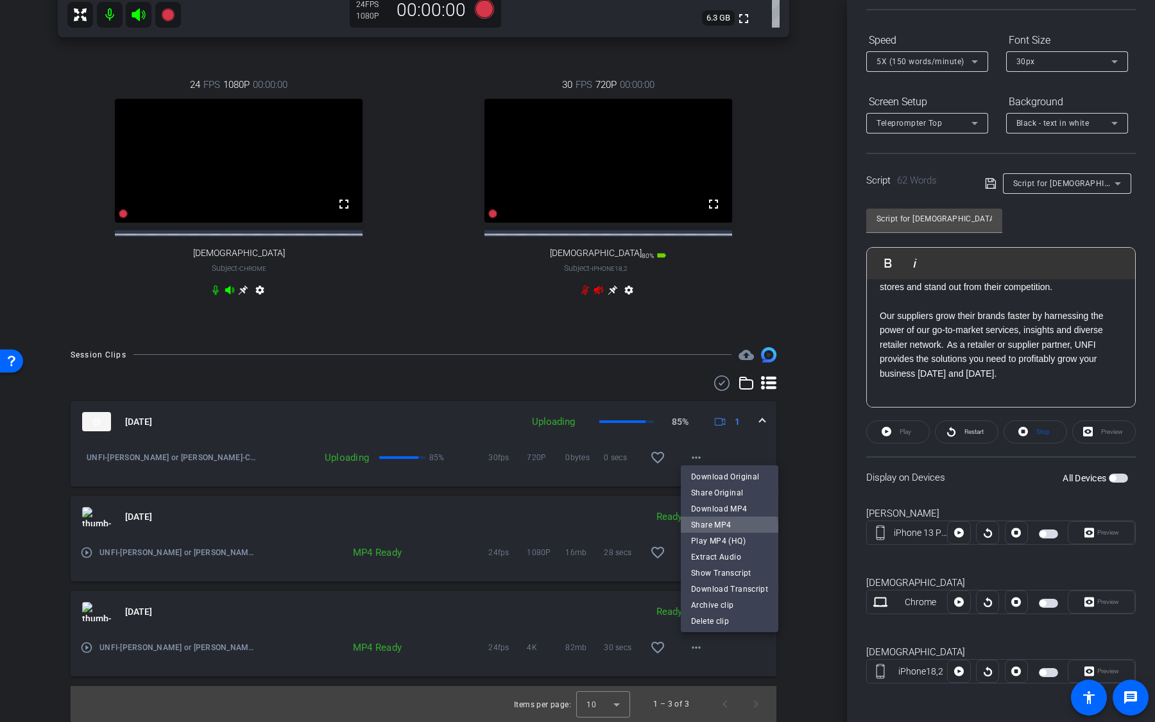
click at [729, 512] on span "Share MP4" at bounding box center [729, 524] width 77 height 15
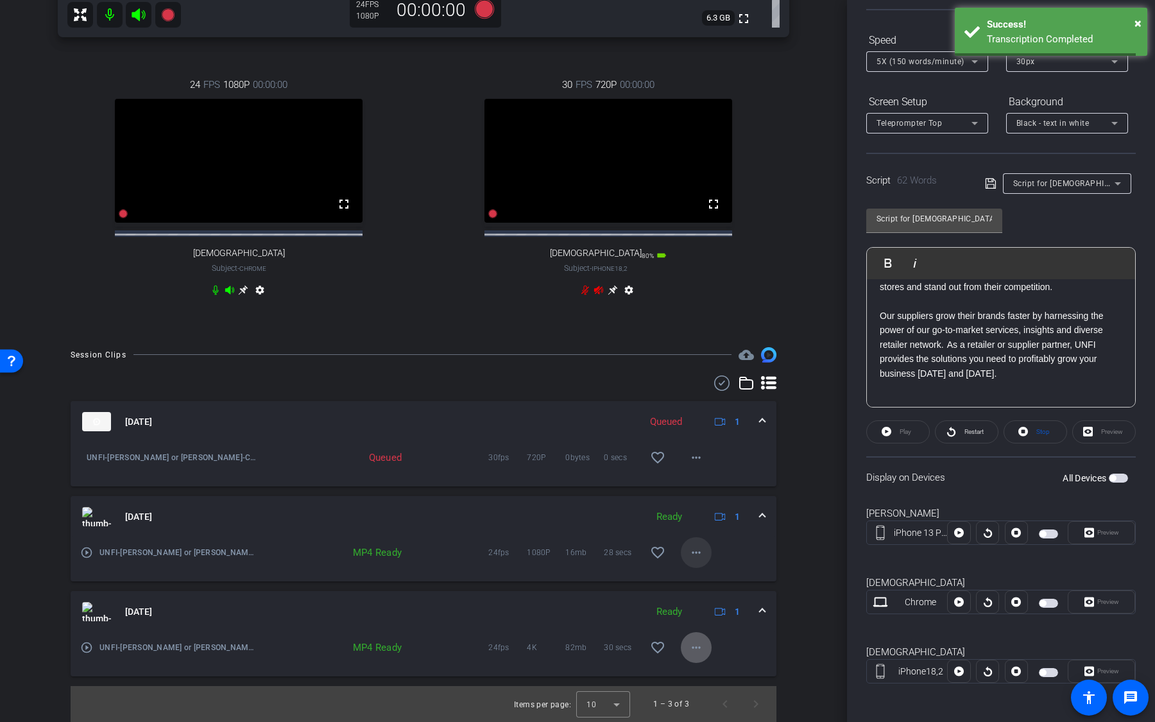
click at [698, 512] on mat-icon "more_horiz" at bounding box center [695, 552] width 15 height 15
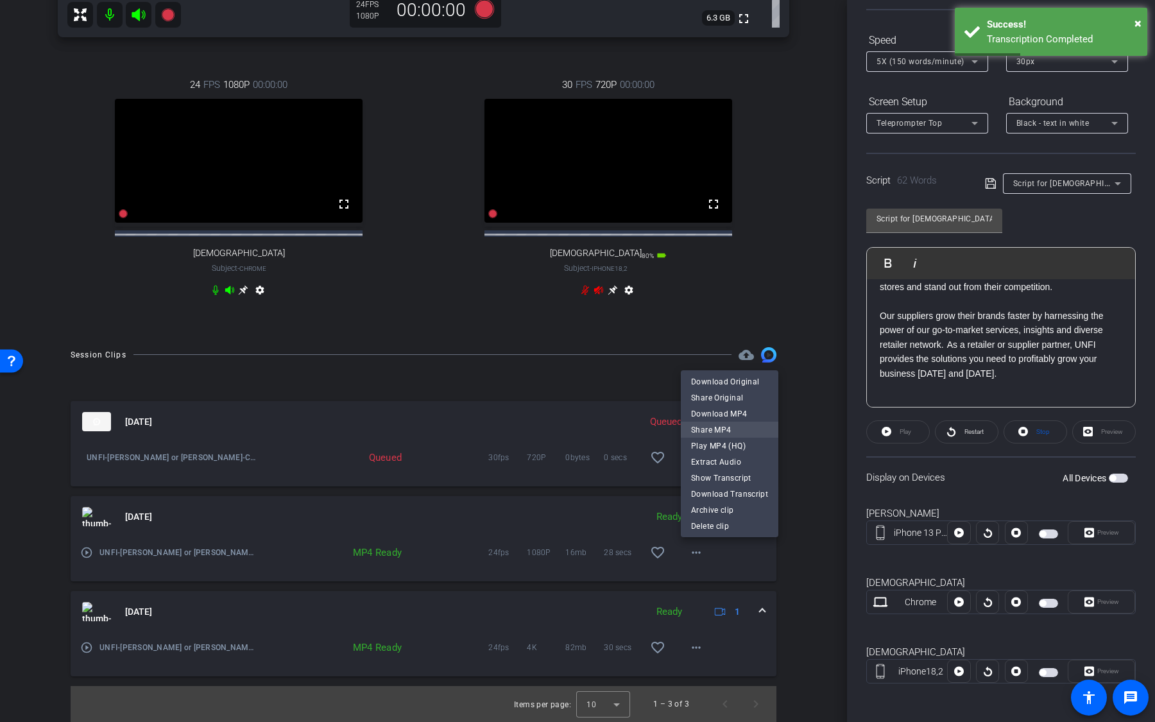
click at [726, 430] on span "Share MP4" at bounding box center [729, 429] width 77 height 15
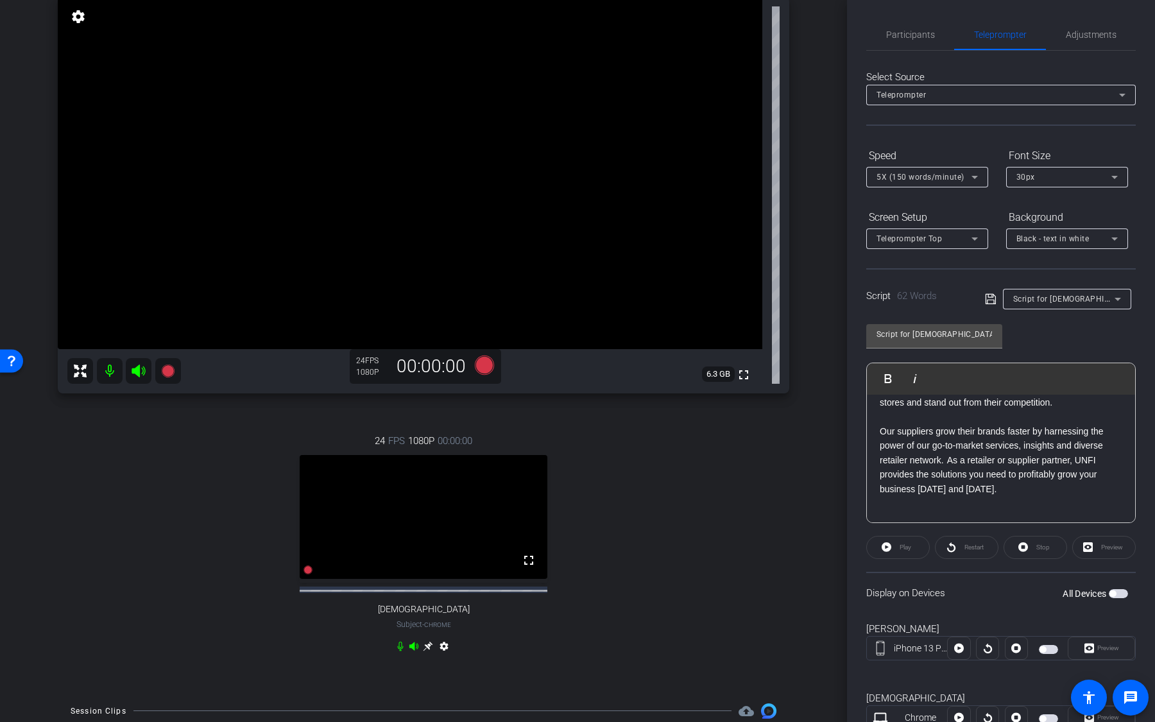
scroll to position [73, 0]
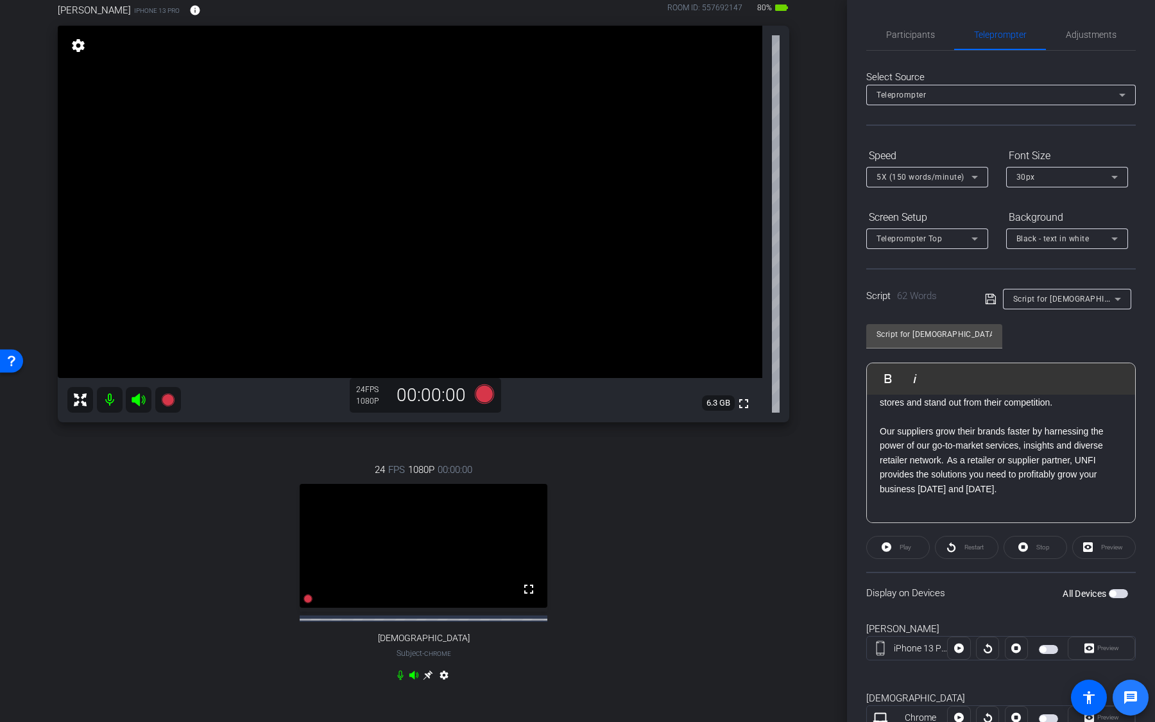
click at [1132, 512] on mat-icon "message" at bounding box center [1130, 697] width 15 height 15
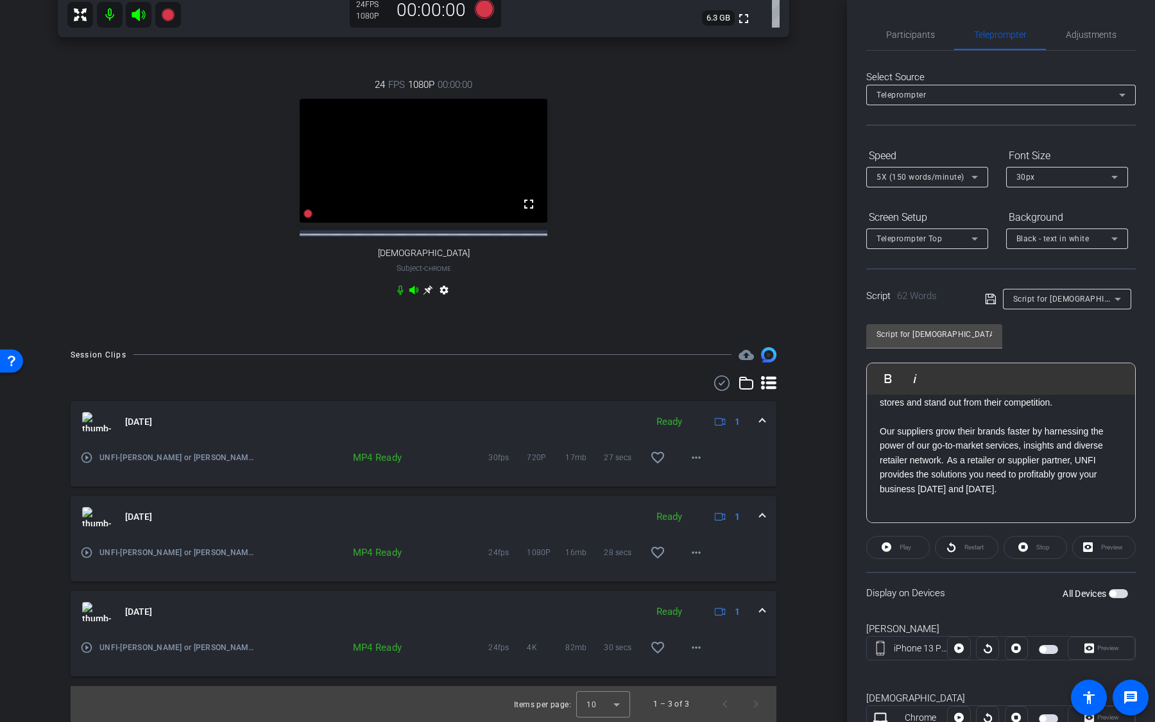
scroll to position [407, 0]
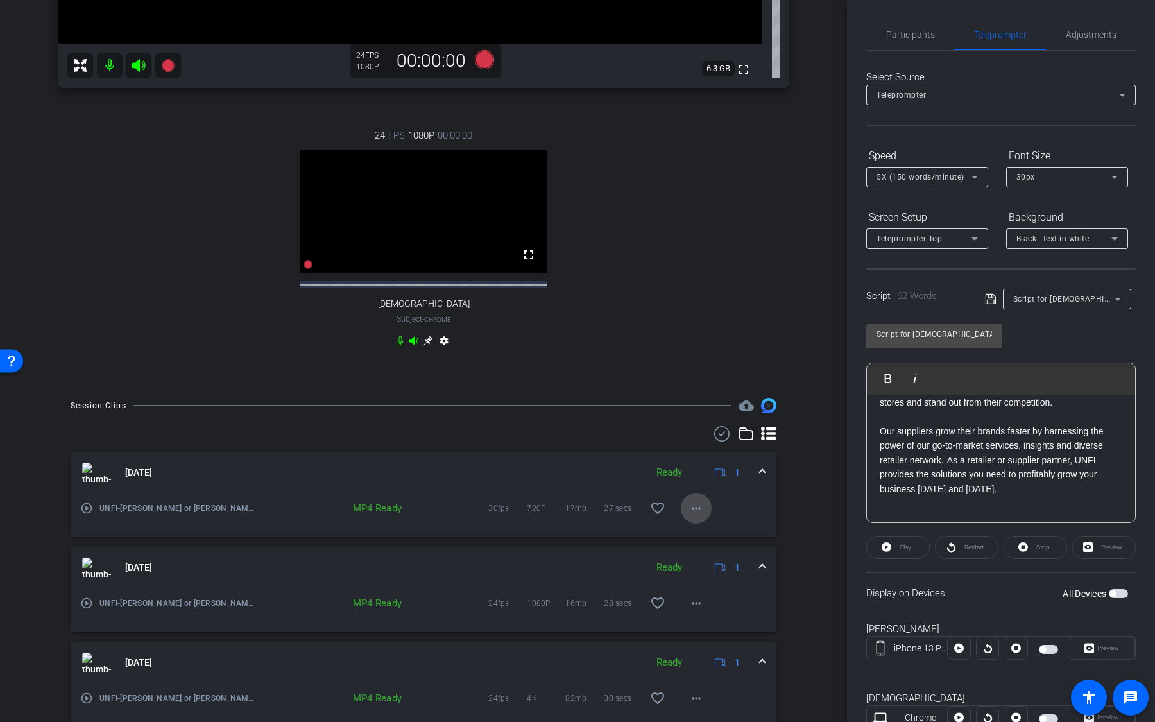
click at [694, 512] on mat-icon "more_horiz" at bounding box center [695, 507] width 15 height 15
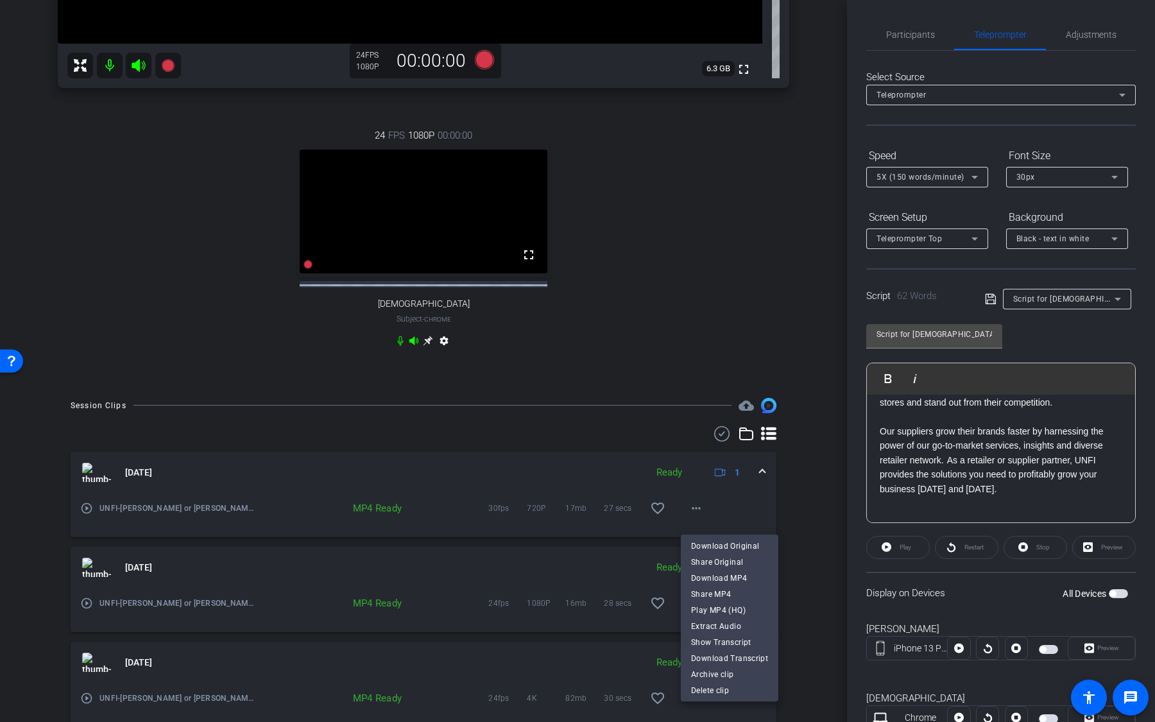
click at [805, 512] on div at bounding box center [577, 361] width 1155 height 722
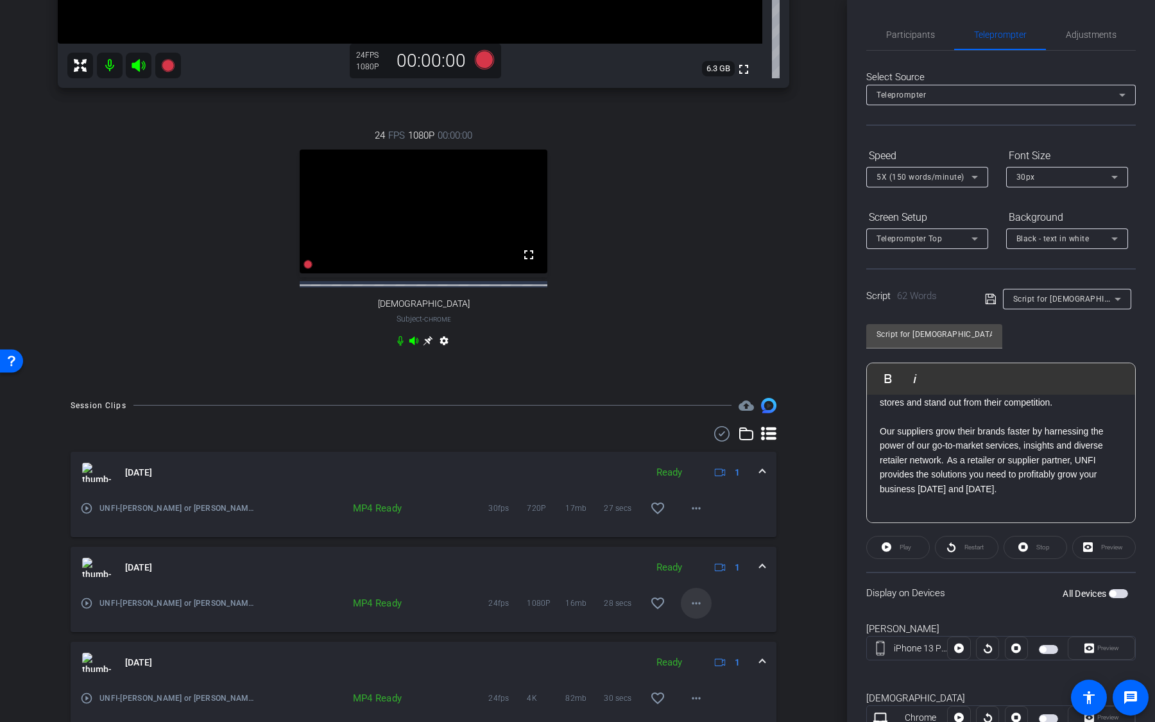
click at [700, 512] on span at bounding box center [696, 603] width 31 height 31
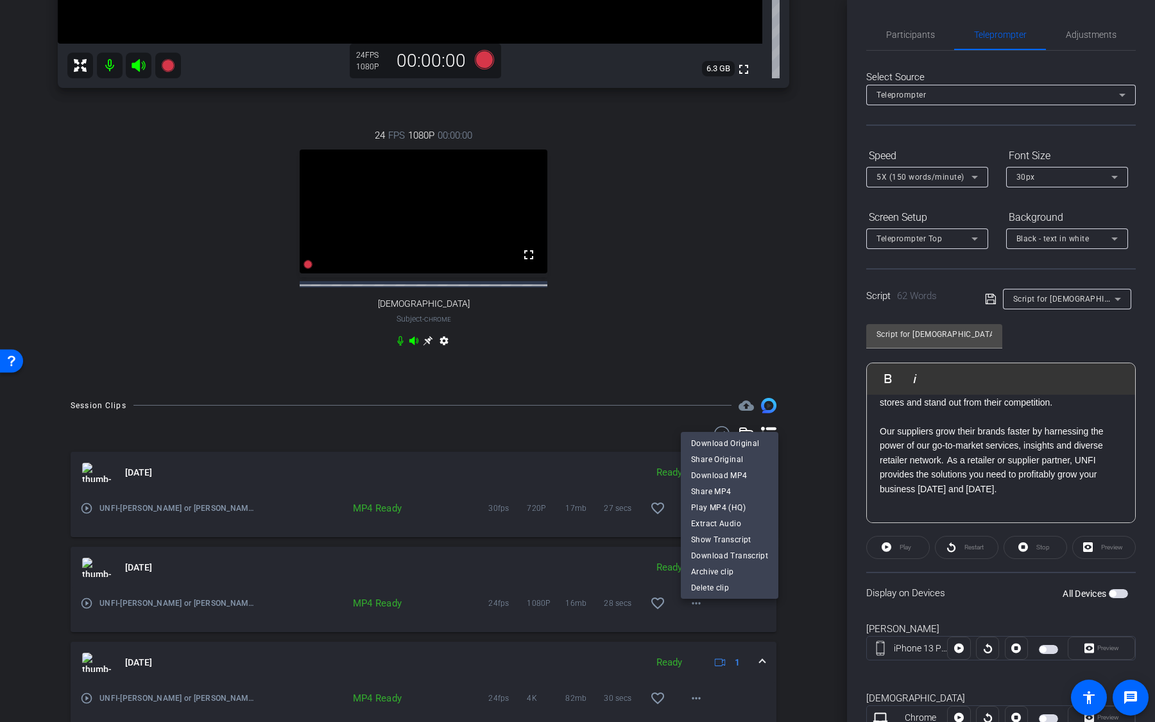
click at [806, 512] on div at bounding box center [577, 361] width 1155 height 722
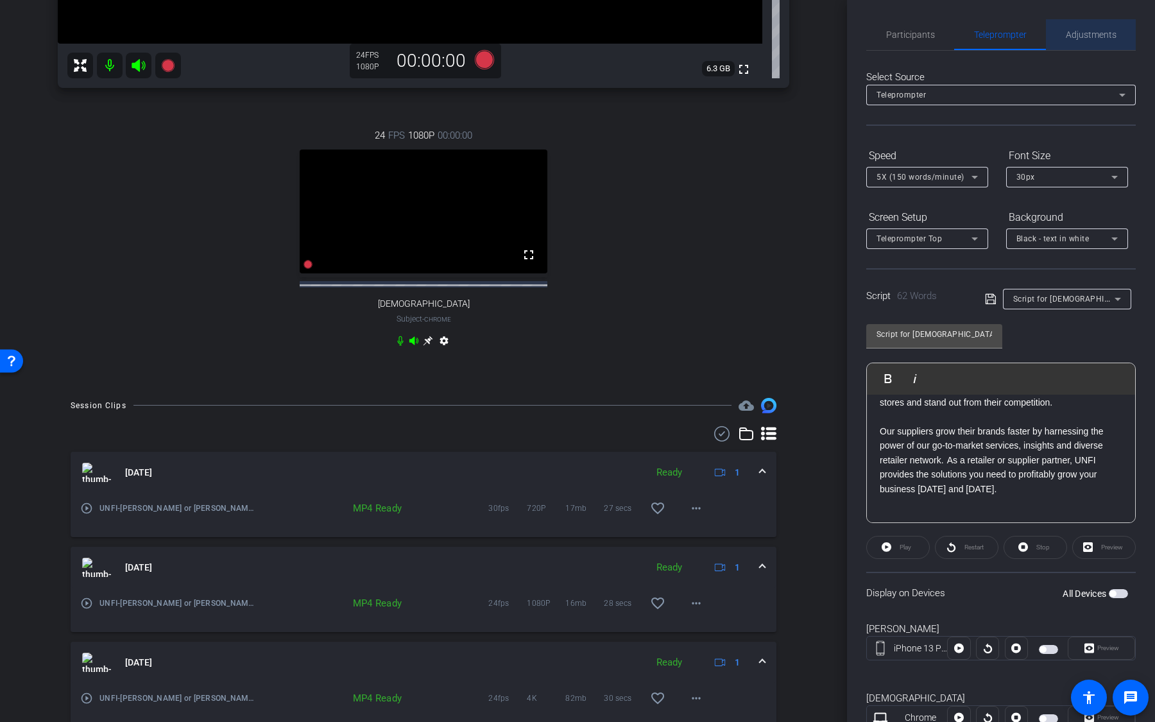
click at [1082, 24] on span "Adjustments" at bounding box center [1091, 34] width 51 height 31
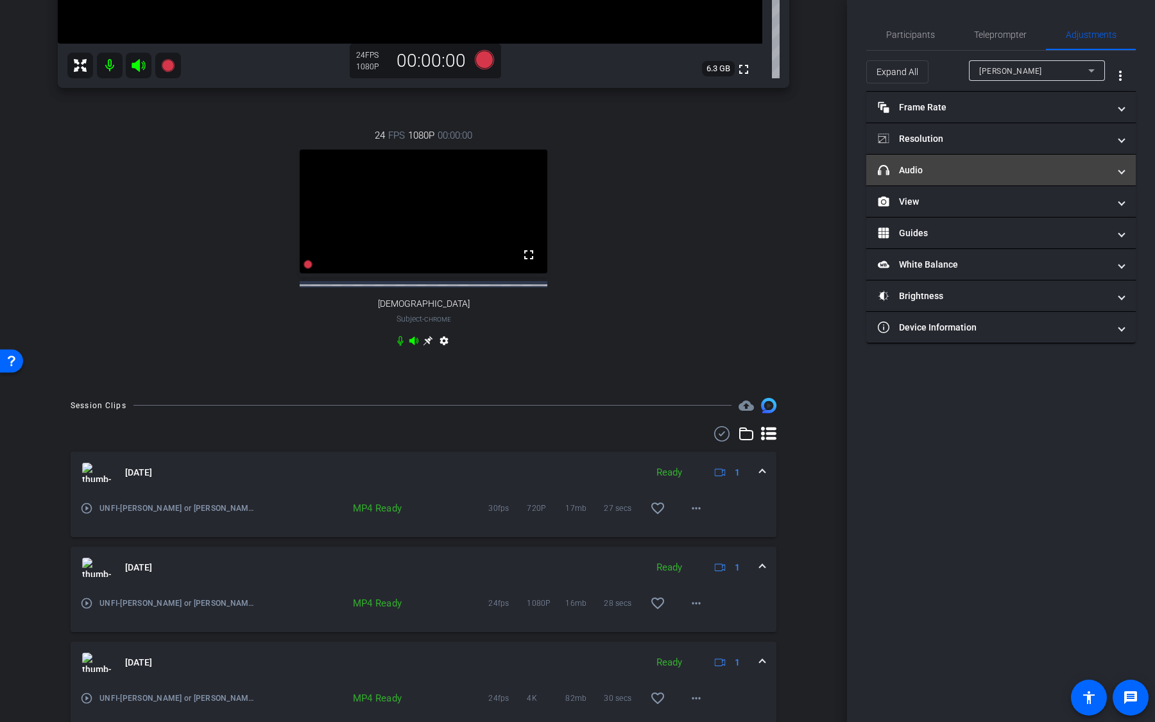
click at [983, 166] on mat-panel-title "headphone icon Audio" at bounding box center [993, 170] width 231 height 13
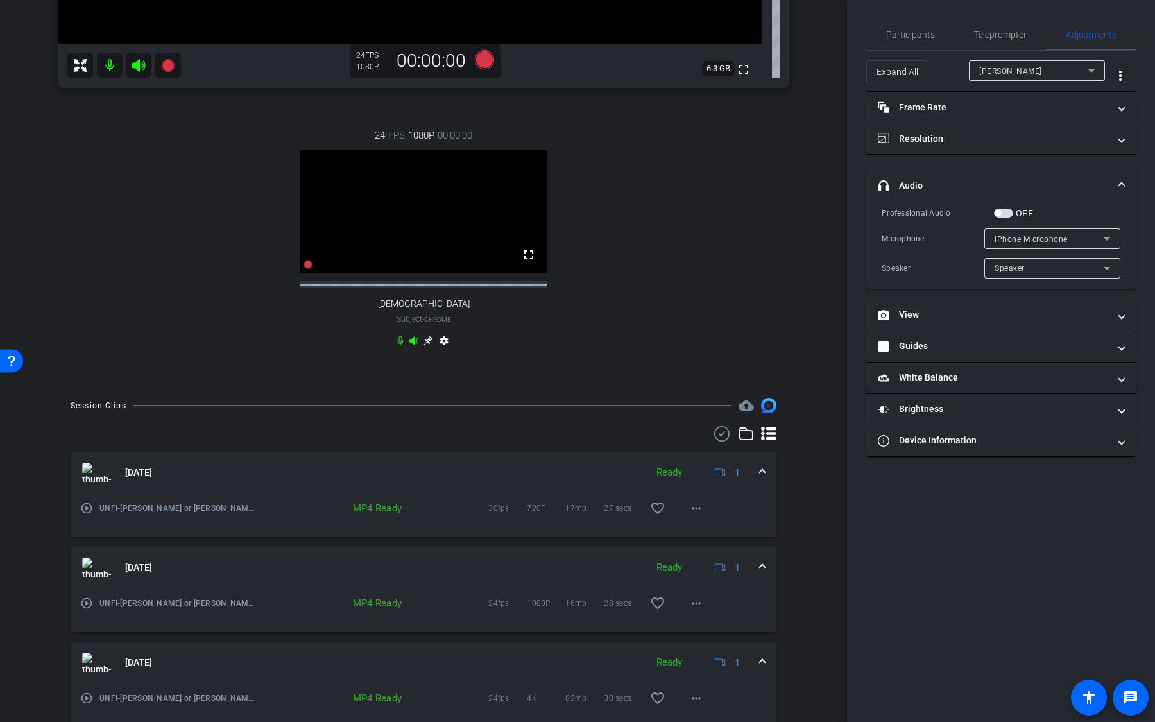
click at [1042, 232] on div "iPhone Microphone" at bounding box center [1048, 239] width 109 height 16
click at [1053, 205] on div at bounding box center [577, 361] width 1155 height 722
click at [1038, 269] on div "Speaker" at bounding box center [1048, 268] width 109 height 16
click at [1062, 201] on div at bounding box center [577, 361] width 1155 height 722
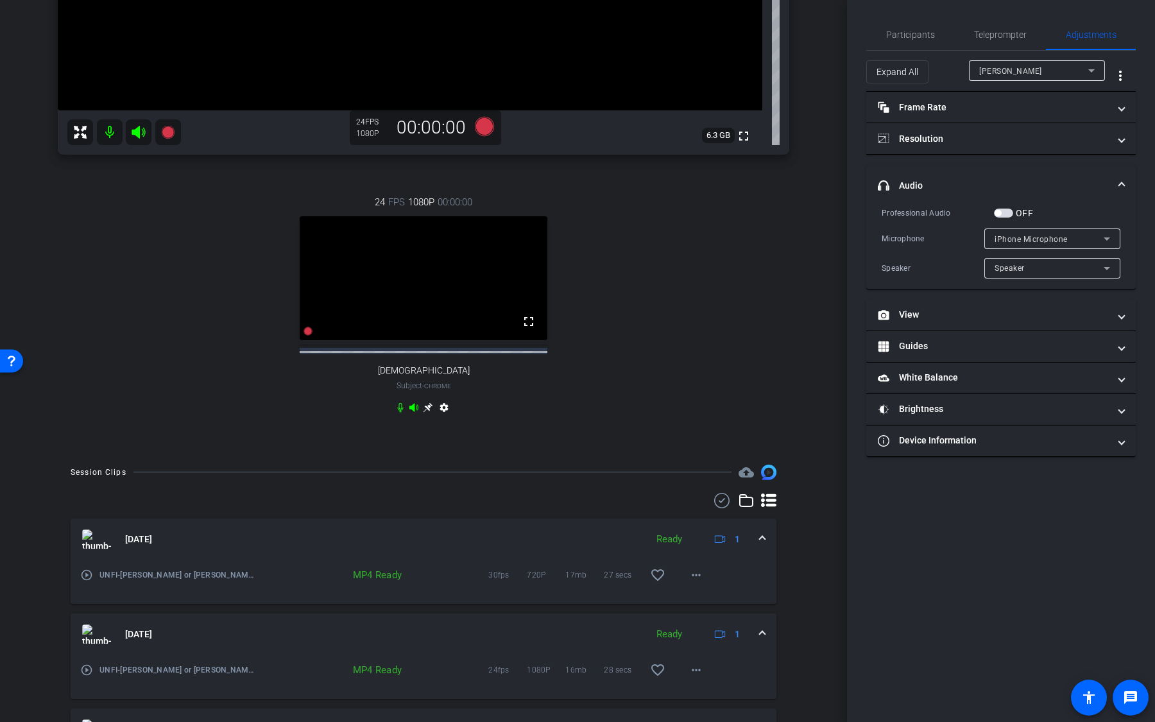
scroll to position [287, 0]
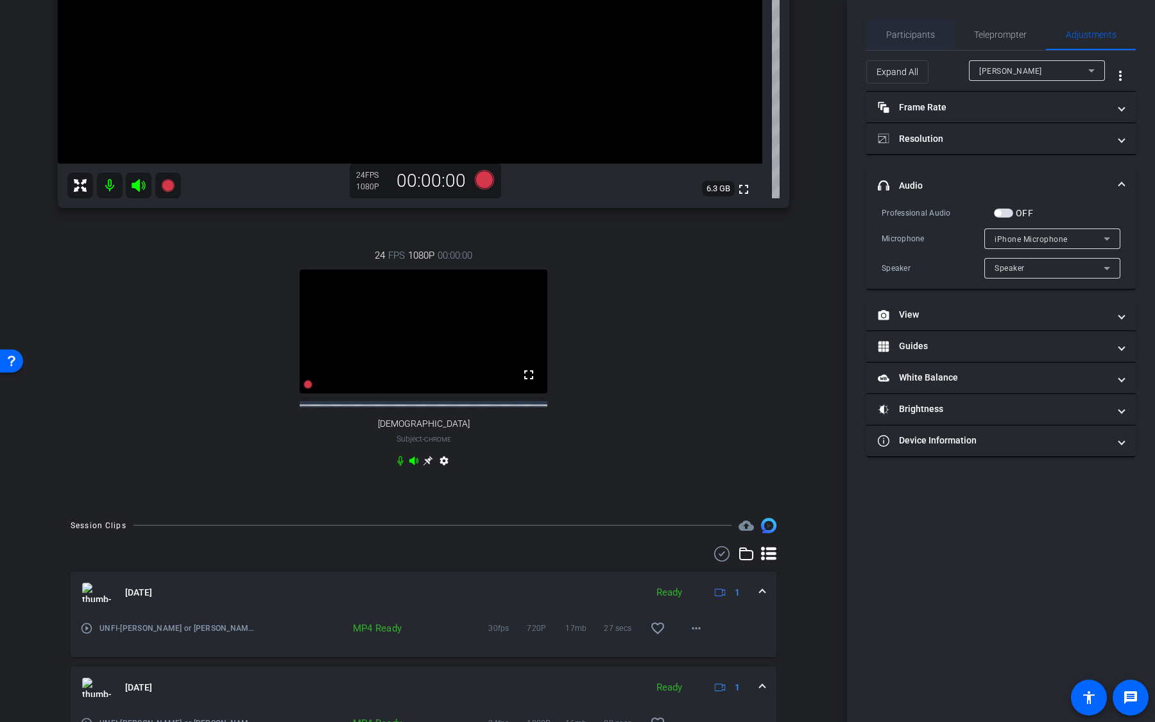
click at [918, 35] on span "Participants" at bounding box center [910, 34] width 49 height 9
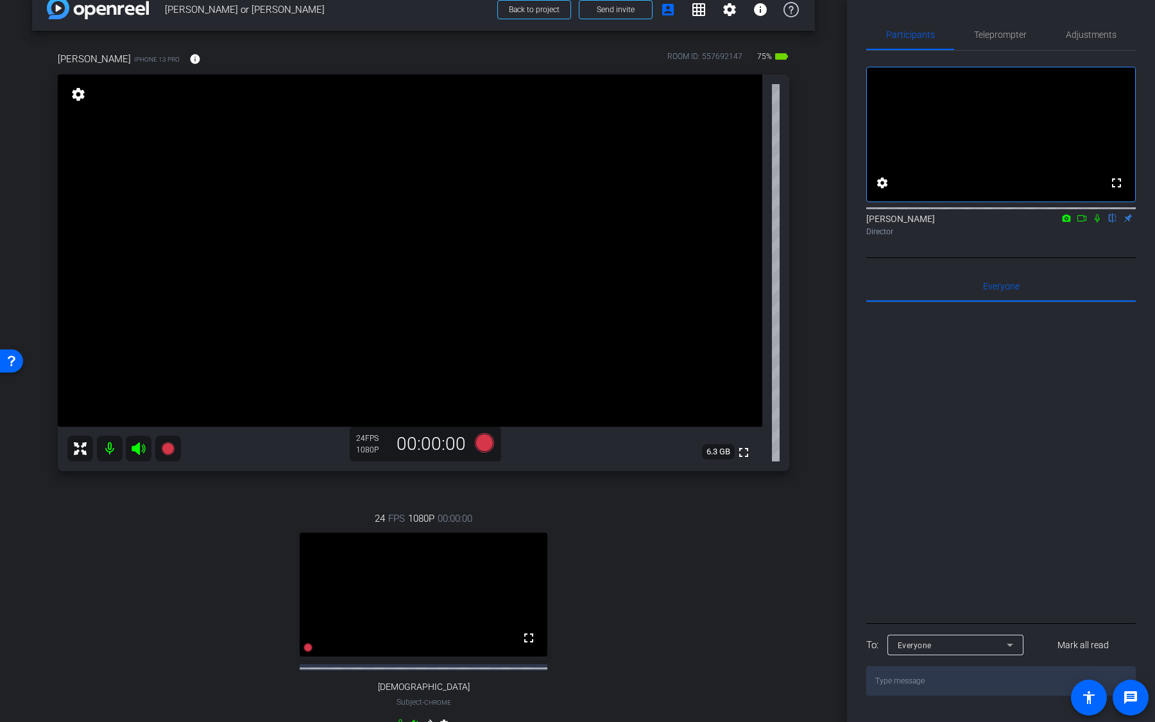
scroll to position [0, 0]
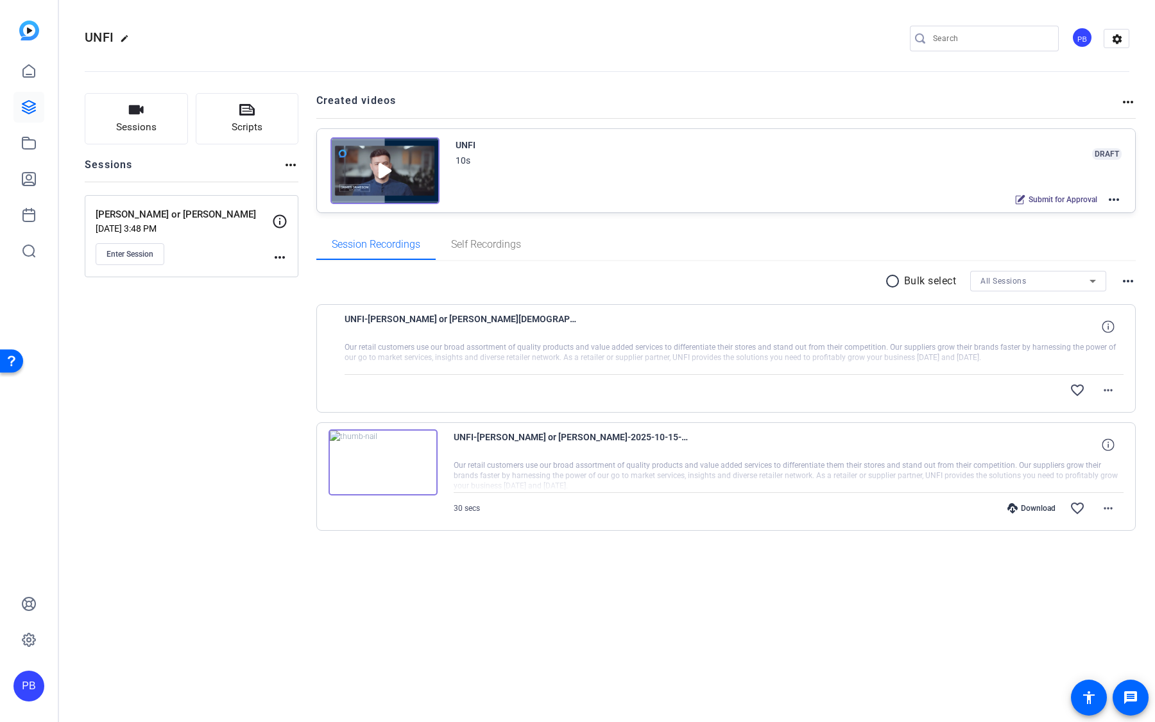
click at [405, 468] on img at bounding box center [382, 462] width 109 height 67
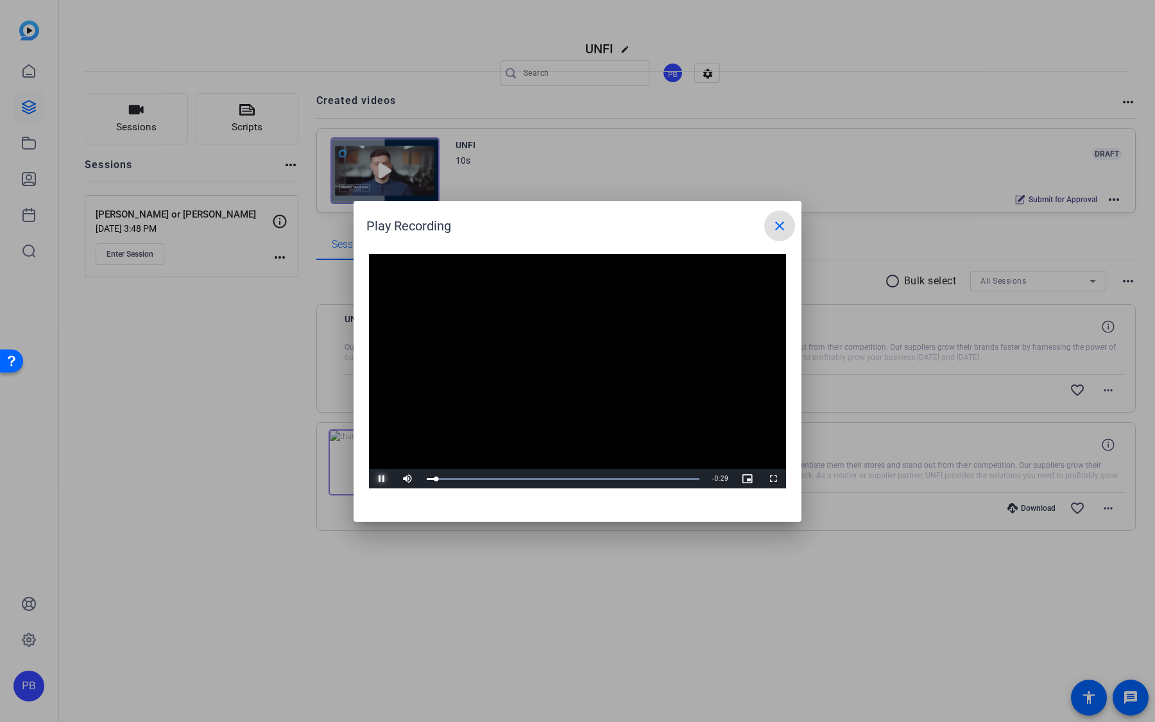
click at [382, 479] on span "Video Player" at bounding box center [382, 479] width 26 height 0
click at [1118, 506] on div at bounding box center [577, 361] width 1155 height 722
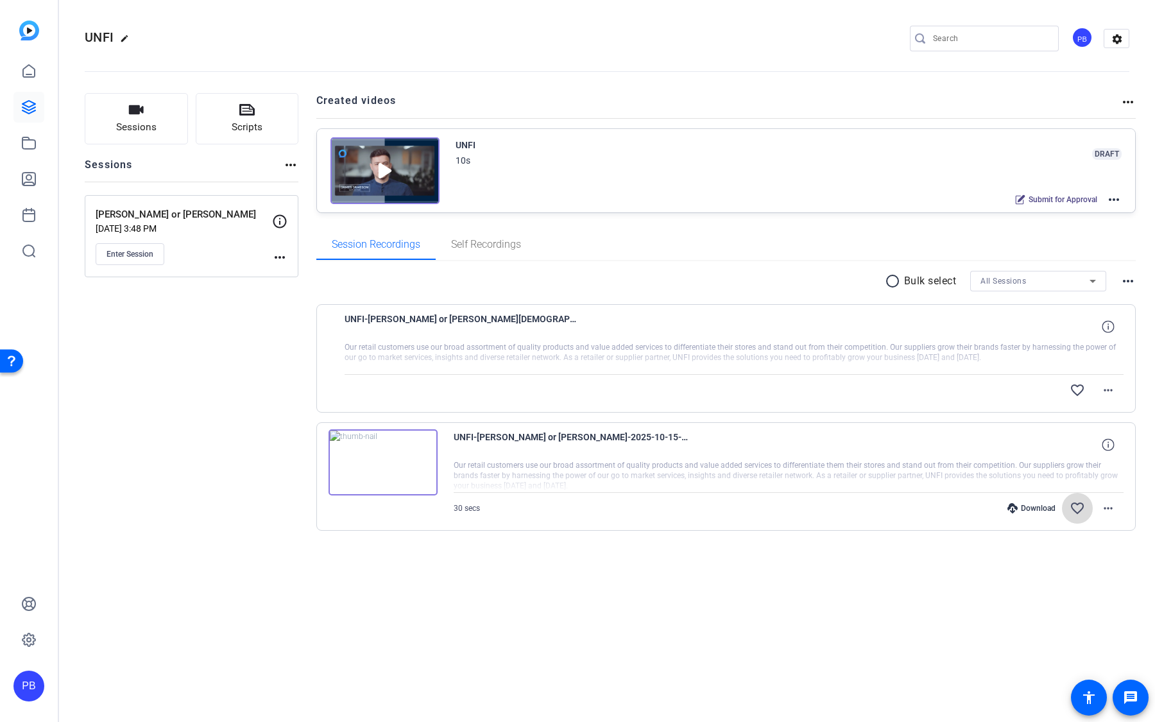
click at [1079, 502] on mat-icon "favorite_border" at bounding box center [1076, 507] width 15 height 15
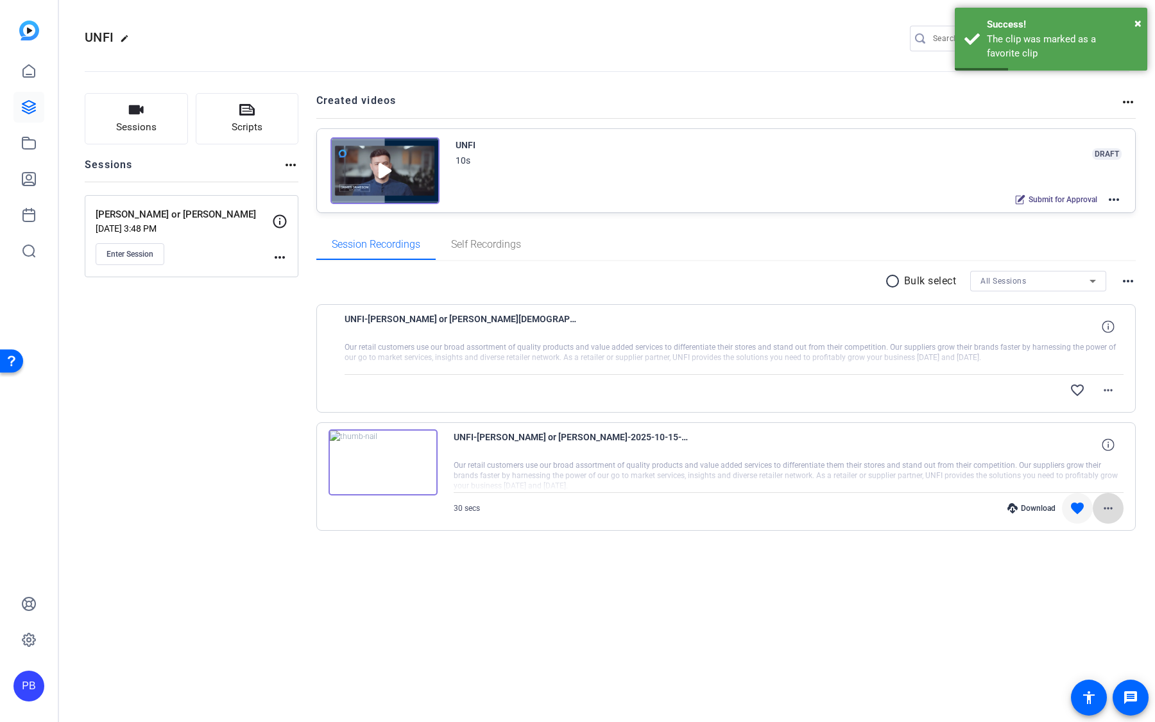
click at [1108, 509] on mat-icon "more_horiz" at bounding box center [1107, 507] width 15 height 15
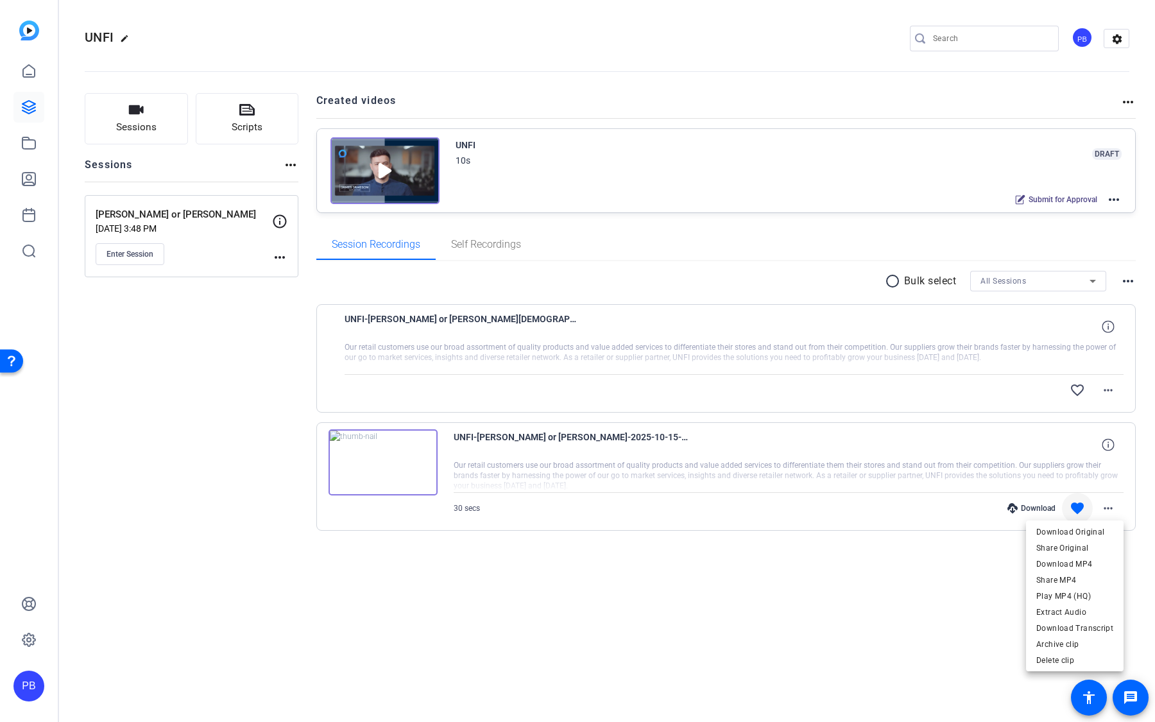
click at [912, 562] on div at bounding box center [577, 361] width 1155 height 722
click at [149, 251] on span "Enter Session" at bounding box center [129, 254] width 47 height 10
click at [163, 133] on button "Sessions" at bounding box center [136, 118] width 103 height 51
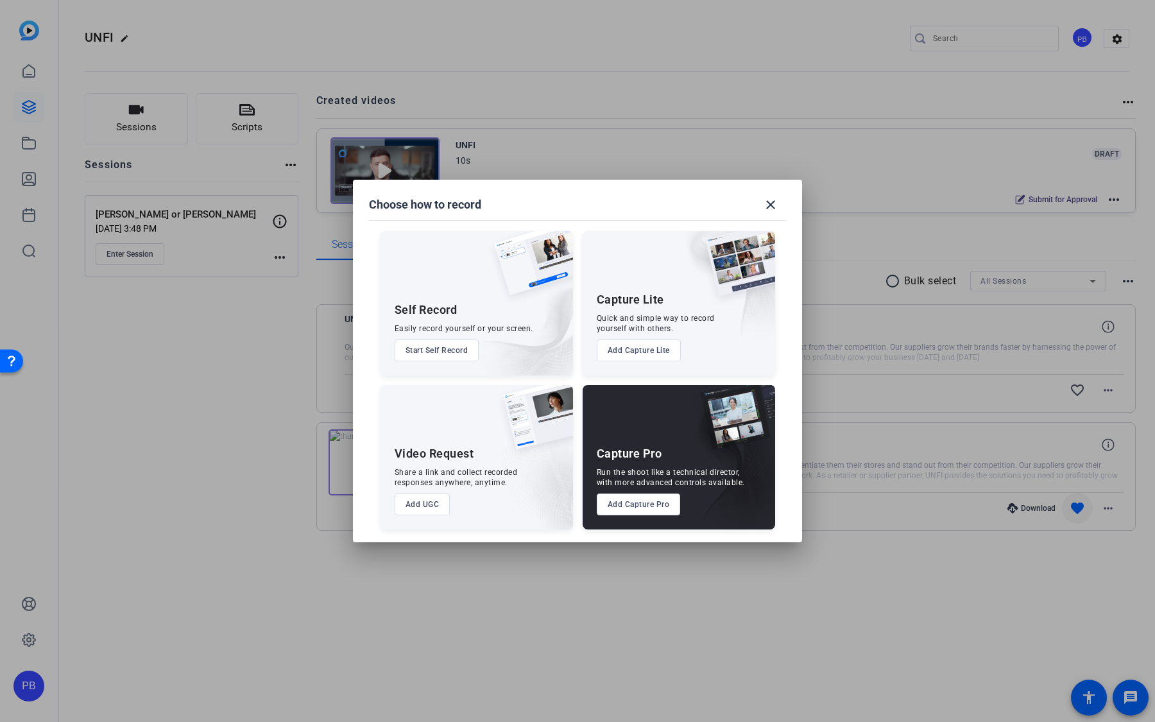
click at [415, 509] on button "Add UGC" at bounding box center [423, 504] width 56 height 22
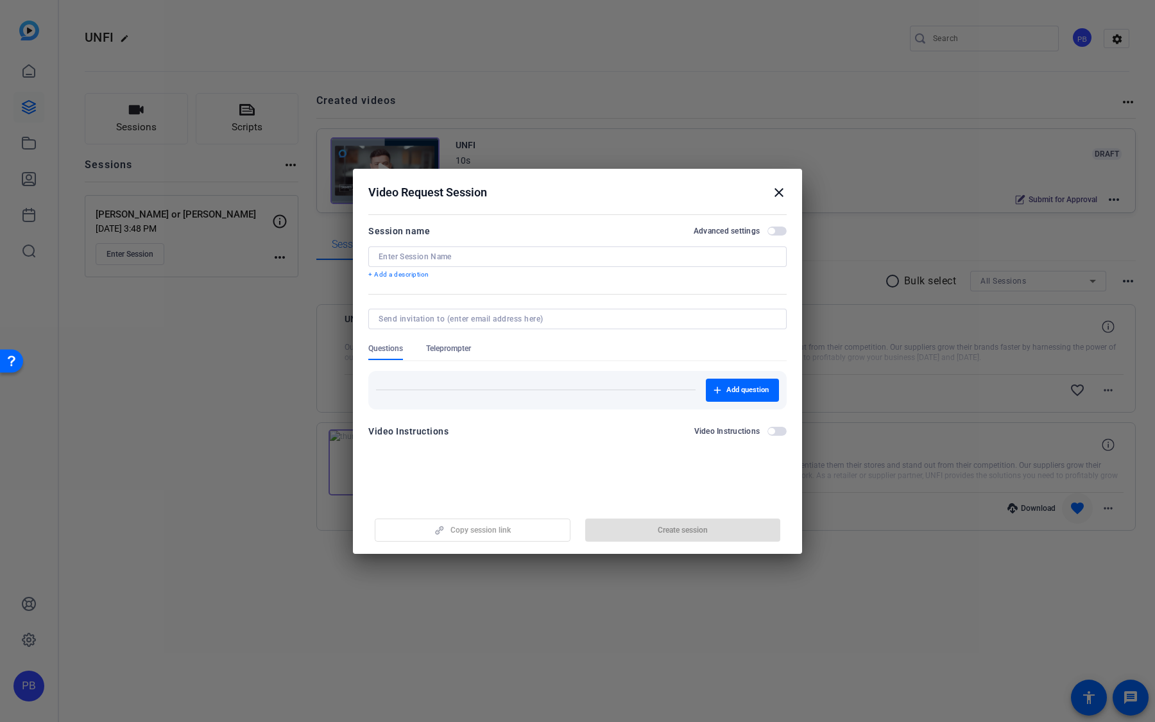
click at [472, 260] on input at bounding box center [578, 256] width 398 height 10
click at [616, 259] on input at bounding box center [578, 256] width 398 height 10
type input "CFO Presentation"
click at [748, 391] on span "Add question" at bounding box center [747, 390] width 42 height 10
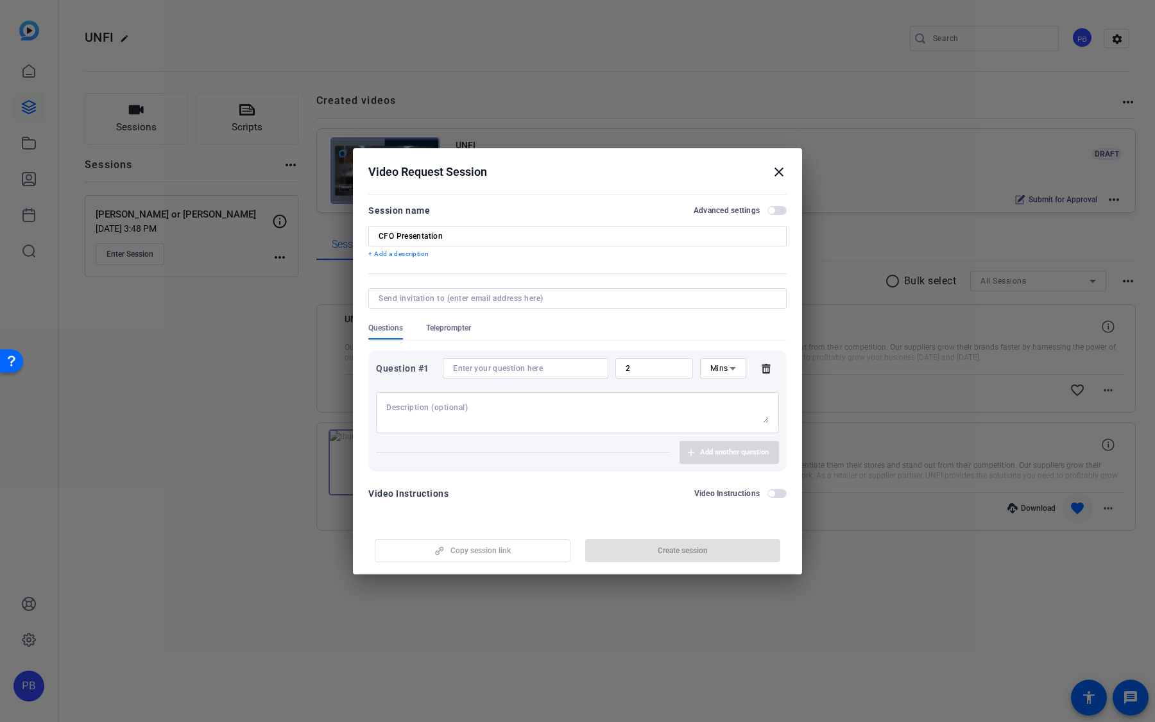
click at [572, 361] on div at bounding box center [525, 368] width 145 height 21
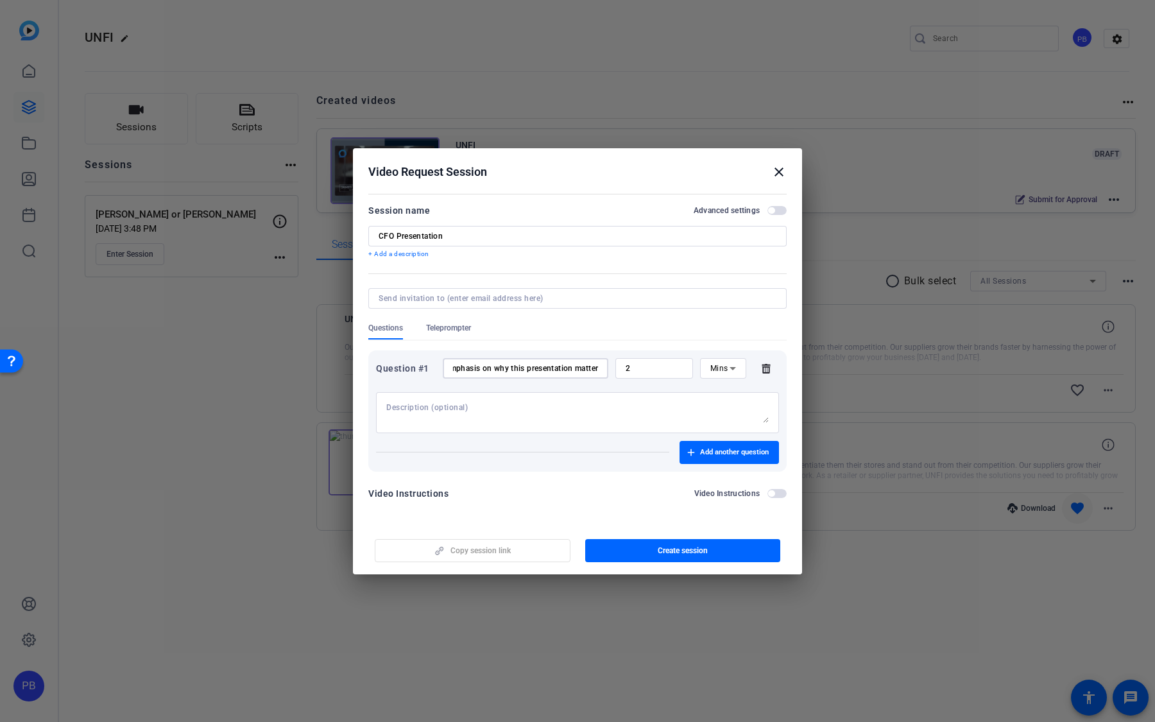
scroll to position [0, 141]
type input "Walk us through slides 1-5 with an emphasis on why this presentation matters"
drag, startPoint x: 669, startPoint y: 367, endPoint x: 579, endPoint y: 363, distance: 89.9
click at [580, 363] on div "Question #1 Walk us through slides 1-5 with an emphasis on why this presentatio…" at bounding box center [577, 368] width 403 height 21
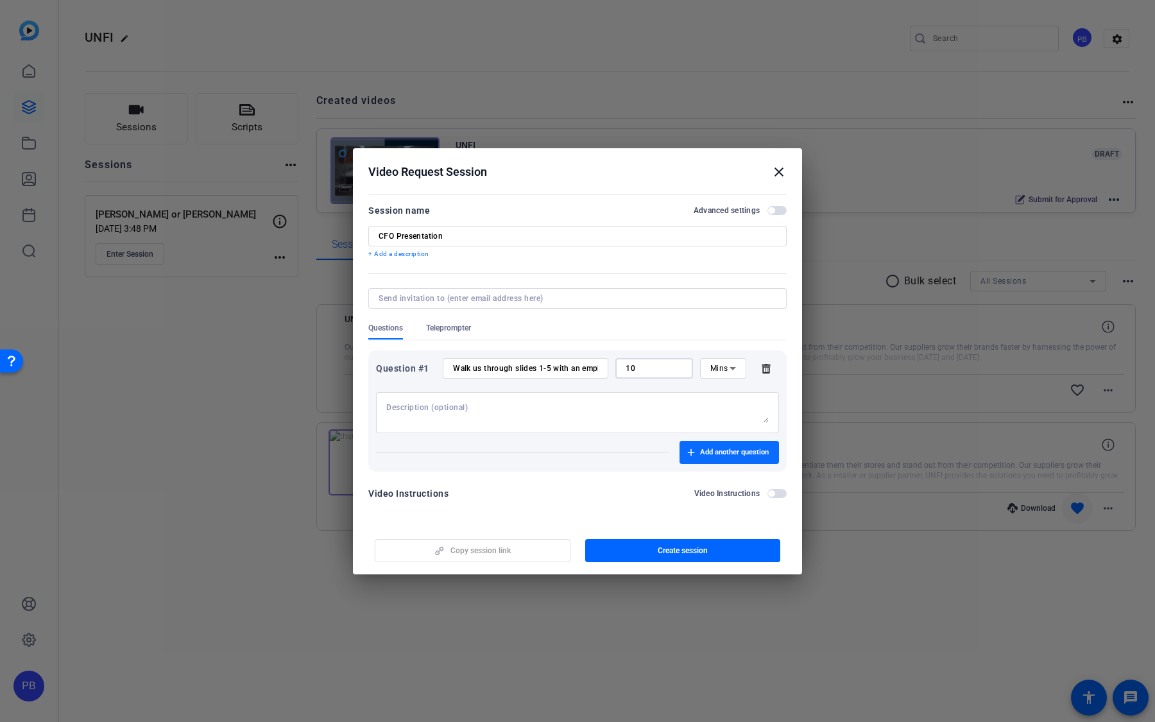
type input "10"
click at [713, 456] on span "Add another question" at bounding box center [734, 452] width 69 height 10
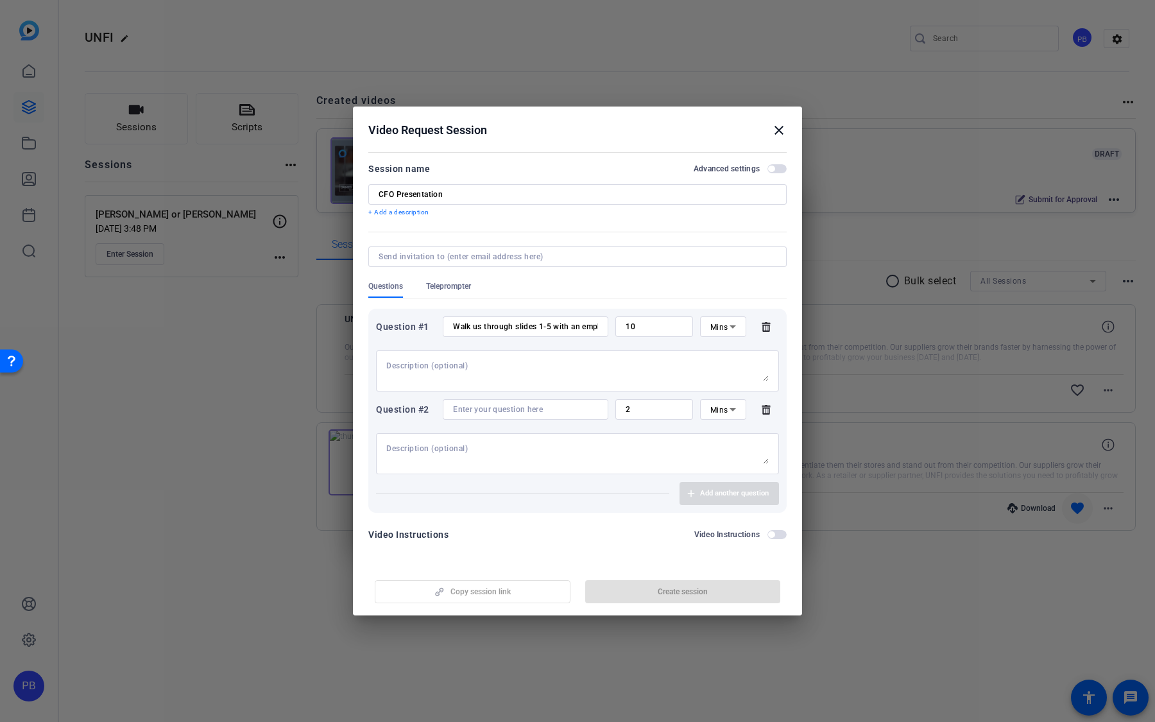
click at [557, 416] on div at bounding box center [525, 409] width 145 height 21
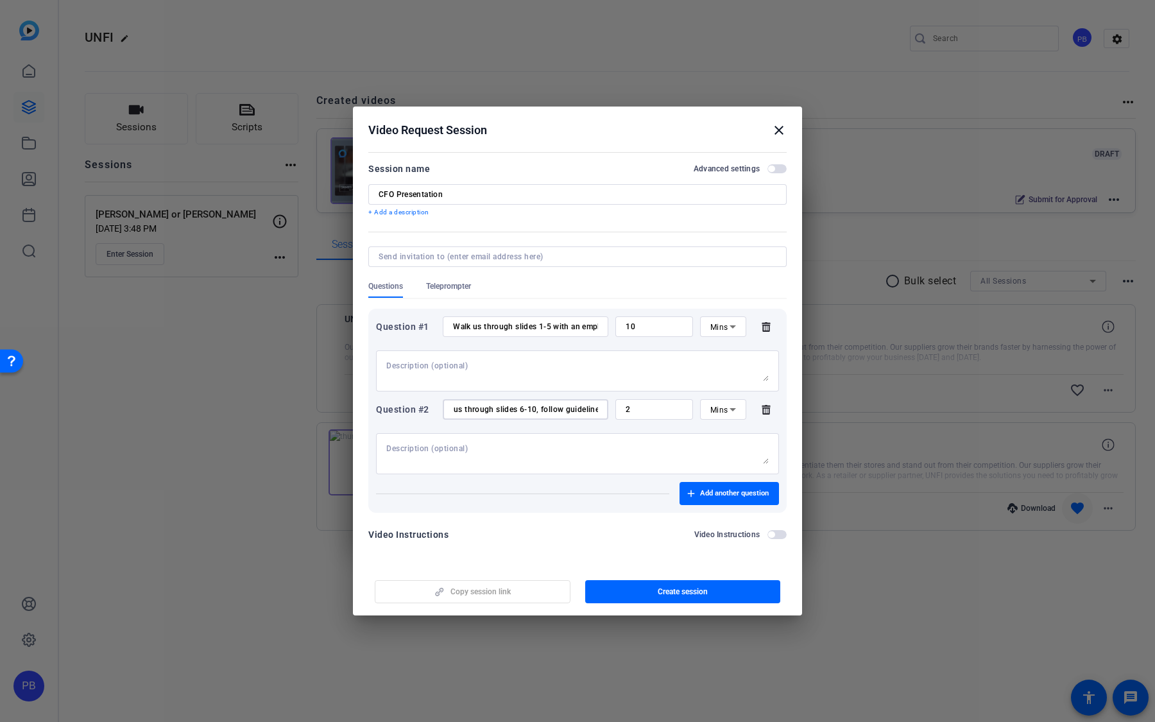
scroll to position [0, 23]
type input "Walk us through slides 6-10, follow guidelines"
drag, startPoint x: 640, startPoint y: 409, endPoint x: 601, endPoint y: 406, distance: 38.6
click at [601, 406] on div "Question #2 Walk us through slides 6-10, follow guidelines 2 Mins" at bounding box center [577, 409] width 403 height 21
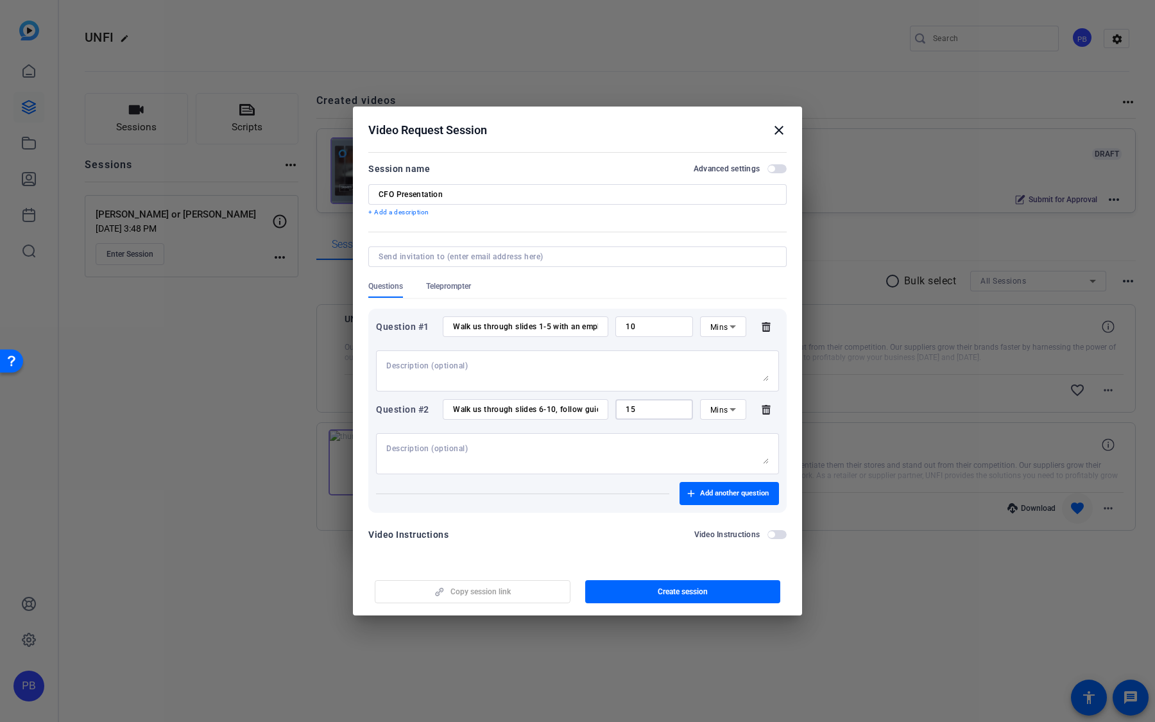
type input "15"
click at [775, 536] on span "button" at bounding box center [776, 534] width 19 height 9
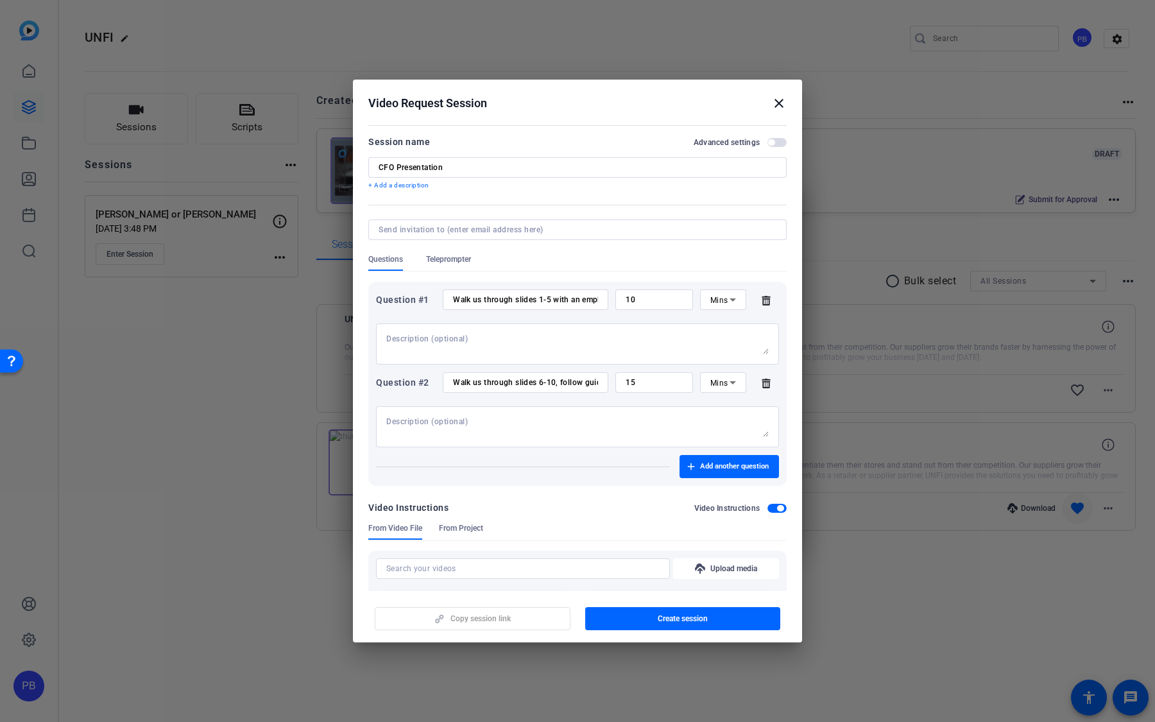
click at [658, 628] on span "button" at bounding box center [683, 618] width 196 height 31
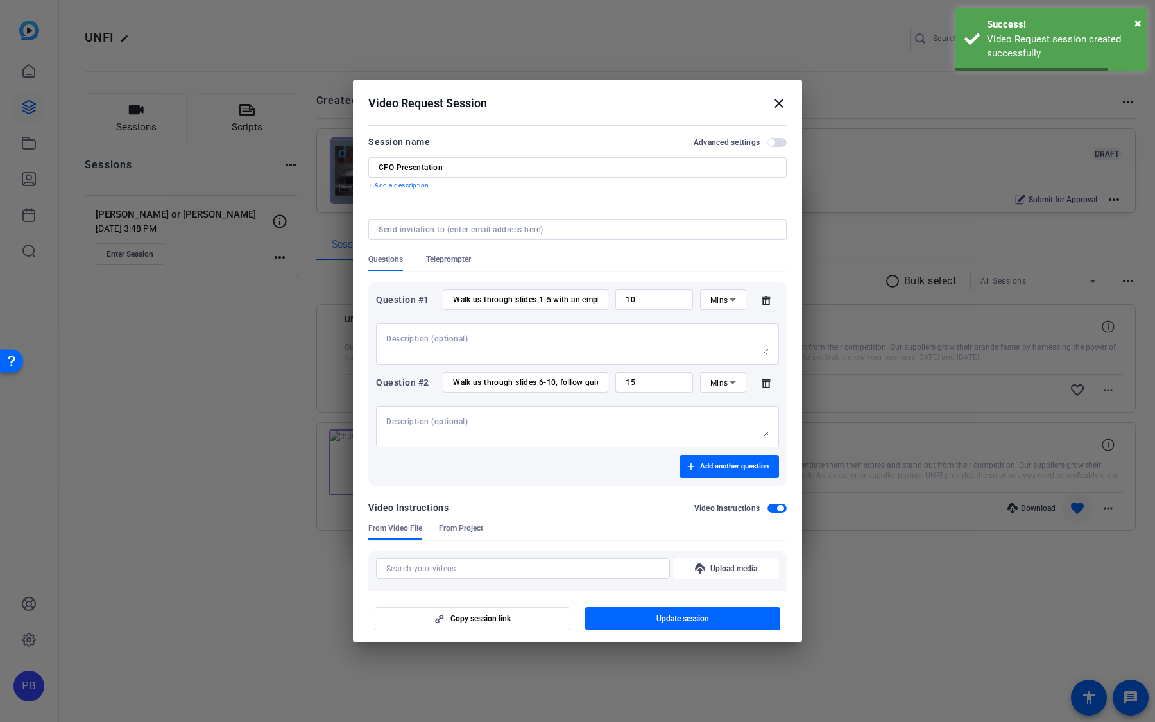
click at [781, 106] on mat-icon "close" at bounding box center [778, 103] width 15 height 15
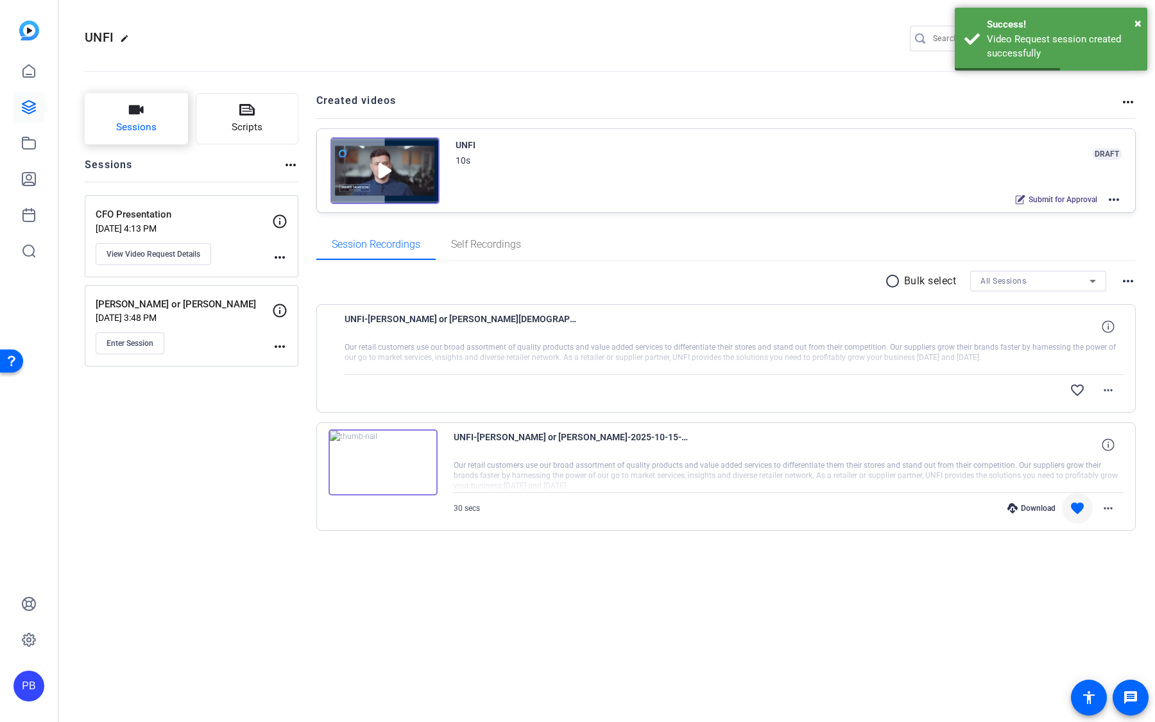
click at [162, 139] on button "Sessions" at bounding box center [136, 118] width 103 height 51
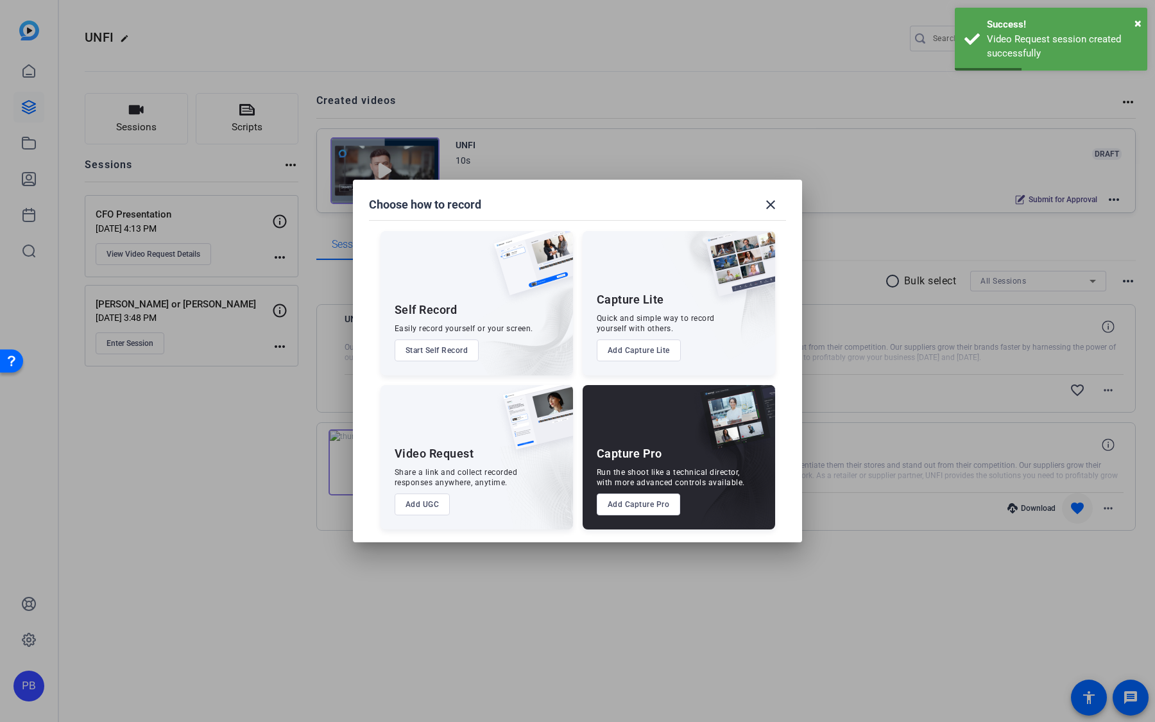
click at [436, 509] on button "Add UGC" at bounding box center [423, 504] width 56 height 22
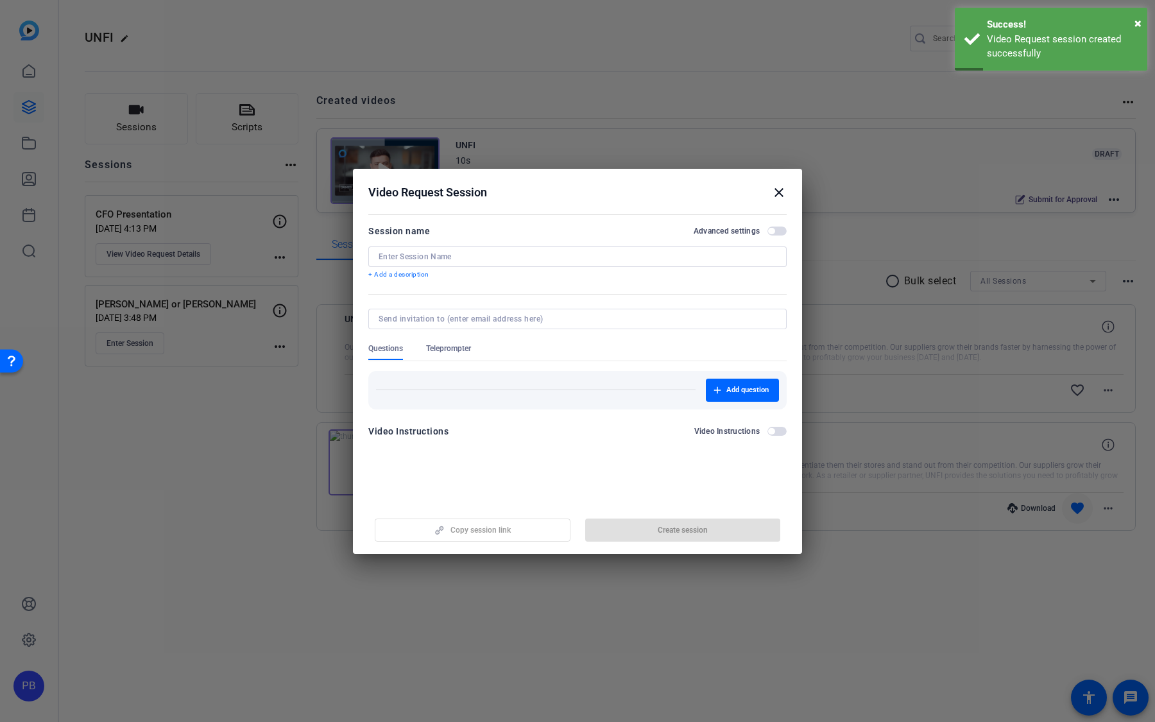
click at [446, 259] on input at bounding box center [578, 256] width 398 height 10
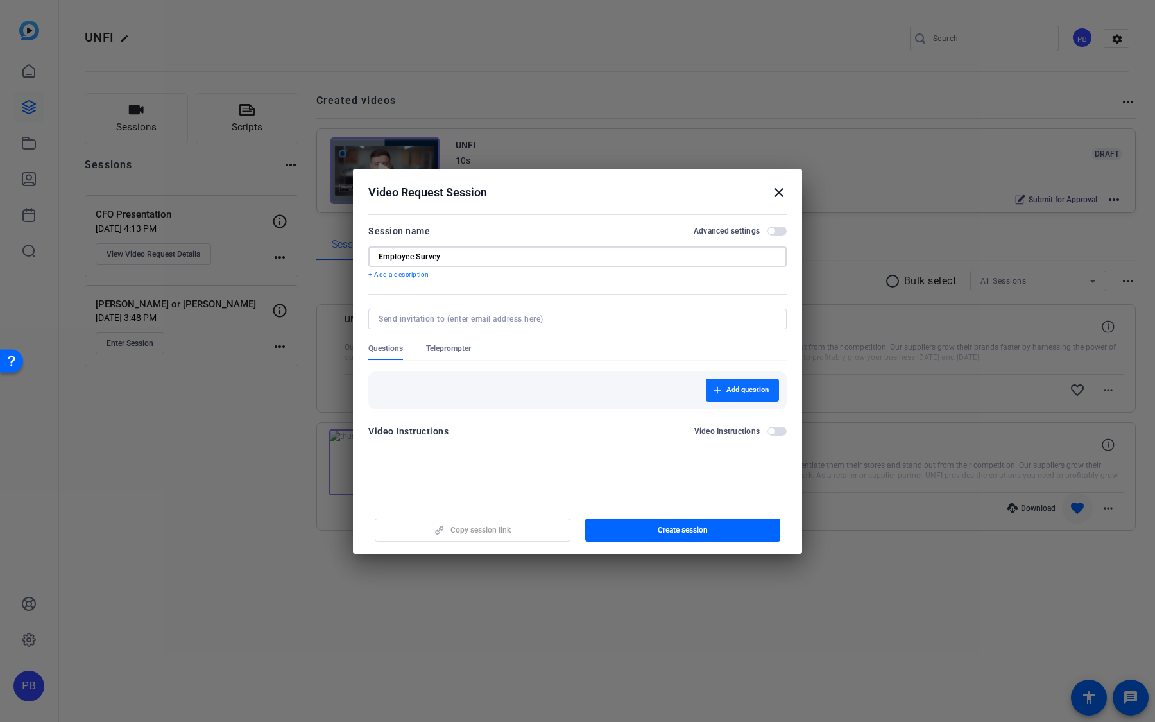
type input "Employee Survey"
click at [721, 384] on span "button" at bounding box center [742, 390] width 73 height 31
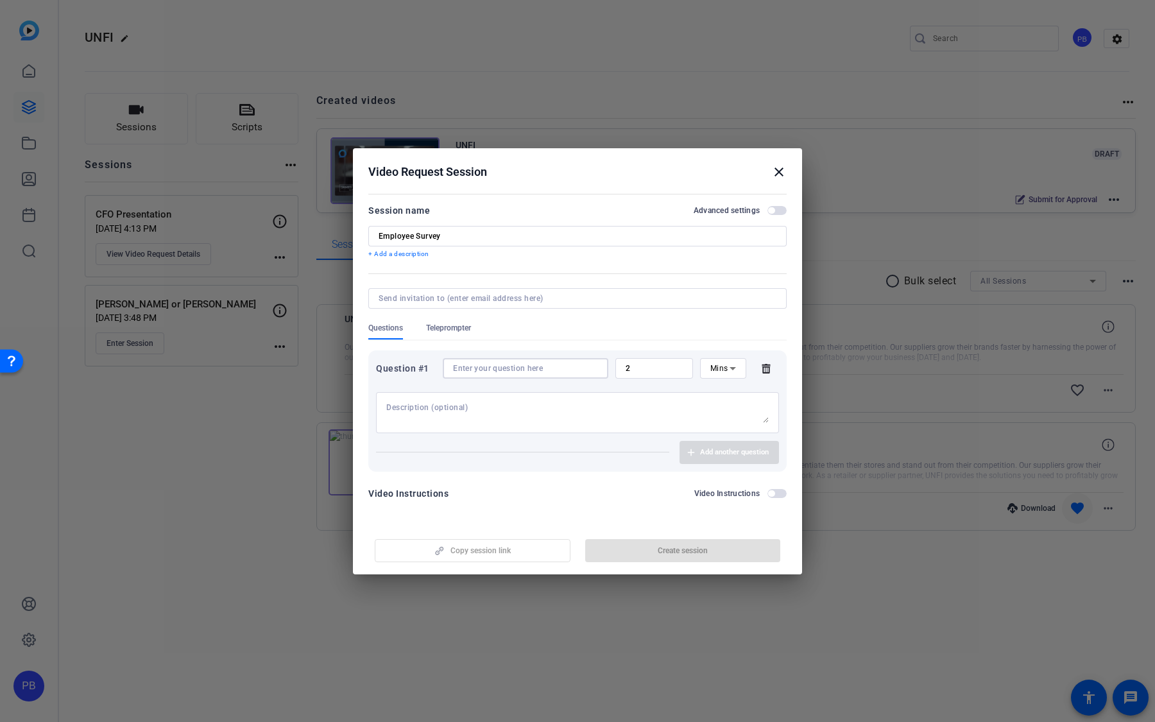
click at [569, 366] on input at bounding box center [525, 368] width 145 height 10
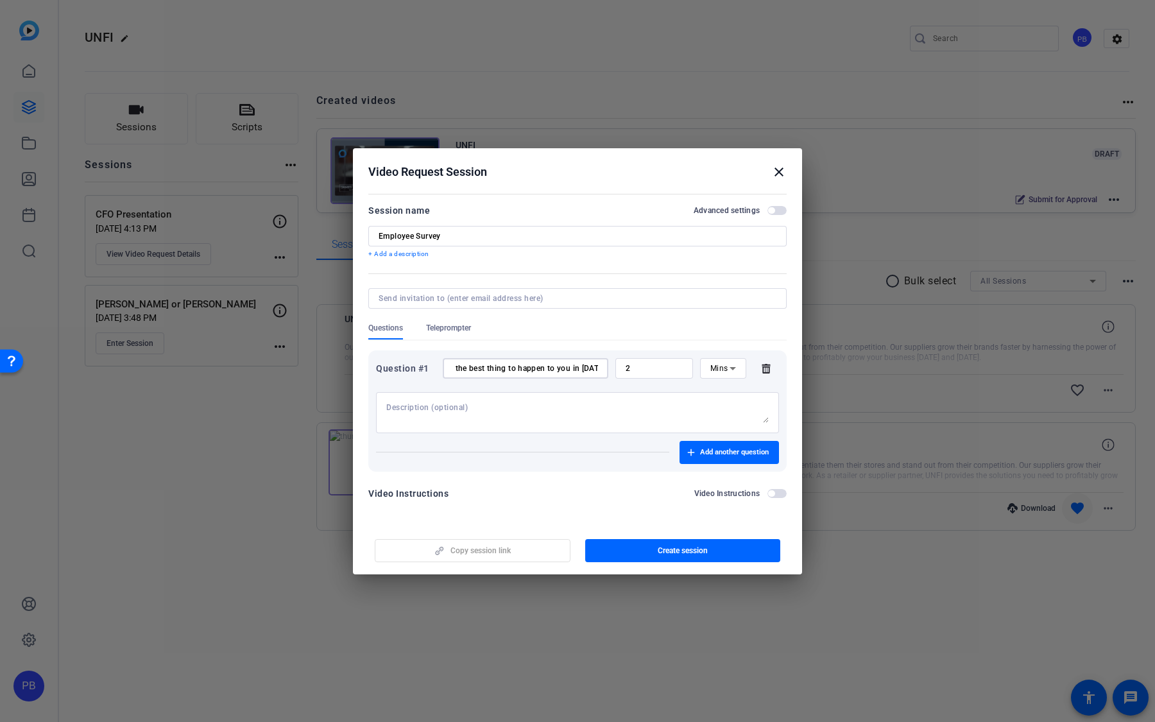
scroll to position [0, 39]
type input "What was the best thing to happen to you in 2025?"
drag, startPoint x: 645, startPoint y: 368, endPoint x: 593, endPoint y: 357, distance: 53.7
click at [593, 357] on div "Question #1 What was the best thing to happen to you in 2025? 2 Mins Add anothe…" at bounding box center [577, 410] width 418 height 121
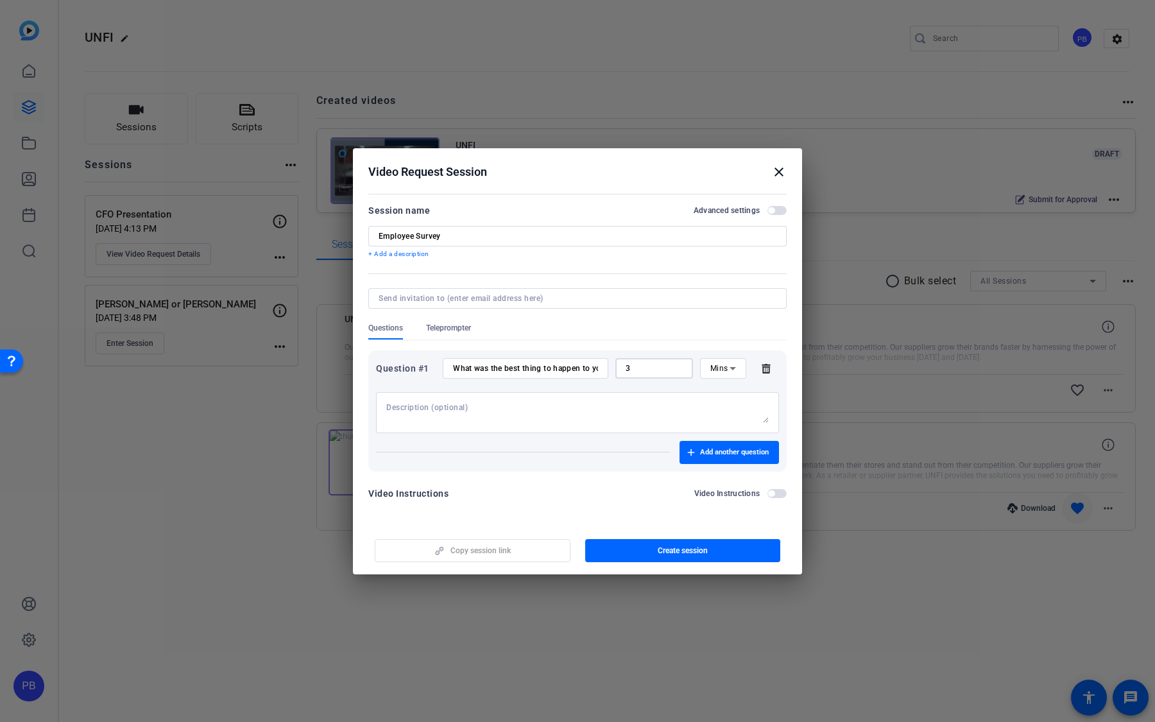
type input "3"
click at [776, 219] on div "Session name Advanced settings Employee Survey + Add a description" at bounding box center [577, 231] width 418 height 56
click at [776, 215] on div "Advanced settings" at bounding box center [740, 210] width 93 height 10
click at [778, 211] on span "button" at bounding box center [776, 210] width 19 height 9
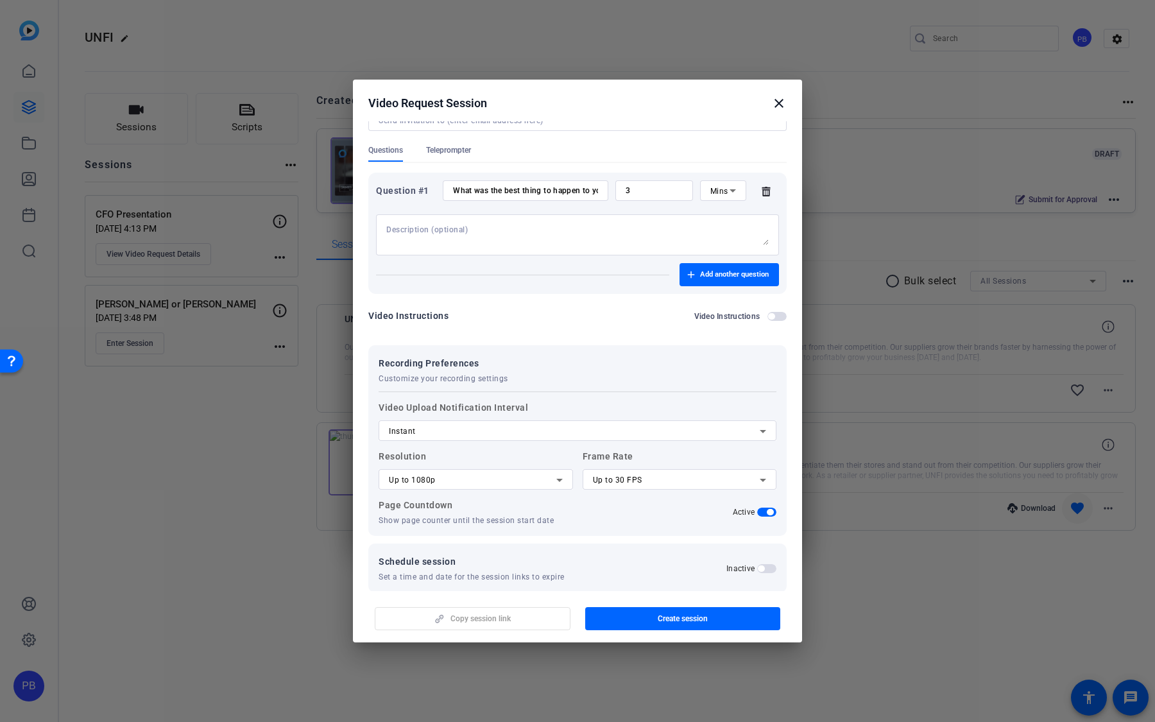
scroll to position [124, 0]
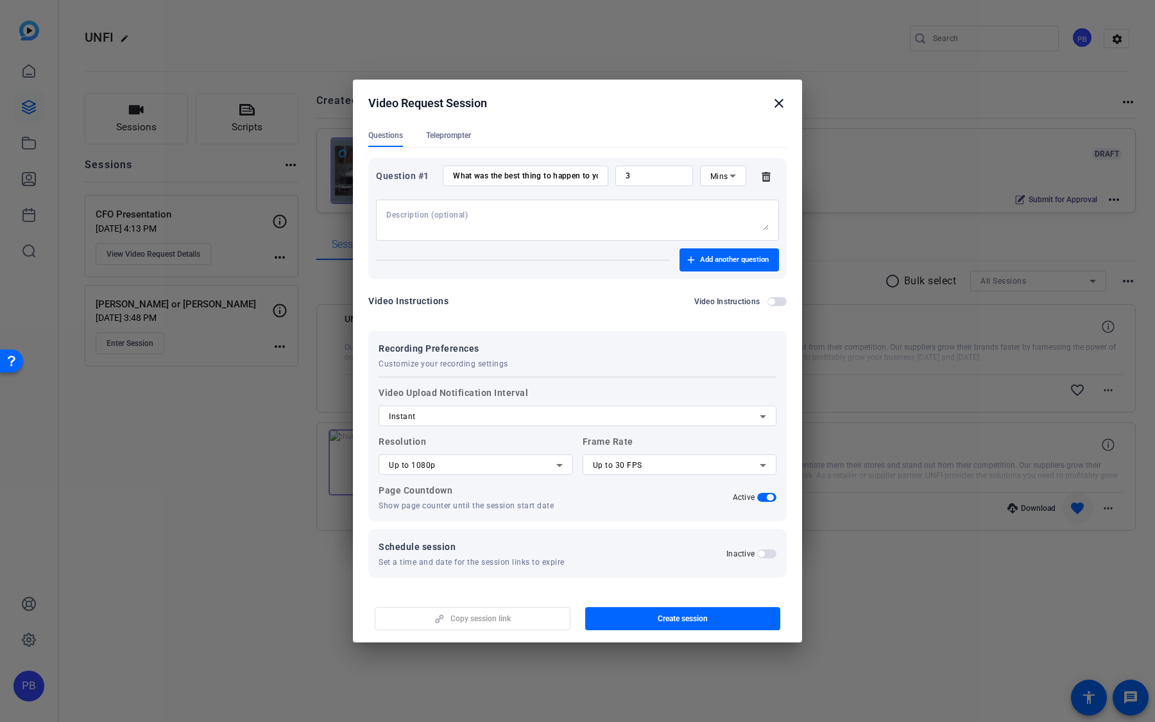
click at [652, 463] on div "Up to 30 FPS" at bounding box center [676, 464] width 167 height 15
click at [642, 493] on mat-option "Up to 24 FPS" at bounding box center [680, 489] width 194 height 21
click at [517, 472] on div "Up to 1080p" at bounding box center [476, 464] width 174 height 21
click at [506, 490] on mat-option "Up to 720p" at bounding box center [476, 489] width 194 height 21
click at [509, 471] on div "Up to 720p" at bounding box center [472, 464] width 167 height 15
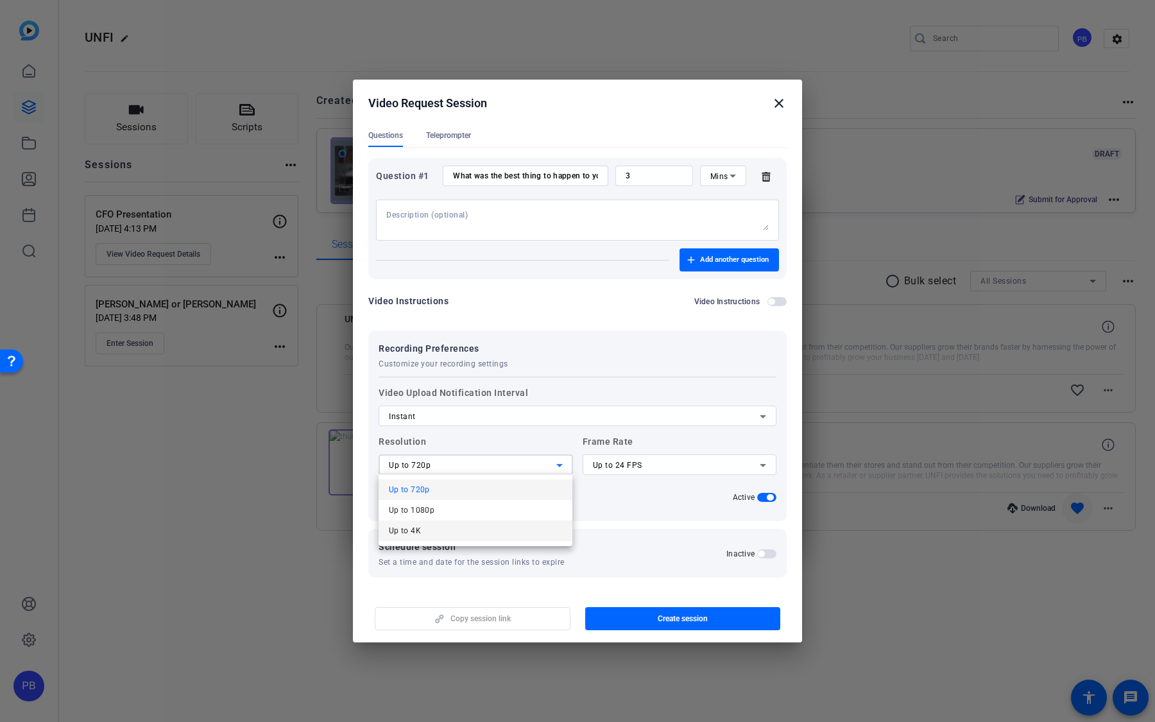
click at [511, 534] on mat-option "Up to 4K" at bounding box center [476, 530] width 194 height 21
click at [622, 463] on span "Up to 24 FPS" at bounding box center [617, 465] width 49 height 9
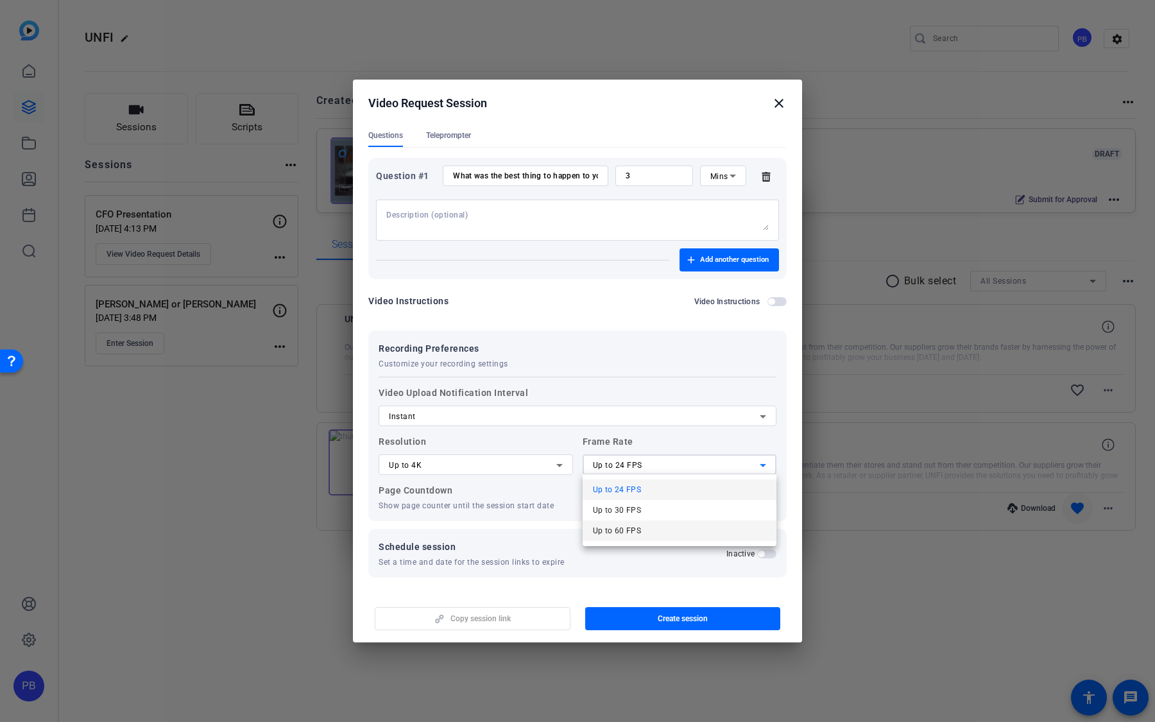
click at [626, 529] on span "Up to 60 FPS" at bounding box center [617, 530] width 49 height 15
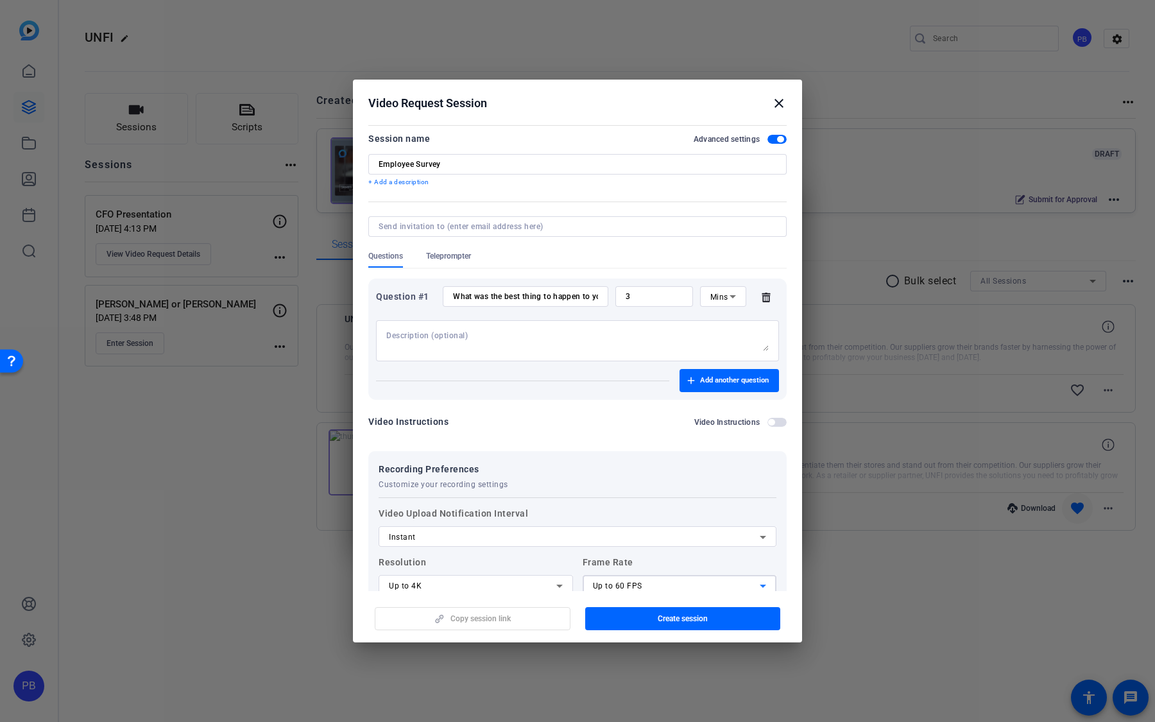
scroll to position [0, 0]
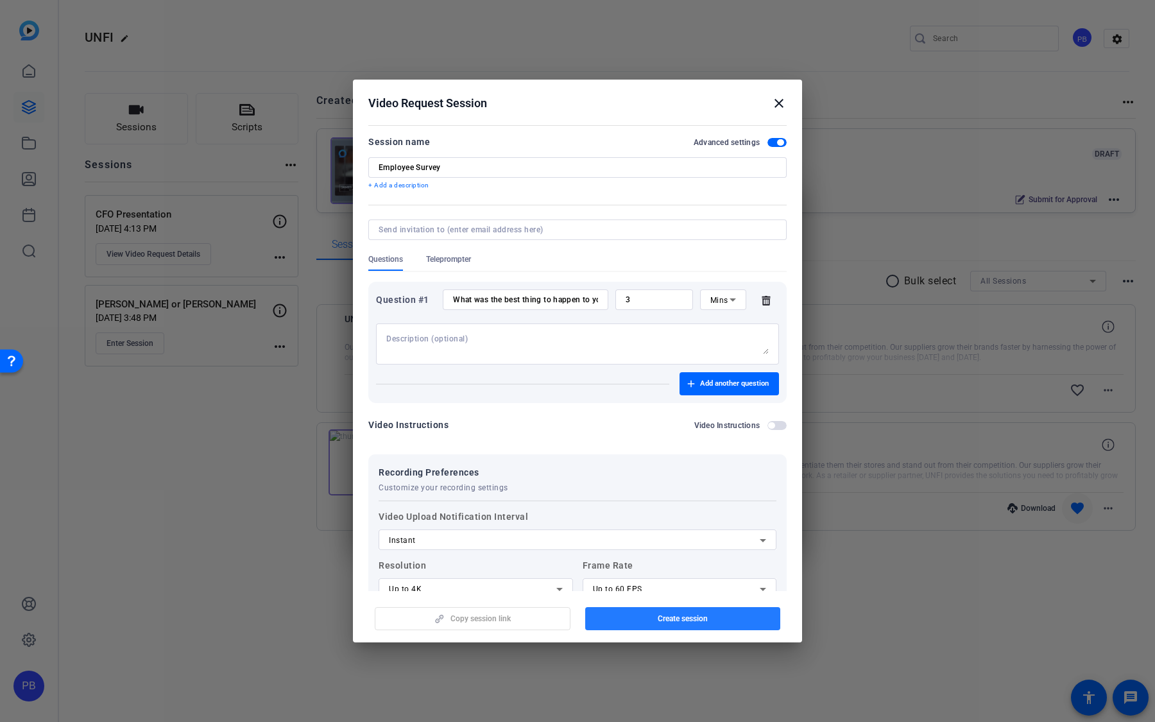
click at [651, 622] on span "button" at bounding box center [683, 618] width 196 height 31
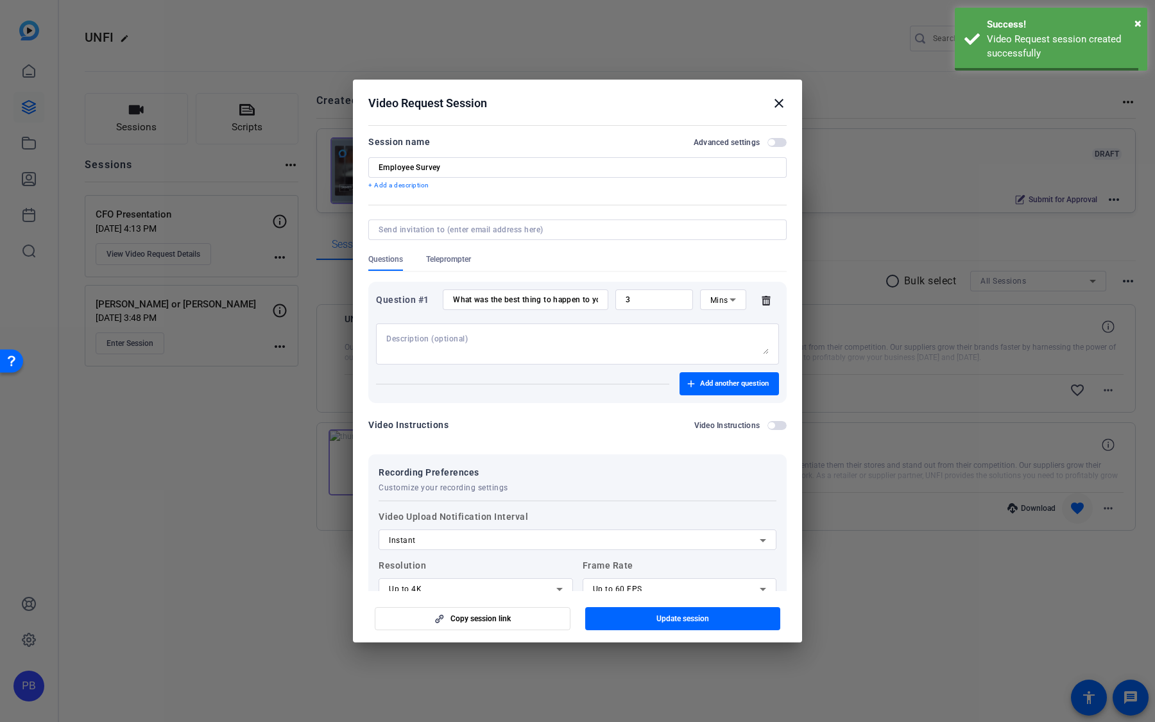
click at [531, 618] on div at bounding box center [577, 361] width 1155 height 722
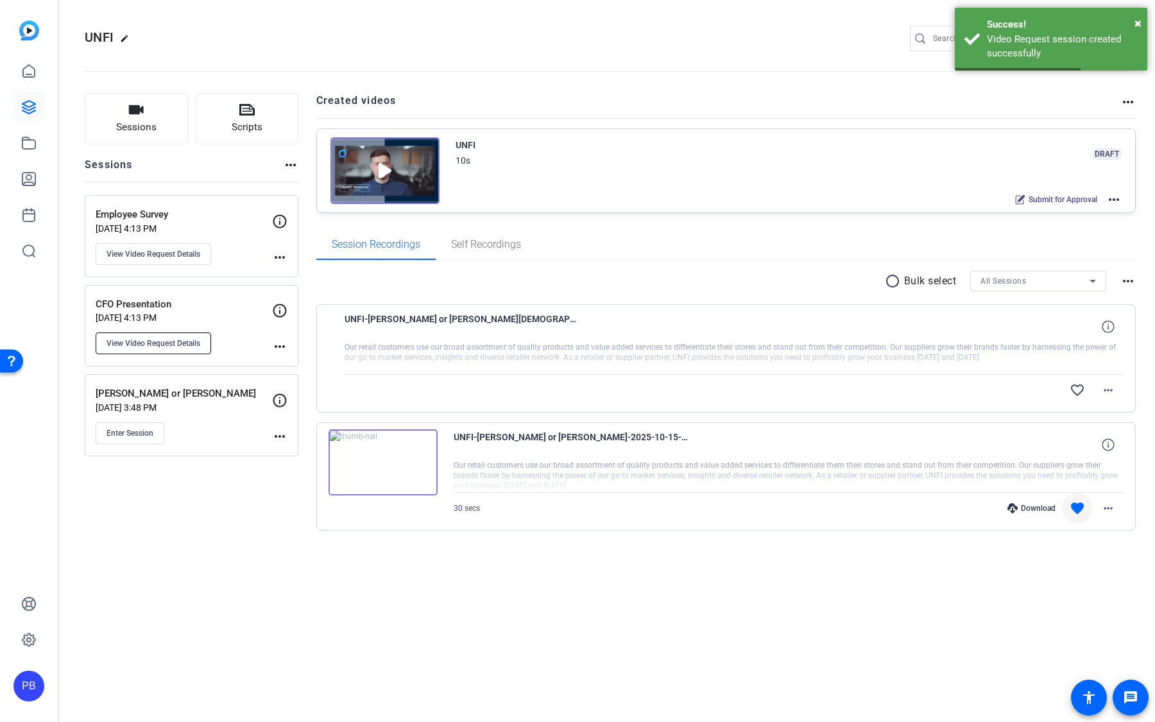
click at [169, 341] on span "View Video Request Details" at bounding box center [153, 343] width 94 height 10
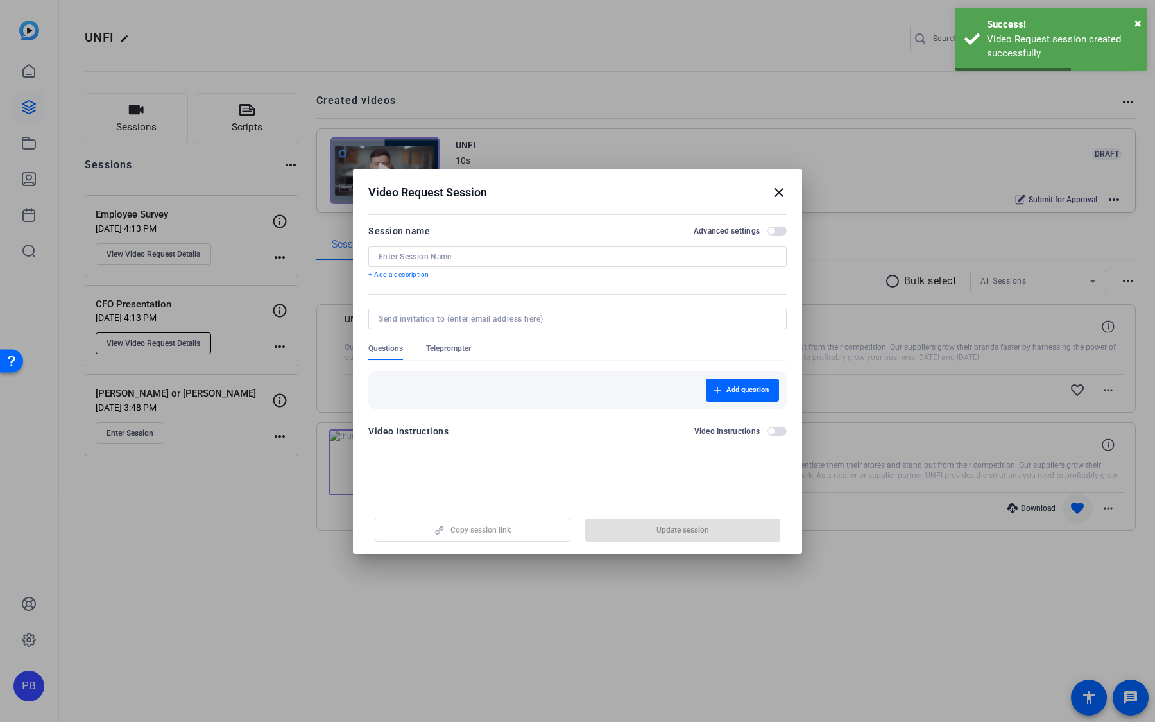
type input "CFO Presentation"
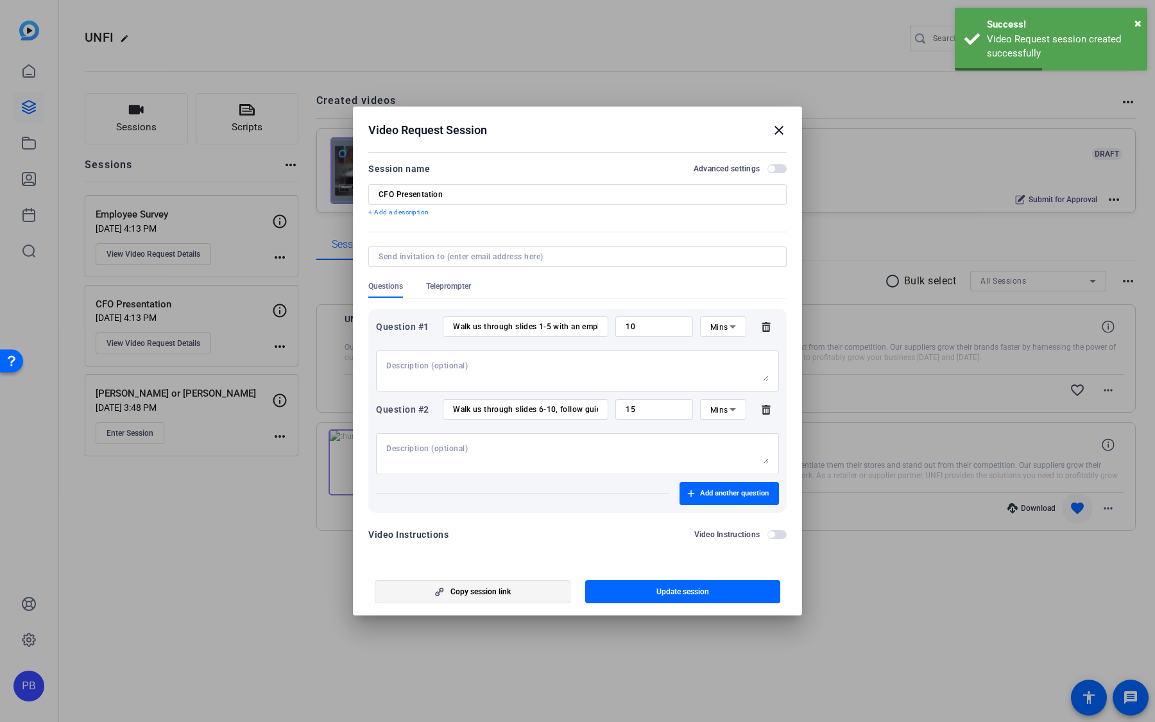
click at [520, 595] on span "button" at bounding box center [472, 591] width 194 height 31
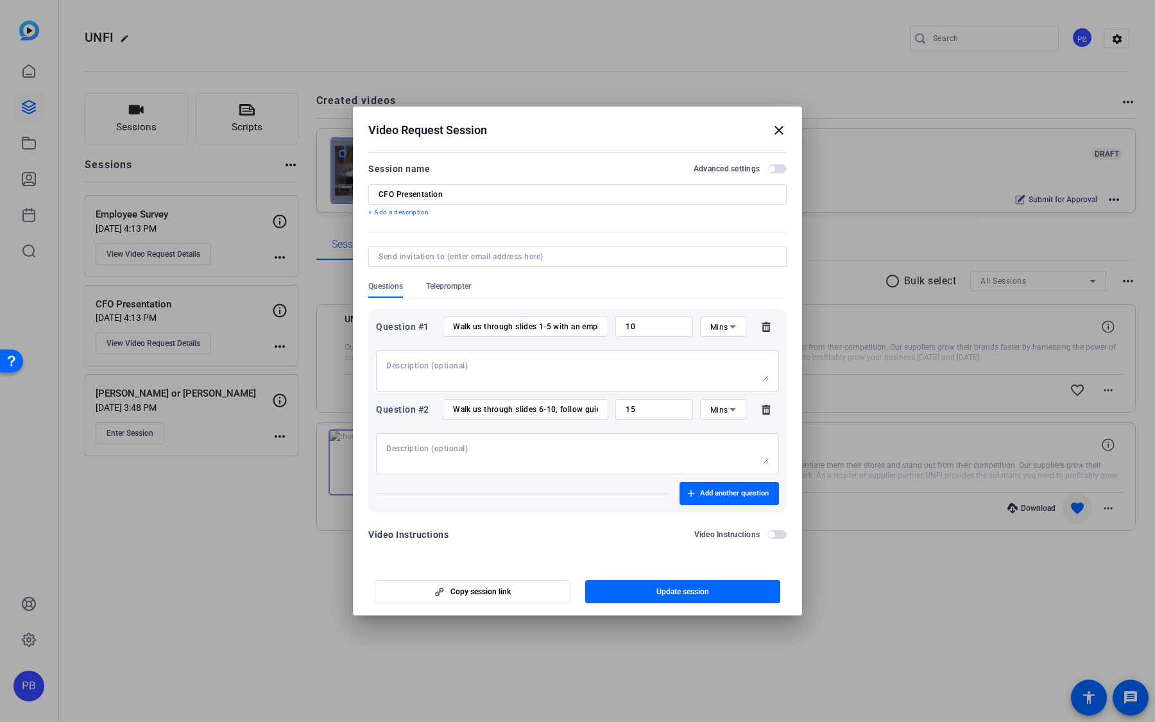
click at [781, 131] on mat-icon "close" at bounding box center [778, 130] width 15 height 15
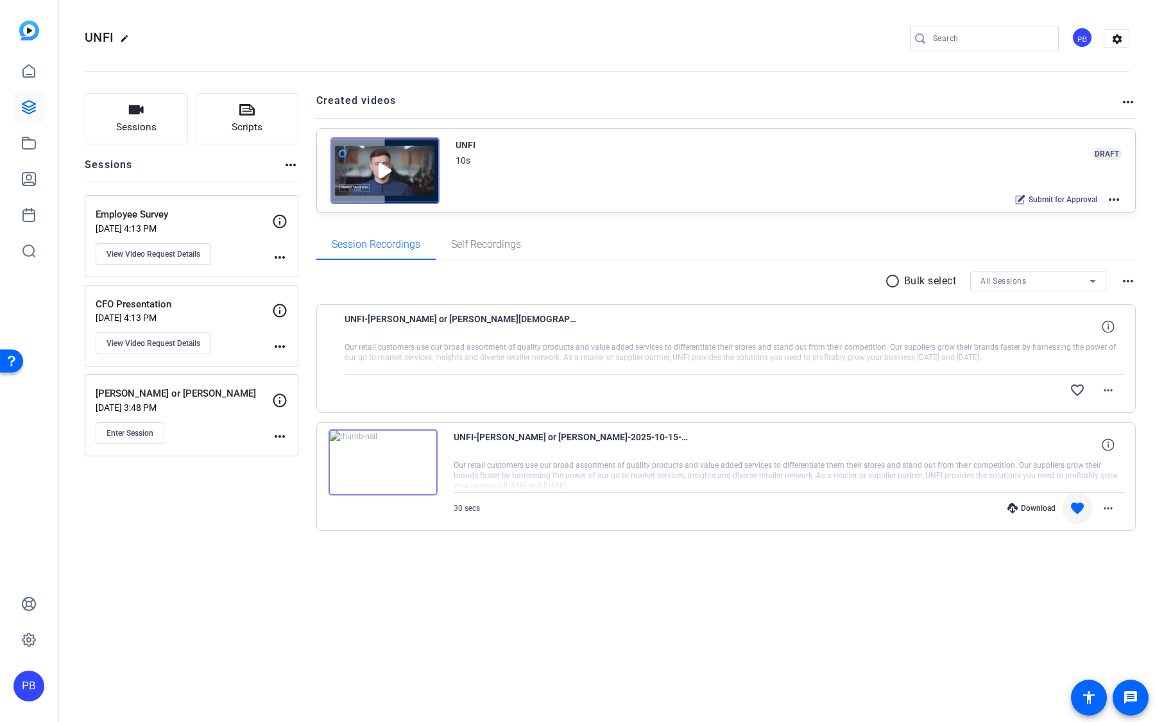
click at [1114, 193] on mat-icon "more_horiz" at bounding box center [1113, 199] width 15 height 15
click at [1102, 209] on span "Edit in Creator" at bounding box center [1067, 214] width 89 height 15
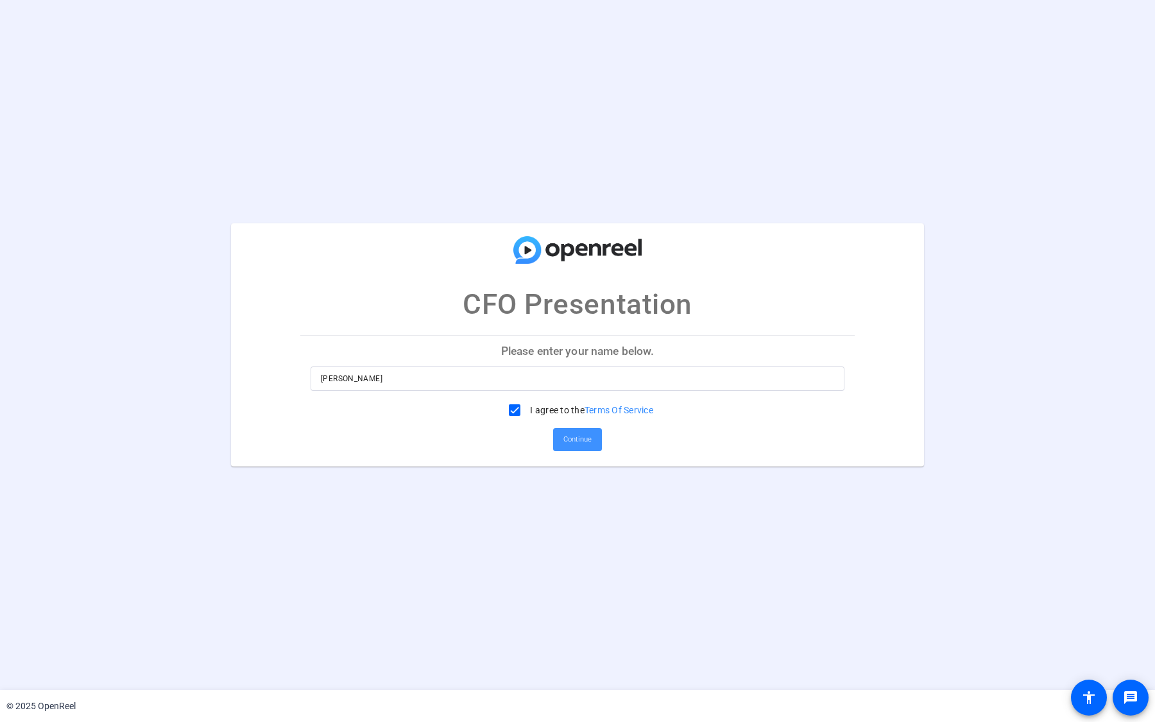
click at [586, 438] on span "Continue" at bounding box center [577, 439] width 28 height 19
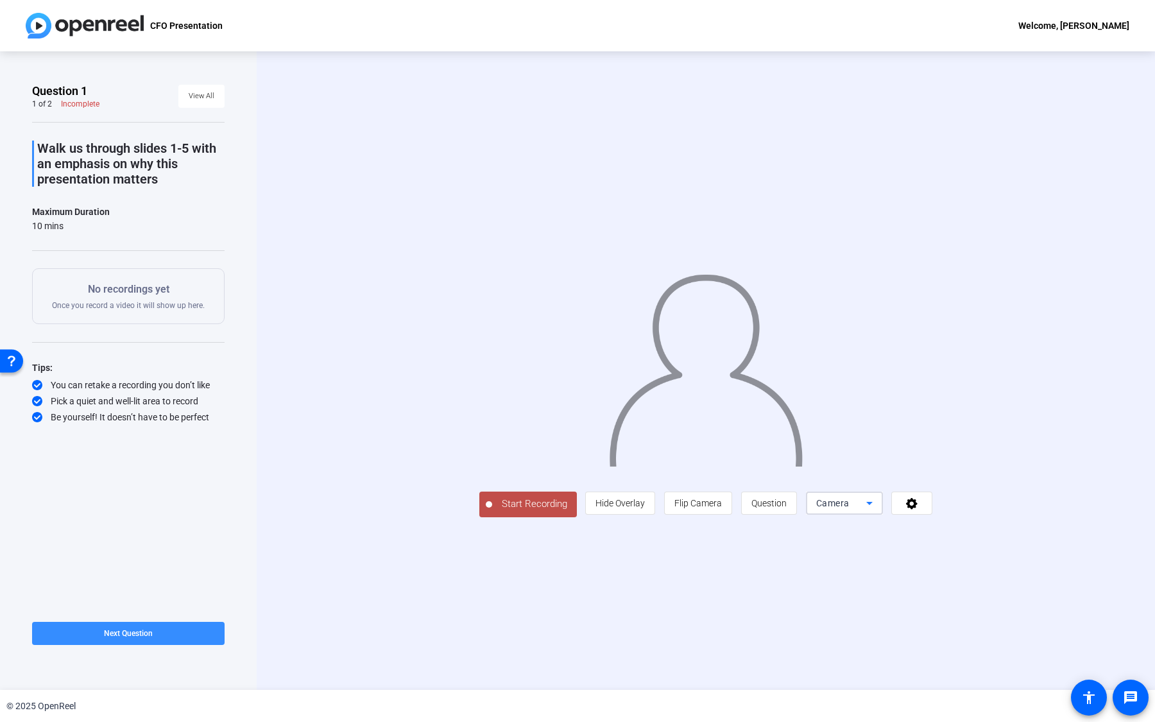
click at [877, 511] on icon at bounding box center [869, 502] width 15 height 15
click at [820, 627] on div at bounding box center [577, 361] width 1155 height 722
click at [479, 517] on button "Start Recording" at bounding box center [528, 504] width 98 height 26
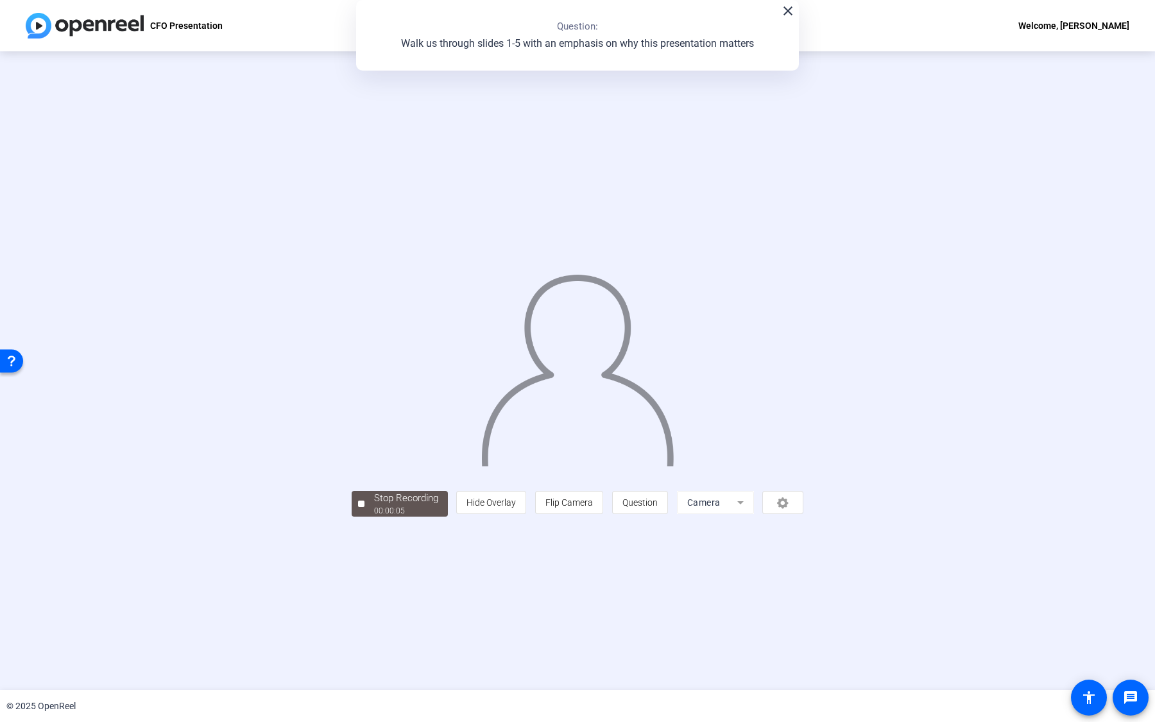
click at [787, 18] on mat-icon "close" at bounding box center [787, 10] width 15 height 15
